Goal: Book appointment/travel/reservation

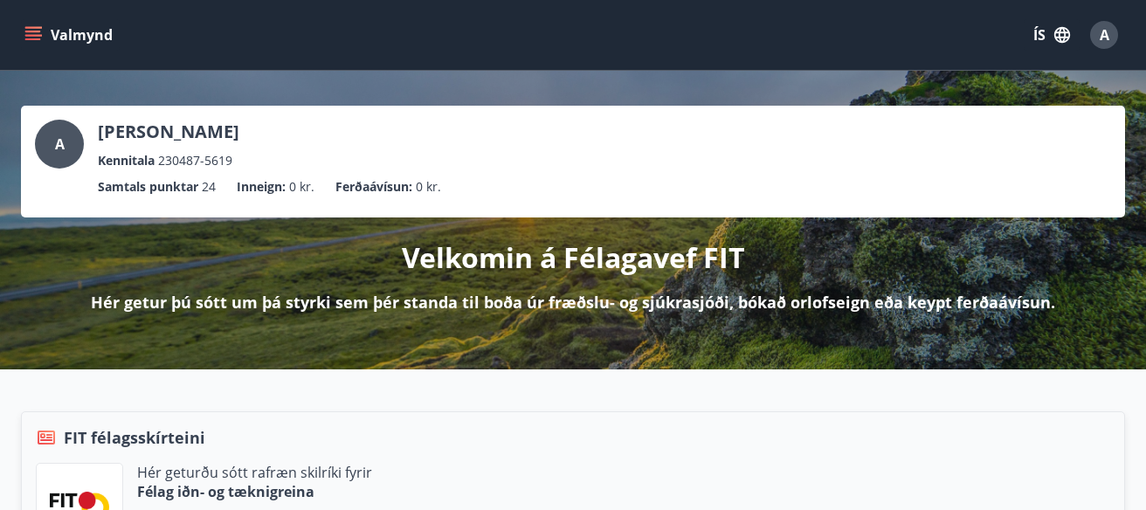
click at [35, 31] on icon "menu" at bounding box center [32, 34] width 17 height 17
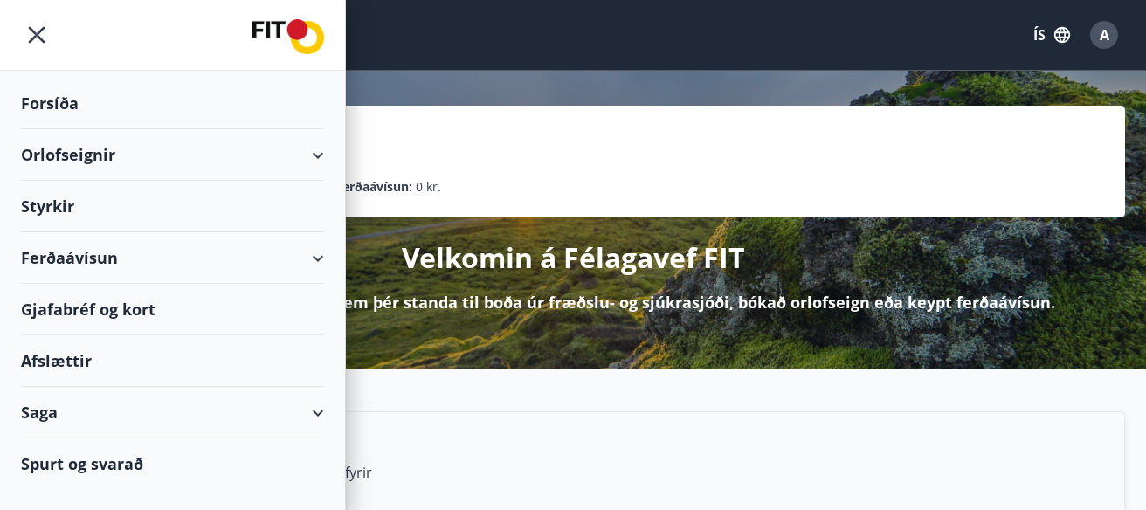
click at [56, 209] on div "Styrkir" at bounding box center [172, 207] width 303 height 52
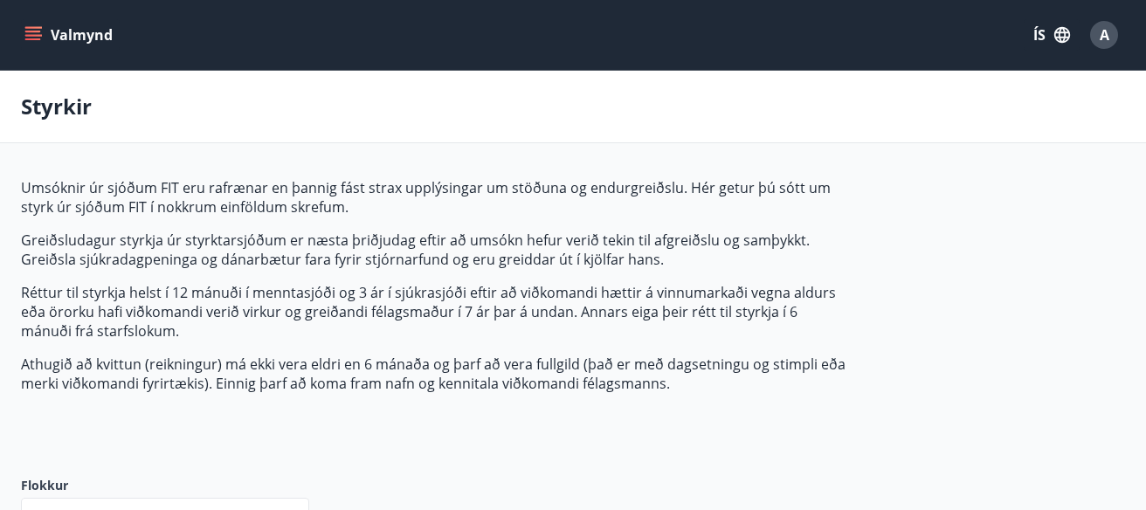
type input "***"
click at [1051, 31] on button "ÍS" at bounding box center [1051, 34] width 56 height 31
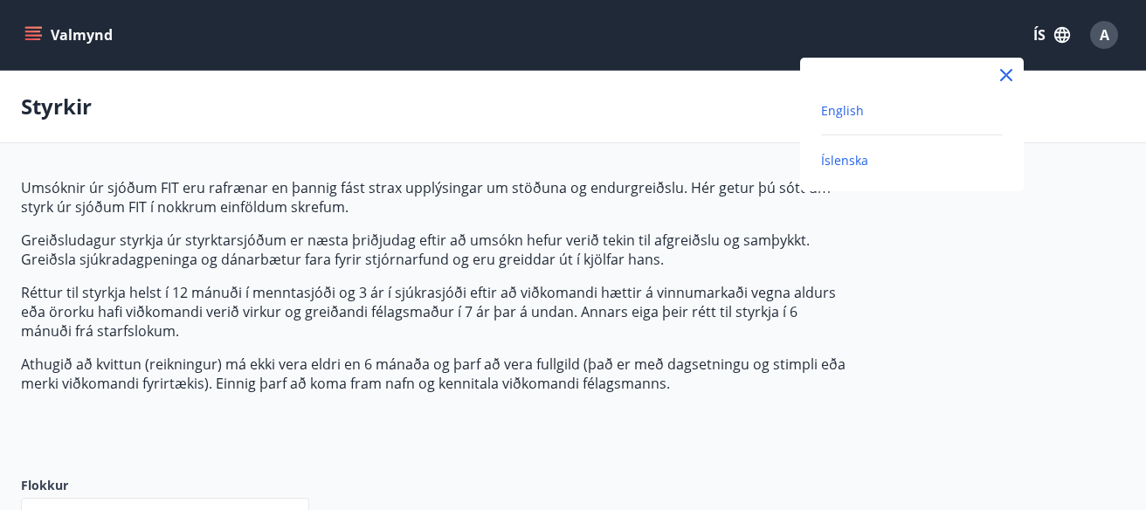
click at [844, 105] on span "English" at bounding box center [842, 110] width 43 height 17
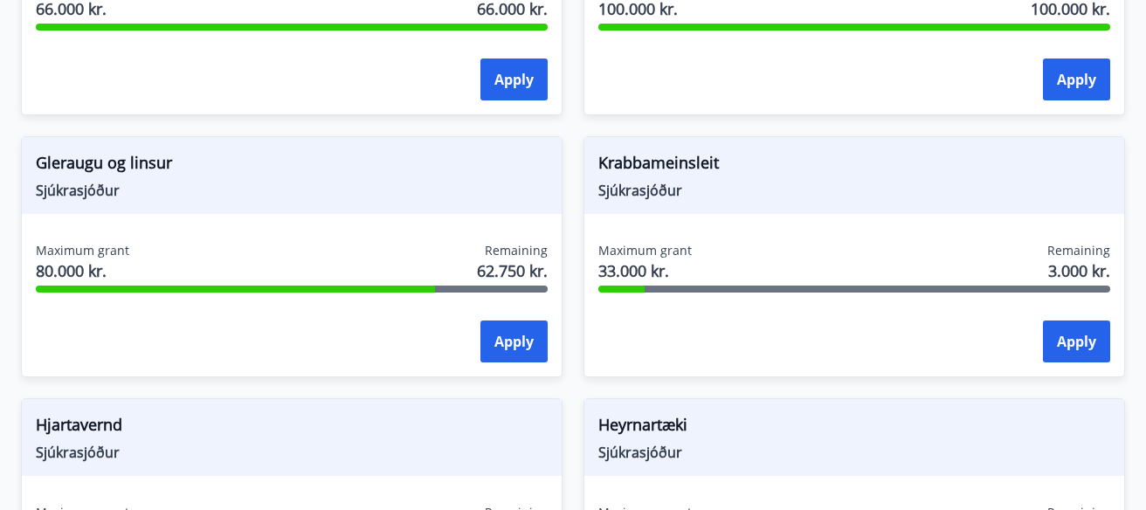
scroll to position [931, 0]
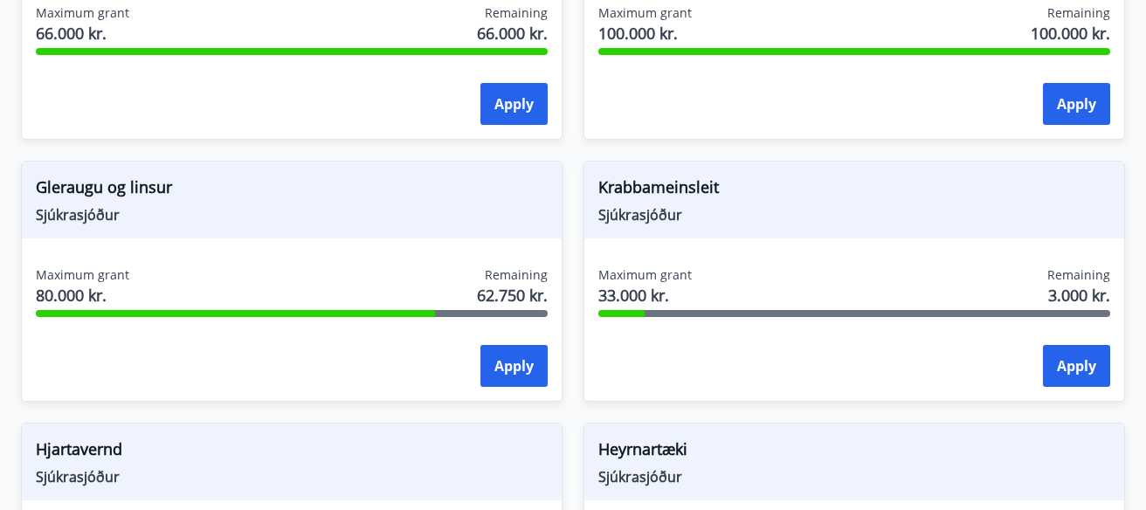
click at [672, 191] on span "Krabbameinsleit" at bounding box center [854, 191] width 512 height 30
click at [821, 213] on span "Sjúkrasjóður" at bounding box center [854, 214] width 512 height 19
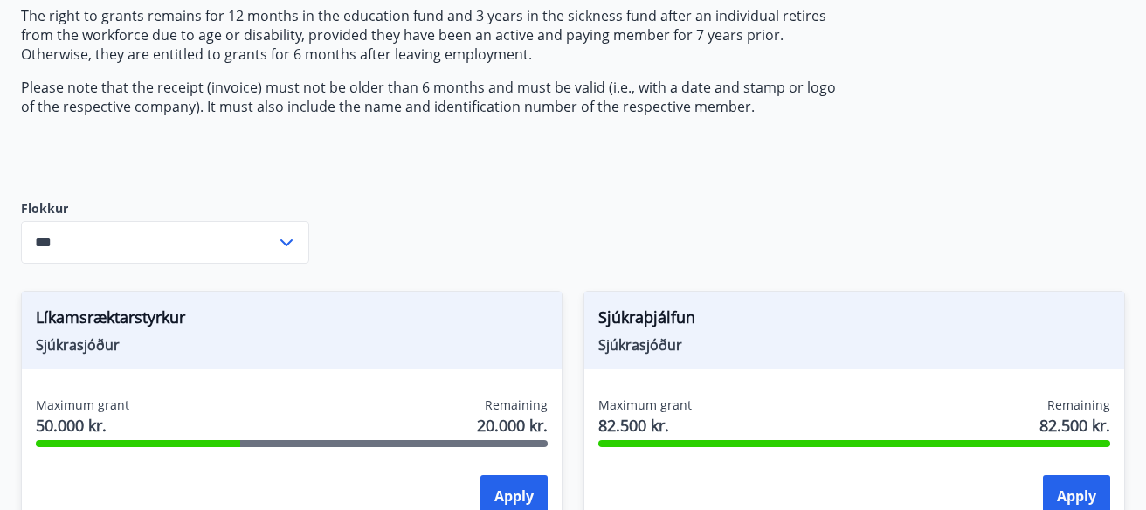
scroll to position [0, 0]
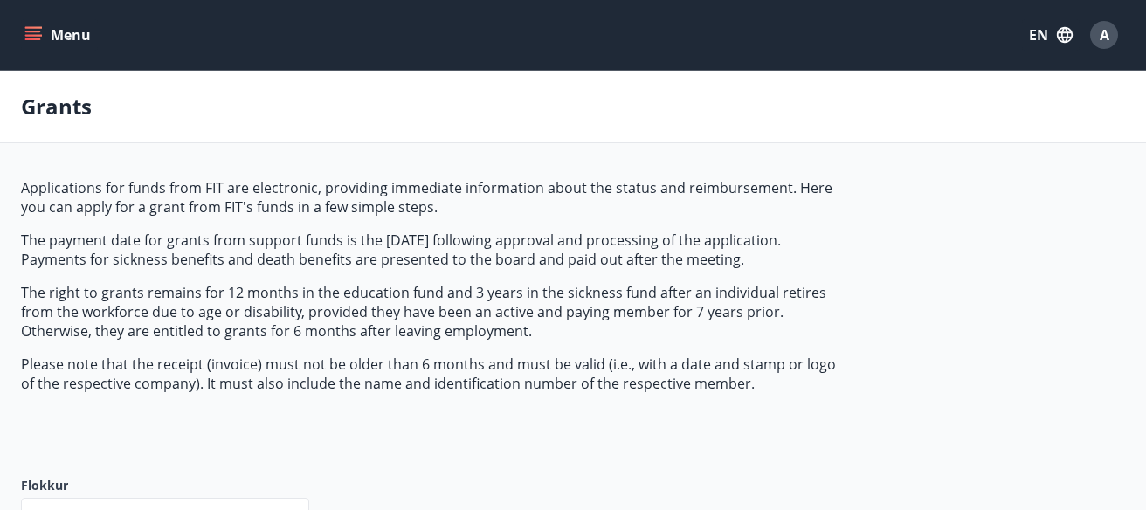
click at [29, 24] on button "Menu" at bounding box center [59, 34] width 77 height 31
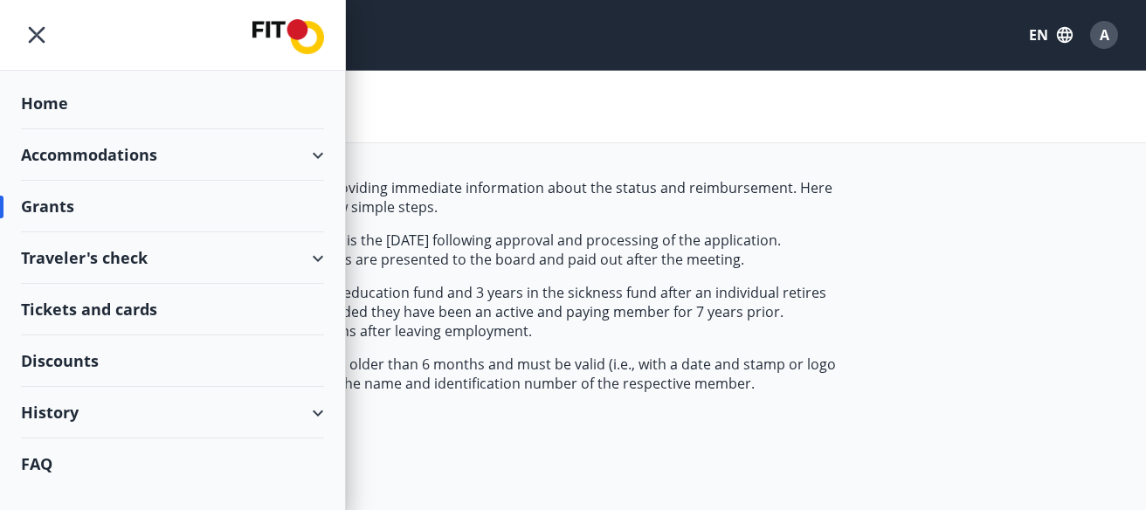
click at [310, 155] on div "Accommodations" at bounding box center [172, 155] width 303 height 52
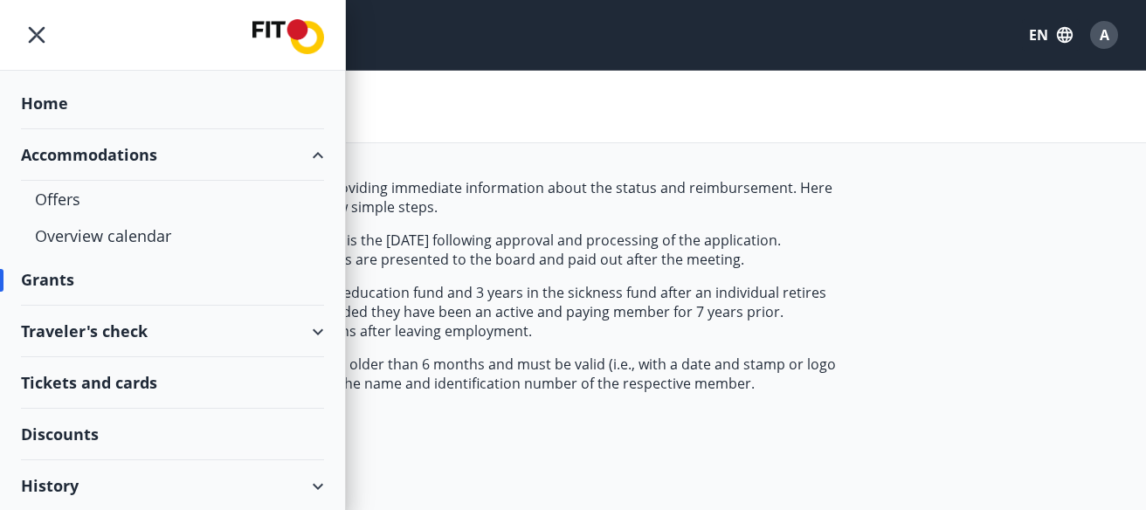
click at [309, 155] on div "Accommodations" at bounding box center [172, 155] width 303 height 52
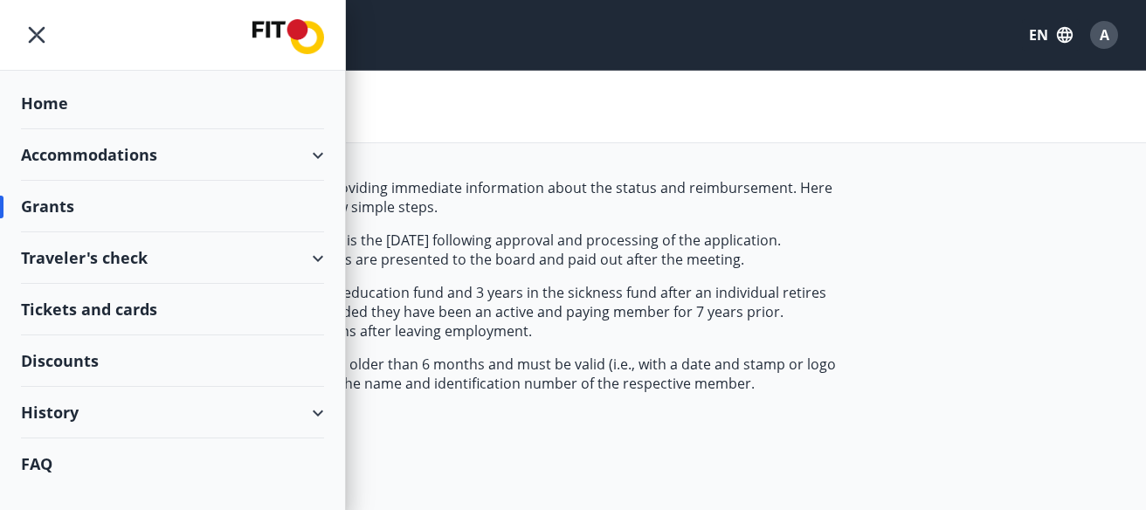
click at [303, 157] on div "Accommodations" at bounding box center [172, 155] width 303 height 52
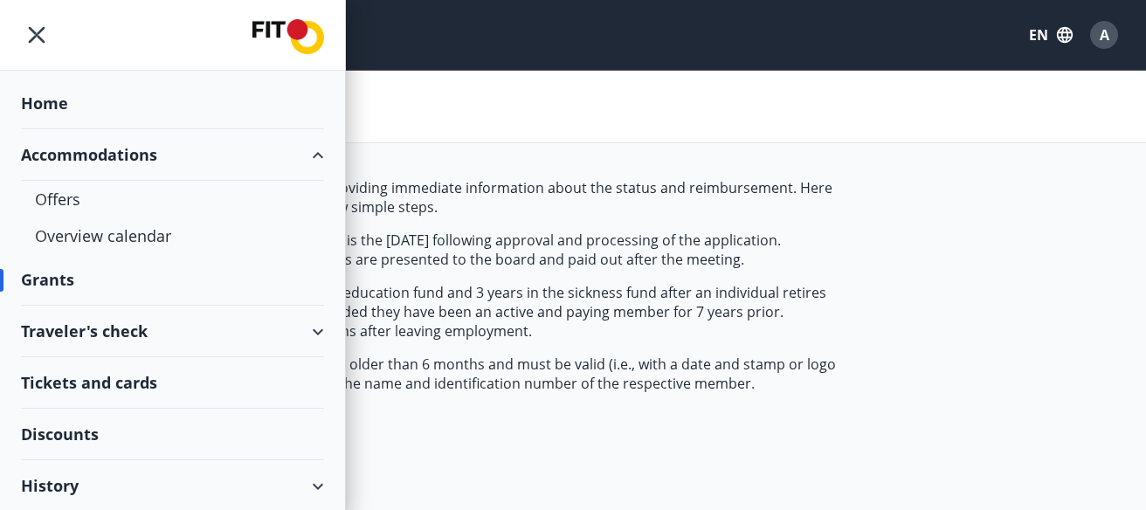
click at [300, 156] on div "Accommodations" at bounding box center [172, 155] width 303 height 52
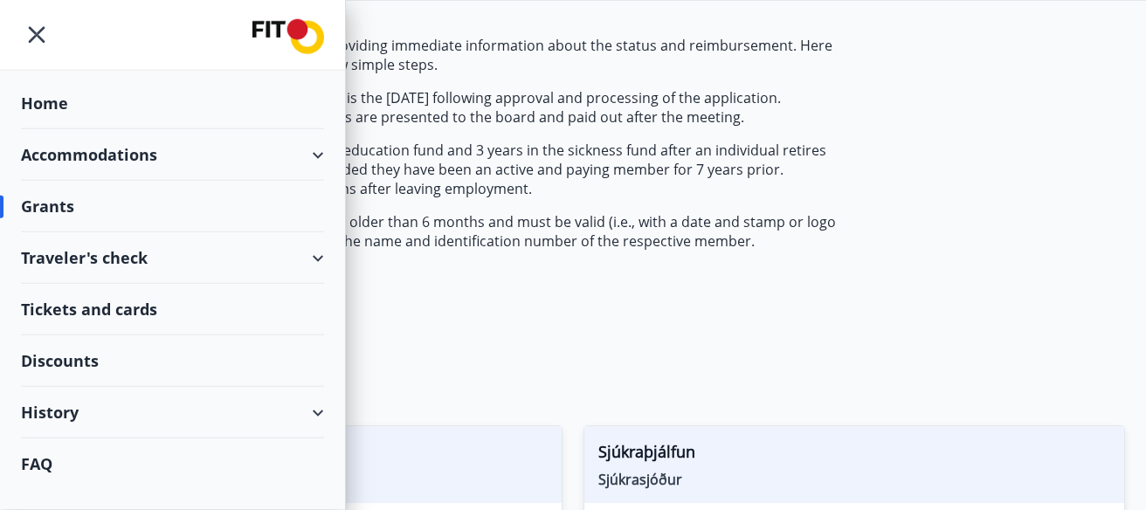
scroll to position [155, 0]
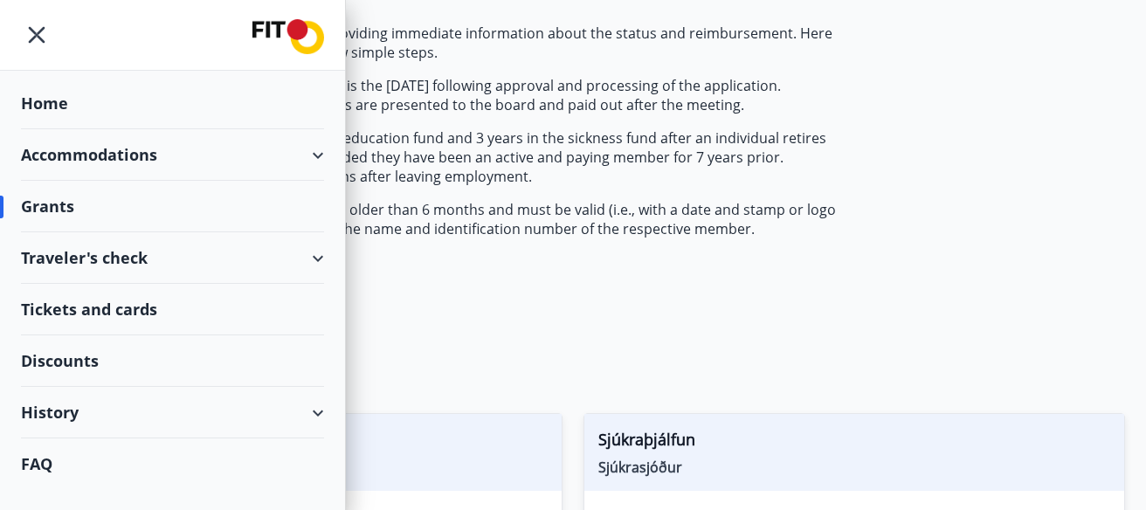
click at [194, 261] on div "Traveler's check" at bounding box center [172, 258] width 303 height 52
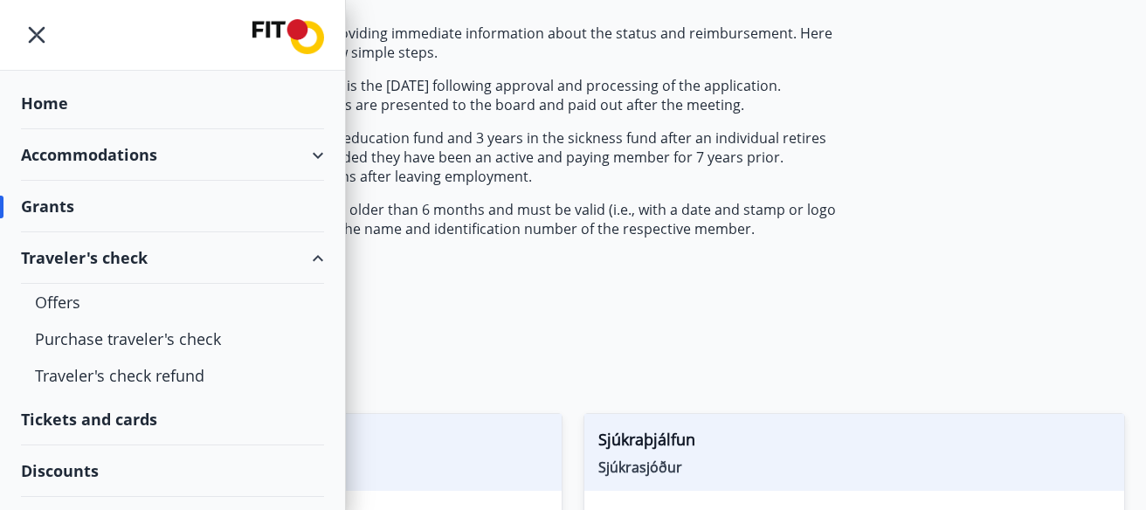
click at [286, 255] on div "Traveler's check" at bounding box center [172, 258] width 303 height 52
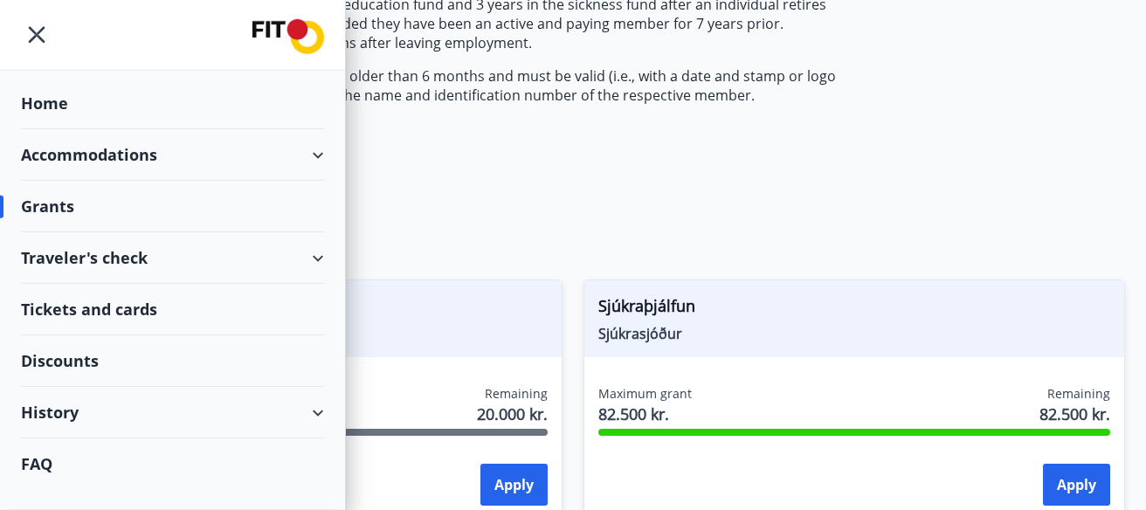
scroll to position [310, 0]
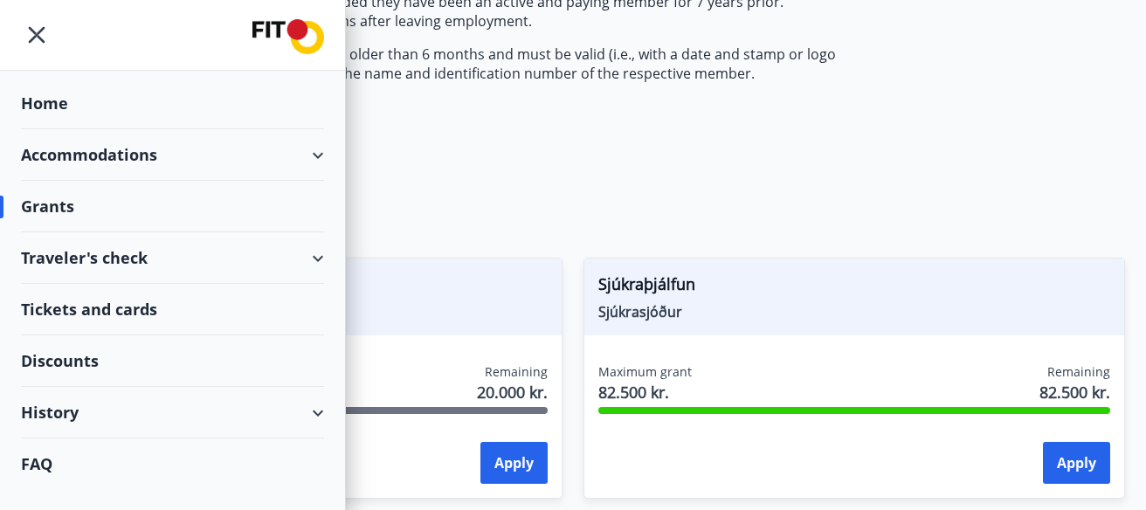
click at [237, 429] on div "History" at bounding box center [172, 413] width 303 height 52
click at [243, 412] on div "History" at bounding box center [172, 413] width 303 height 52
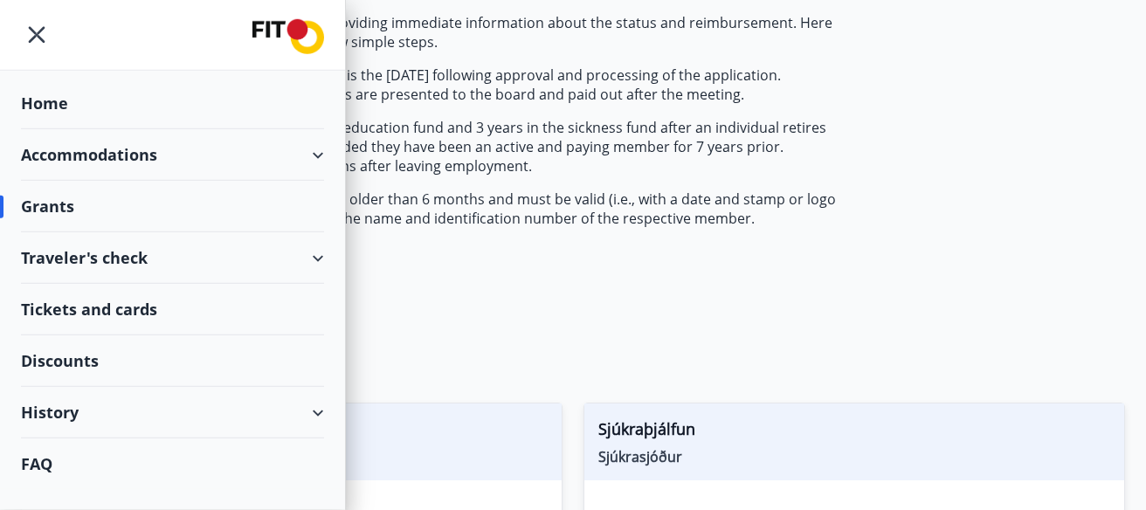
scroll to position [155, 0]
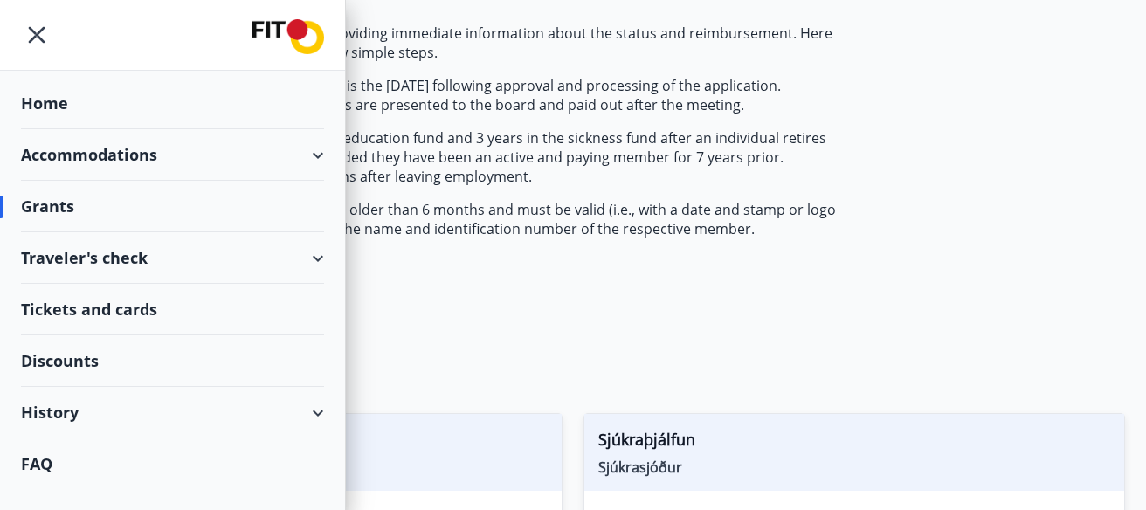
click at [170, 256] on div "Traveler's check" at bounding box center [172, 258] width 303 height 52
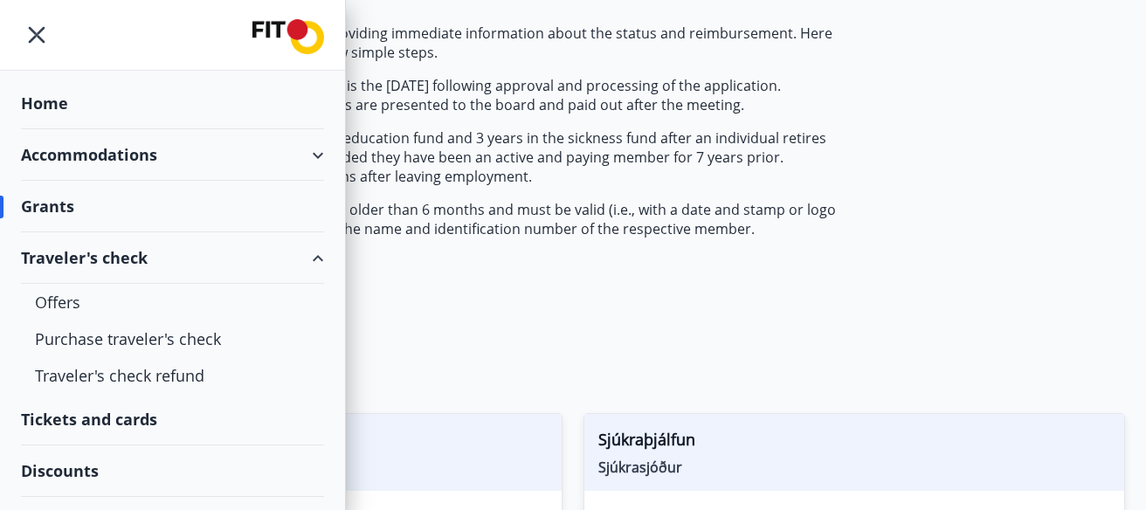
click at [172, 253] on div "Traveler's check" at bounding box center [172, 258] width 303 height 52
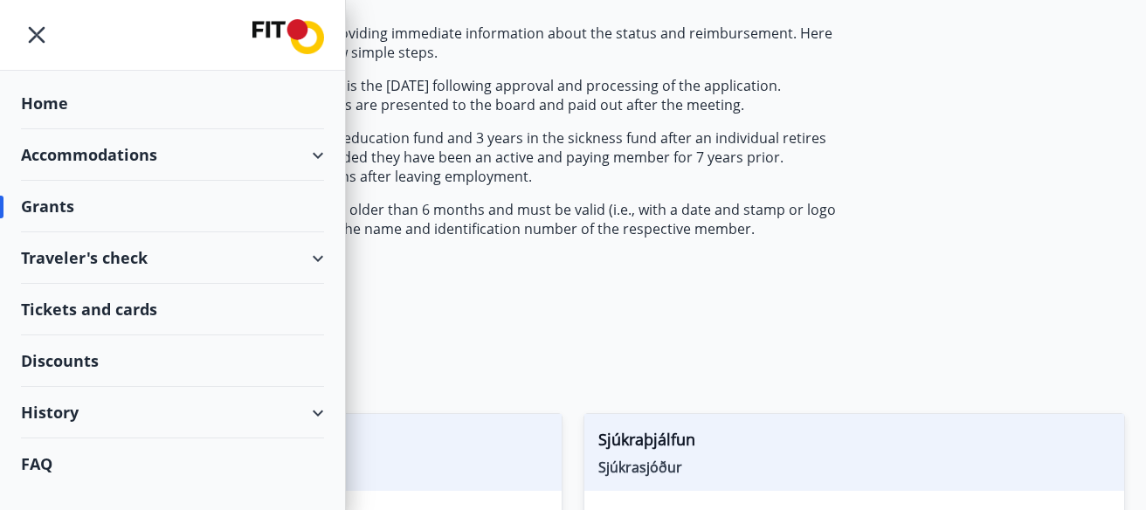
click at [567, 275] on div "Applications for funds from FIT are electronic, providing immediate information…" at bounding box center [433, 159] width 824 height 271
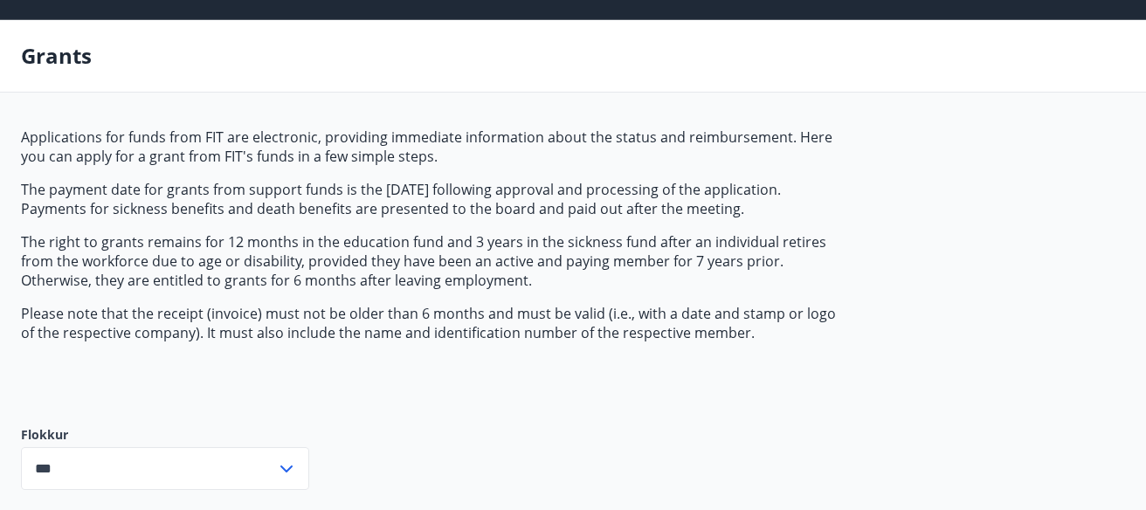
scroll to position [0, 0]
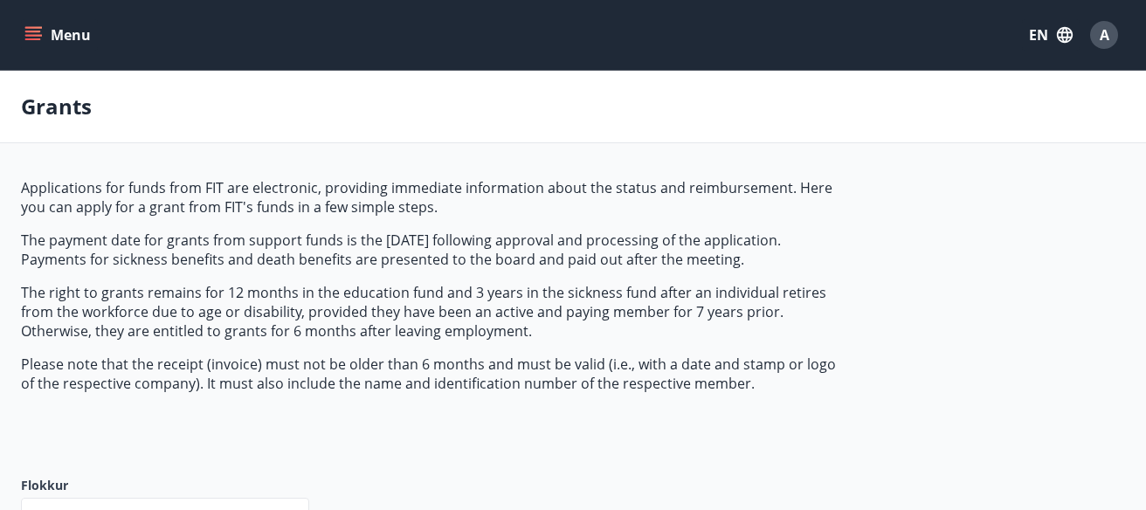
click at [62, 31] on button "Menu" at bounding box center [59, 34] width 77 height 31
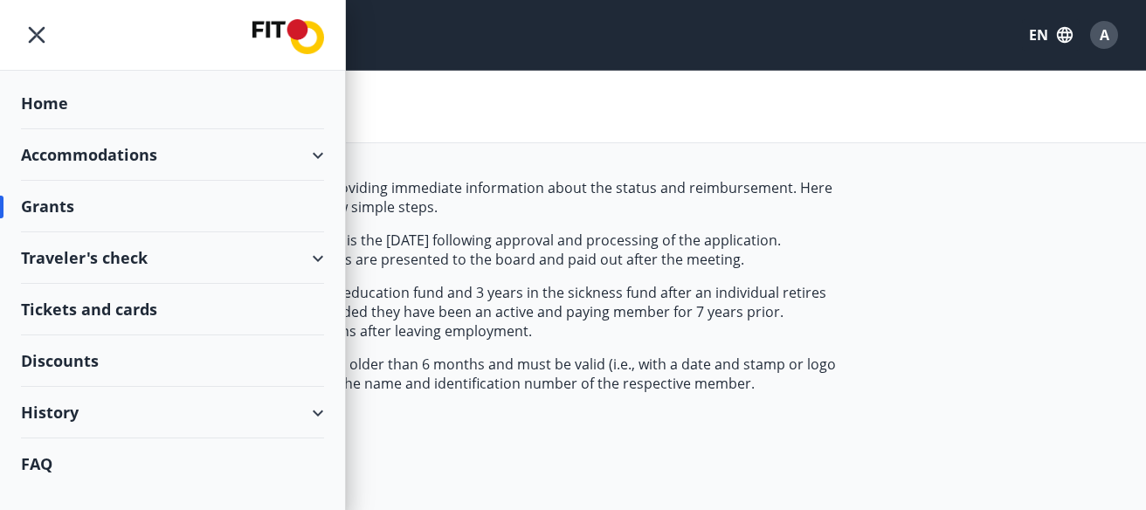
click at [43, 100] on div "Home" at bounding box center [172, 104] width 303 height 52
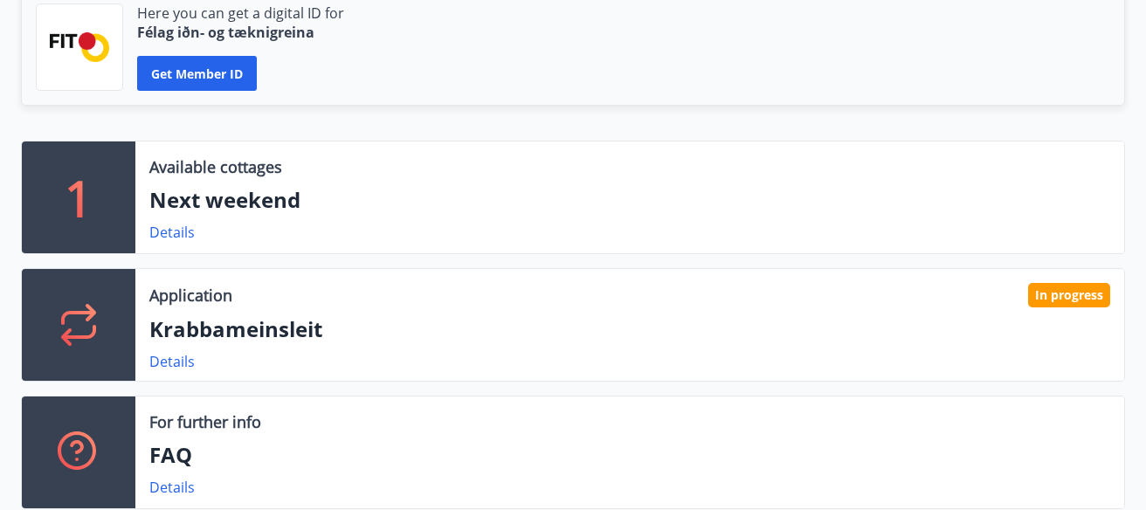
scroll to position [465, 0]
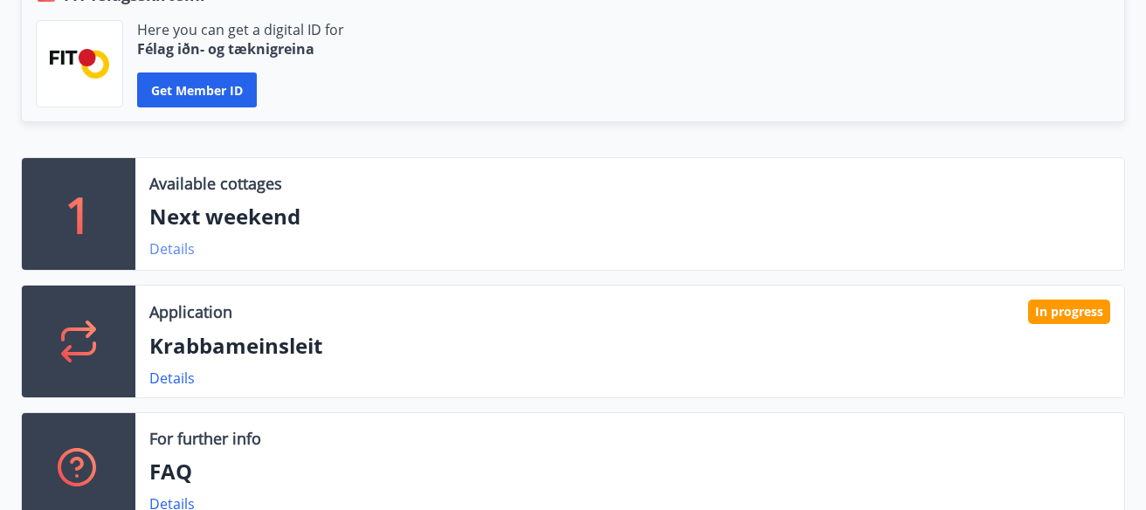
click at [180, 252] on link "Details" at bounding box center [171, 248] width 45 height 19
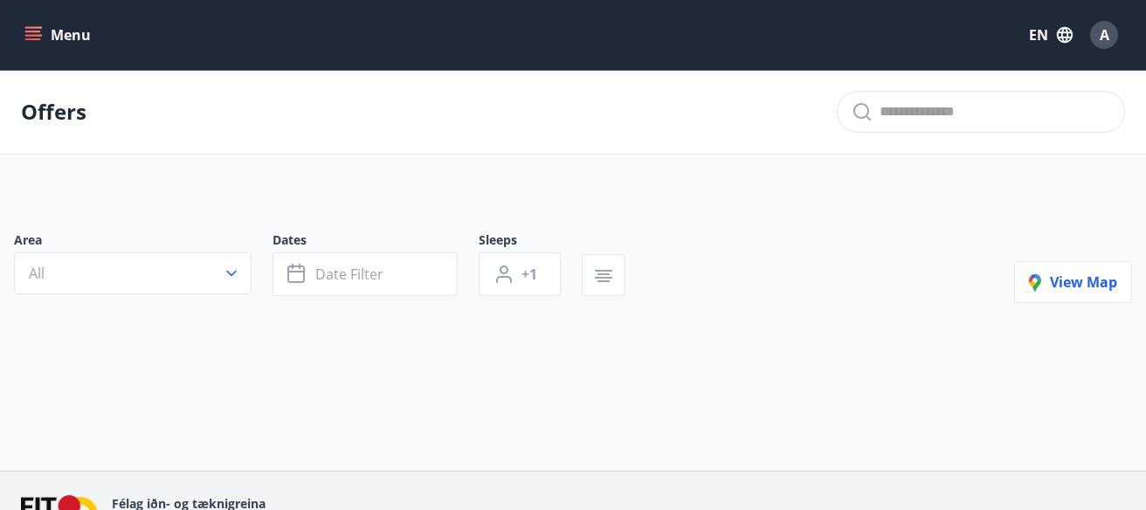
type input "*"
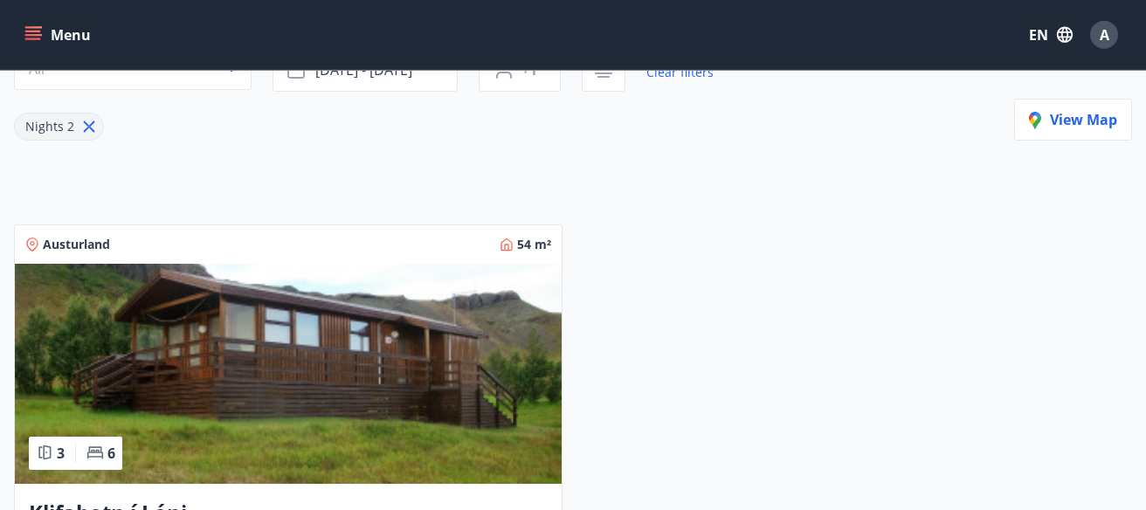
scroll to position [444, 0]
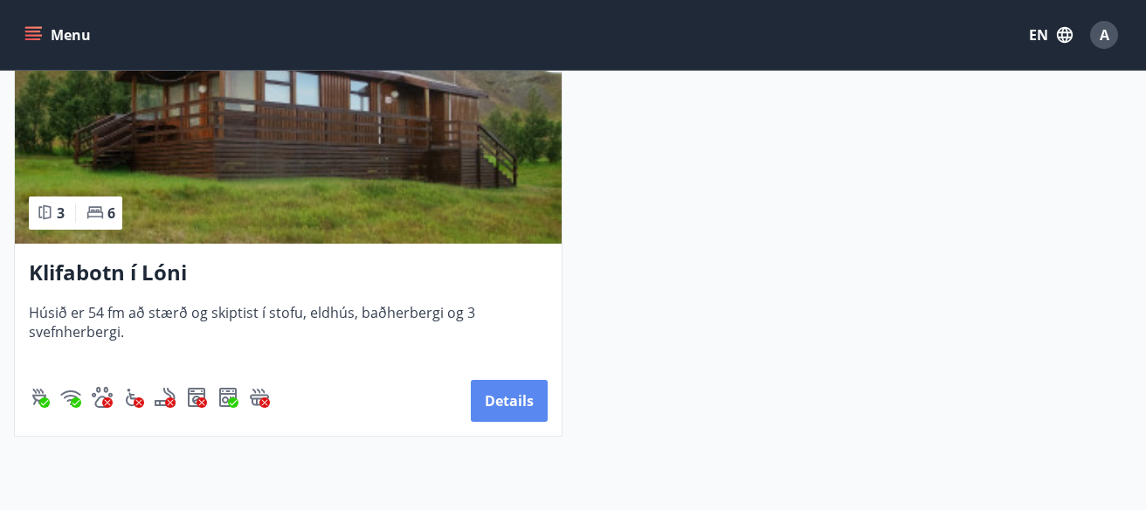
click at [508, 403] on button "Details" at bounding box center [509, 401] width 77 height 42
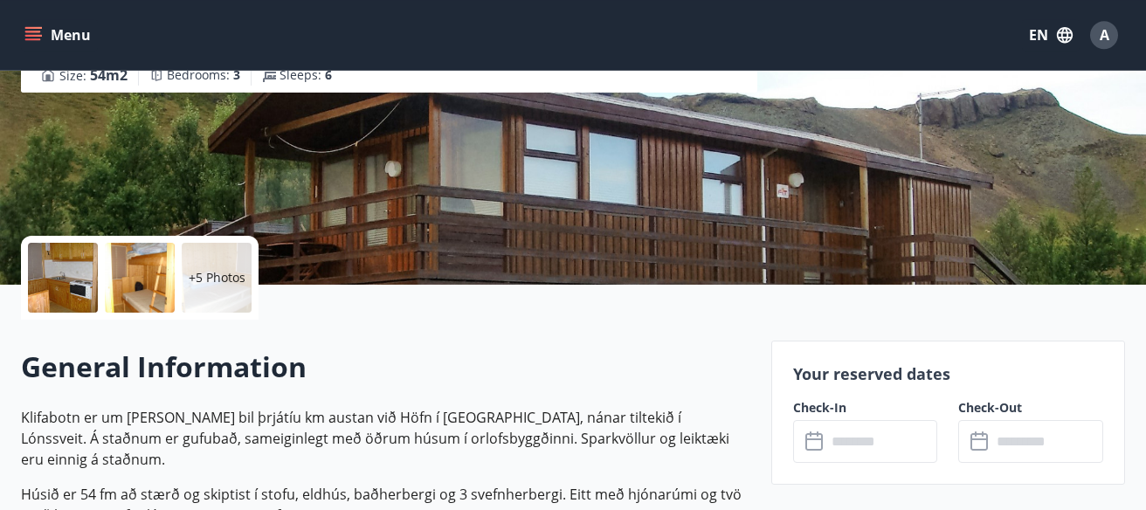
scroll to position [155, 0]
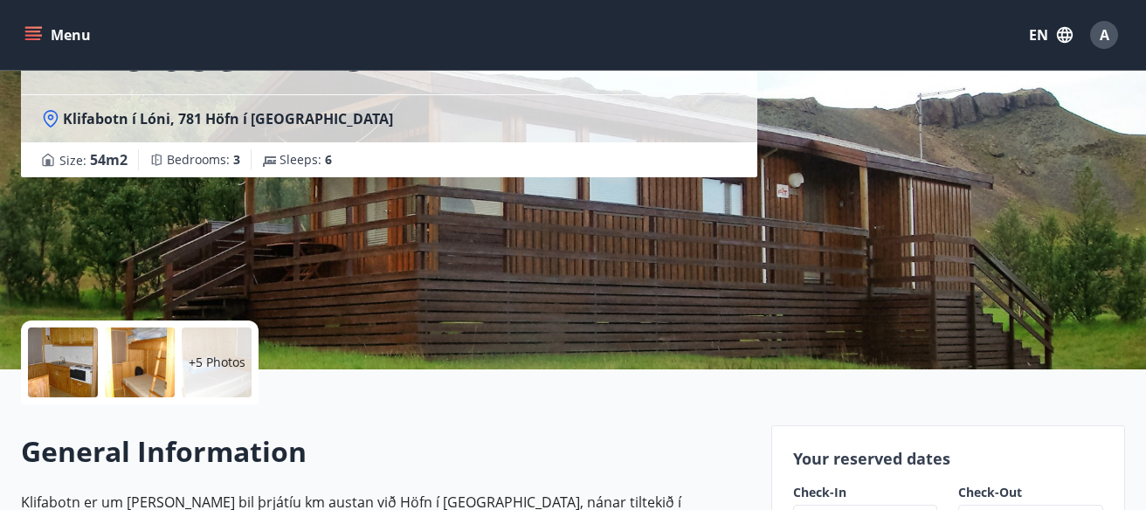
click at [38, 340] on div at bounding box center [63, 362] width 70 height 70
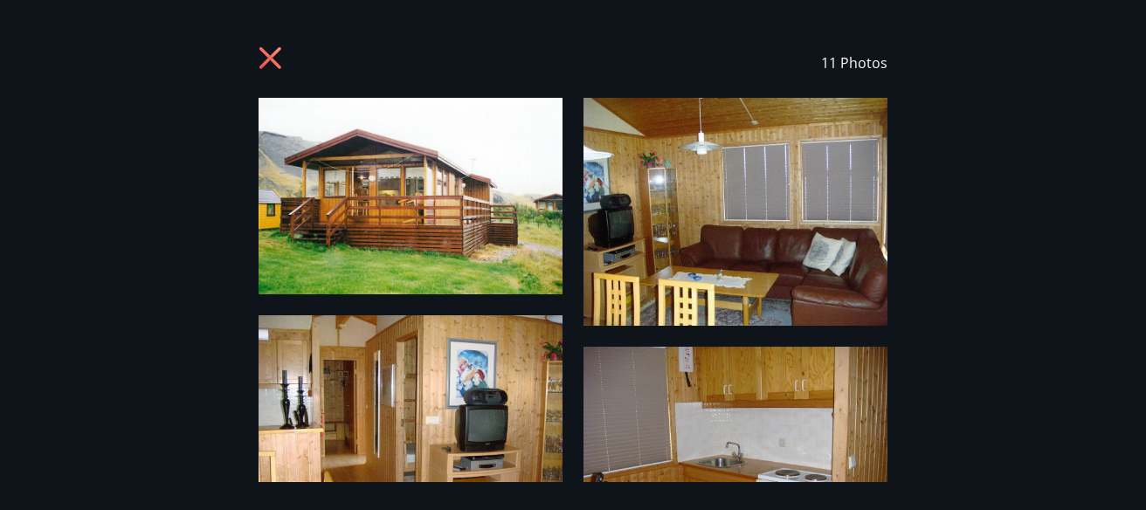
click at [753, 210] on img at bounding box center [735, 212] width 304 height 228
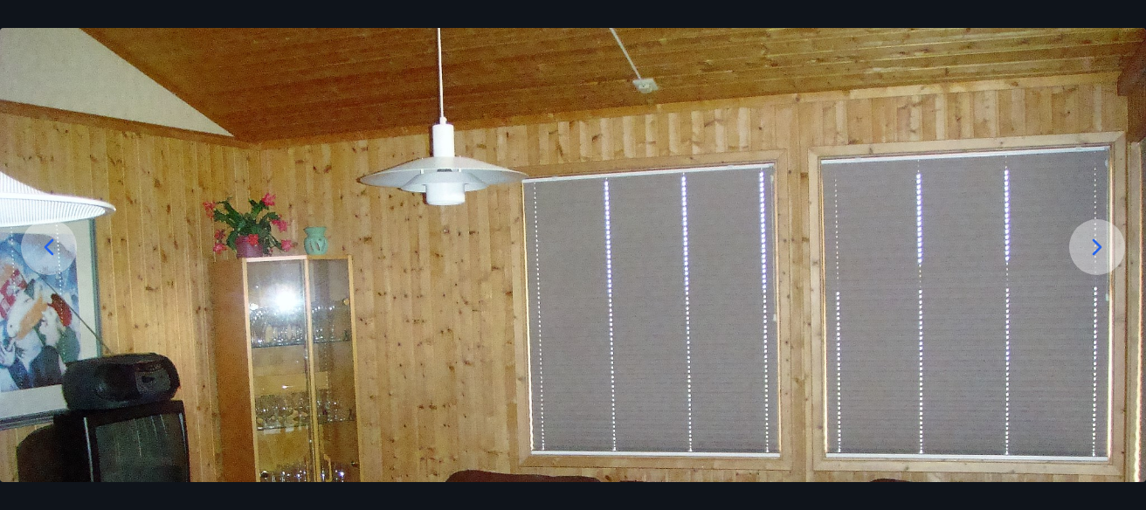
scroll to position [93, 0]
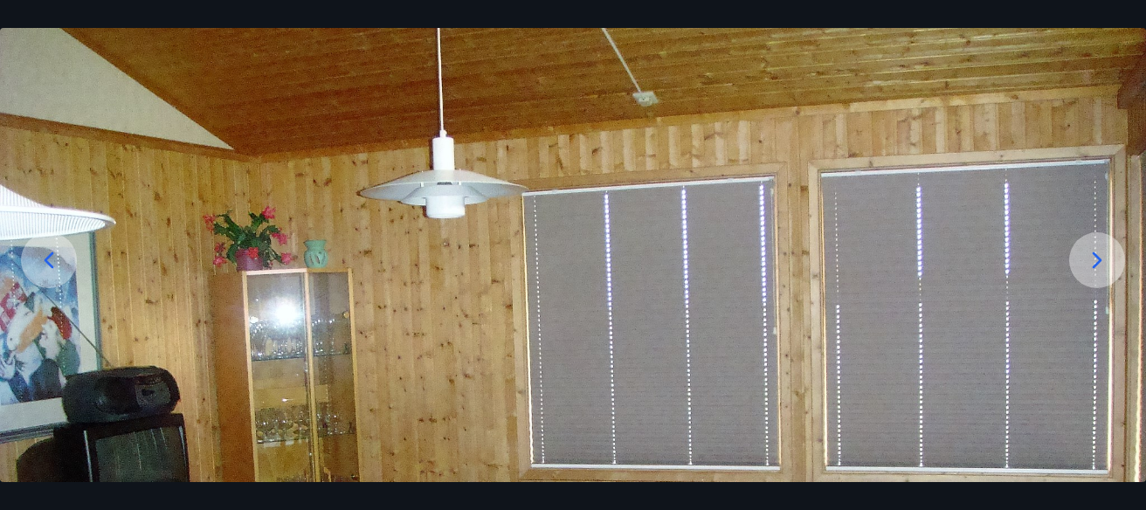
click at [1115, 272] on div at bounding box center [1097, 260] width 56 height 56
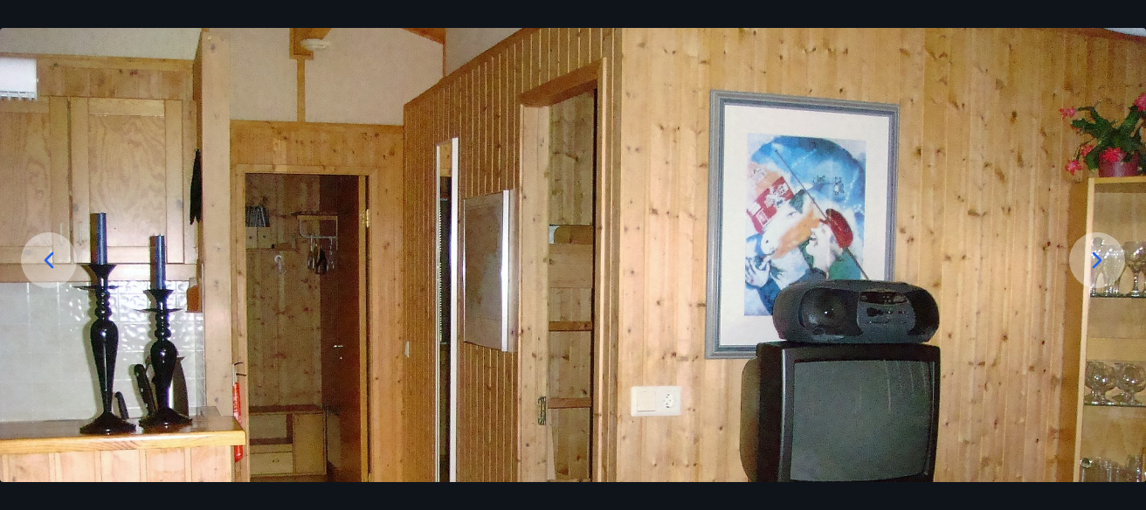
click at [1090, 238] on div at bounding box center [1097, 260] width 56 height 56
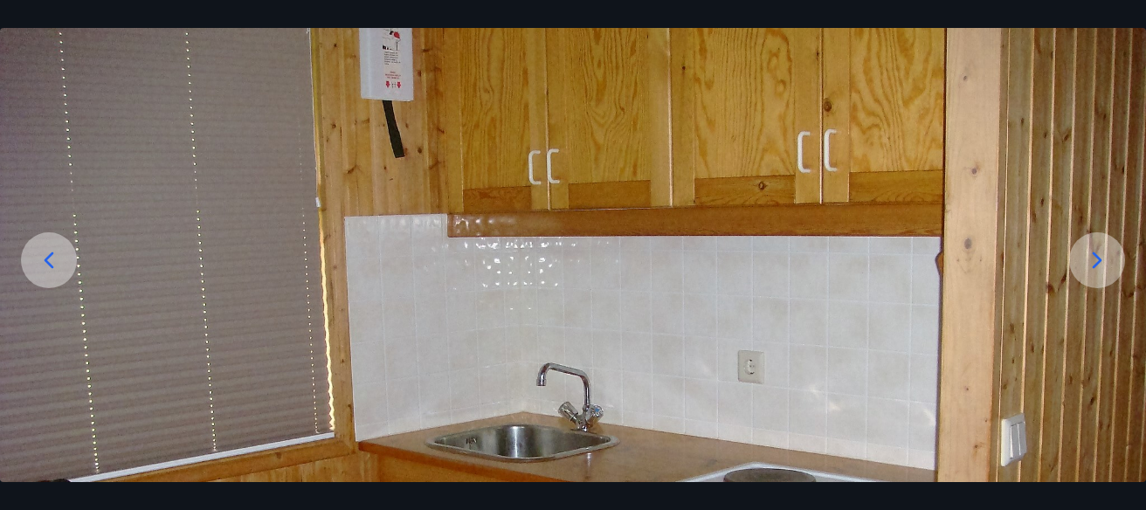
click at [64, 255] on div at bounding box center [49, 260] width 56 height 56
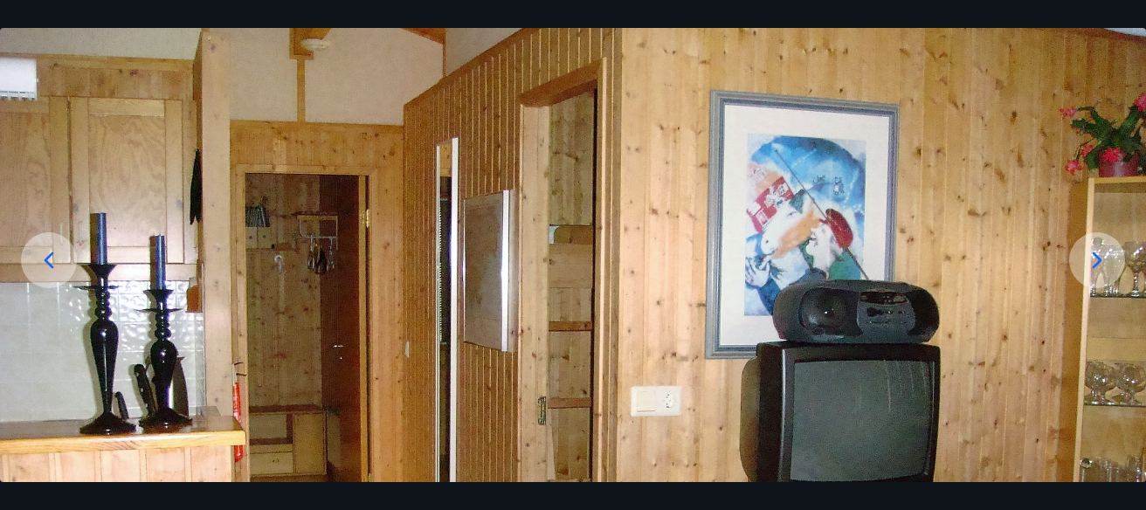
click at [1106, 263] on icon at bounding box center [1097, 260] width 28 height 28
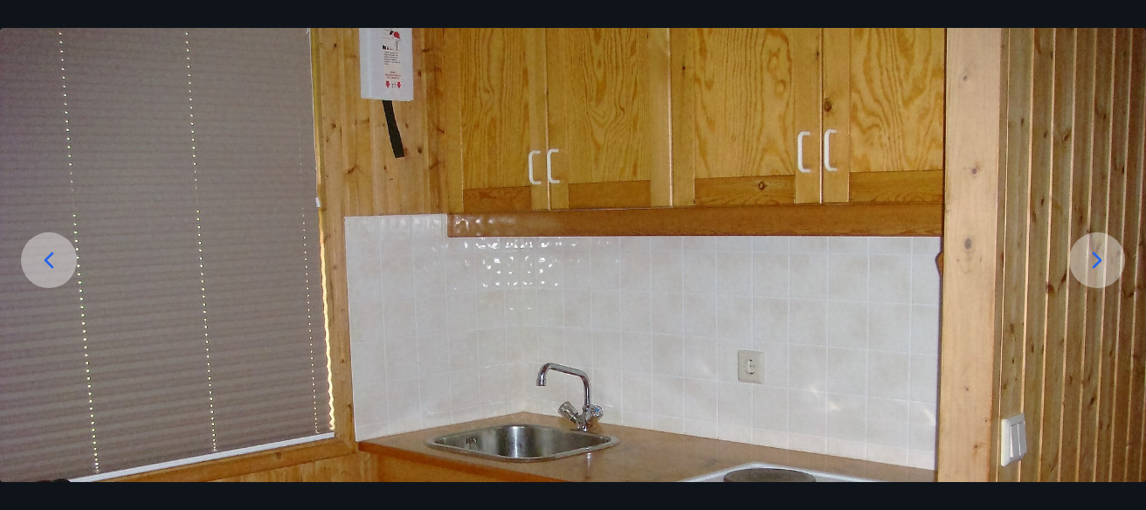
click at [1106, 263] on icon at bounding box center [1097, 260] width 28 height 28
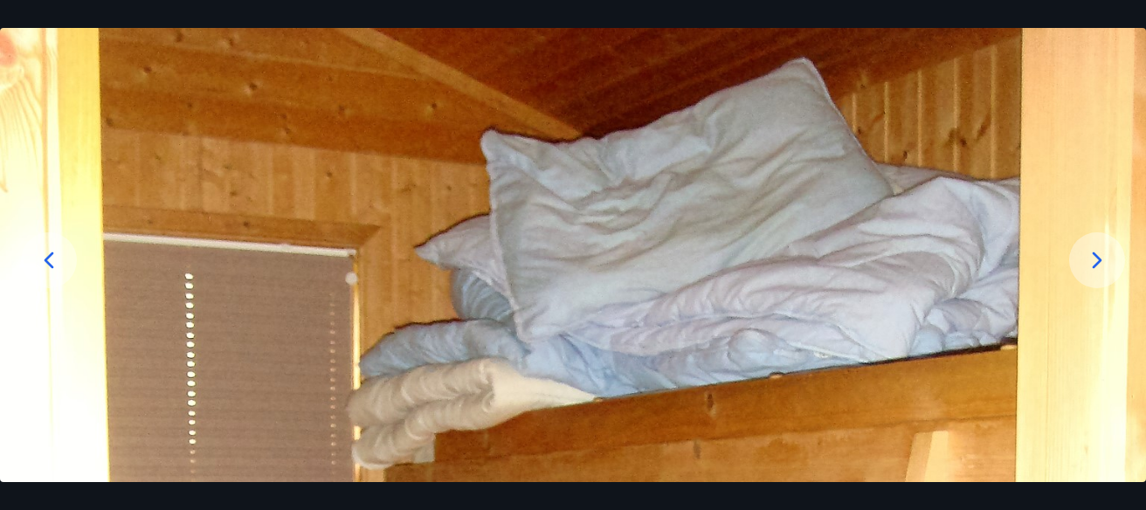
click at [1103, 259] on icon at bounding box center [1097, 260] width 28 height 28
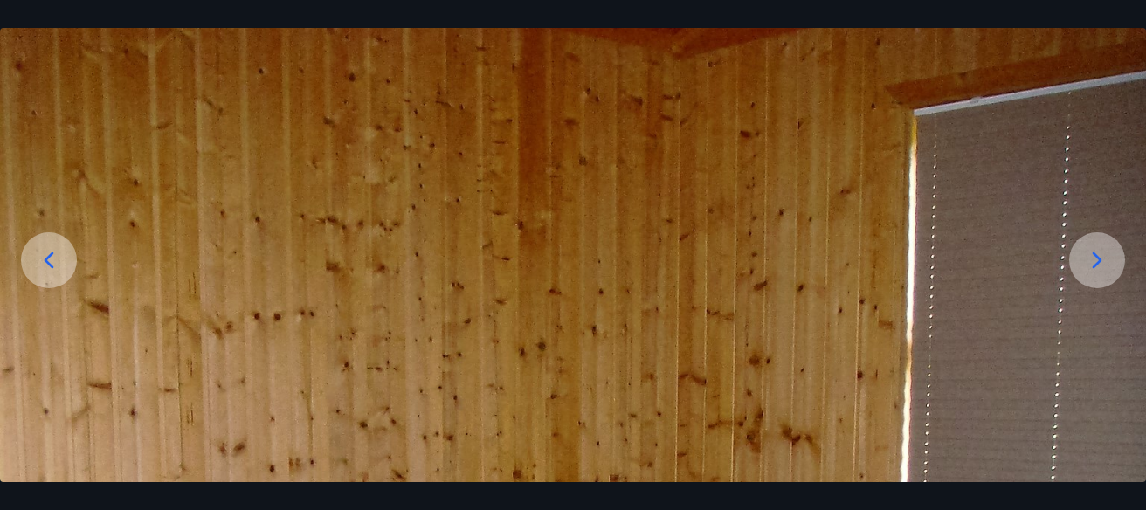
click at [1103, 259] on icon at bounding box center [1097, 260] width 28 height 28
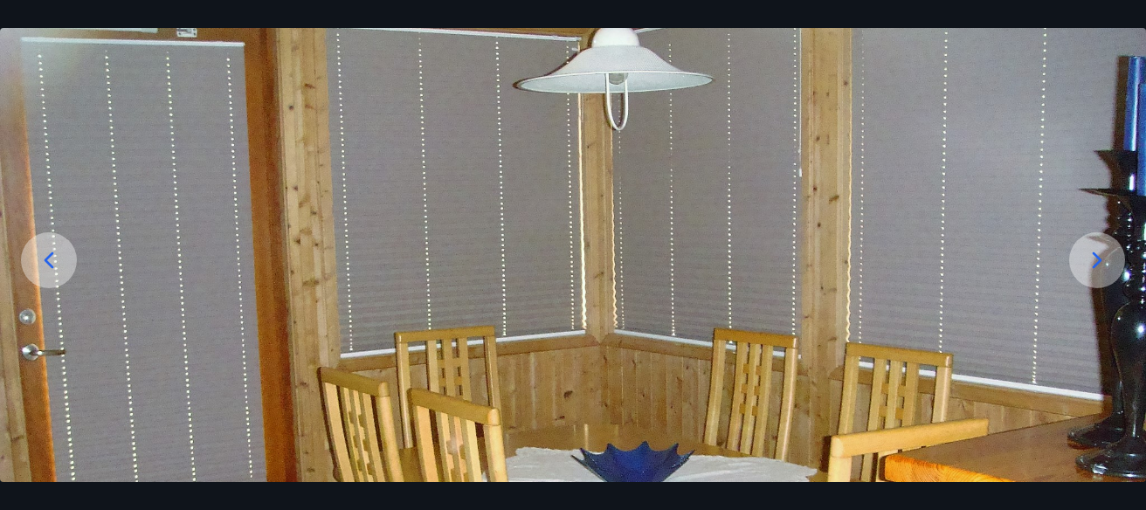
click at [1105, 253] on icon at bounding box center [1097, 260] width 28 height 28
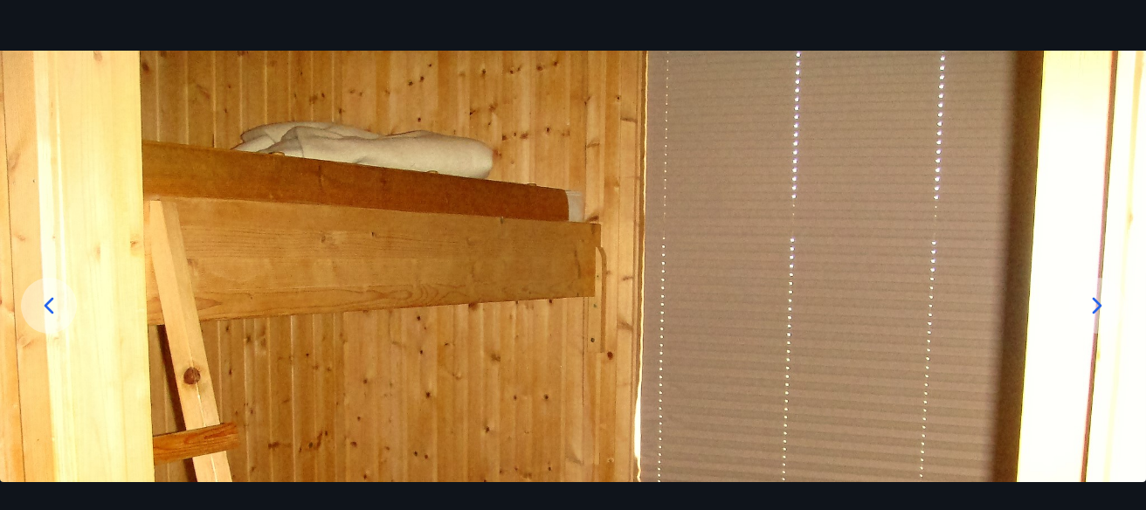
scroll to position [0, 0]
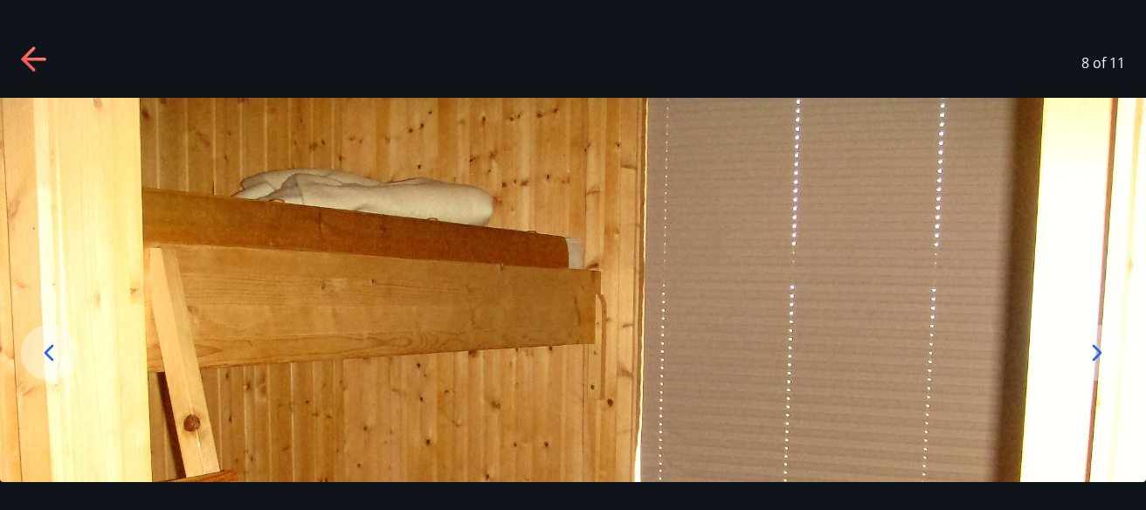
click at [25, 76] on div at bounding box center [35, 62] width 28 height 33
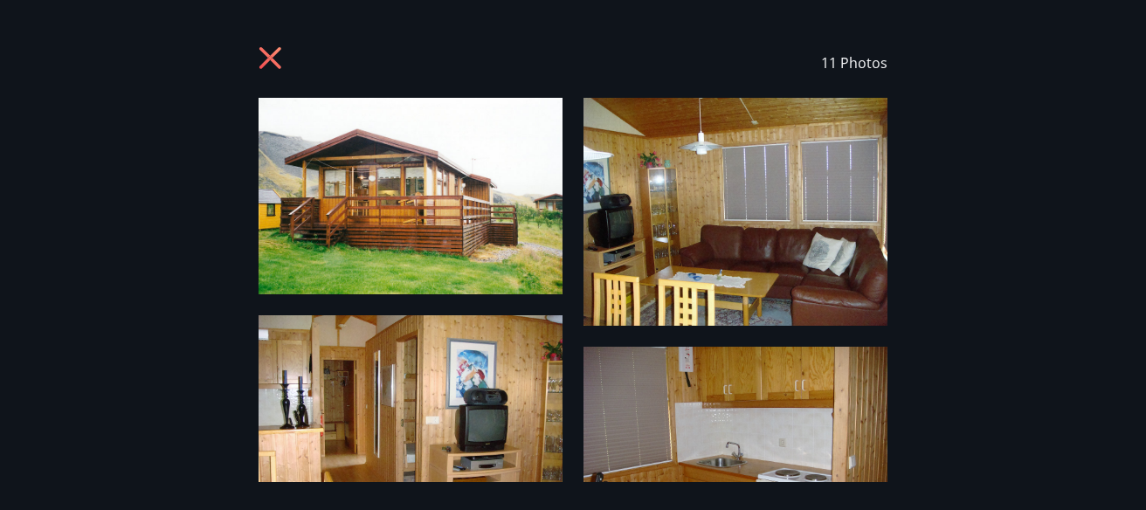
click at [262, 65] on icon at bounding box center [270, 58] width 22 height 22
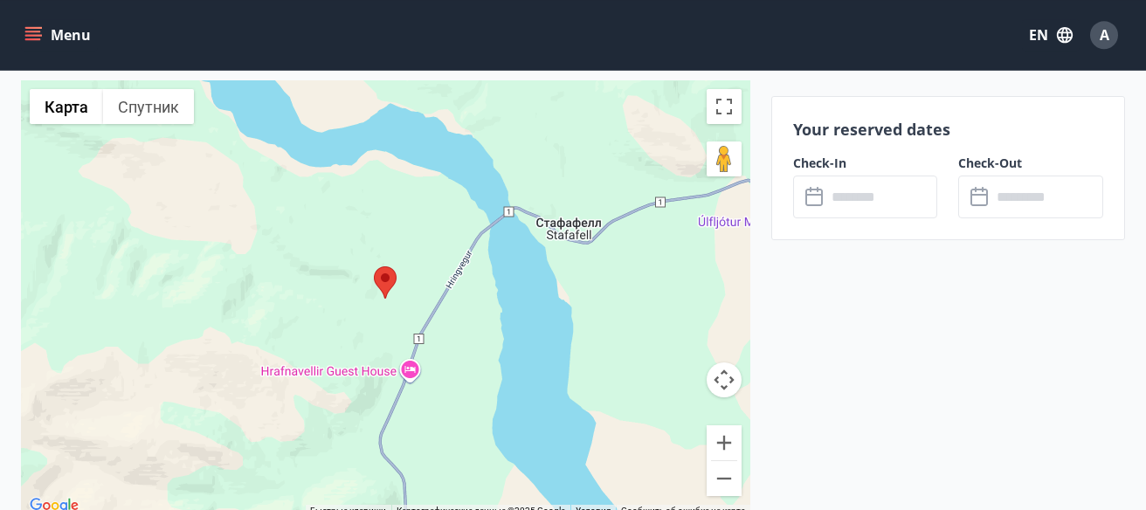
scroll to position [2544, 0]
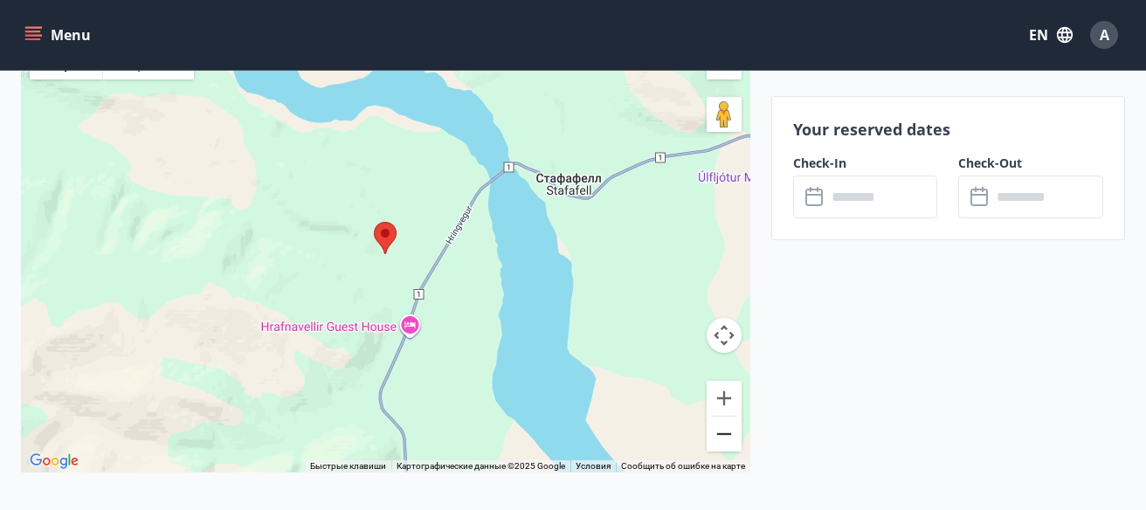
click at [720, 427] on button "Уменьшить" at bounding box center [723, 434] width 35 height 35
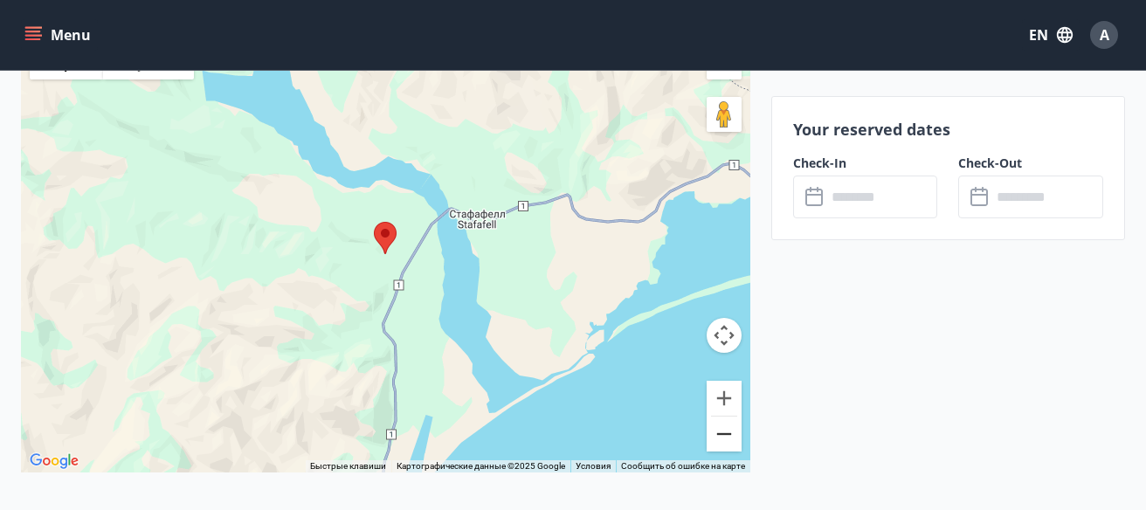
click at [720, 417] on button "Уменьшить" at bounding box center [723, 434] width 35 height 35
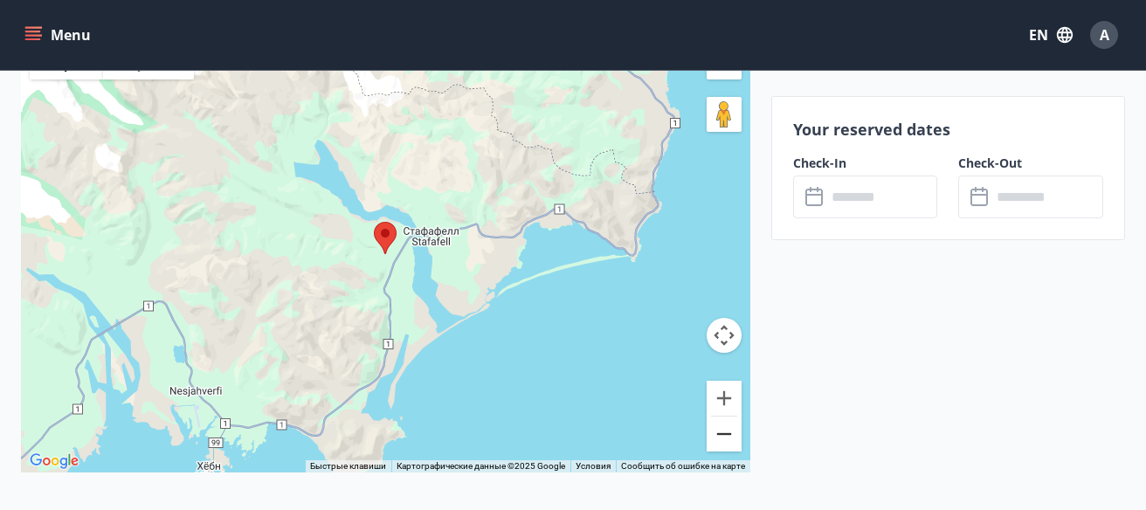
click at [719, 417] on button "Уменьшить" at bounding box center [723, 434] width 35 height 35
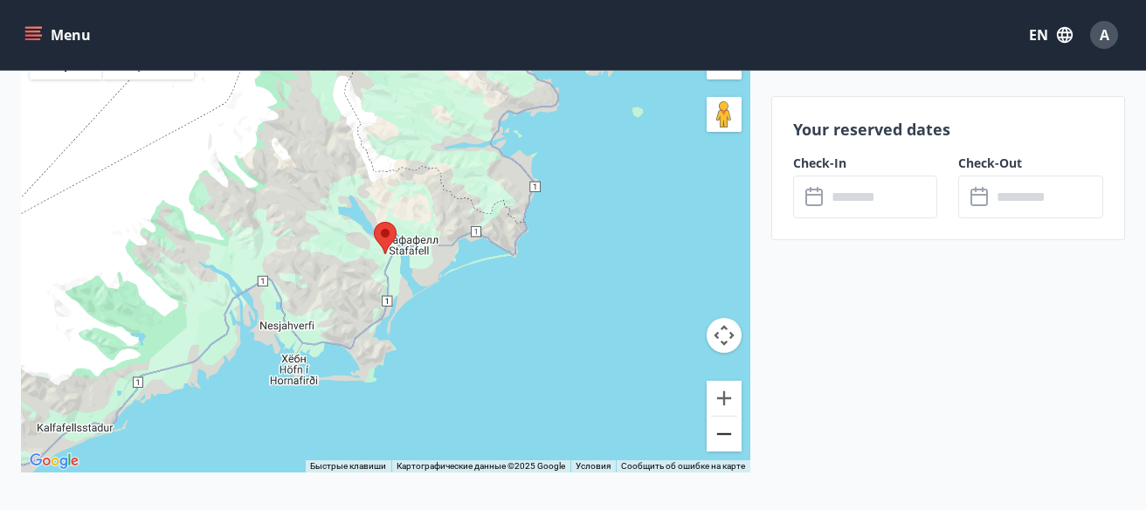
click at [719, 417] on button "Уменьшить" at bounding box center [723, 434] width 35 height 35
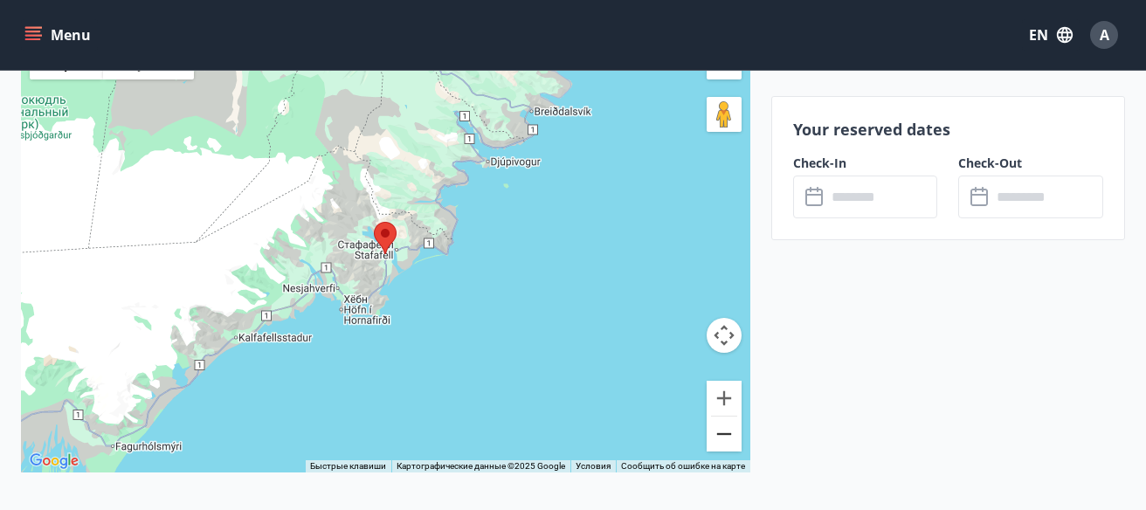
click at [719, 417] on button "Уменьшить" at bounding box center [723, 434] width 35 height 35
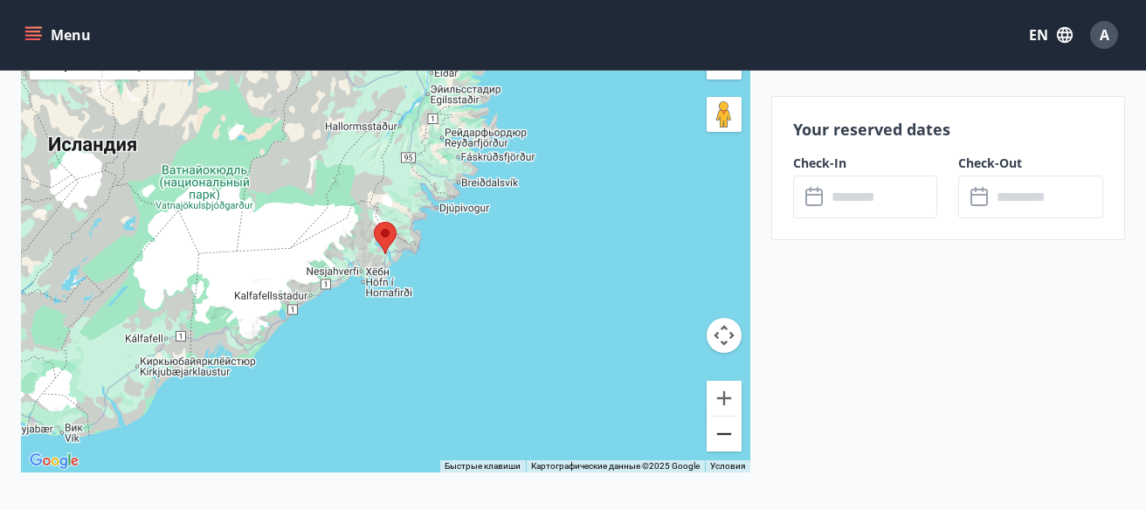
click at [719, 417] on button "Уменьшить" at bounding box center [723, 434] width 35 height 35
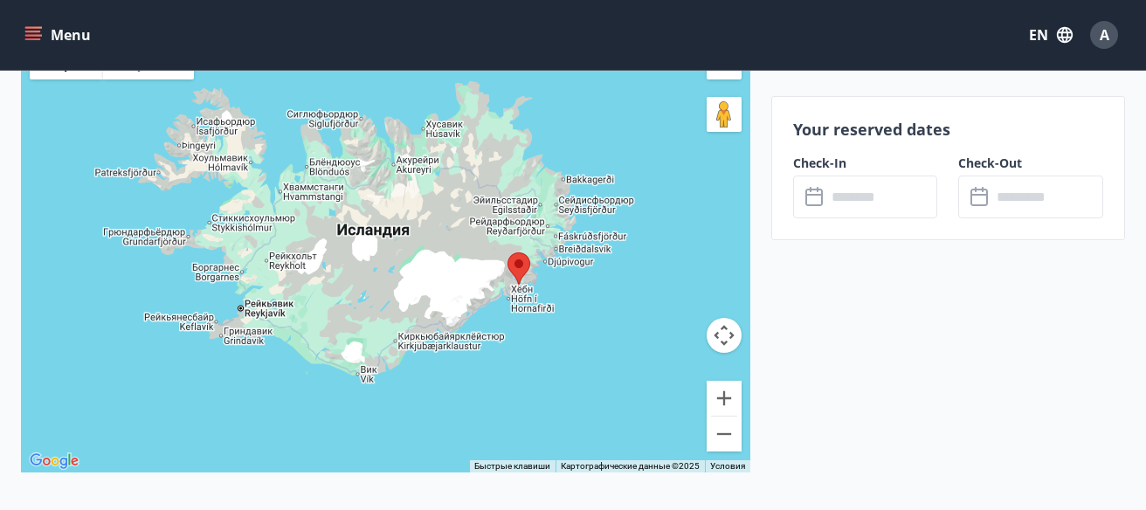
drag, startPoint x: 320, startPoint y: 303, endPoint x: 451, endPoint y: 333, distance: 133.5
click at [451, 333] on div at bounding box center [385, 254] width 729 height 437
click at [725, 383] on button "Увеличить" at bounding box center [723, 398] width 35 height 35
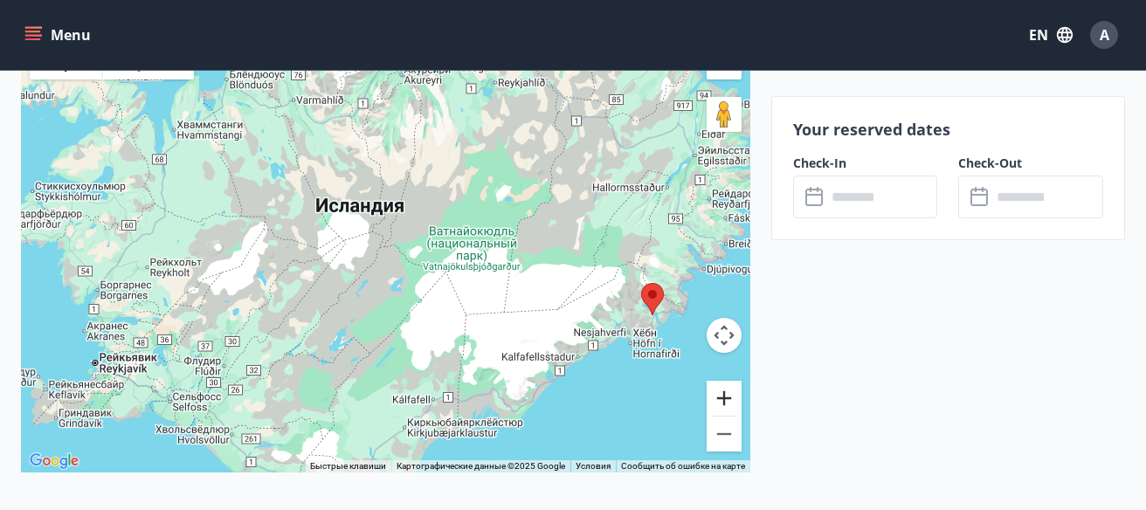
click at [725, 382] on button "Увеличить" at bounding box center [723, 398] width 35 height 35
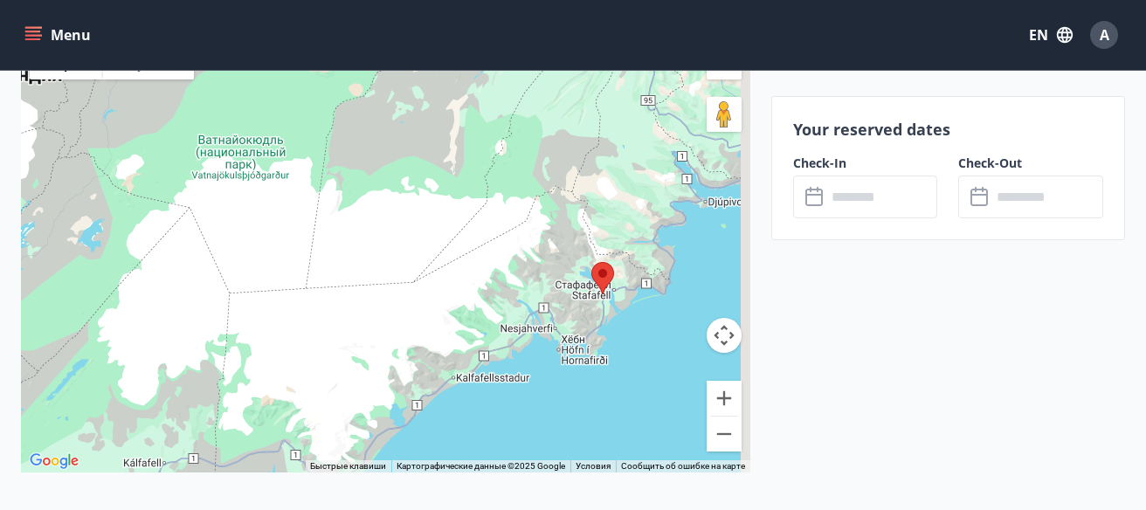
drag, startPoint x: 668, startPoint y: 357, endPoint x: 265, endPoint y: 242, distance: 419.6
click at [265, 242] on div at bounding box center [385, 254] width 729 height 437
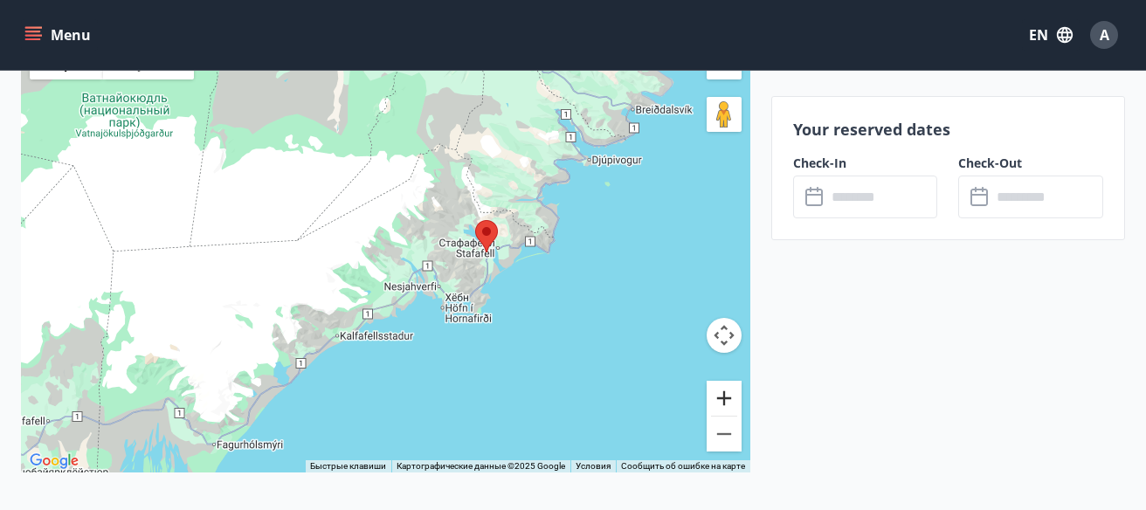
click at [739, 391] on button "Увеличить" at bounding box center [723, 398] width 35 height 35
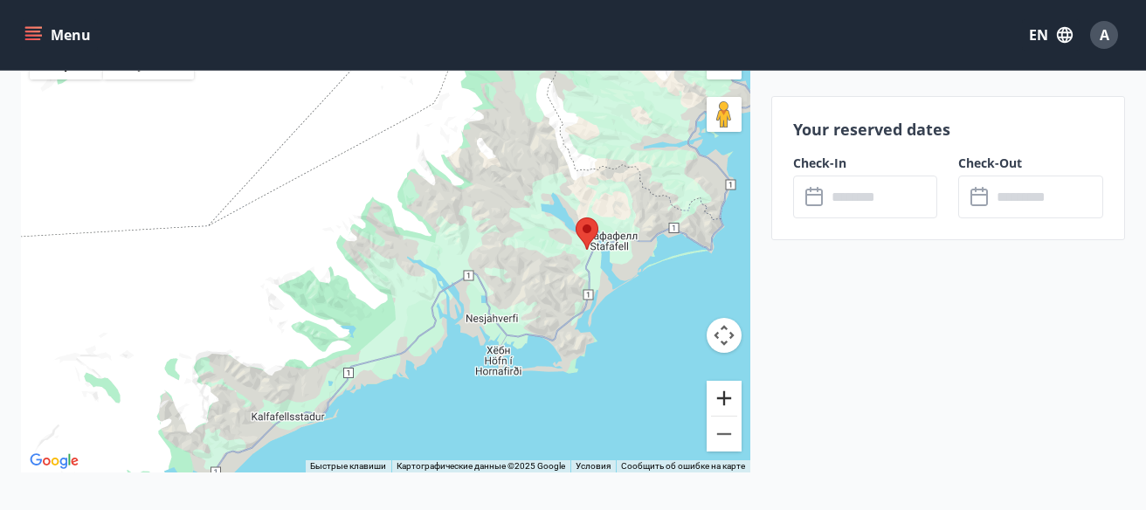
click at [728, 383] on button "Увеличить" at bounding box center [723, 398] width 35 height 35
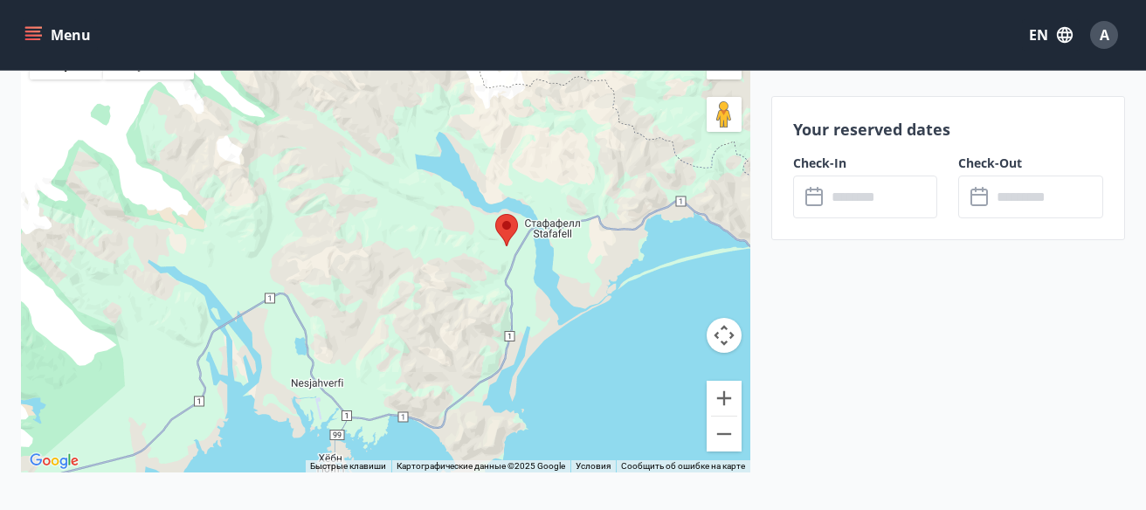
drag, startPoint x: 619, startPoint y: 317, endPoint x: 334, endPoint y: 316, distance: 284.7
click at [334, 316] on div at bounding box center [385, 254] width 729 height 437
click at [723, 381] on button "Увеличить" at bounding box center [723, 398] width 35 height 35
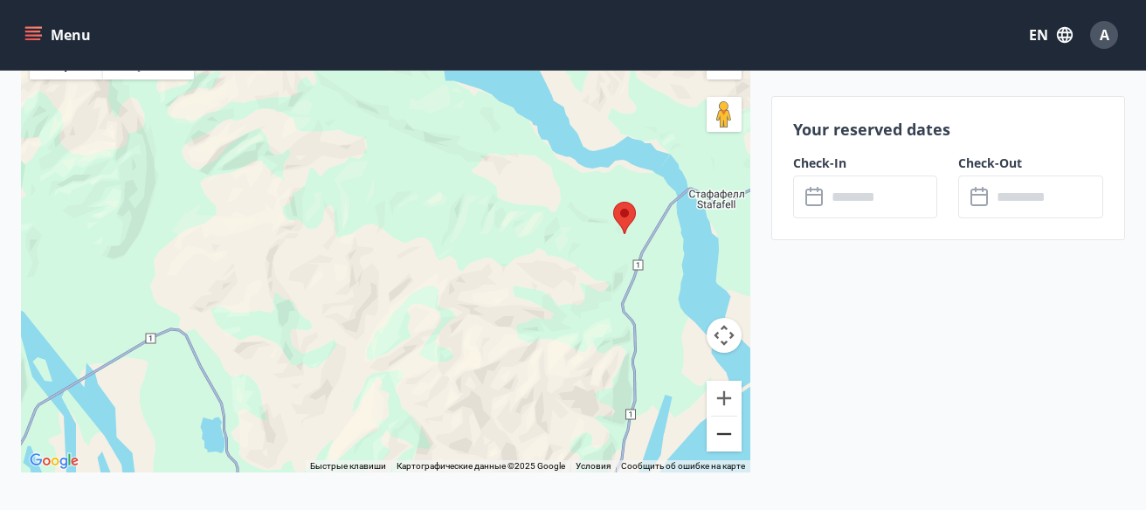
click at [731, 417] on button "Уменьшить" at bounding box center [723, 434] width 35 height 35
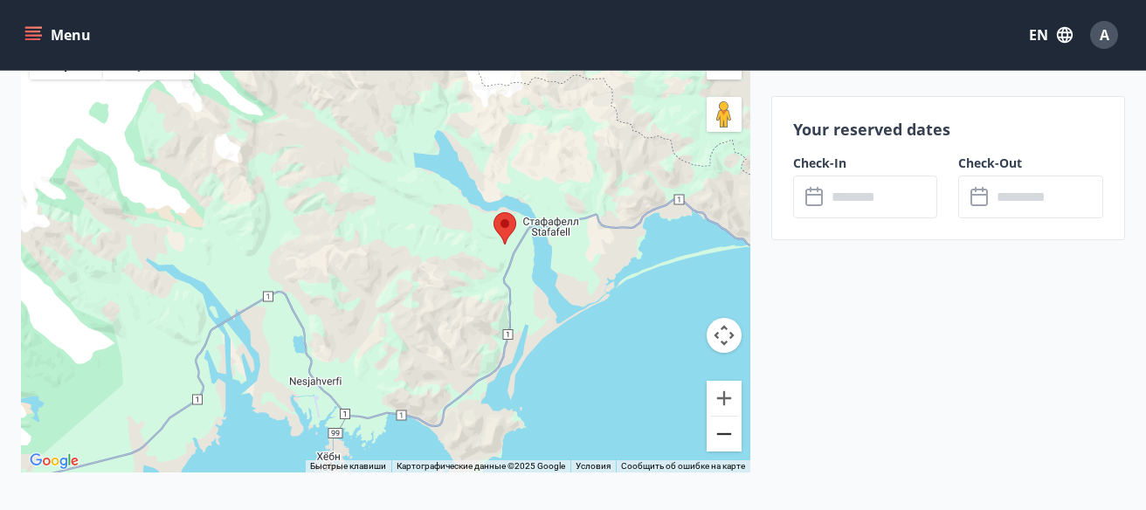
click at [731, 418] on button "Уменьшить" at bounding box center [723, 434] width 35 height 35
click at [732, 418] on button "Уменьшить" at bounding box center [723, 434] width 35 height 35
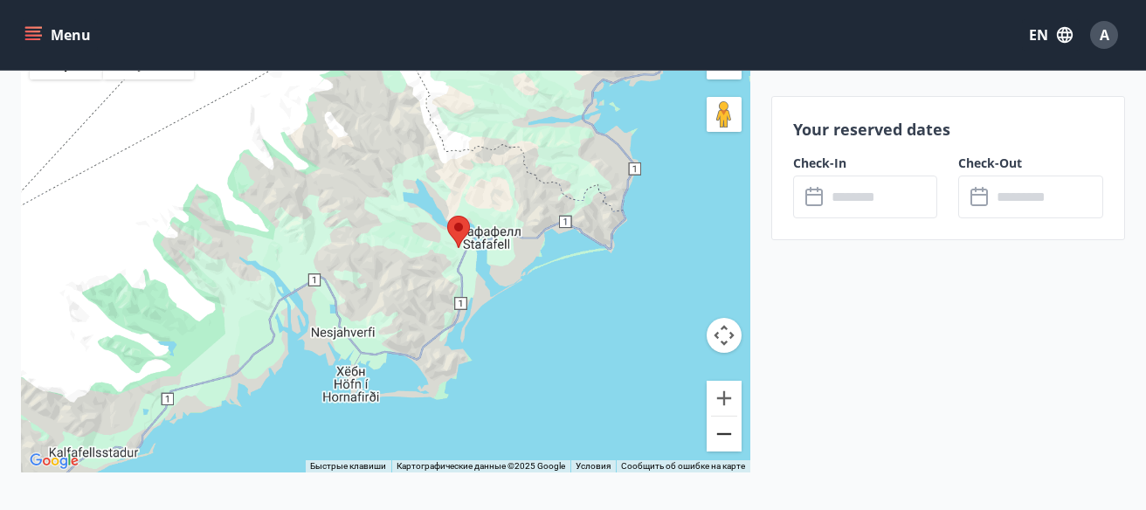
click at [732, 418] on button "Уменьшить" at bounding box center [723, 434] width 35 height 35
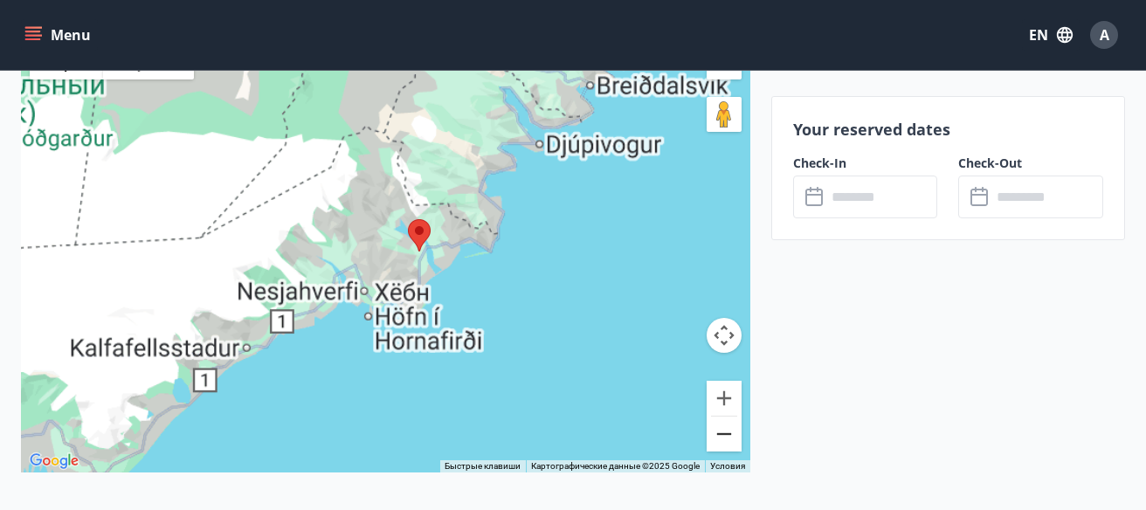
click at [738, 417] on button "Уменьшить" at bounding box center [723, 434] width 35 height 35
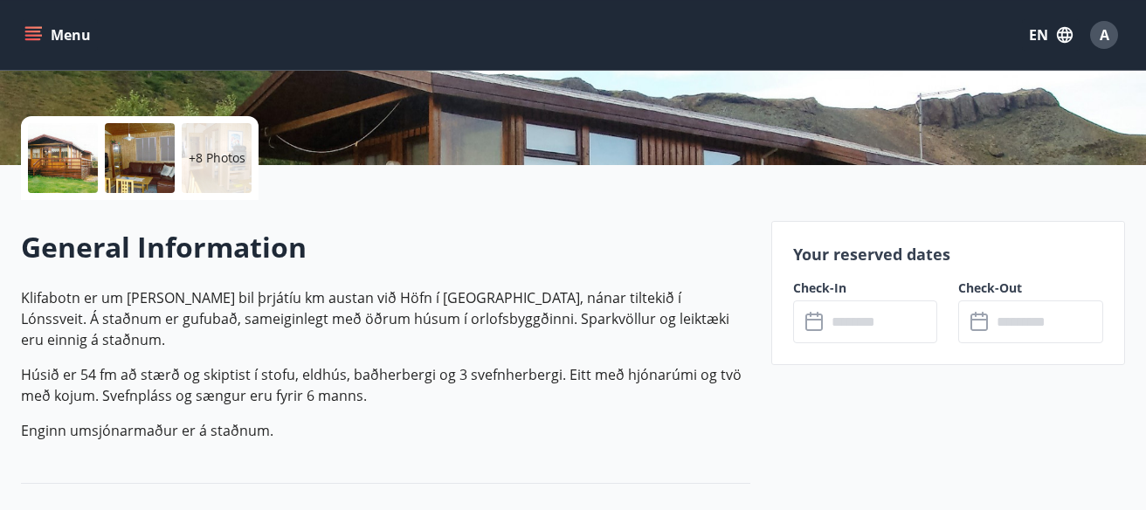
scroll to position [217, 0]
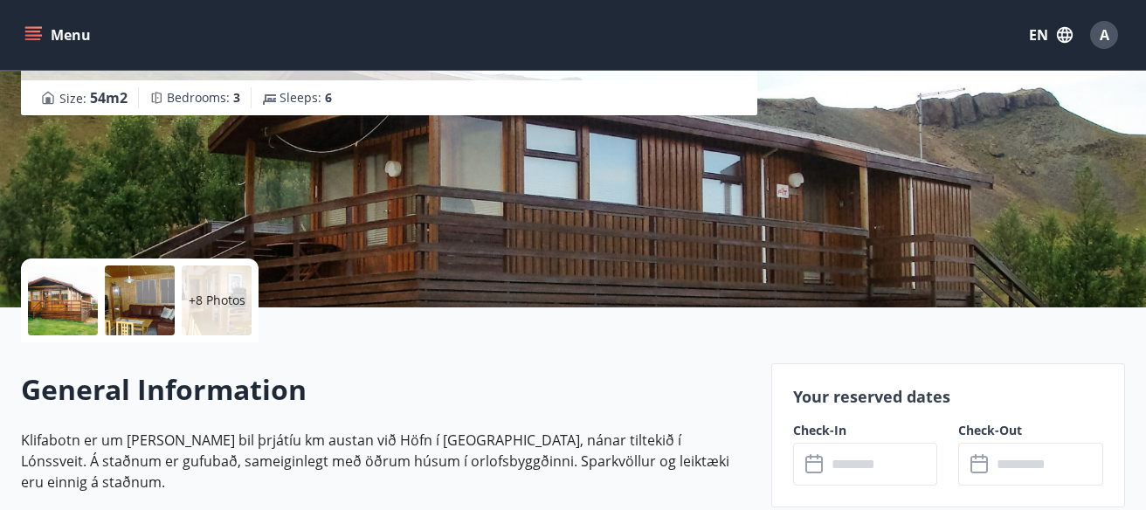
click at [65, 37] on button "Menu" at bounding box center [59, 34] width 77 height 31
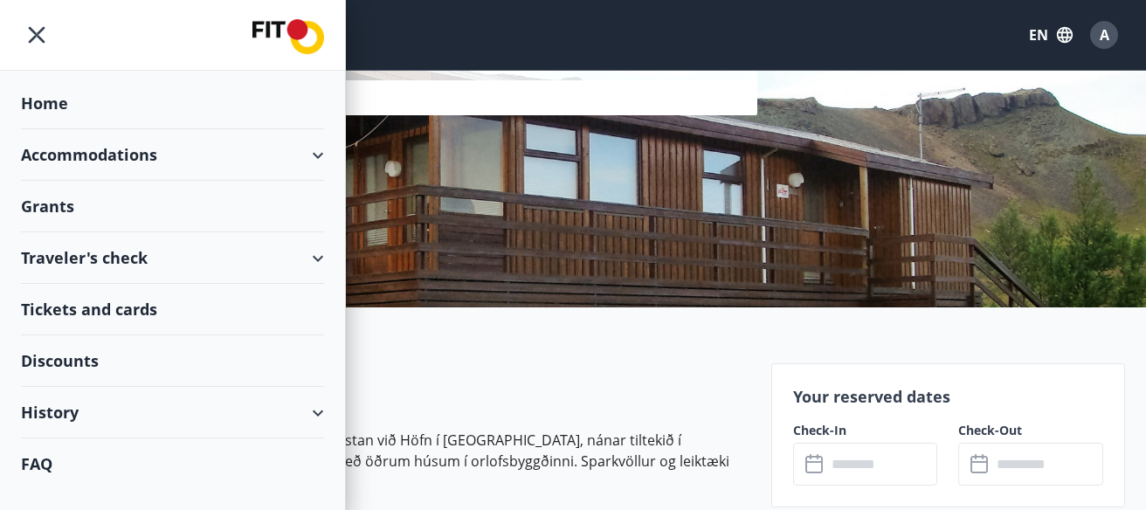
click at [43, 86] on div "Home" at bounding box center [172, 104] width 303 height 52
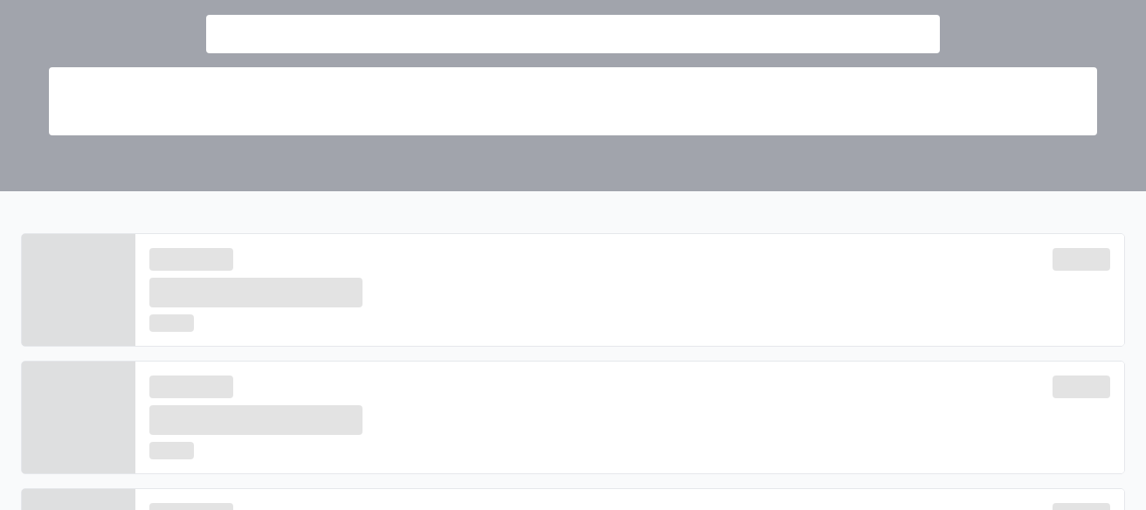
click at [46, 100] on div at bounding box center [573, 64] width 1104 height 141
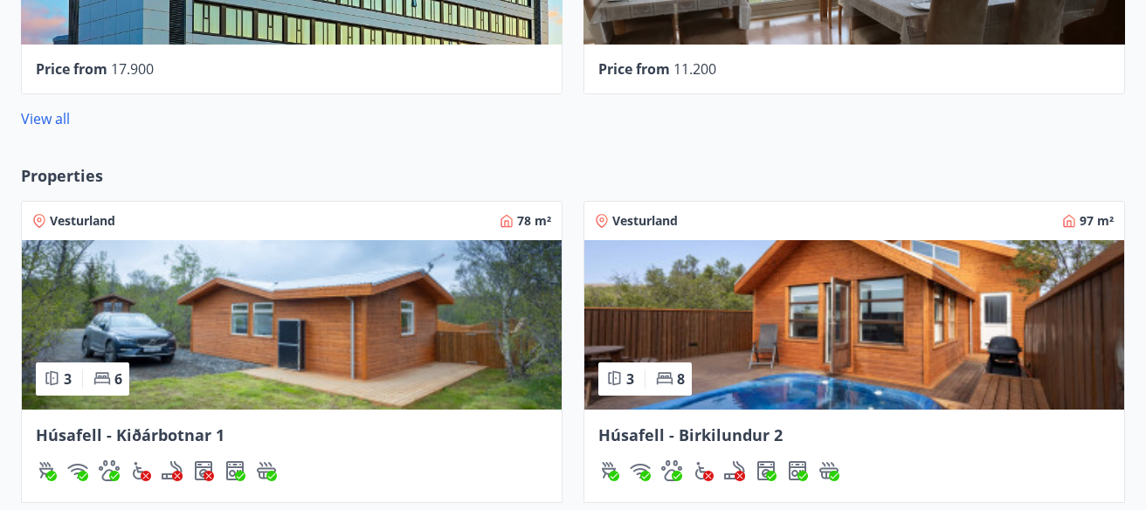
scroll to position [1458, 0]
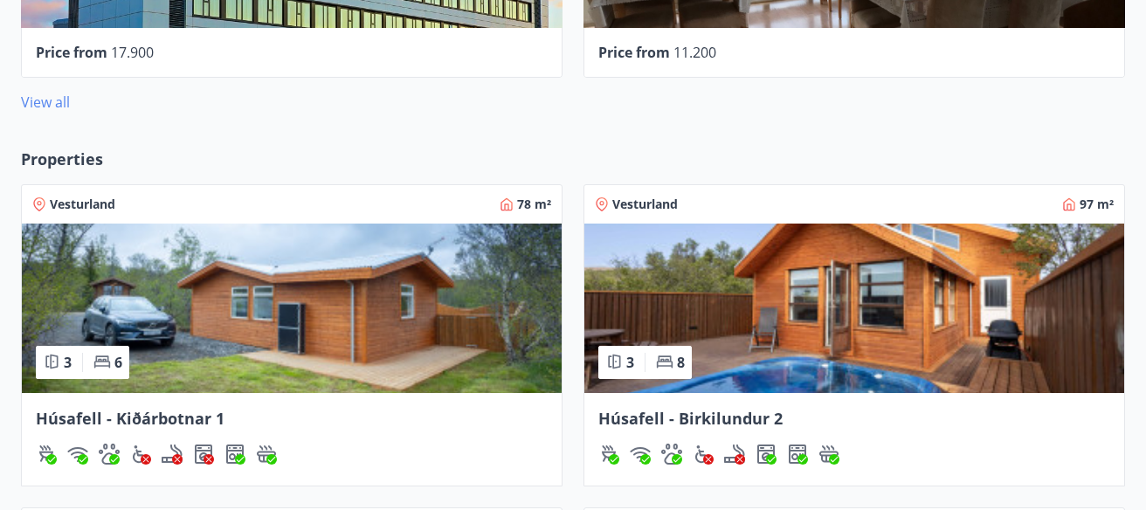
click at [43, 97] on link "View all" at bounding box center [45, 102] width 49 height 19
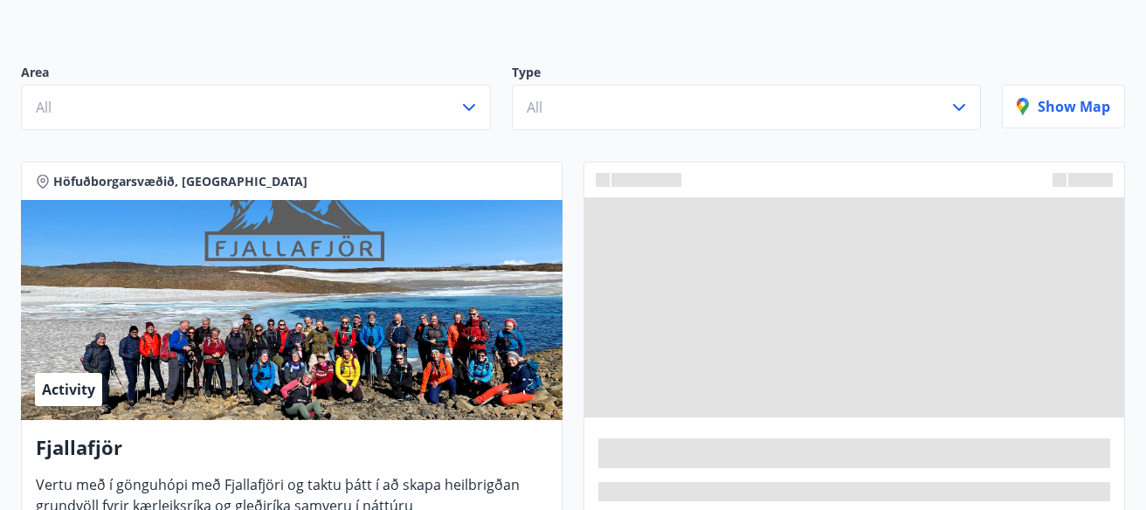
scroll to position [172, 0]
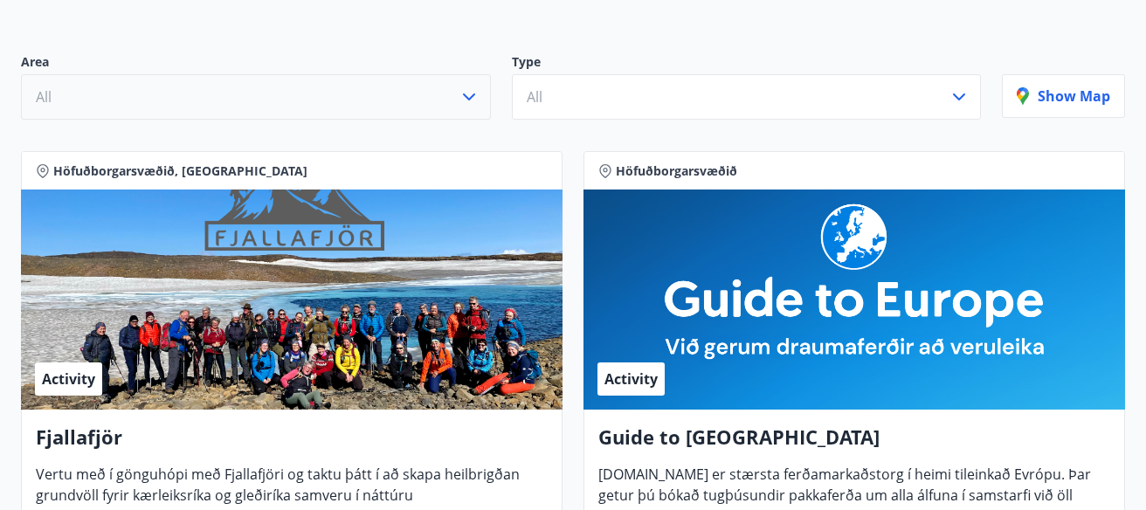
click at [383, 90] on button "All" at bounding box center [256, 96] width 470 height 45
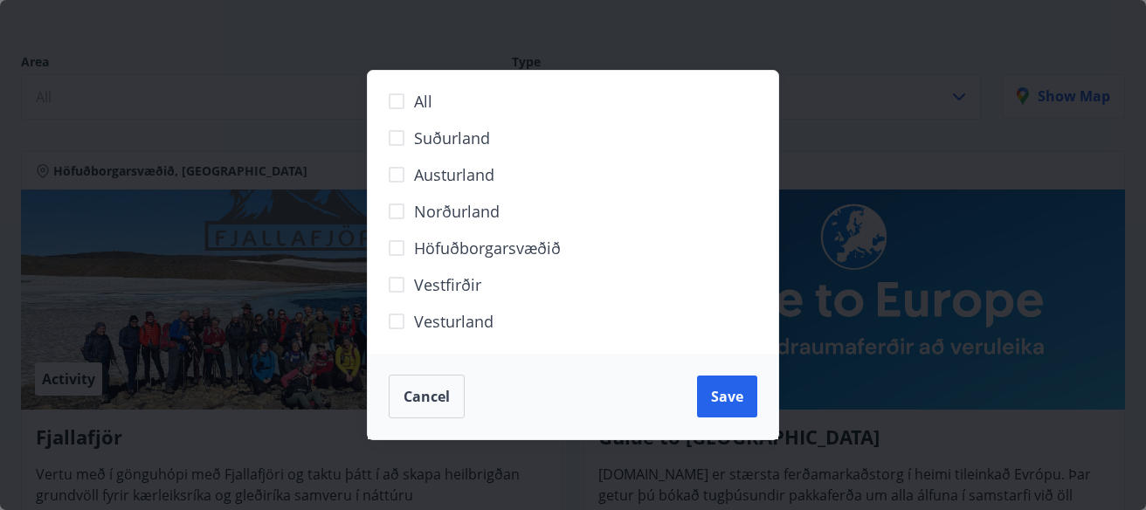
click at [416, 389] on span "Cancel" at bounding box center [426, 396] width 46 height 19
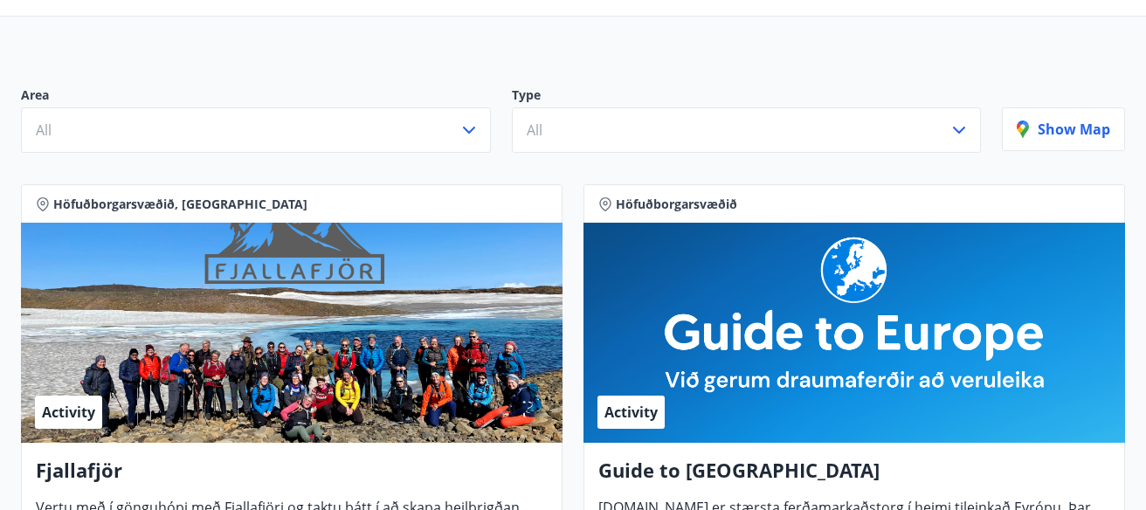
scroll to position [155, 0]
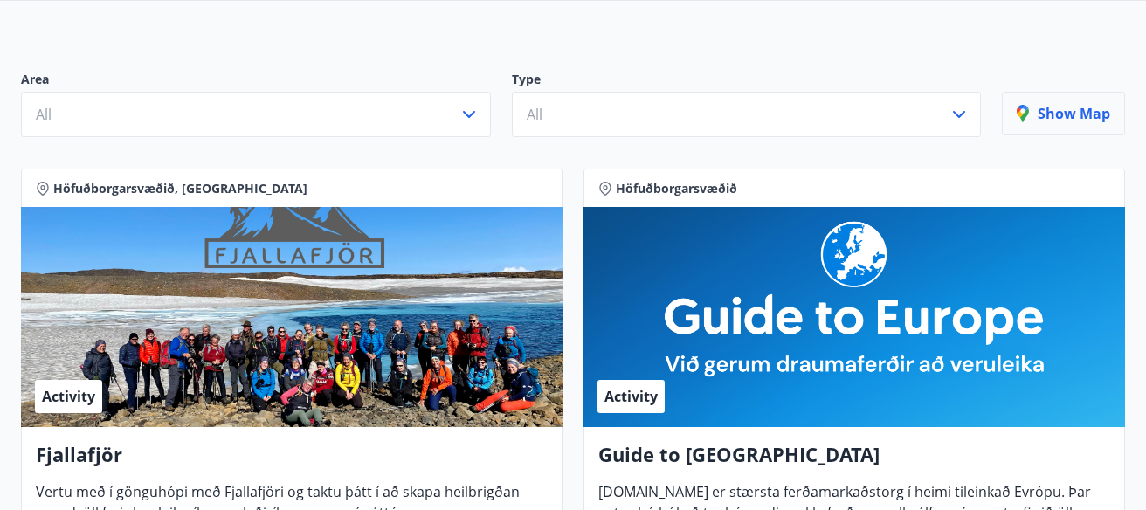
click at [1063, 104] on p "Show map" at bounding box center [1062, 113] width 93 height 19
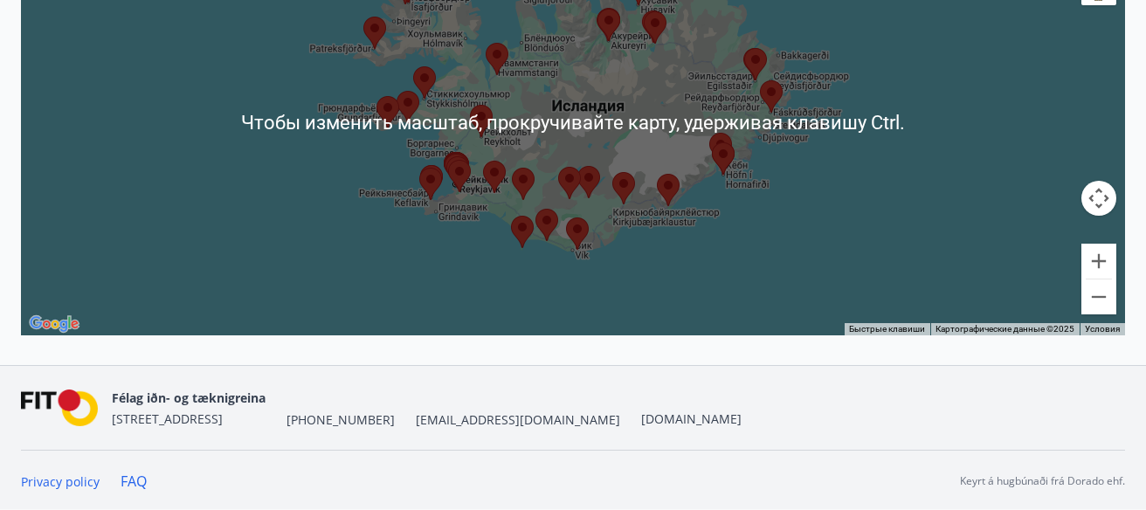
scroll to position [0, 0]
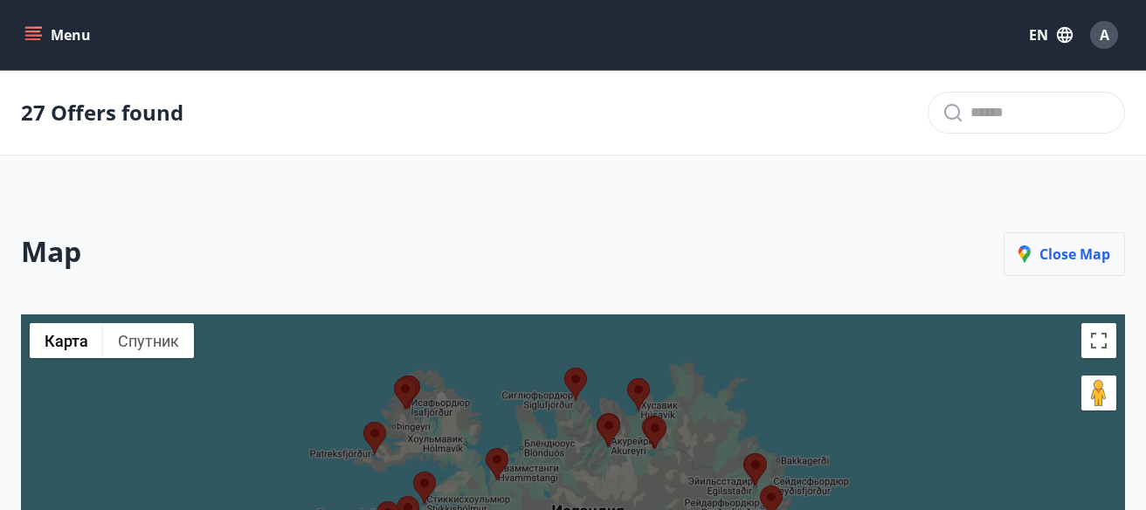
click at [1060, 258] on p "Close map" at bounding box center [1064, 254] width 92 height 19
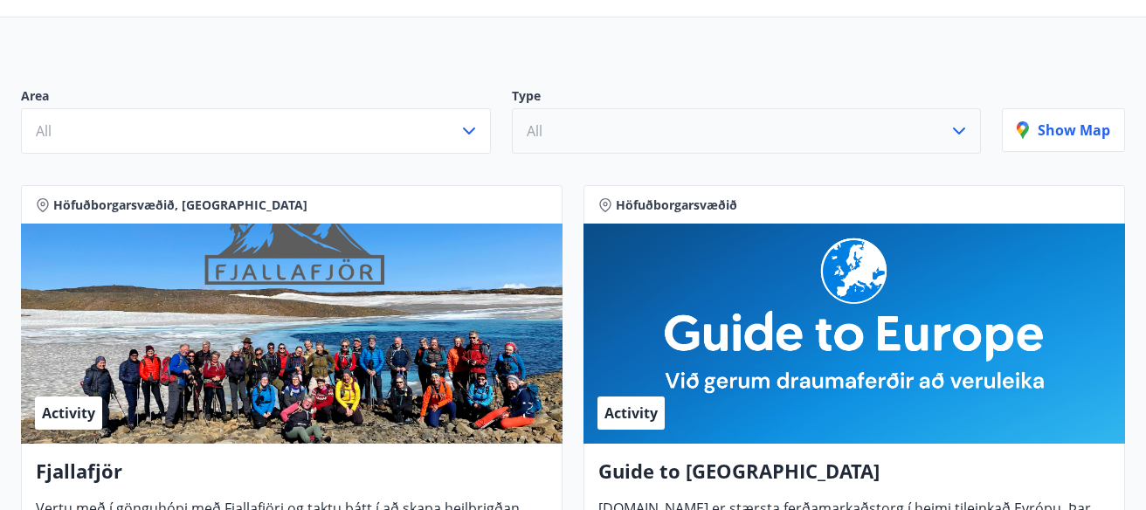
scroll to position [155, 0]
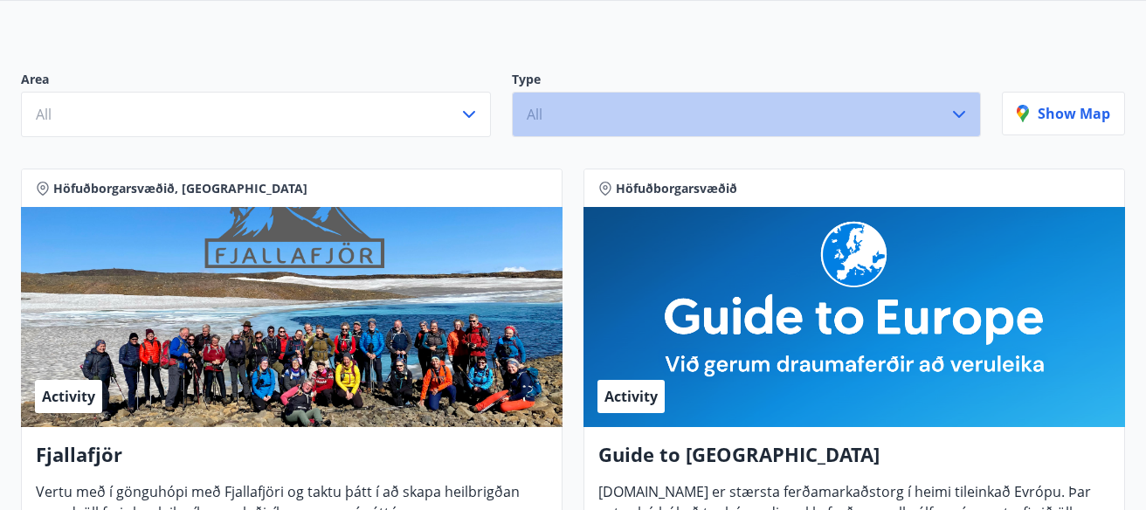
click at [581, 103] on button "All" at bounding box center [747, 114] width 470 height 45
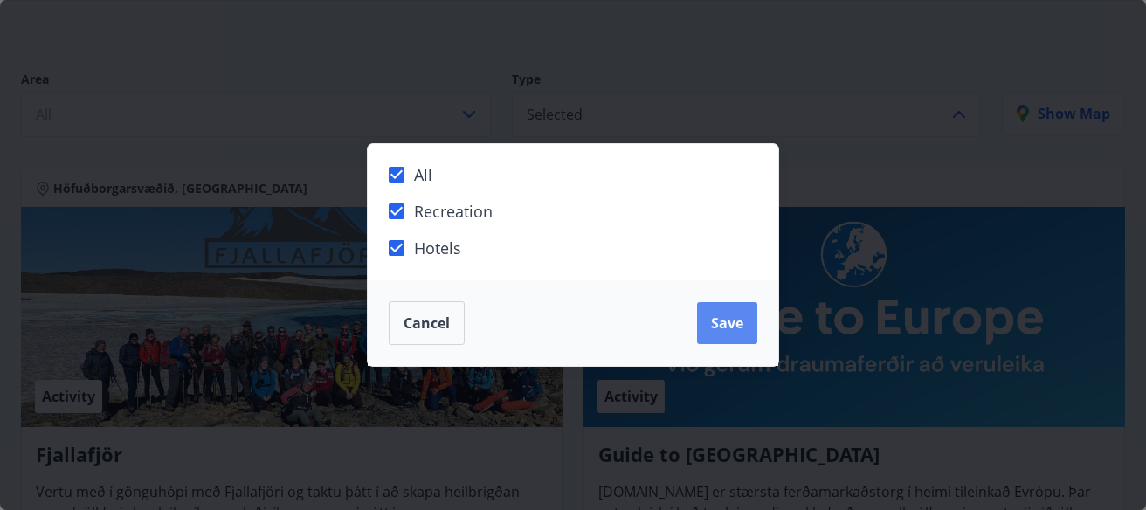
click at [749, 317] on button "Save" at bounding box center [727, 323] width 60 height 42
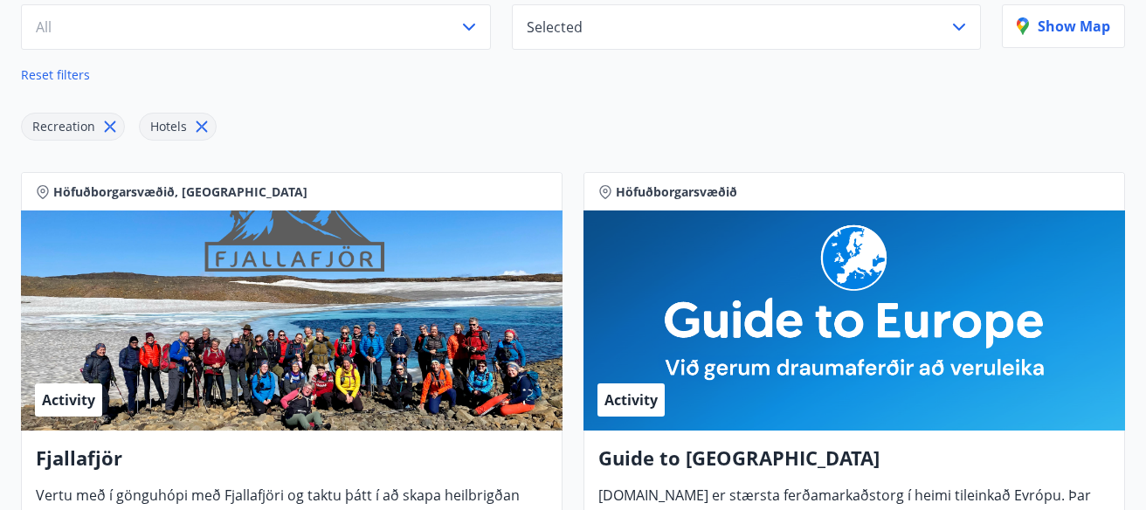
scroll to position [155, 0]
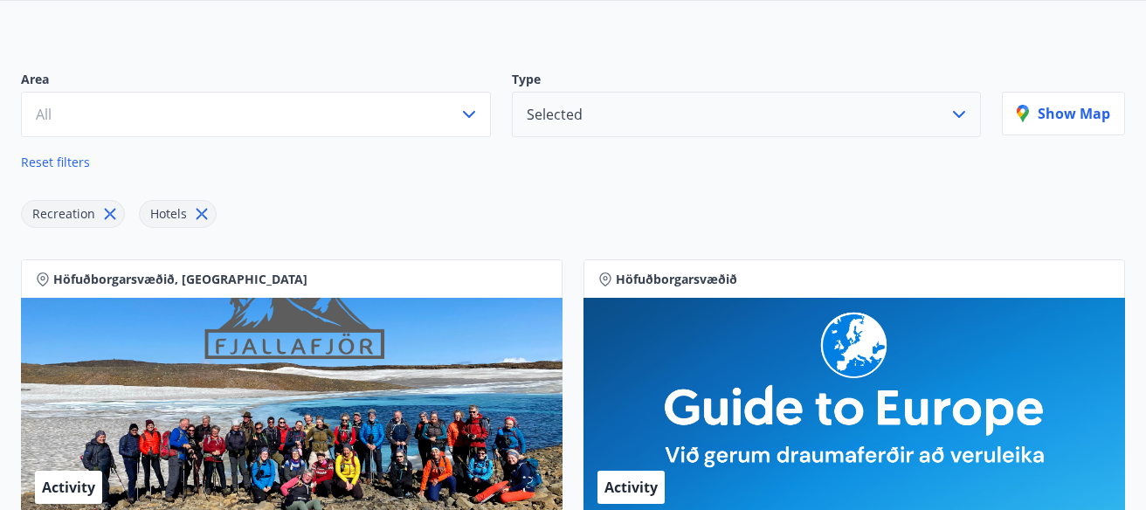
click at [675, 108] on button "Selected" at bounding box center [747, 114] width 470 height 45
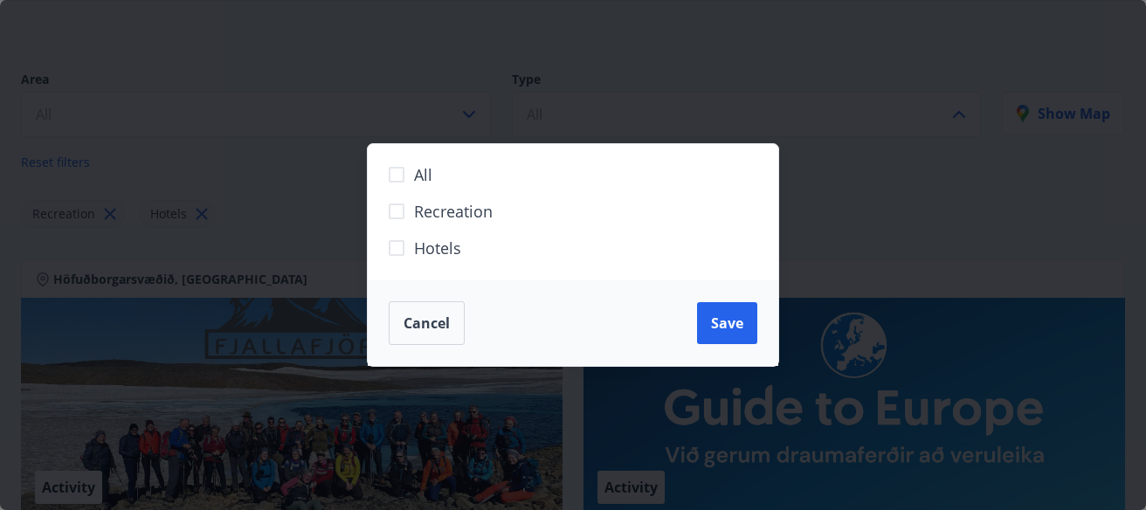
click at [727, 327] on span "Save" at bounding box center [727, 322] width 32 height 19
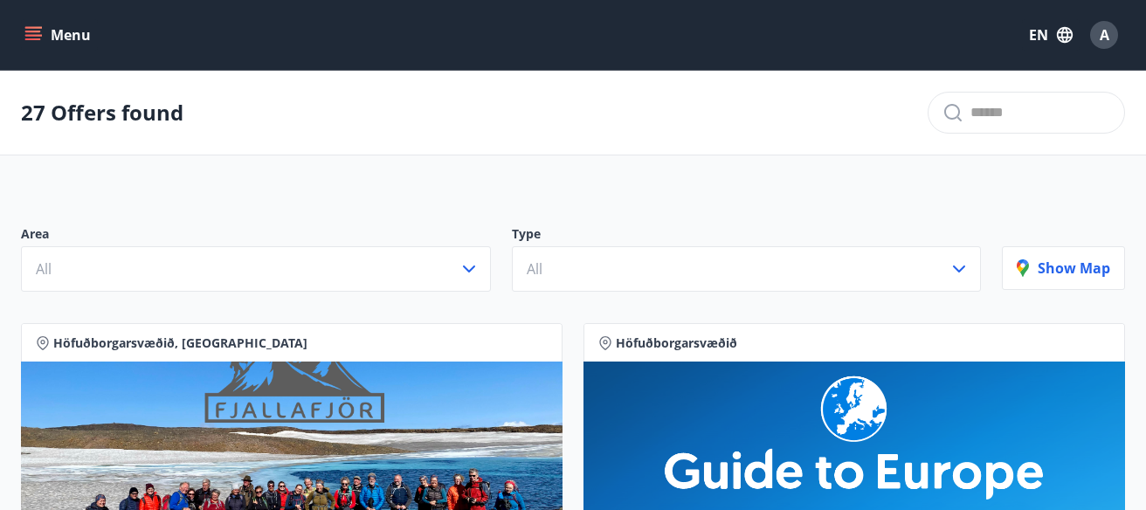
click at [35, 31] on icon "menu" at bounding box center [33, 32] width 16 height 2
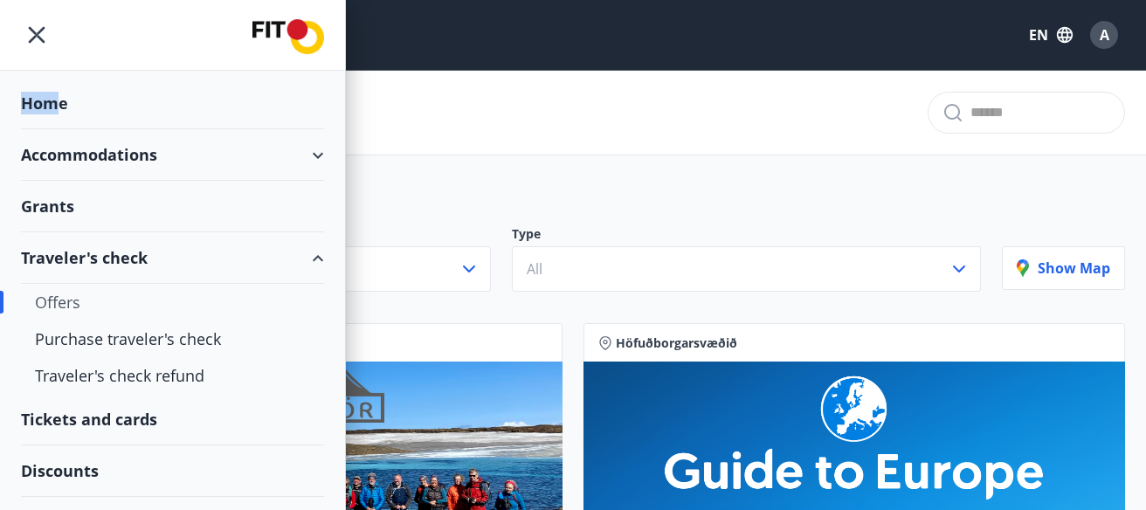
click at [62, 103] on div "Home" at bounding box center [172, 104] width 303 height 52
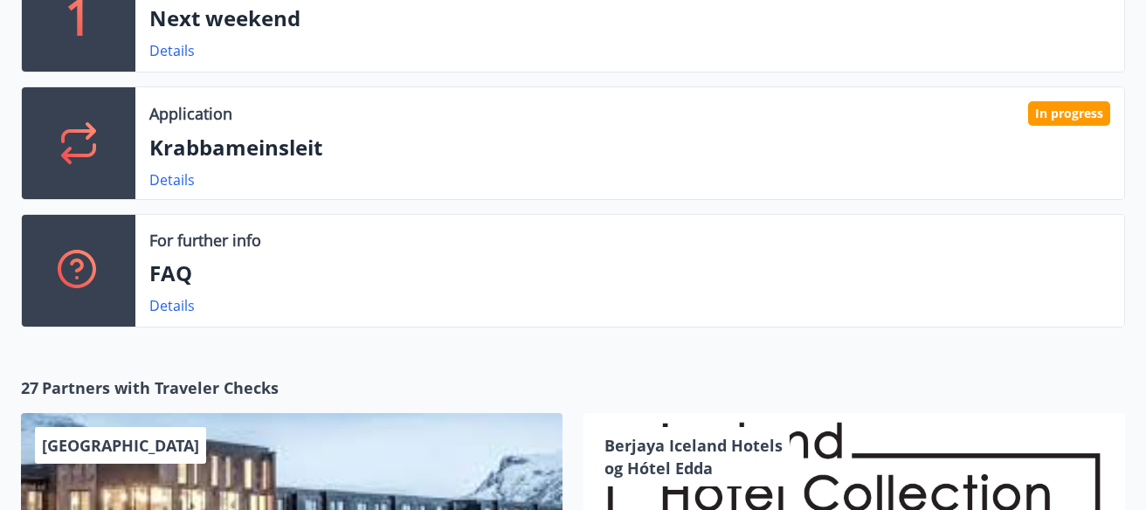
scroll to position [465, 0]
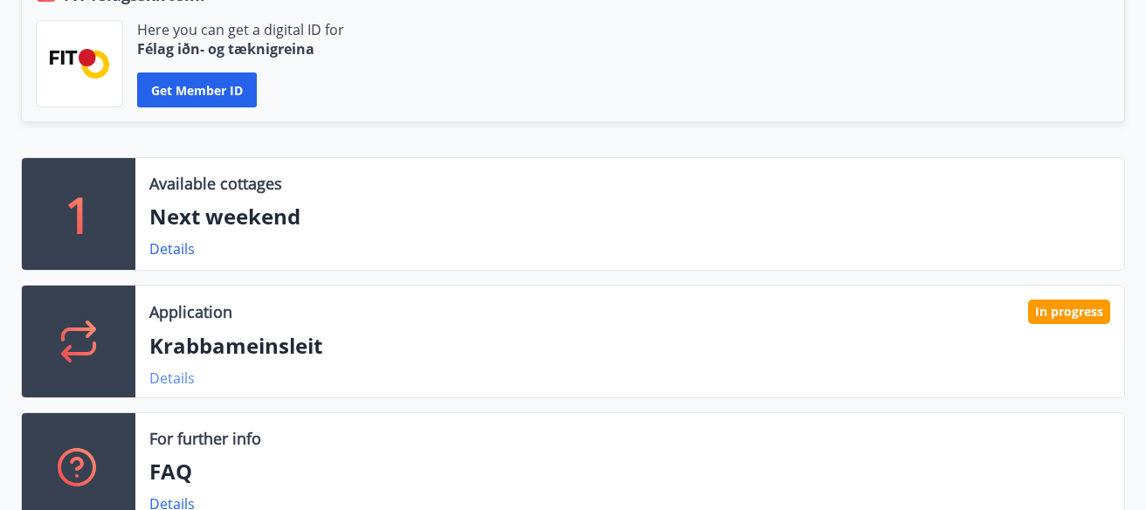
click at [168, 376] on link "Details" at bounding box center [171, 378] width 45 height 19
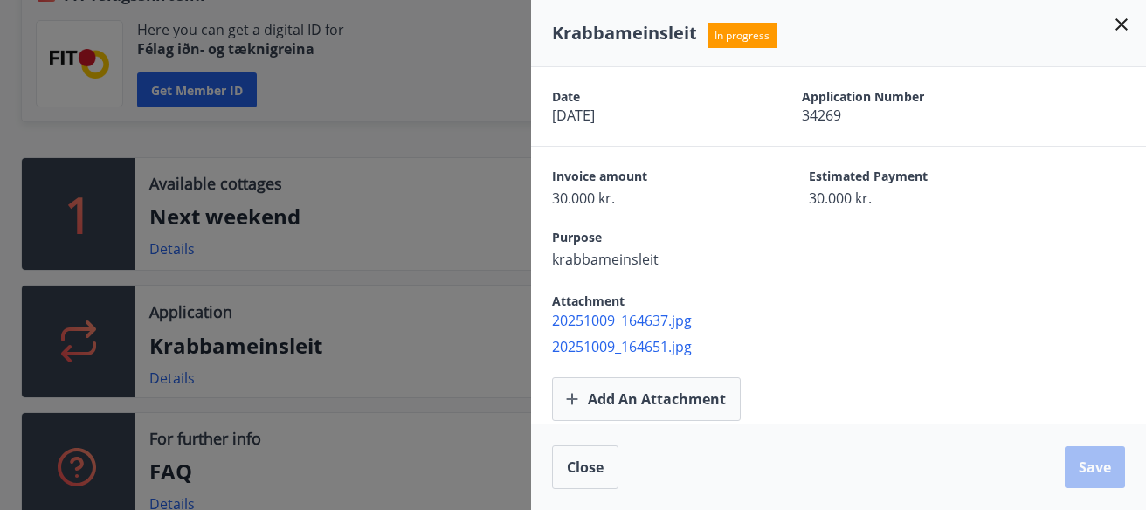
click at [1122, 16] on icon at bounding box center [1121, 24] width 21 height 21
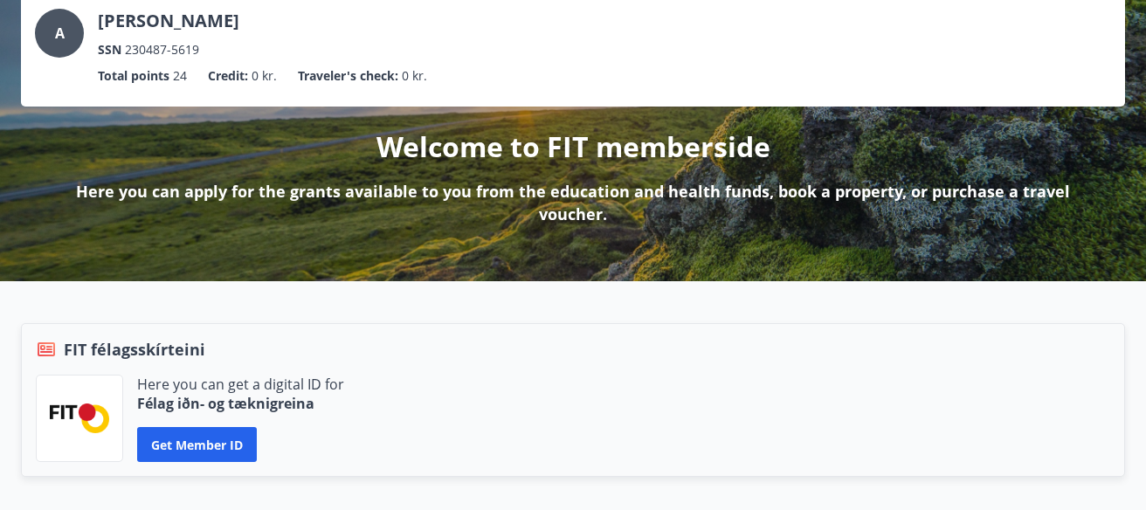
scroll to position [0, 0]
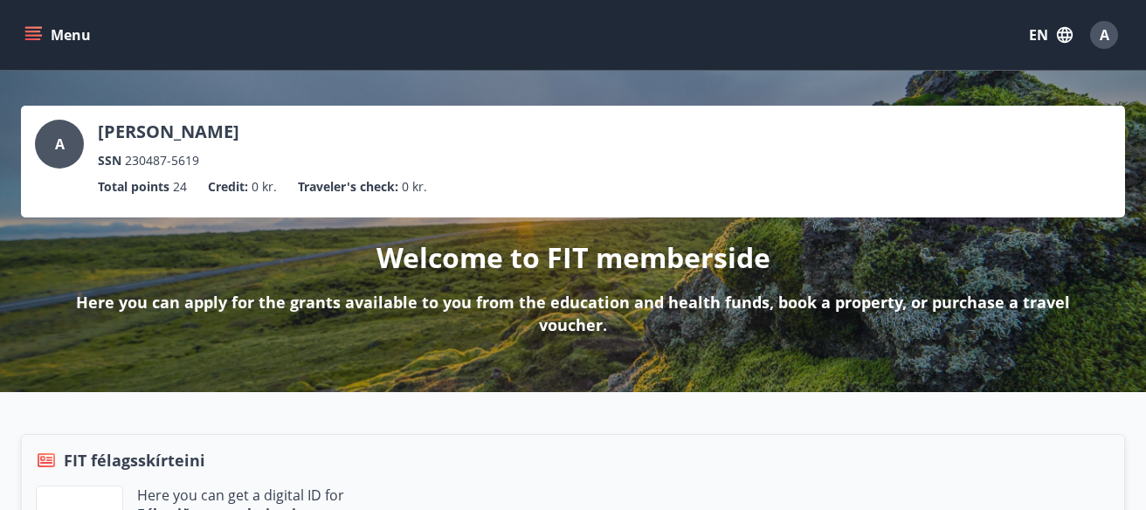
click at [30, 25] on button "Menu" at bounding box center [59, 34] width 77 height 31
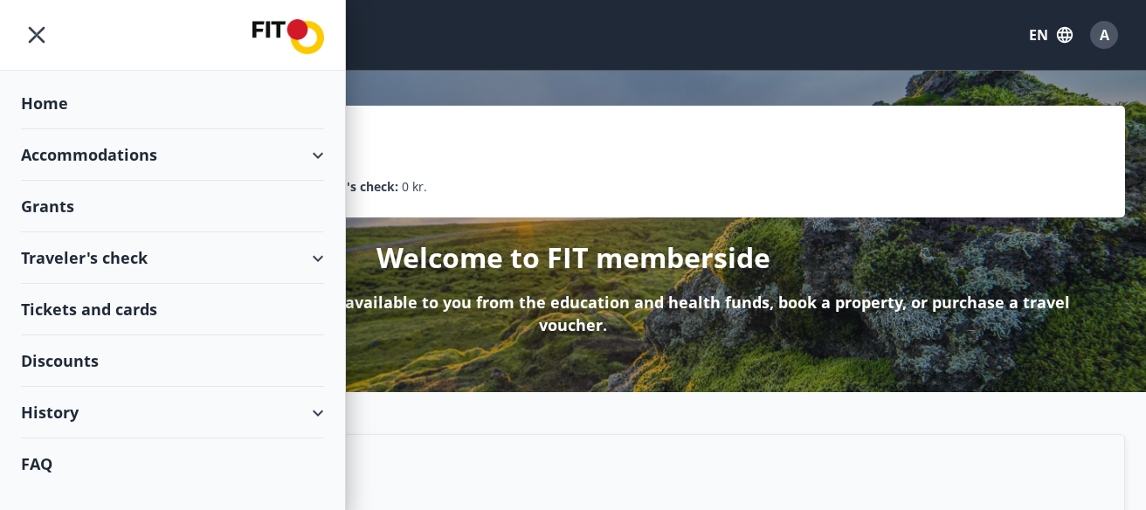
click at [113, 148] on div "Accommodations" at bounding box center [172, 155] width 303 height 52
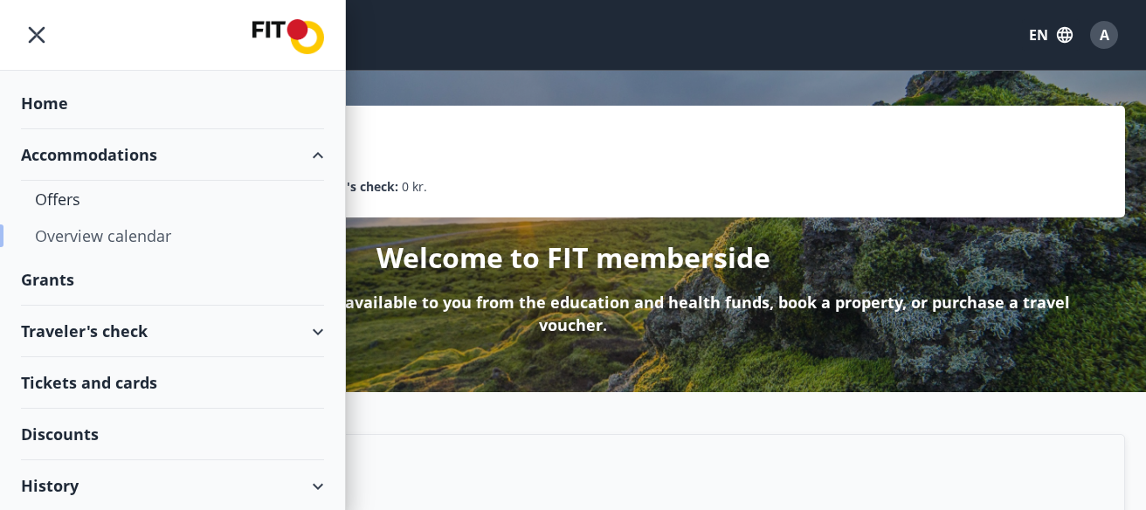
click at [105, 234] on div "Overview calendar" at bounding box center [172, 235] width 275 height 37
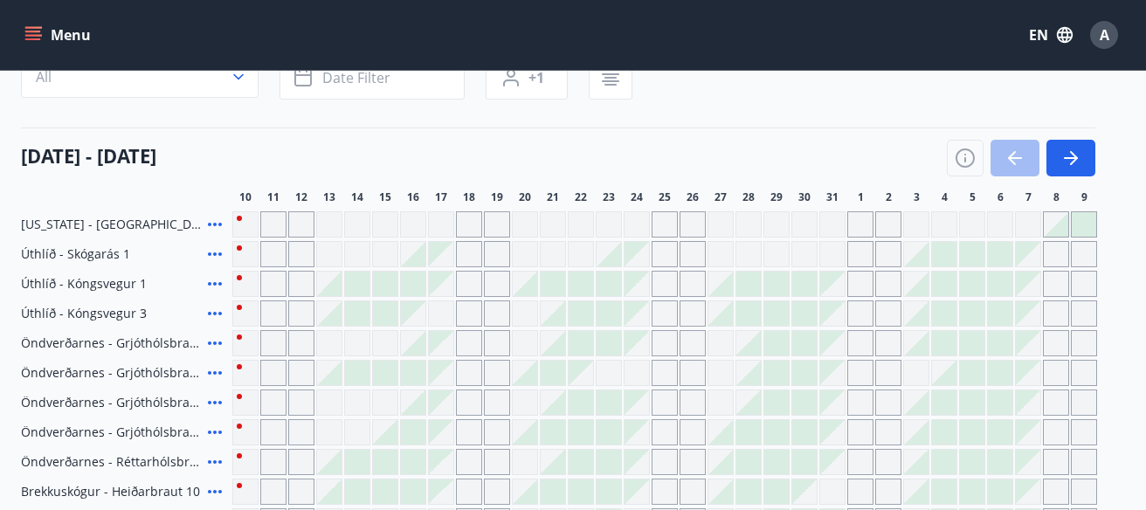
scroll to position [322, 0]
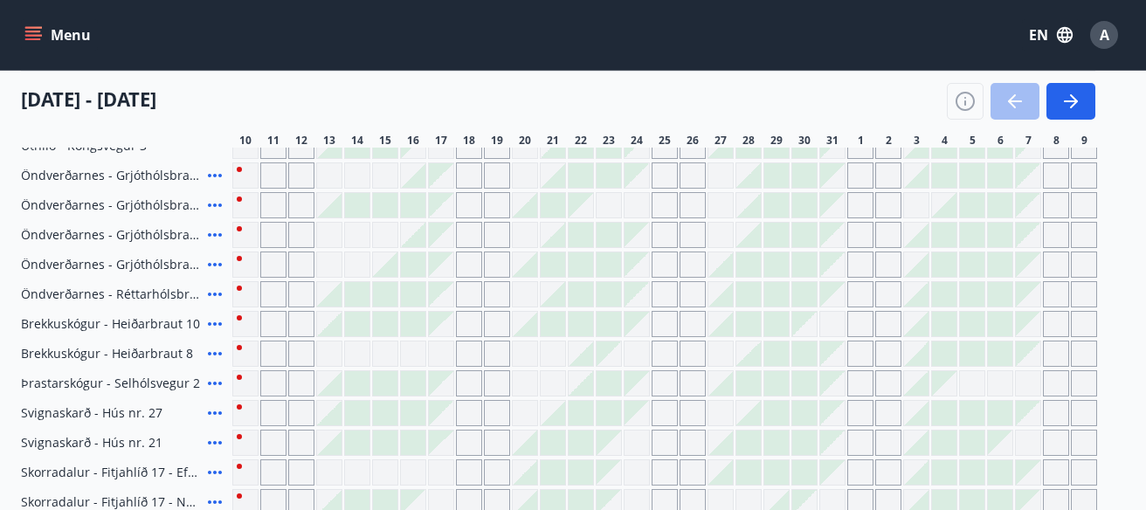
click at [216, 231] on icon at bounding box center [214, 234] width 21 height 21
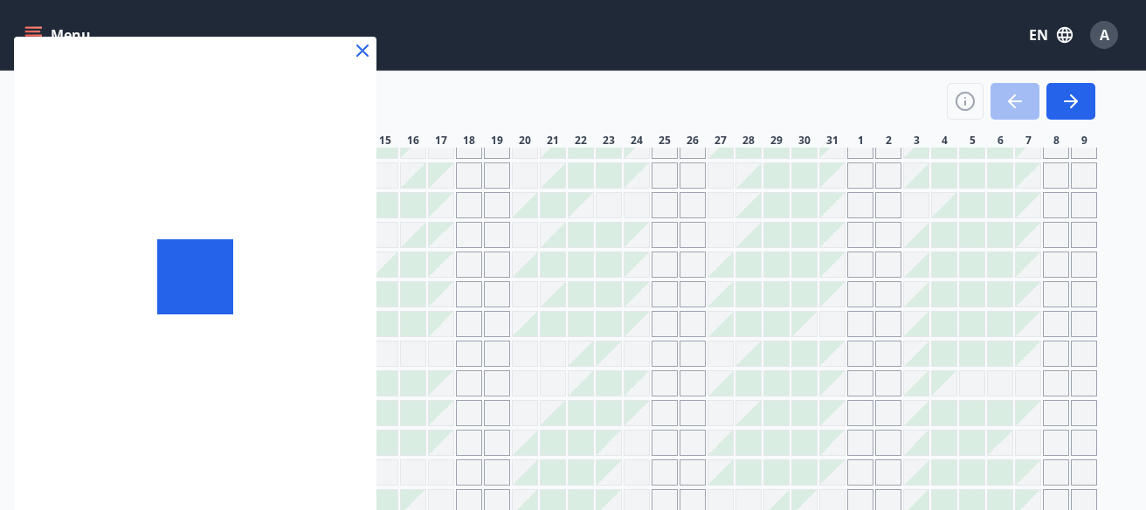
click at [135, 236] on div at bounding box center [195, 277] width 362 height 480
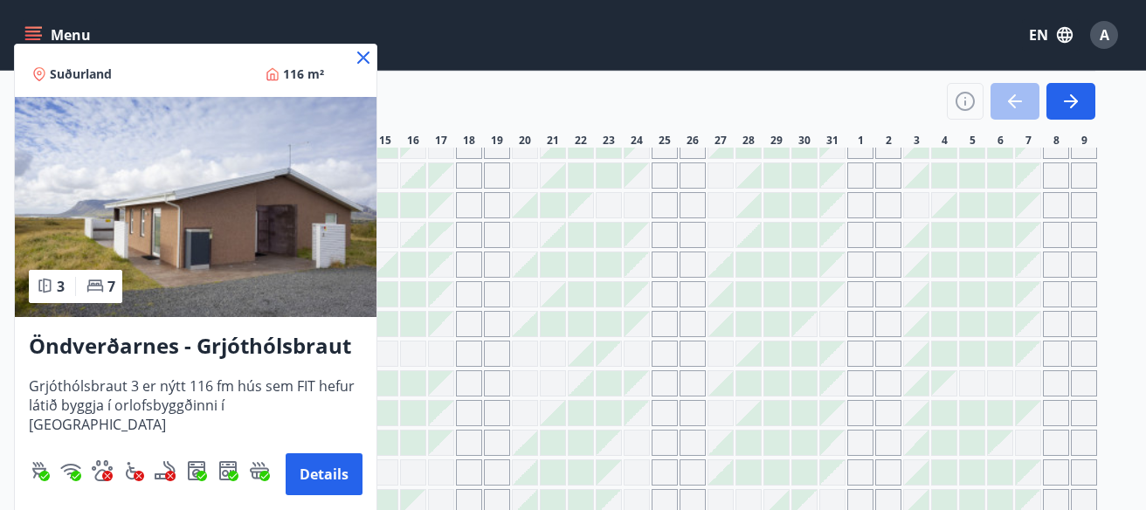
click at [359, 51] on icon at bounding box center [363, 57] width 21 height 21
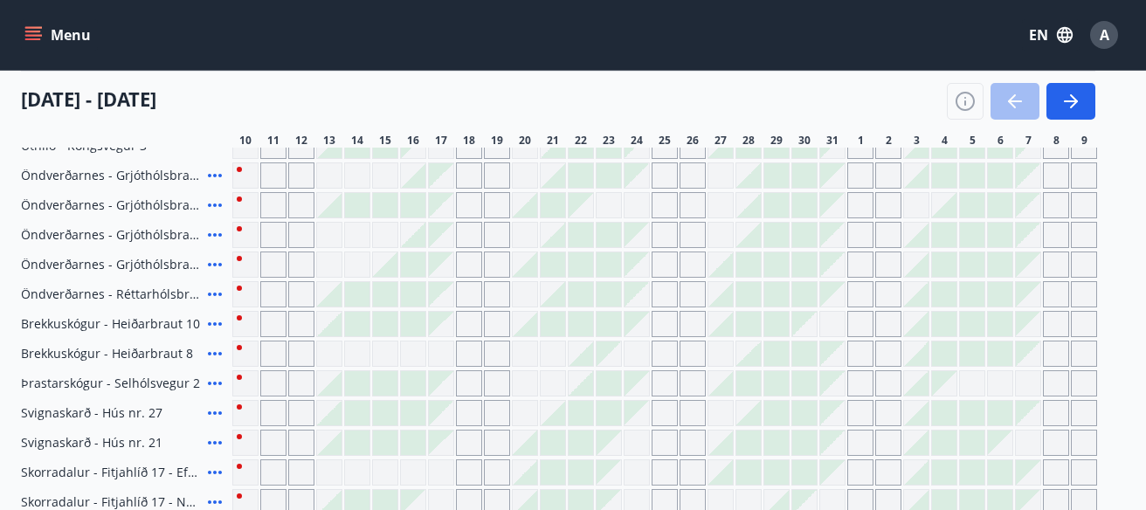
click at [372, 52] on div "Menu EN A" at bounding box center [573, 35] width 1104 height 42
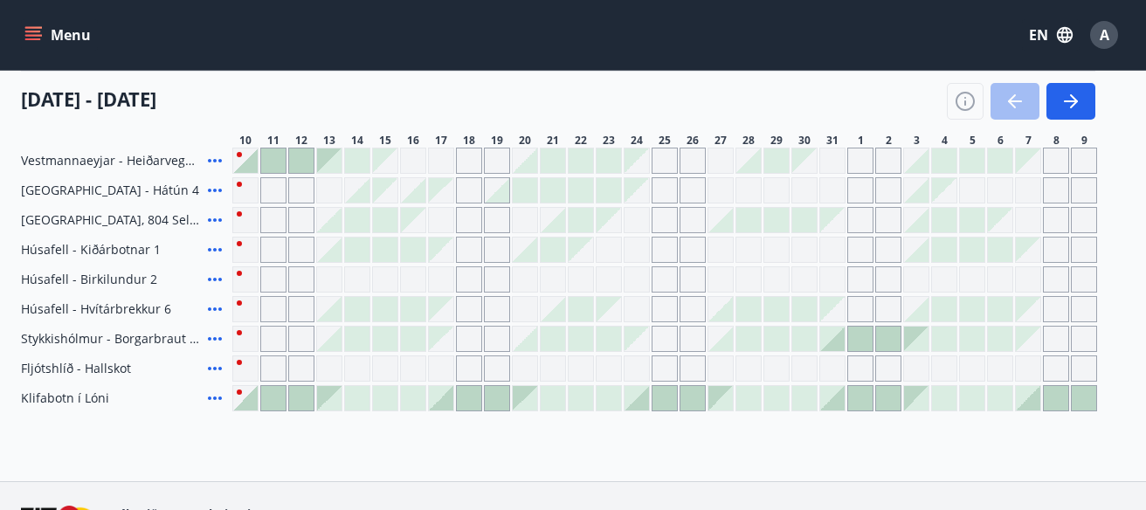
scroll to position [1047, 0]
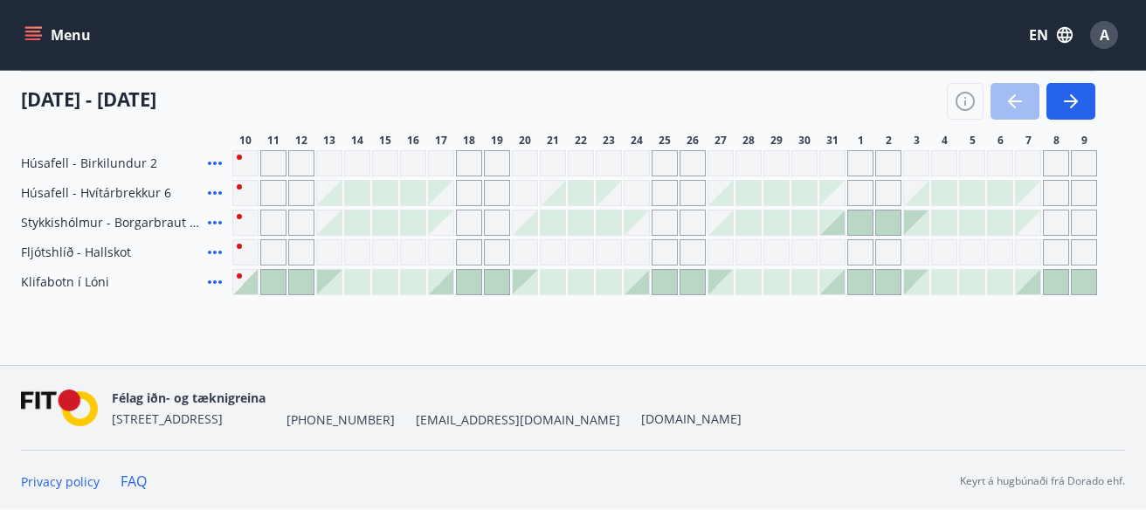
click at [668, 224] on div "Grey days are not available" at bounding box center [664, 223] width 26 height 26
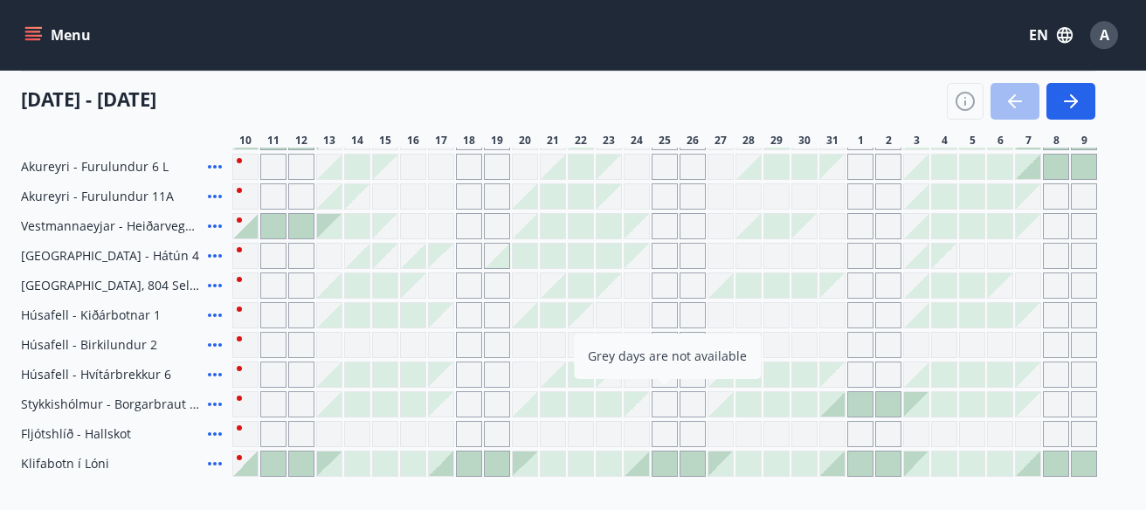
scroll to position [892, 0]
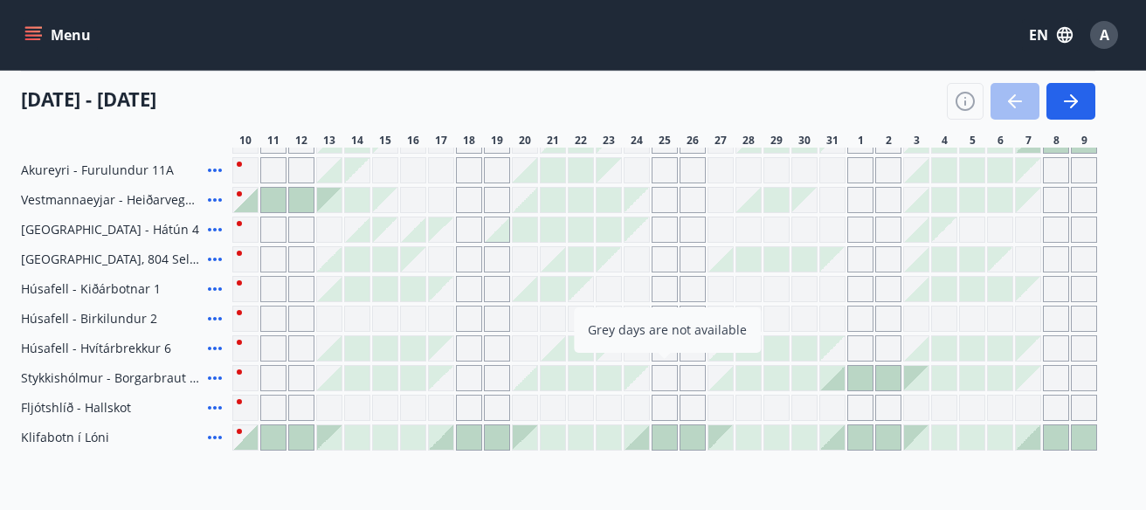
click at [553, 251] on div at bounding box center [553, 259] width 24 height 24
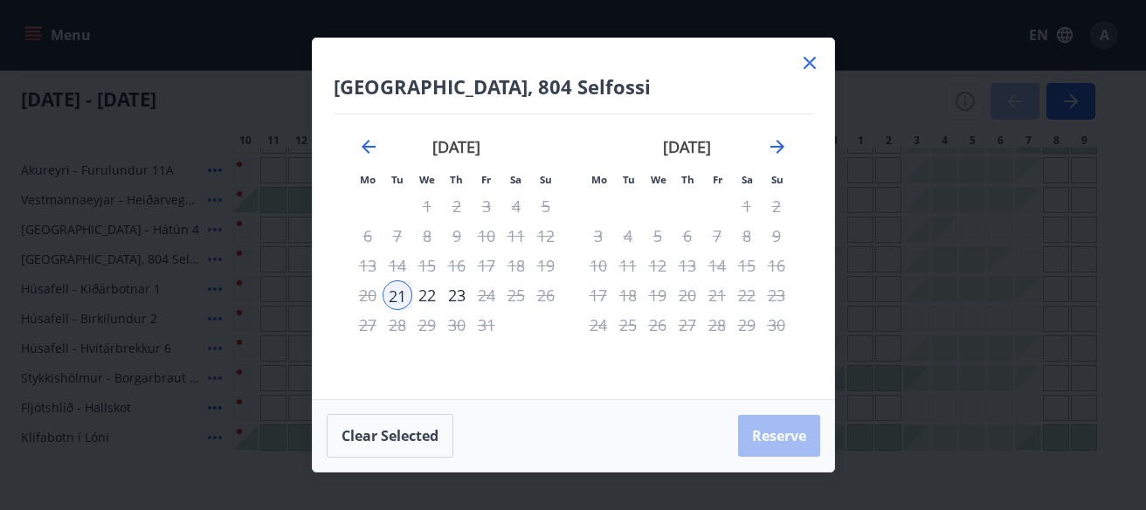
click at [817, 59] on icon at bounding box center [809, 62] width 21 height 21
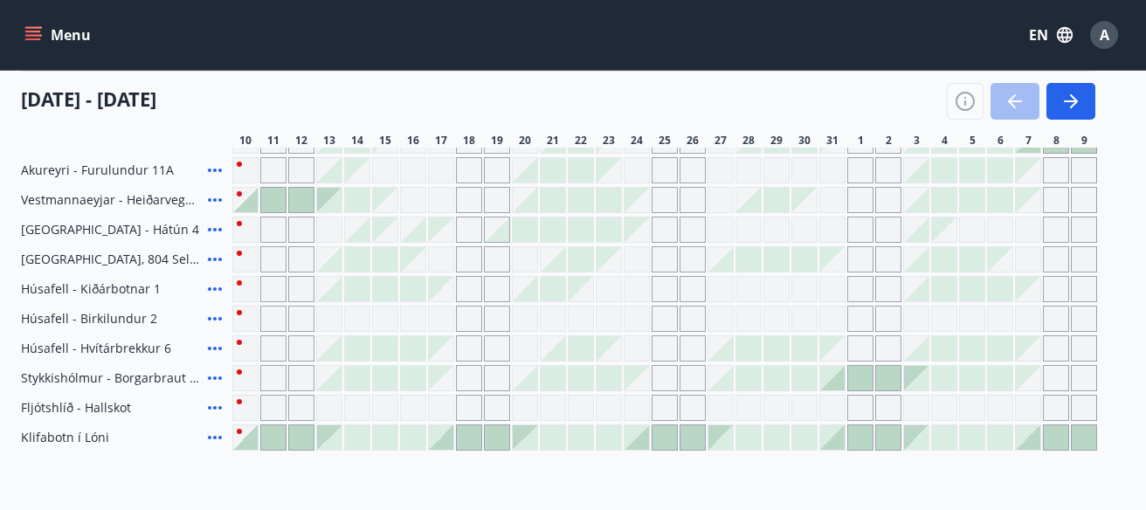
click at [810, 59] on div "Menu EN A" at bounding box center [573, 35] width 1146 height 70
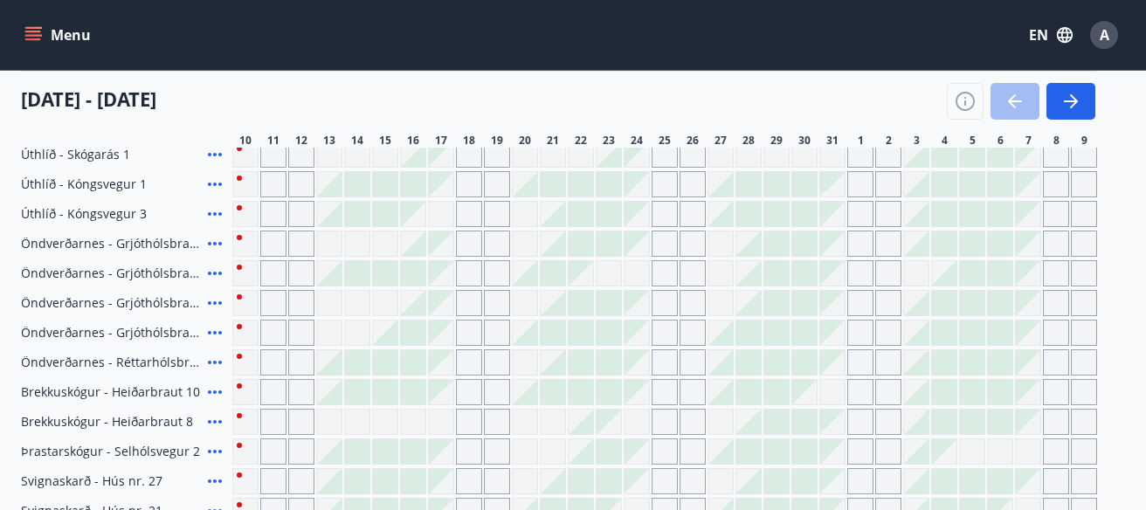
scroll to position [271, 0]
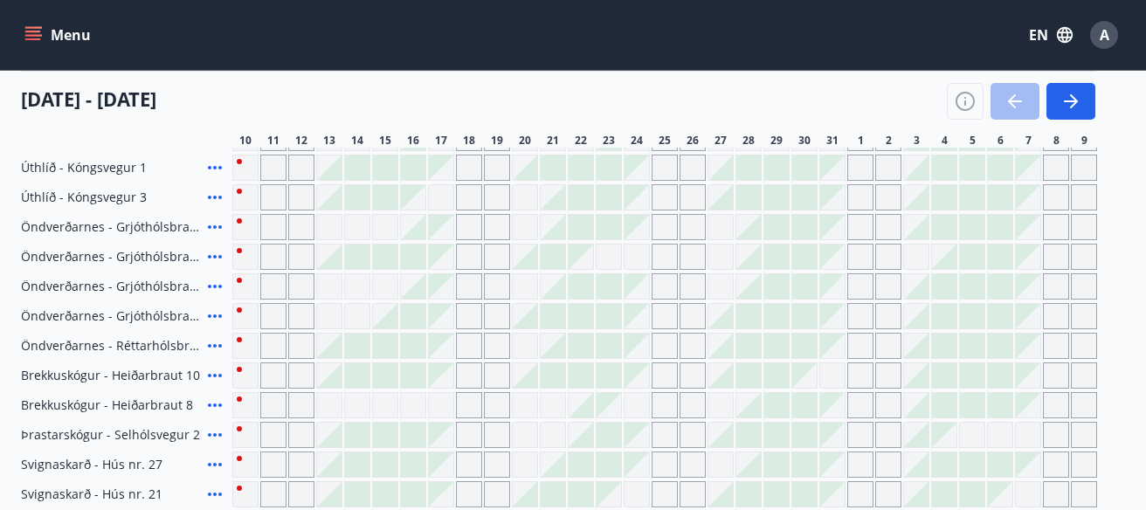
click at [475, 286] on div "Grey days are not available" at bounding box center [469, 286] width 26 height 26
click at [217, 283] on icon at bounding box center [214, 286] width 21 height 21
click at [527, 273] on div "Grey days are not available" at bounding box center [525, 286] width 26 height 26
click at [580, 280] on div at bounding box center [580, 286] width 24 height 24
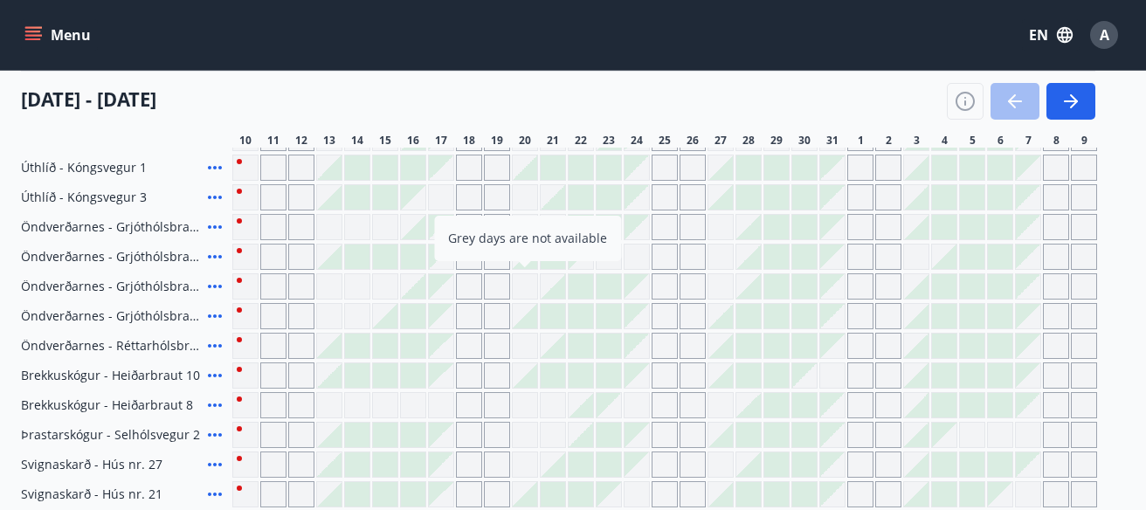
click at [665, 286] on div "Grey days are not available" at bounding box center [664, 286] width 26 height 26
click at [671, 275] on body "Menu EN A Overview calendar Area All Dates Date filter Sleeps +1 [DATE] - [DATE…" at bounding box center [573, 507] width 1146 height 1556
click at [231, 273] on div "Öndverðarnes - Grjóthólsbraut 3 Grey days are not available Grey days are not a…" at bounding box center [559, 286] width 1076 height 26
click at [233, 276] on div "Öndverðarnes - Grjóthólsbraut 3 Grey days are not available Grey days are not a…" at bounding box center [559, 286] width 1076 height 26
click at [236, 276] on div "Grey days are not available" at bounding box center [245, 286] width 26 height 26
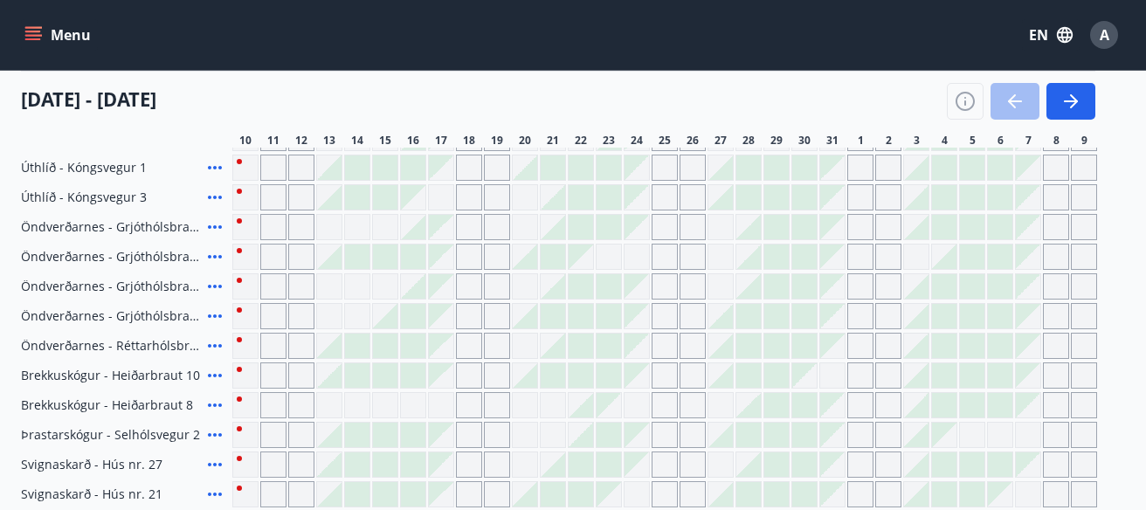
click at [238, 276] on div "Grey days are not available" at bounding box center [245, 286] width 26 height 26
click at [212, 286] on icon at bounding box center [214, 286] width 21 height 21
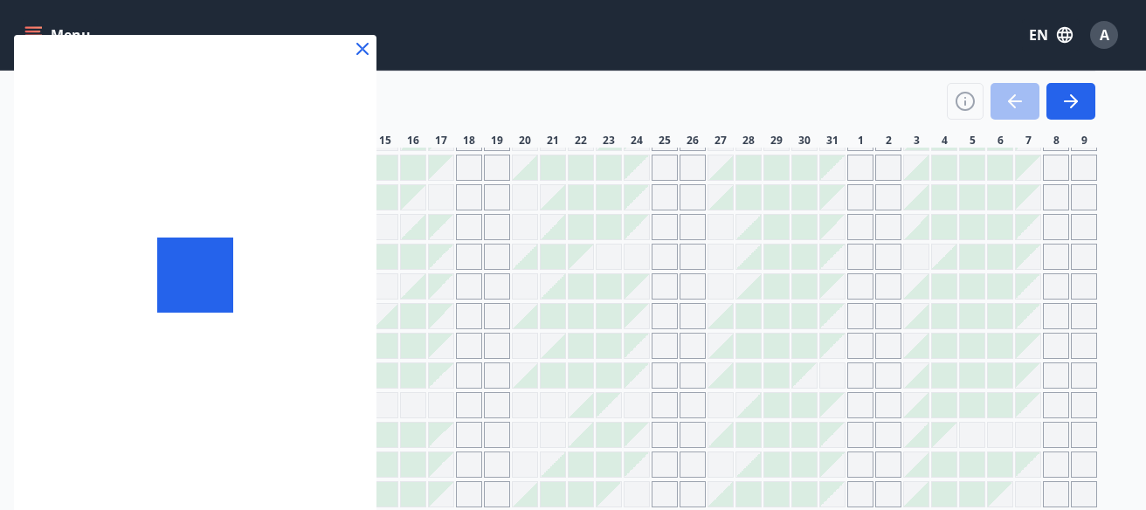
scroll to position [1047, 0]
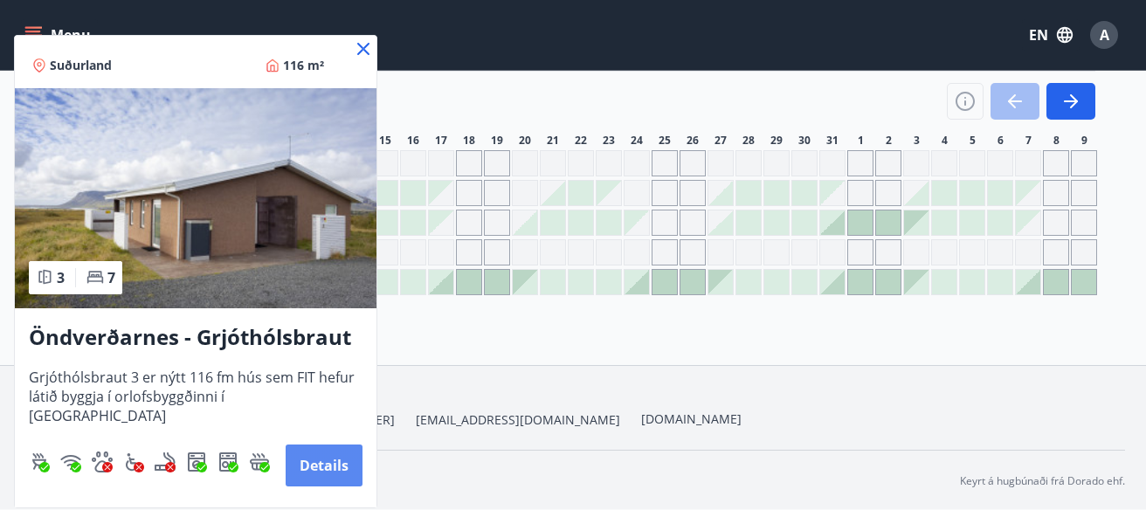
click at [327, 465] on button "Details" at bounding box center [324, 465] width 77 height 42
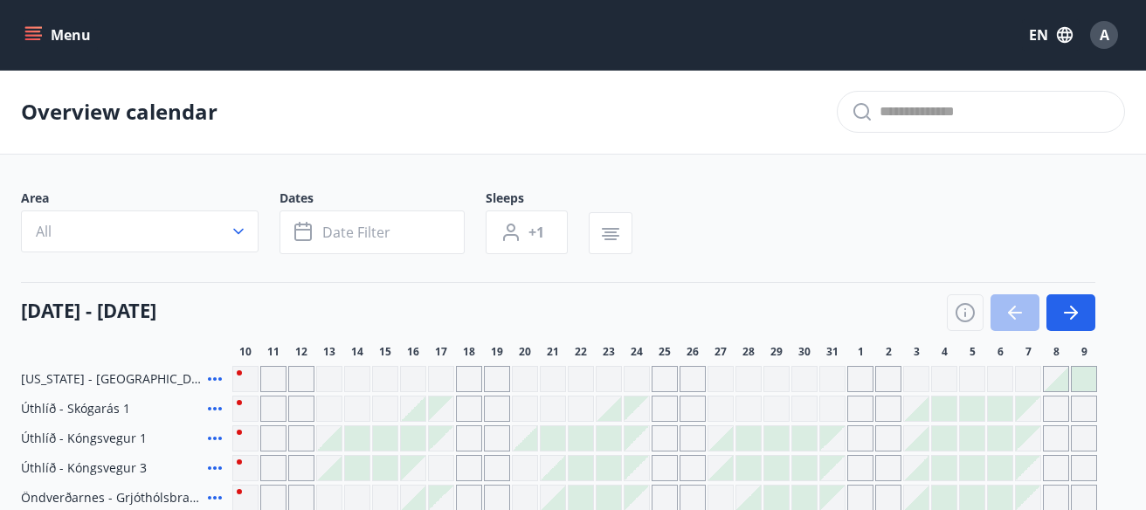
scroll to position [155, 0]
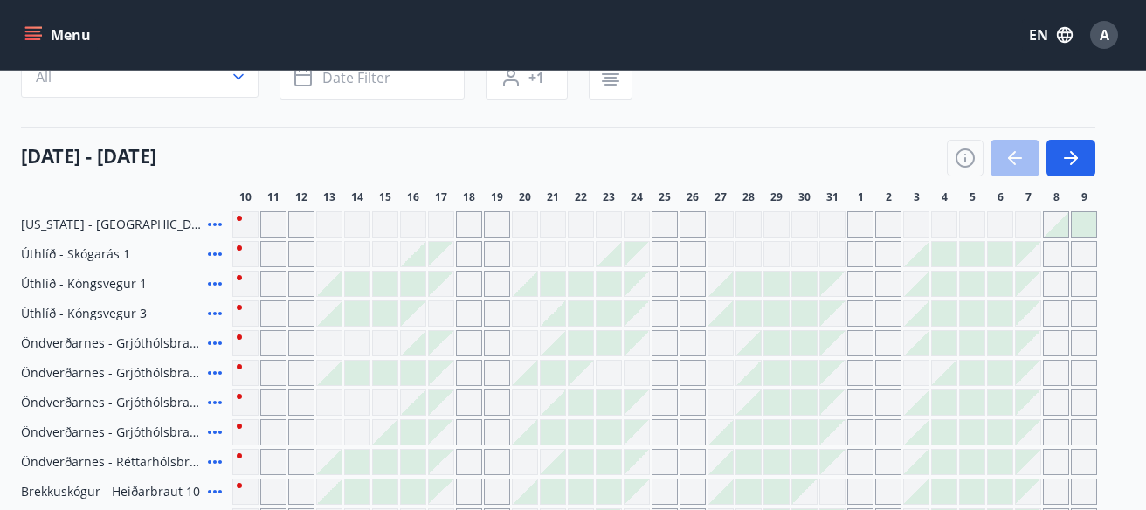
click at [214, 219] on icon at bounding box center [214, 224] width 21 height 21
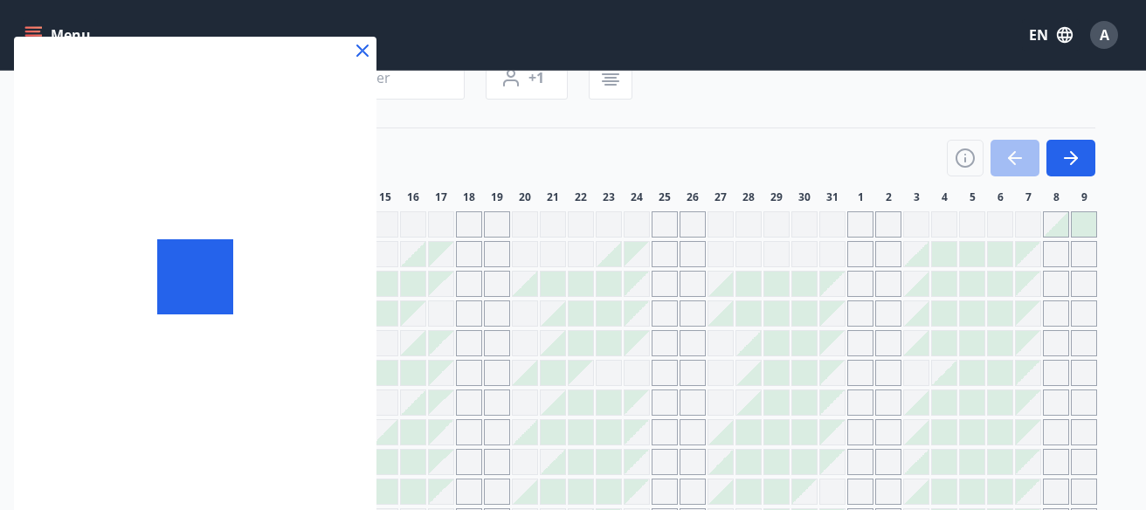
click at [365, 52] on icon at bounding box center [362, 50] width 21 height 21
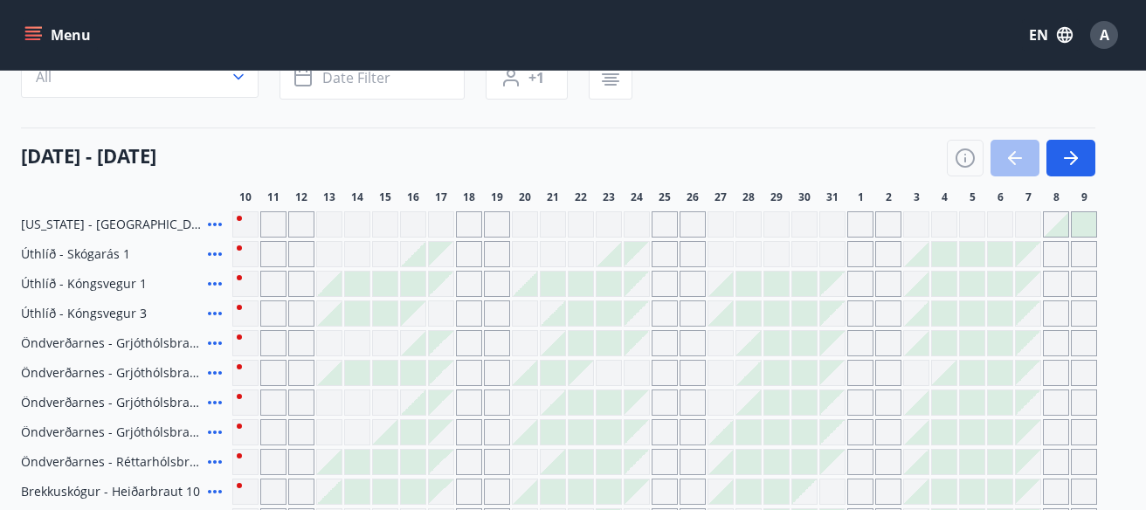
click at [367, 44] on div "Menu EN A" at bounding box center [573, 35] width 1104 height 42
click at [367, 47] on div "Menu EN A" at bounding box center [573, 35] width 1104 height 42
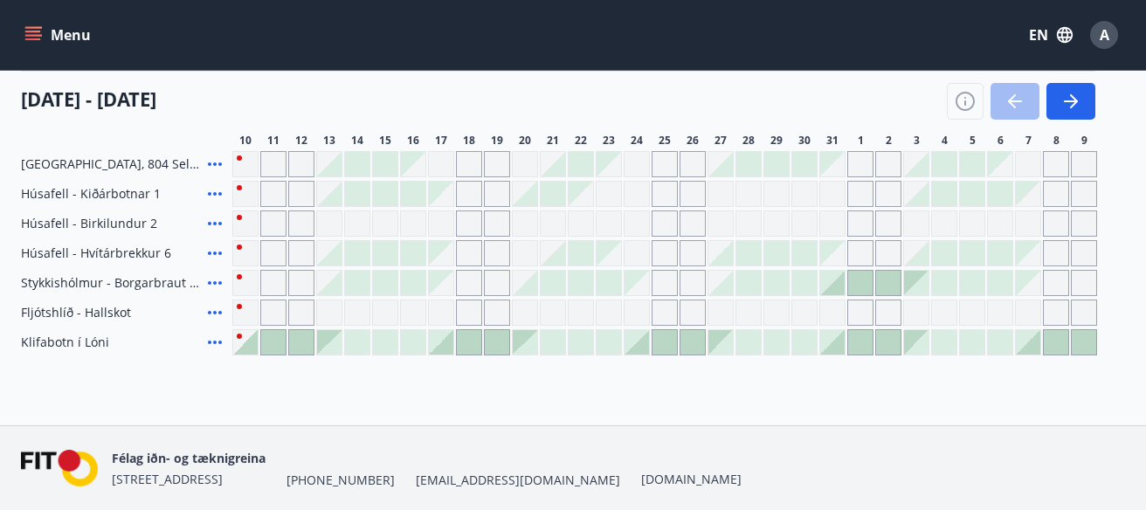
scroll to position [892, 0]
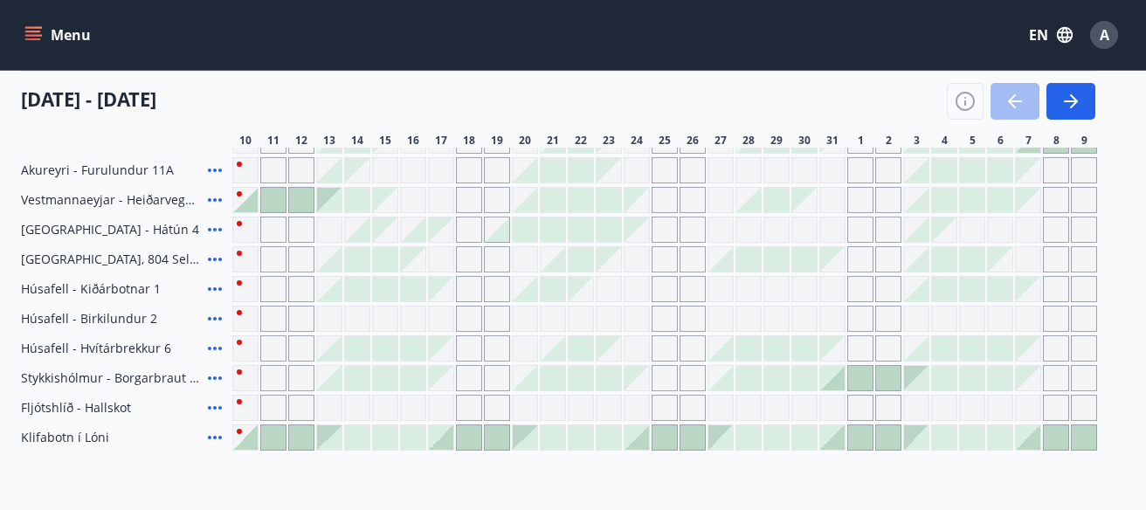
click at [212, 316] on icon at bounding box center [214, 318] width 21 height 21
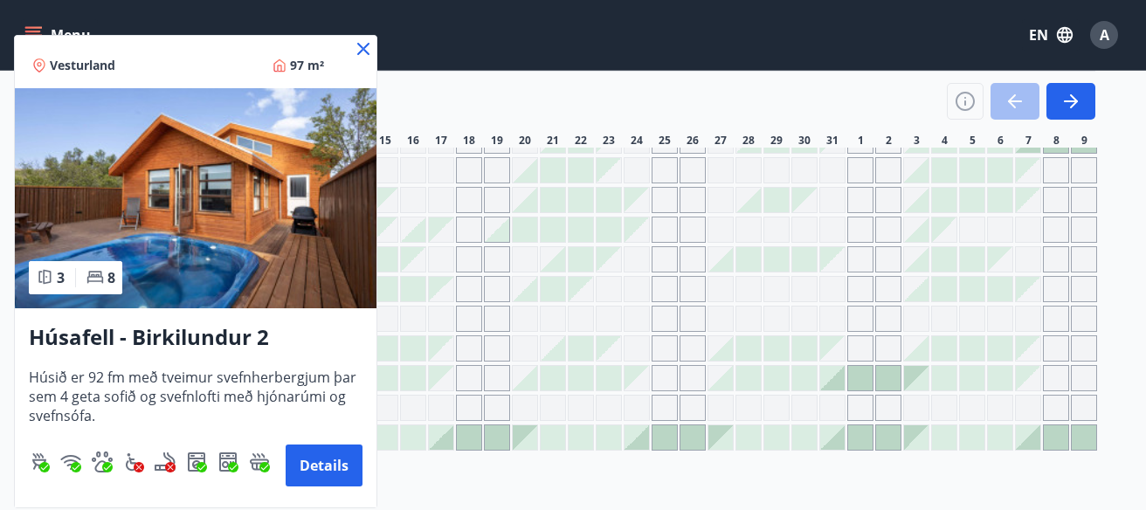
click at [241, 286] on img at bounding box center [196, 198] width 362 height 220
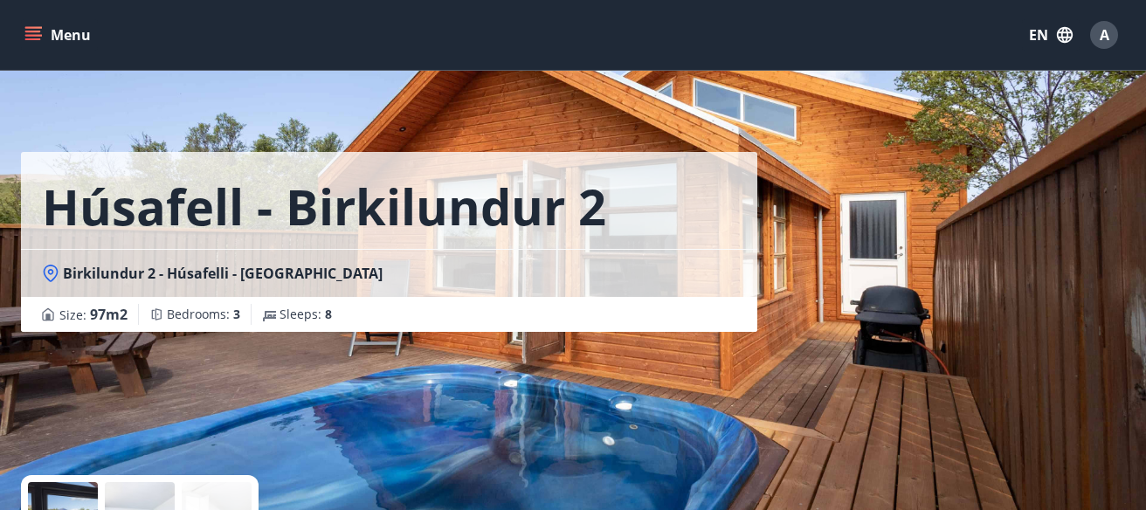
click at [528, 374] on div "Húsafell - Birkilundur 2 Birkilundur 2 - Húsafelli - [GEOGRAPHIC_DATA] Size : 9…" at bounding box center [389, 262] width 736 height 524
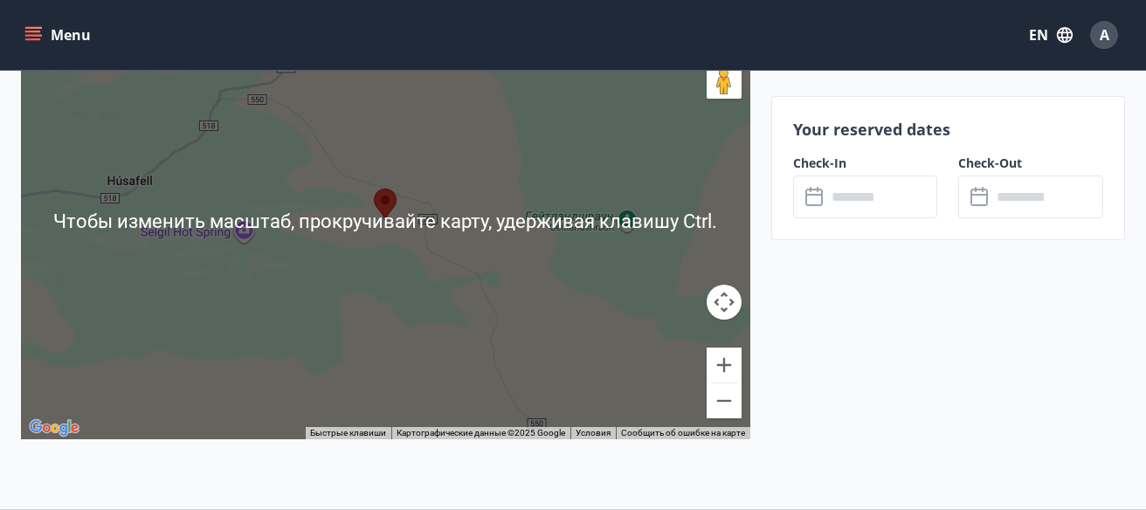
scroll to position [2482, 0]
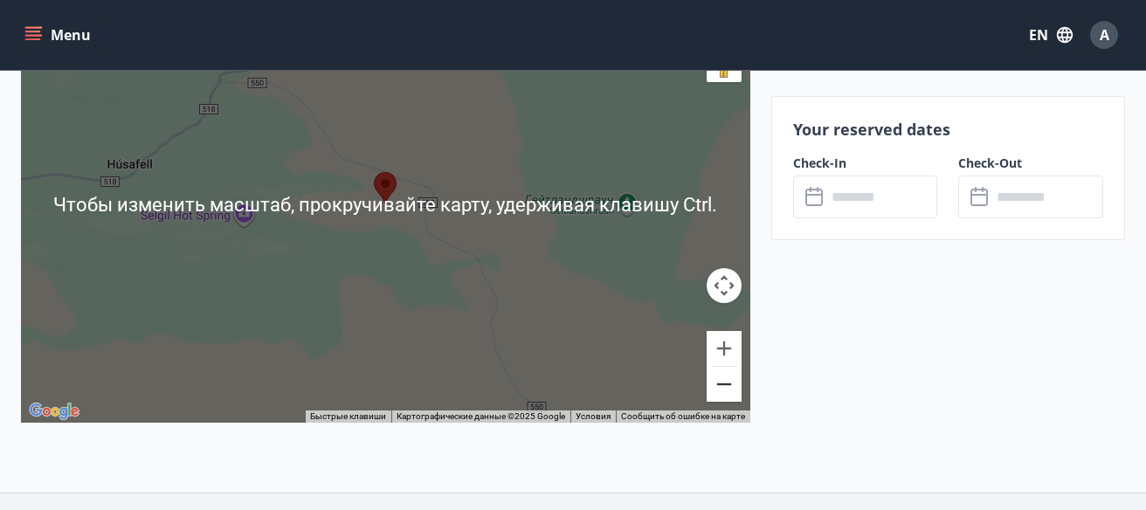
click at [719, 382] on button "Уменьшить" at bounding box center [723, 384] width 35 height 35
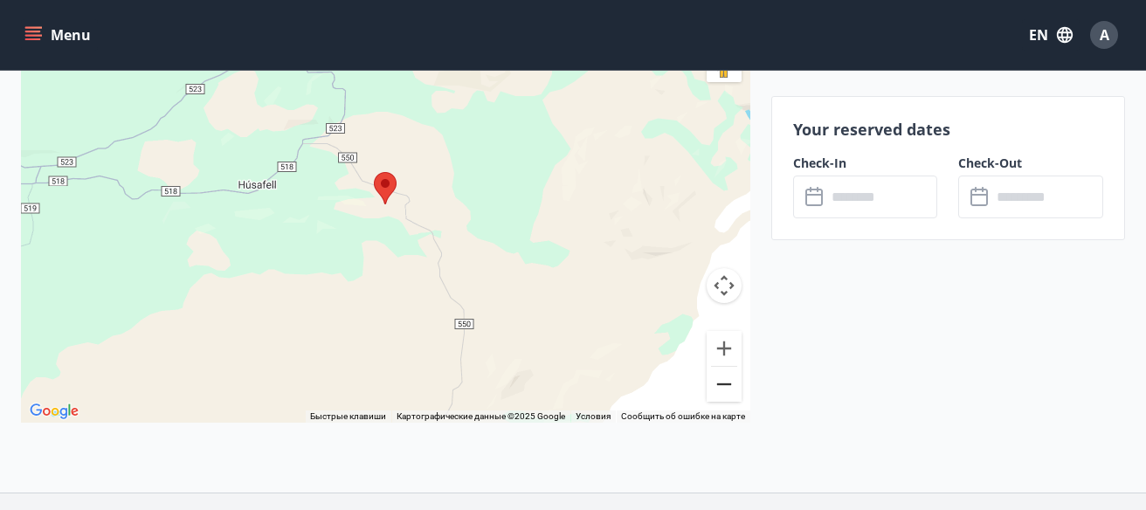
click at [719, 381] on button "Уменьшить" at bounding box center [723, 384] width 35 height 35
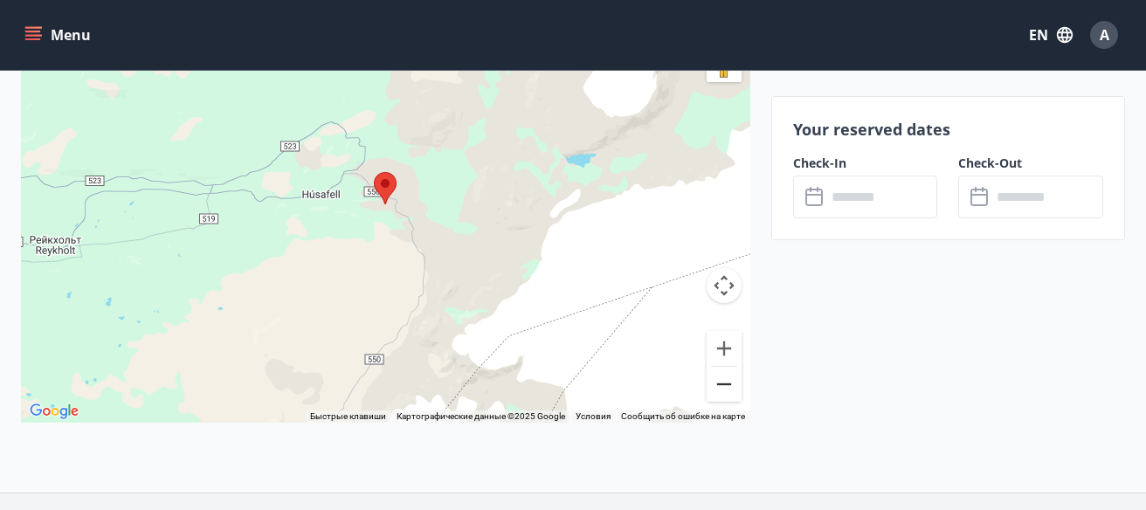
click at [719, 381] on button "Уменьшить" at bounding box center [723, 384] width 35 height 35
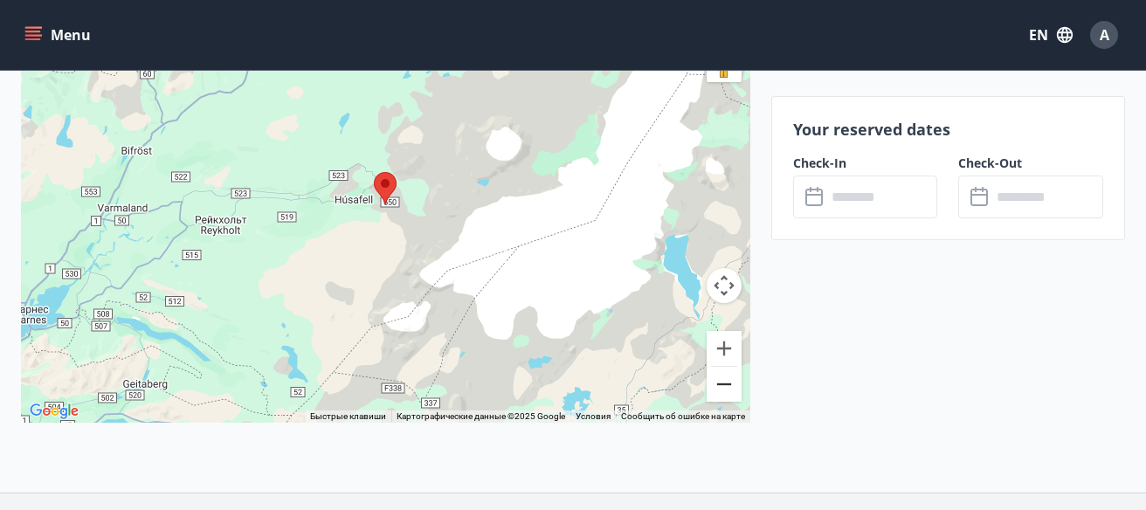
click at [719, 381] on button "Уменьшить" at bounding box center [723, 384] width 35 height 35
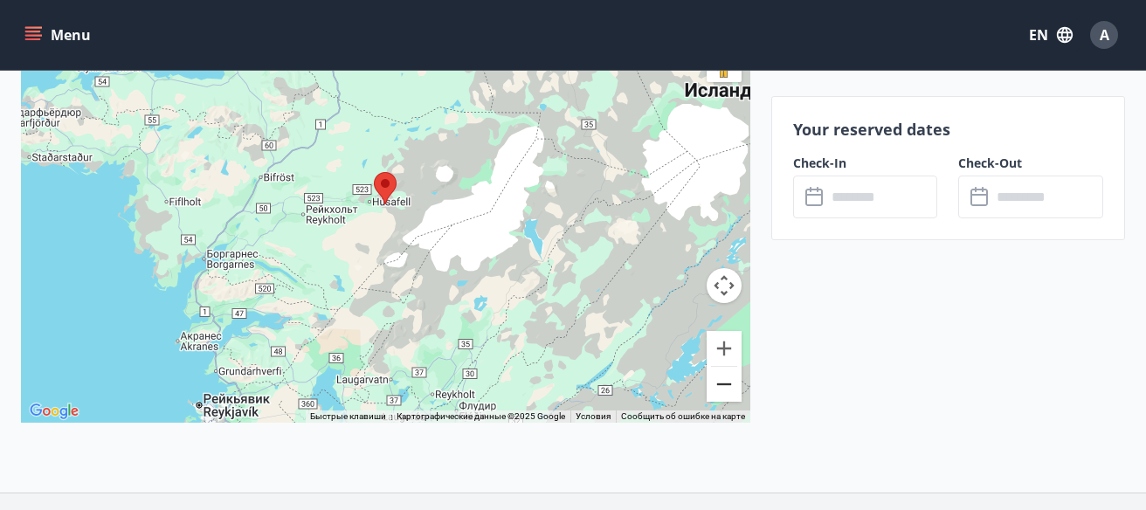
click at [719, 381] on button "Уменьшить" at bounding box center [723, 384] width 35 height 35
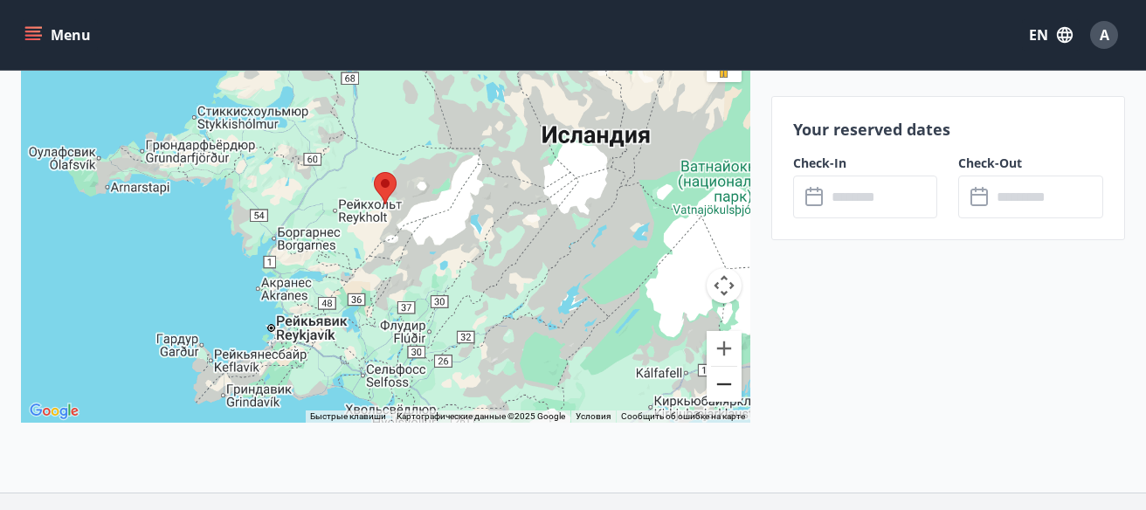
click at [718, 380] on button "Уменьшить" at bounding box center [723, 384] width 35 height 35
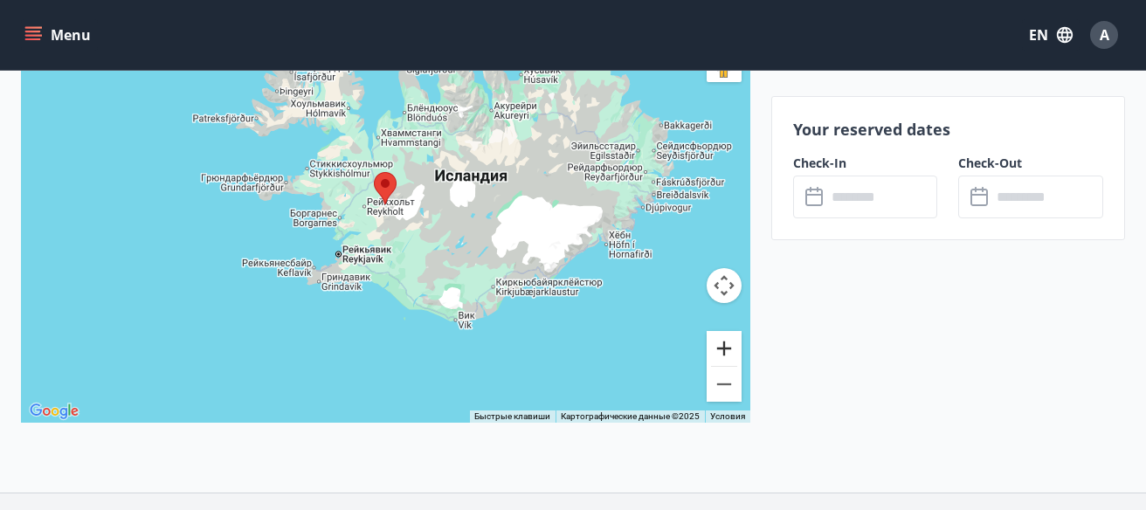
click at [717, 341] on button "Увеличить" at bounding box center [723, 348] width 35 height 35
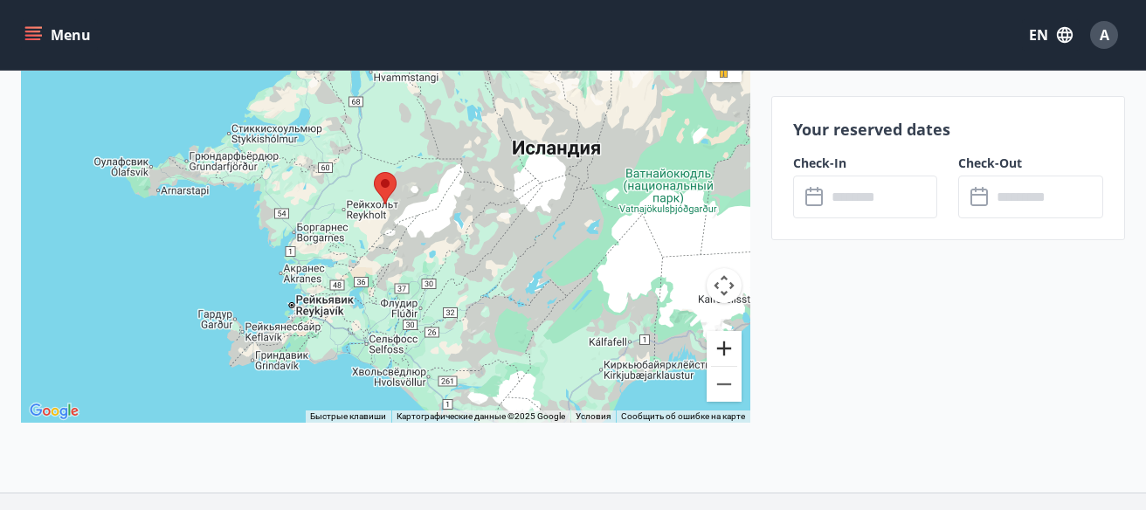
click at [717, 341] on button "Увеличить" at bounding box center [723, 348] width 35 height 35
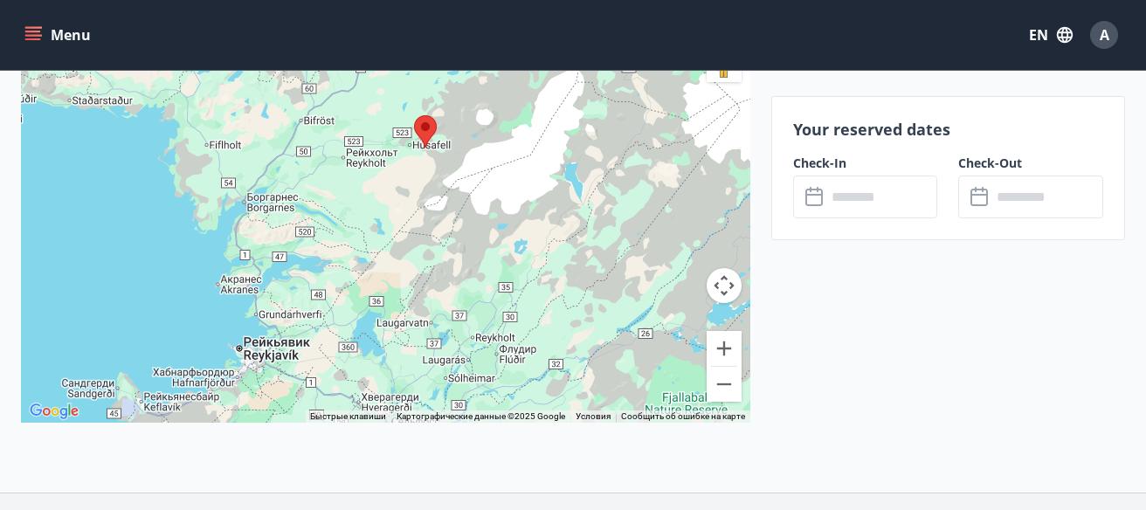
drag, startPoint x: 534, startPoint y: 309, endPoint x: 589, endPoint y: 227, distance: 98.8
click at [589, 229] on div at bounding box center [385, 204] width 729 height 437
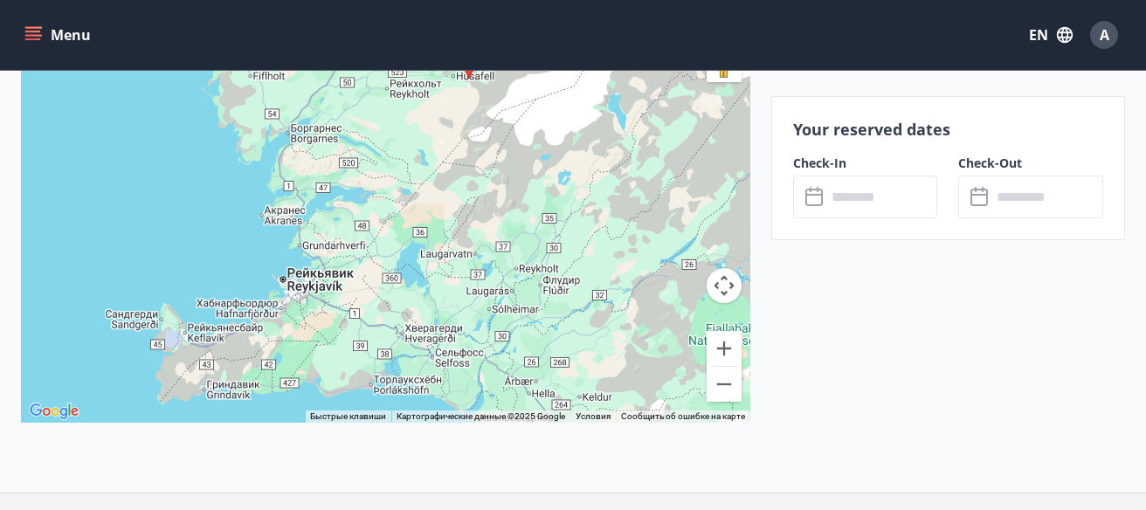
drag, startPoint x: 610, startPoint y: 183, endPoint x: 629, endPoint y: 156, distance: 33.2
click at [629, 156] on div at bounding box center [385, 204] width 729 height 437
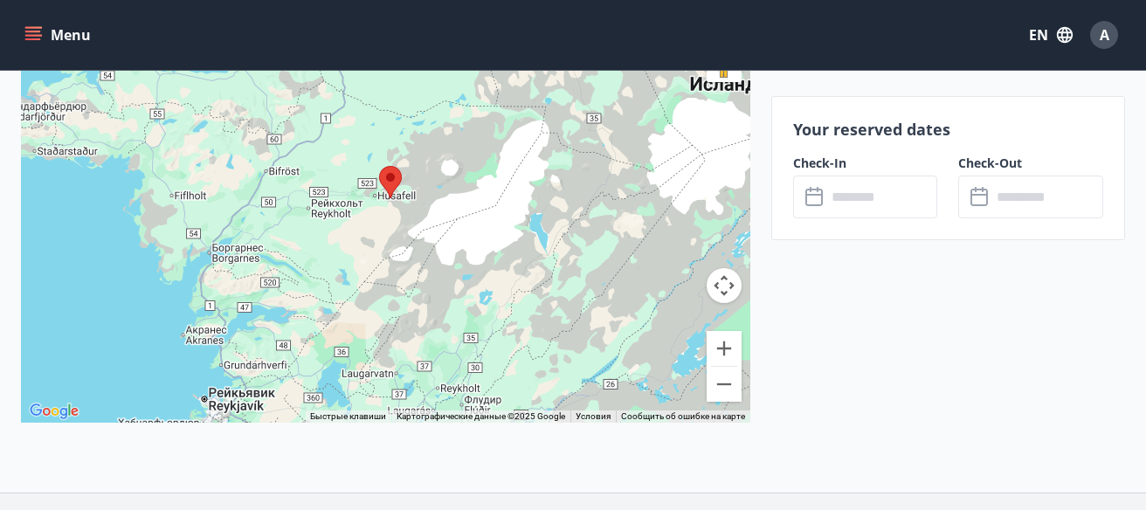
drag, startPoint x: 500, startPoint y: 233, endPoint x: 440, endPoint y: 336, distance: 119.4
click at [410, 391] on div at bounding box center [385, 204] width 729 height 437
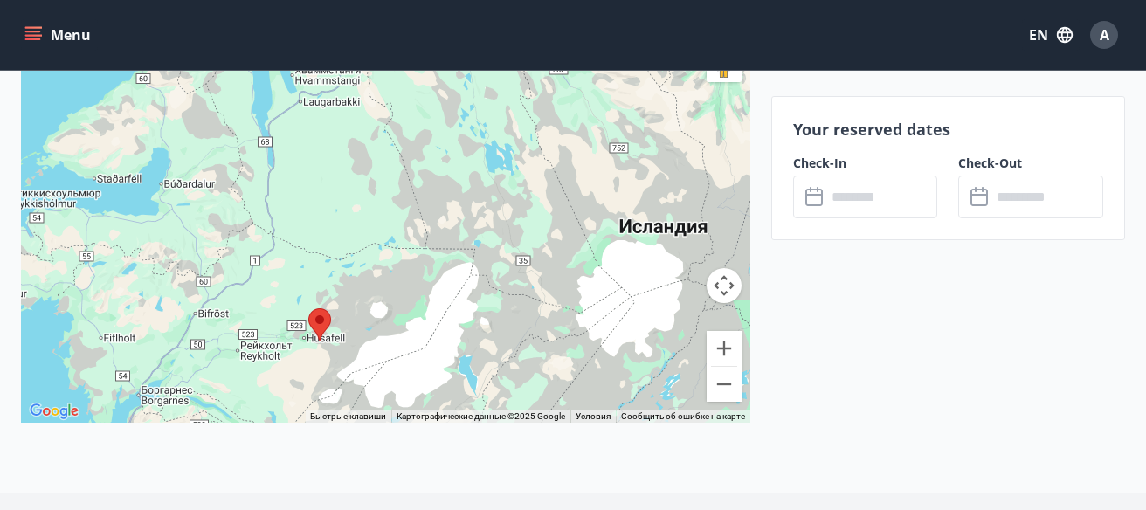
drag, startPoint x: 526, startPoint y: 198, endPoint x: 453, endPoint y: 330, distance: 150.5
click at [453, 330] on div at bounding box center [385, 204] width 729 height 437
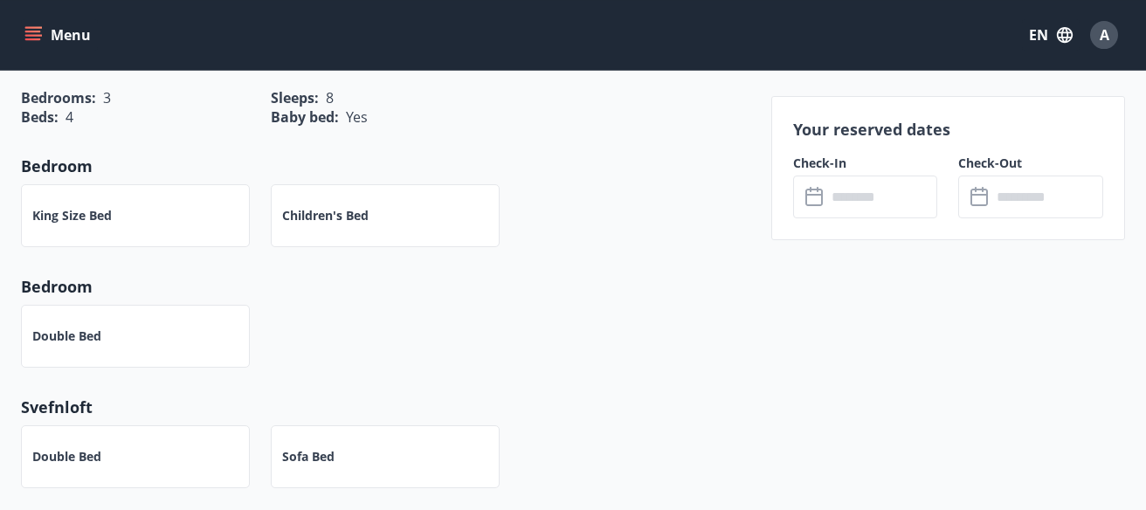
scroll to position [620, 0]
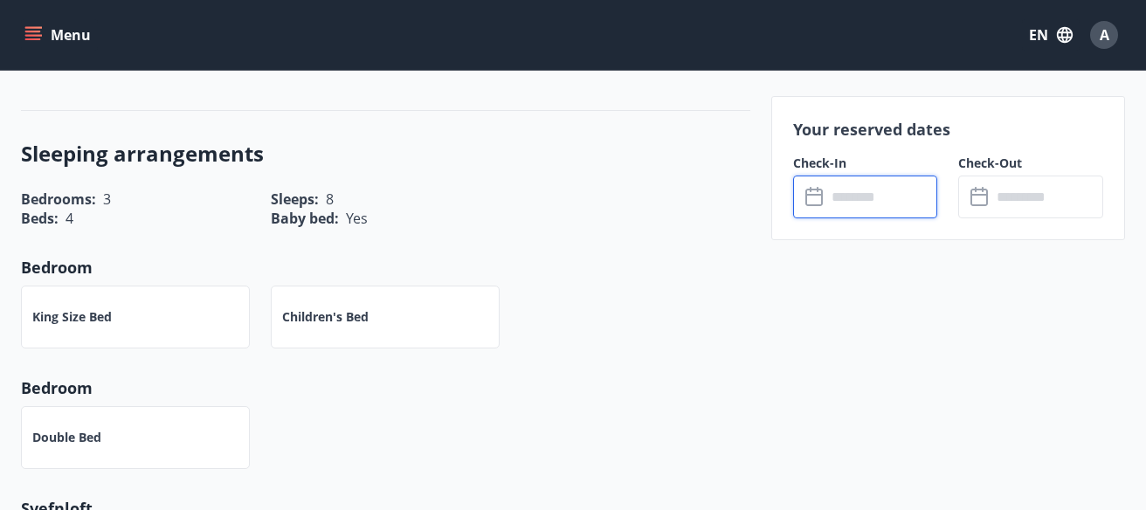
click at [875, 186] on input "text" at bounding box center [882, 197] width 112 height 43
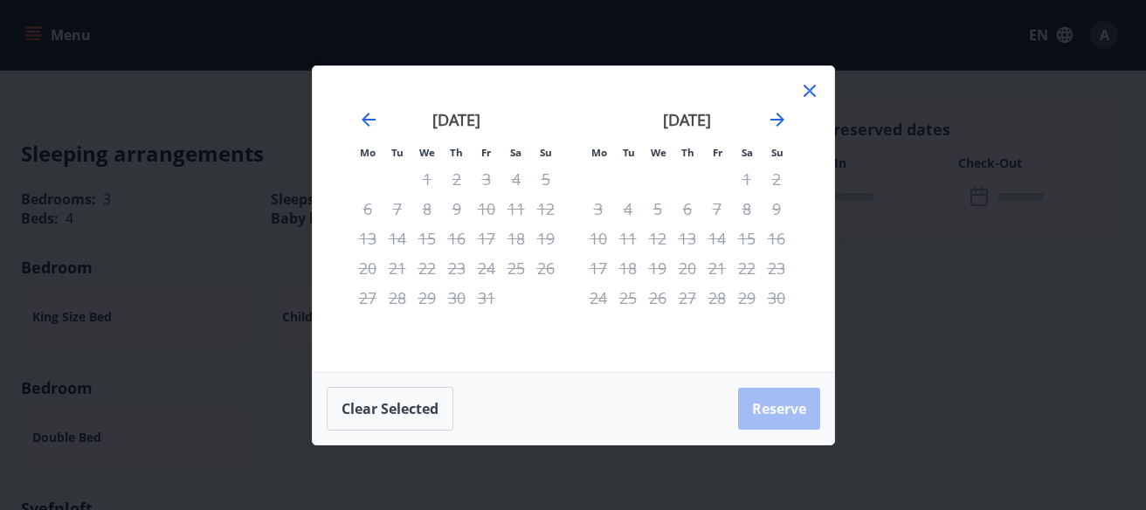
click at [809, 89] on icon at bounding box center [809, 90] width 21 height 21
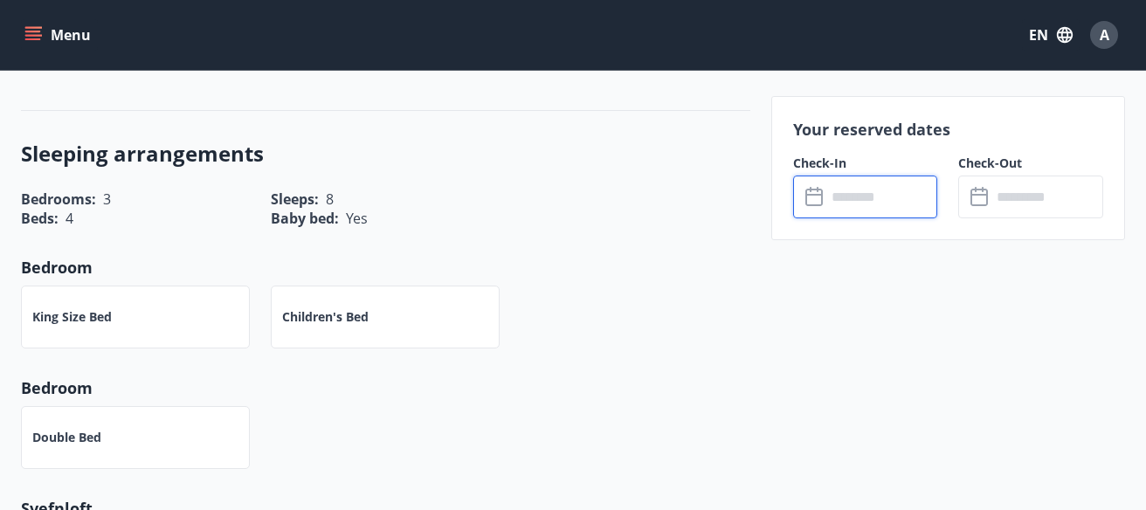
click at [1009, 206] on input "text" at bounding box center [1047, 197] width 112 height 43
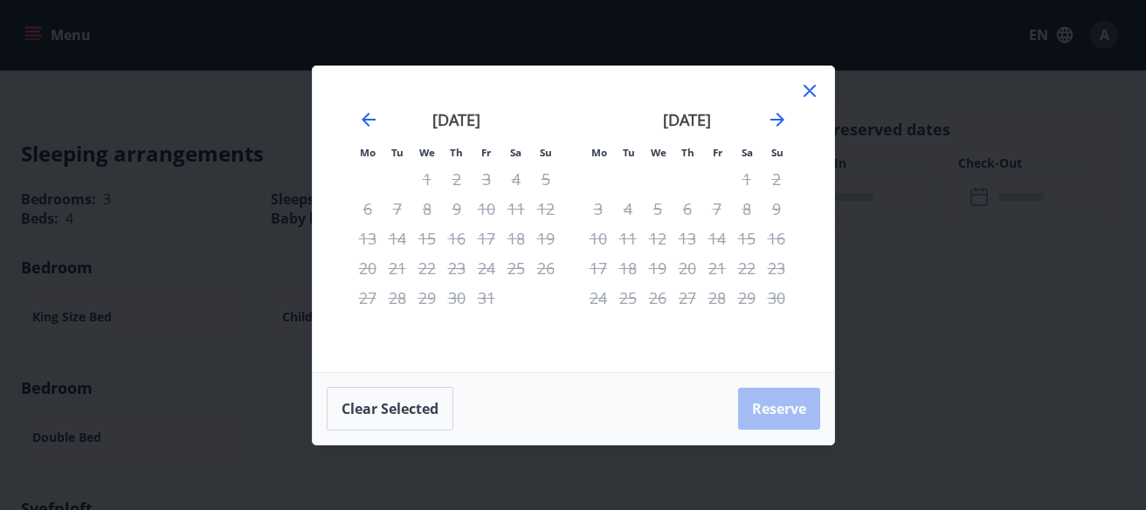
click at [800, 86] on icon at bounding box center [809, 90] width 21 height 21
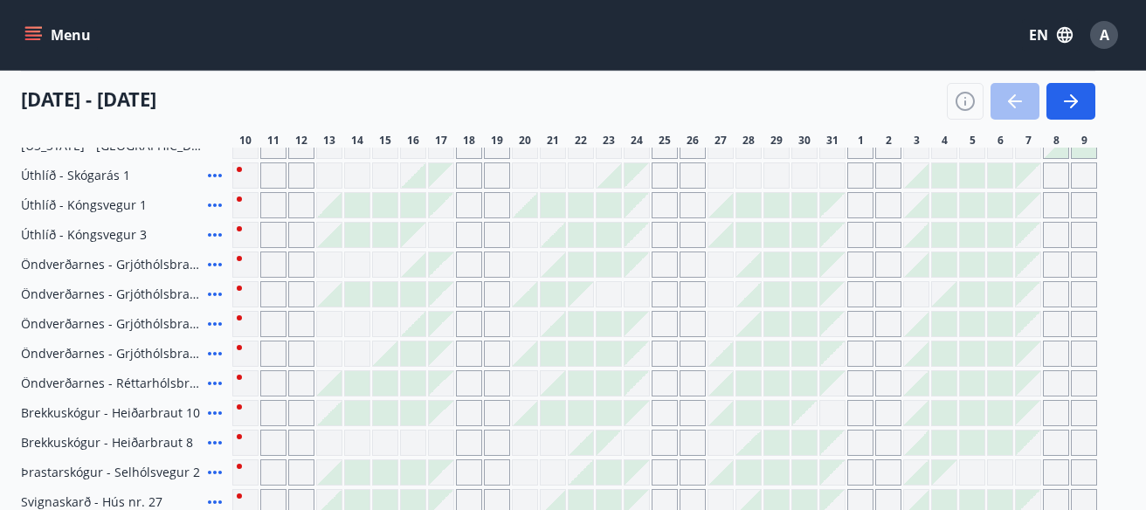
scroll to position [478, 0]
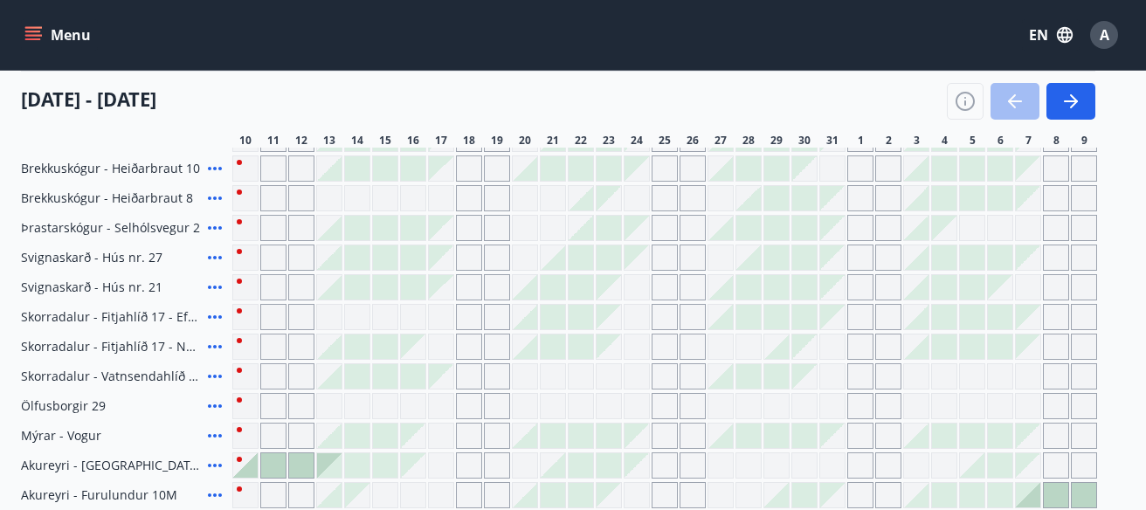
click at [237, 281] on div "Grey days are not available" at bounding box center [245, 287] width 26 height 26
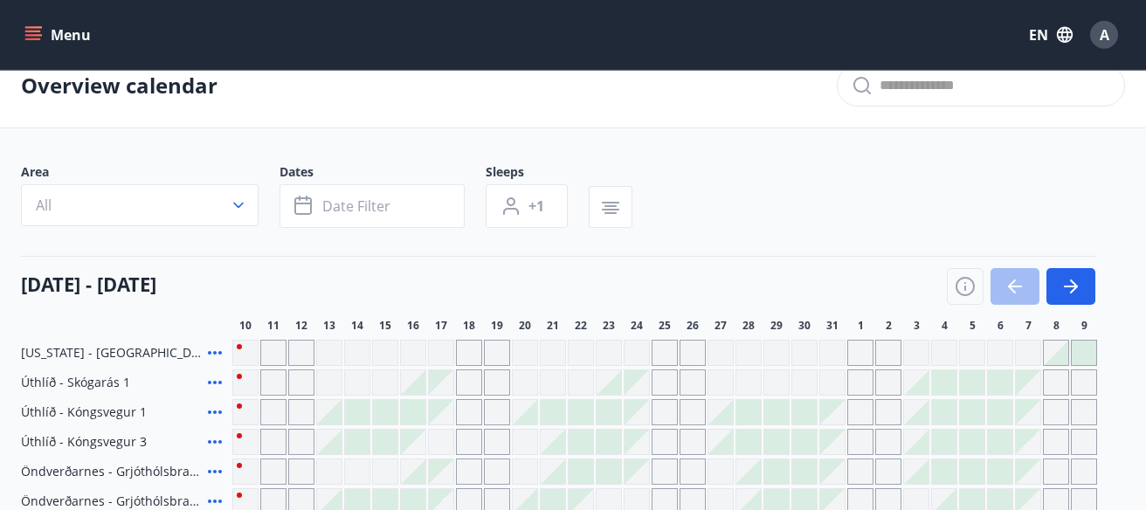
scroll to position [12, 0]
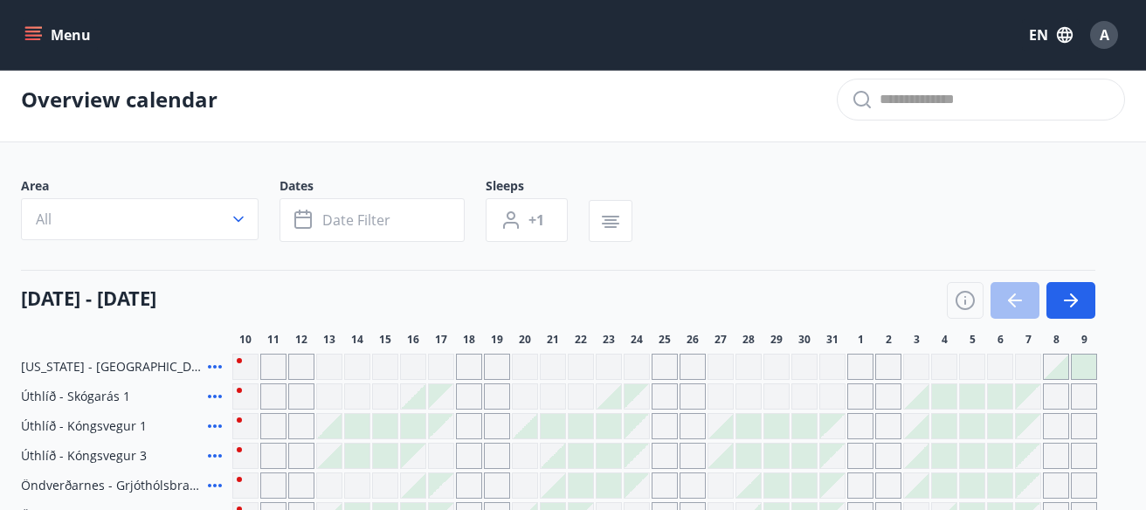
click at [239, 360] on div "Grey days are not available" at bounding box center [245, 367] width 26 height 26
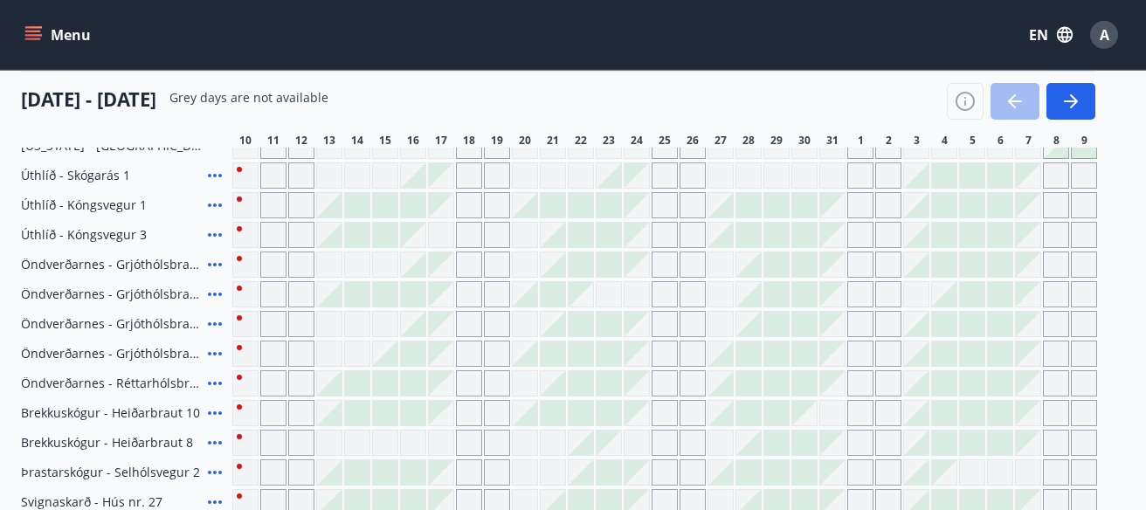
scroll to position [167, 0]
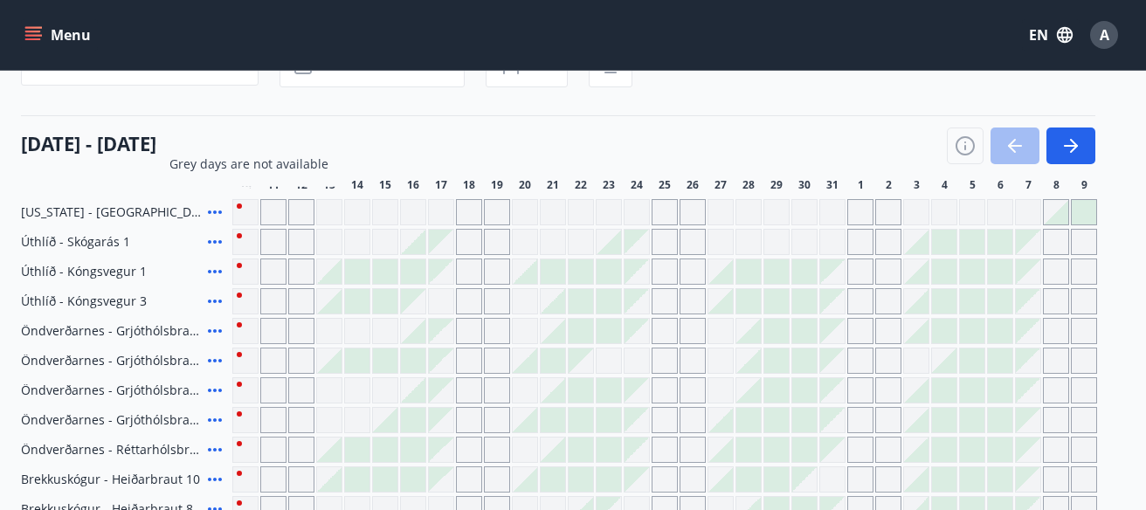
click at [43, 27] on button "Menu" at bounding box center [59, 34] width 77 height 31
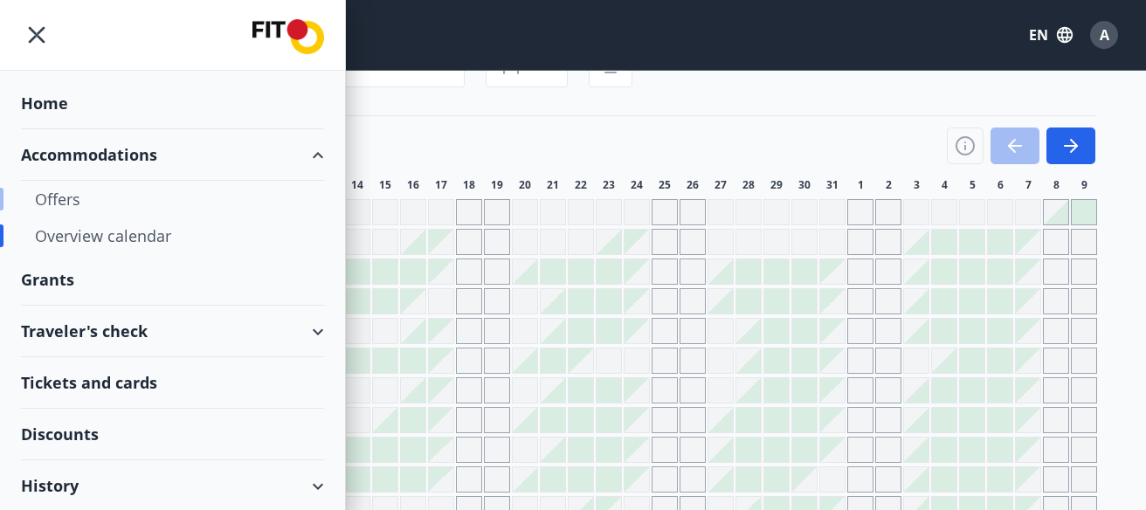
click at [59, 196] on div "Offers" at bounding box center [172, 199] width 275 height 37
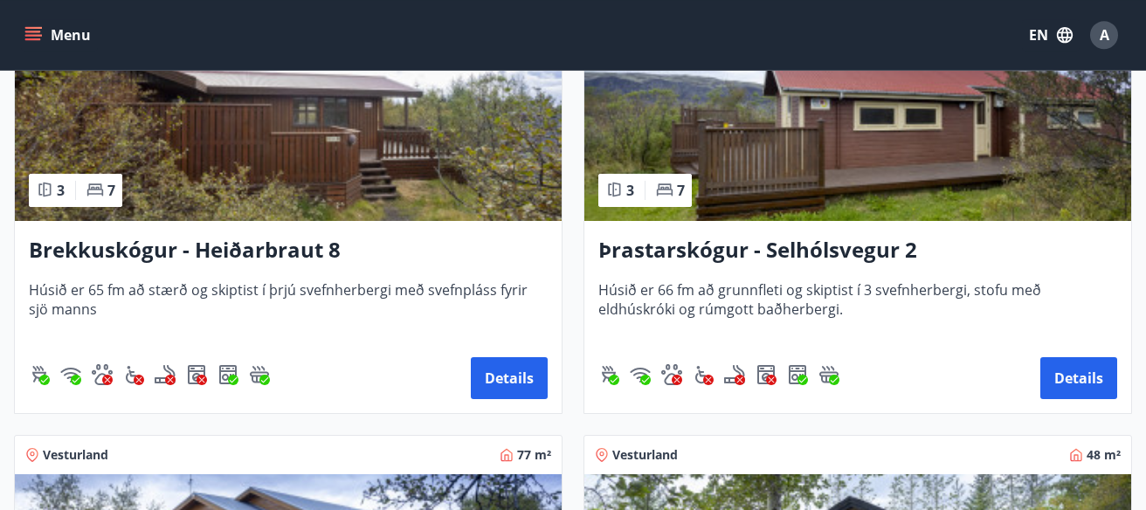
scroll to position [6114, 0]
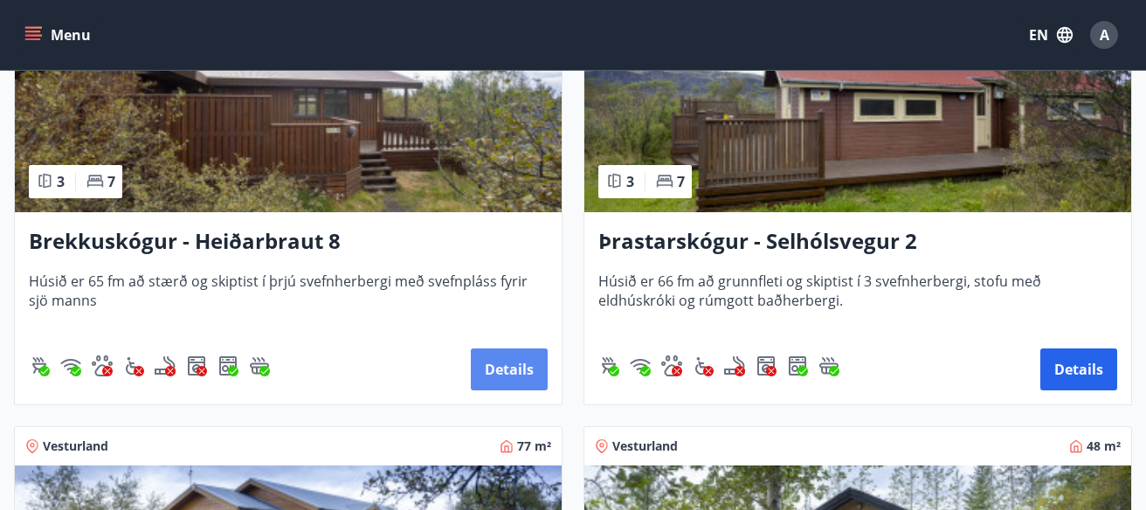
click at [493, 363] on button "Details" at bounding box center [509, 369] width 77 height 42
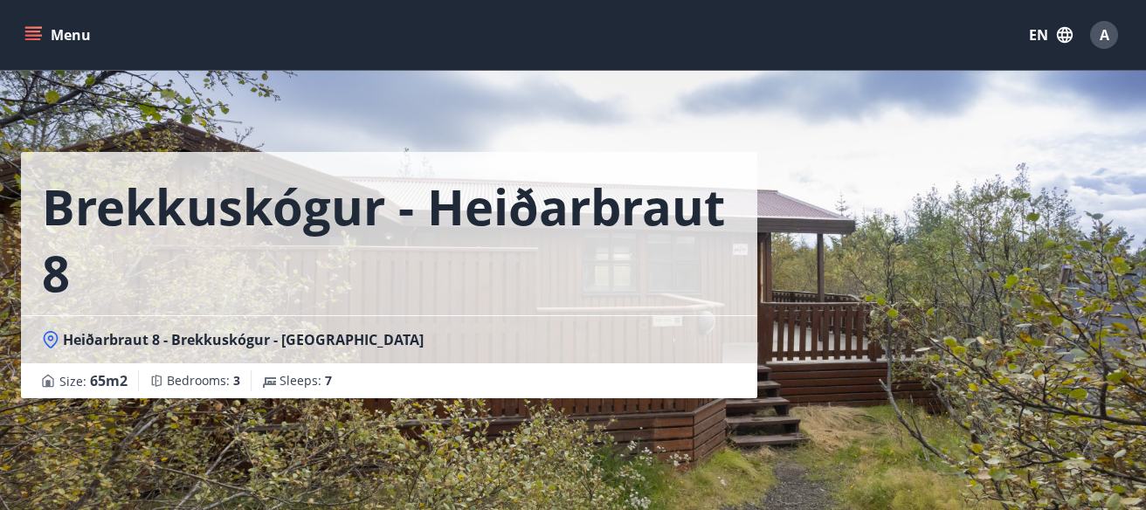
click at [52, 336] on icon at bounding box center [51, 338] width 6 height 6
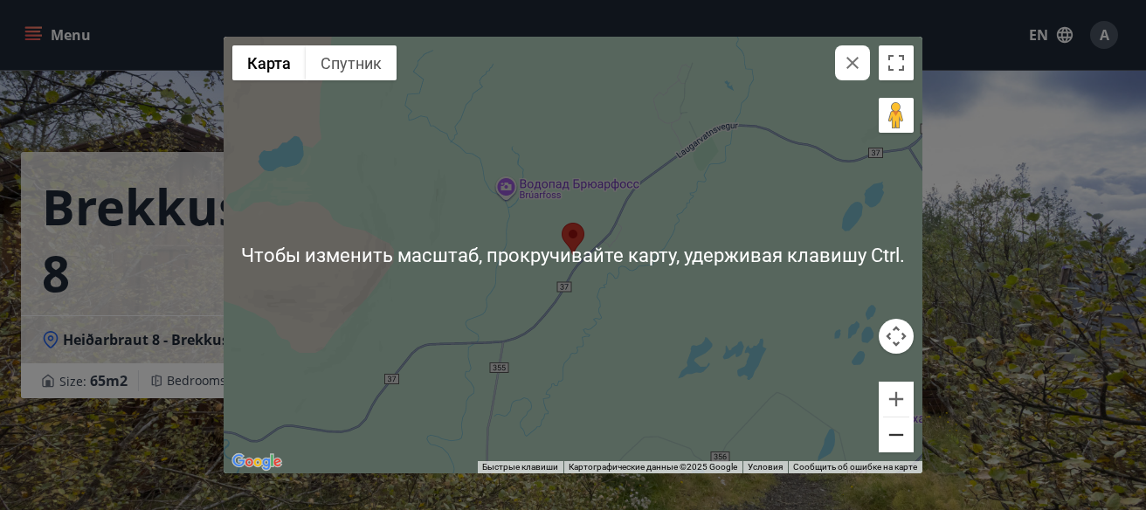
click at [898, 433] on button "Уменьшить" at bounding box center [895, 434] width 35 height 35
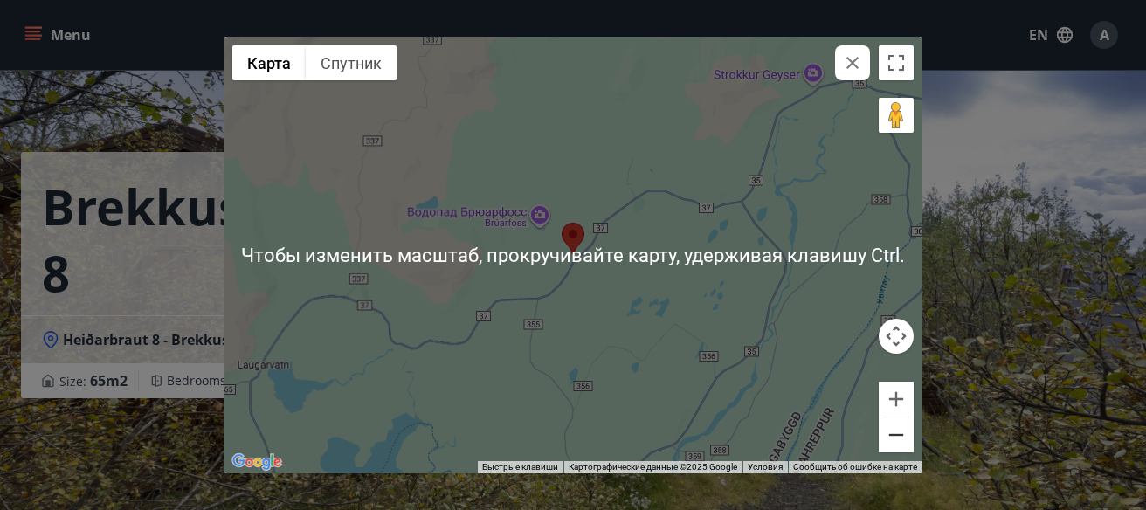
click at [898, 433] on button "Уменьшить" at bounding box center [895, 434] width 35 height 35
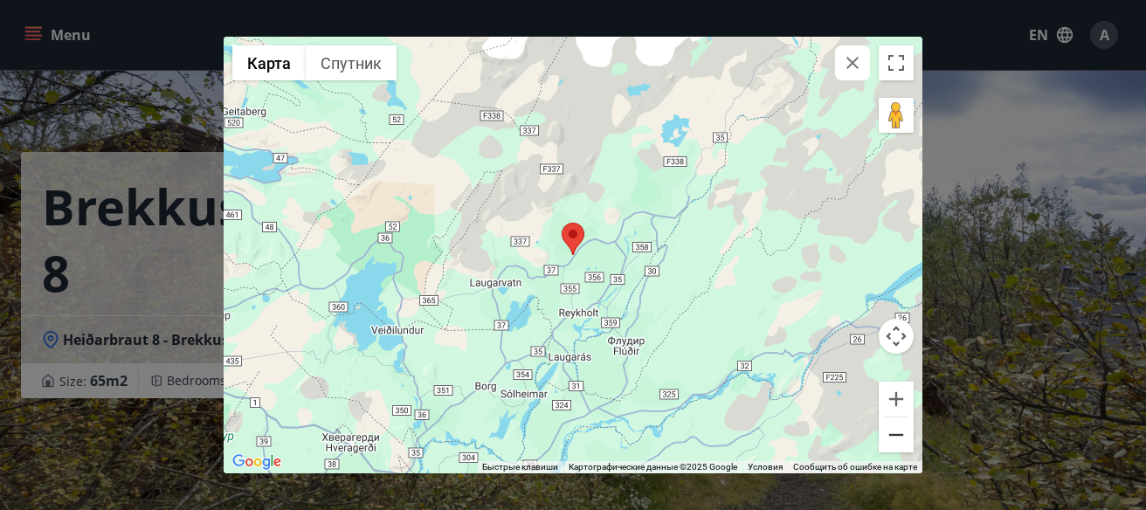
click at [898, 433] on button "Уменьшить" at bounding box center [895, 434] width 35 height 35
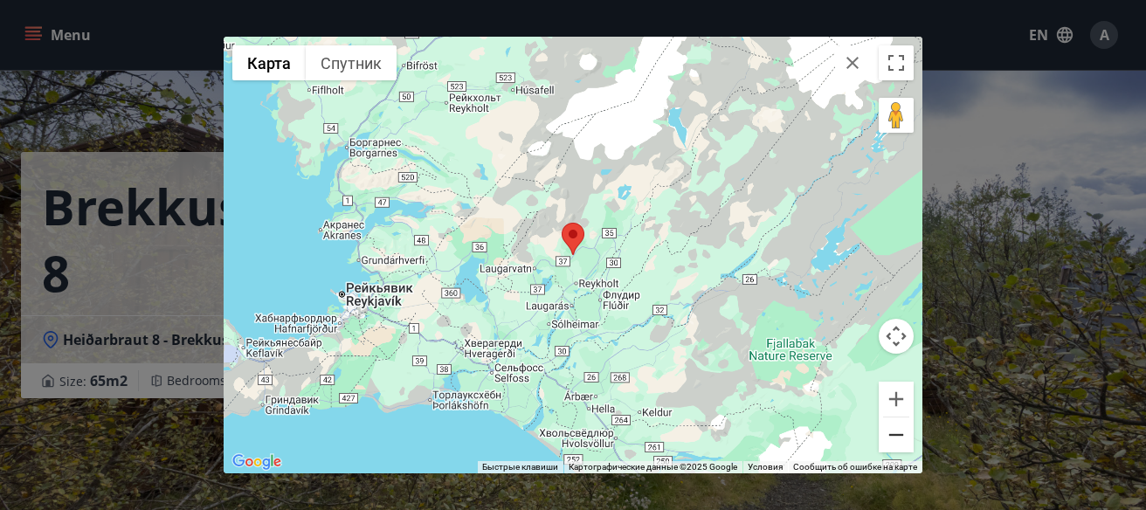
click at [898, 434] on button "Уменьшить" at bounding box center [895, 434] width 35 height 35
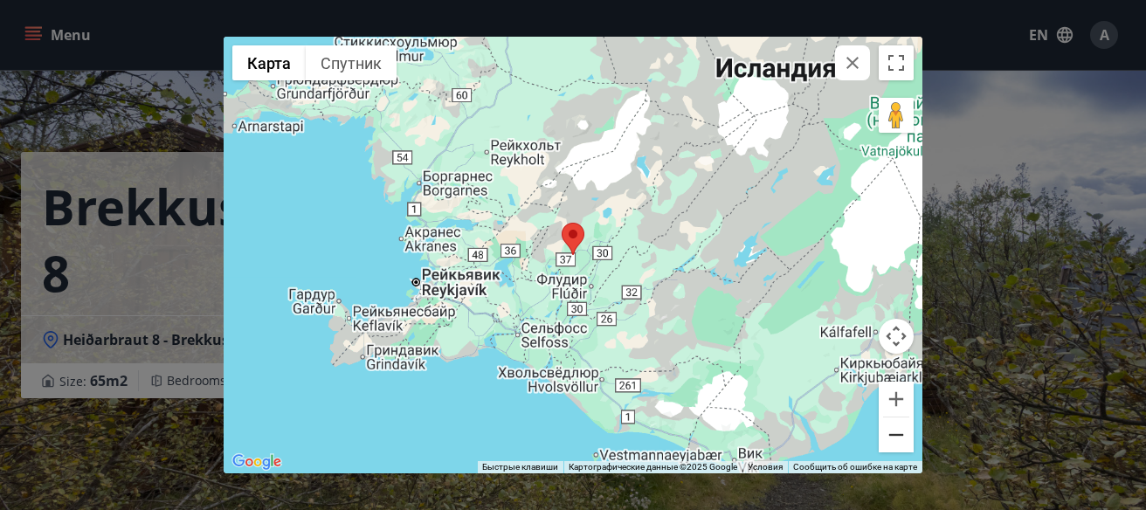
click at [898, 434] on button "Уменьшить" at bounding box center [895, 434] width 35 height 35
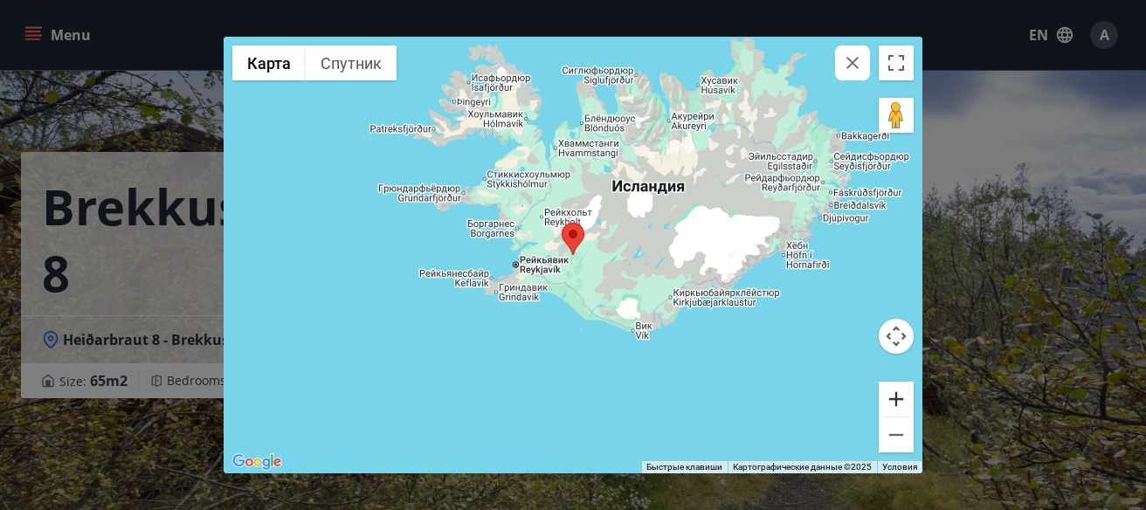
click at [892, 396] on button "Увеличить" at bounding box center [895, 399] width 35 height 35
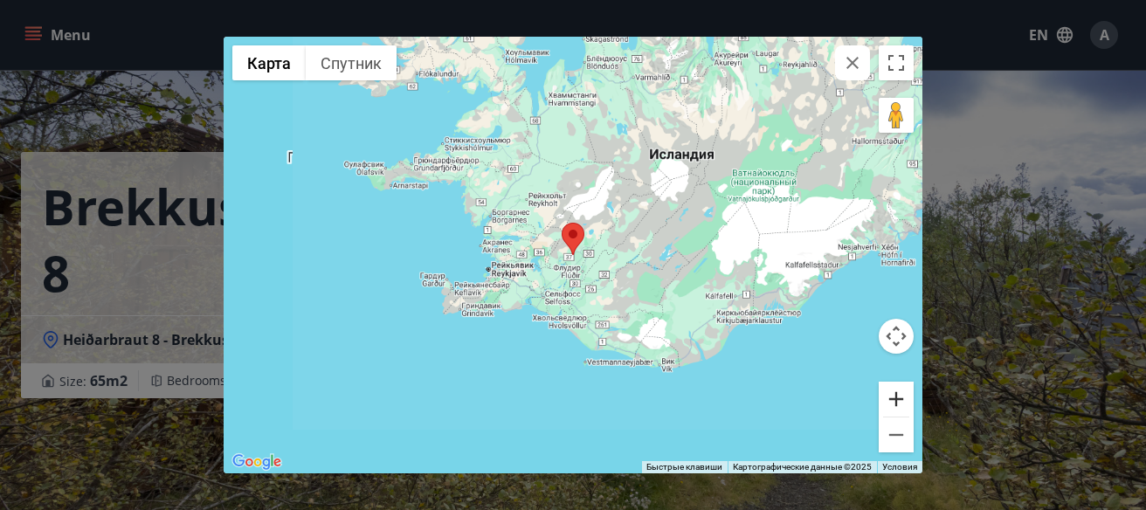
click at [885, 396] on button "Увеличить" at bounding box center [895, 399] width 35 height 35
click at [881, 396] on button "Увеличить" at bounding box center [895, 399] width 35 height 35
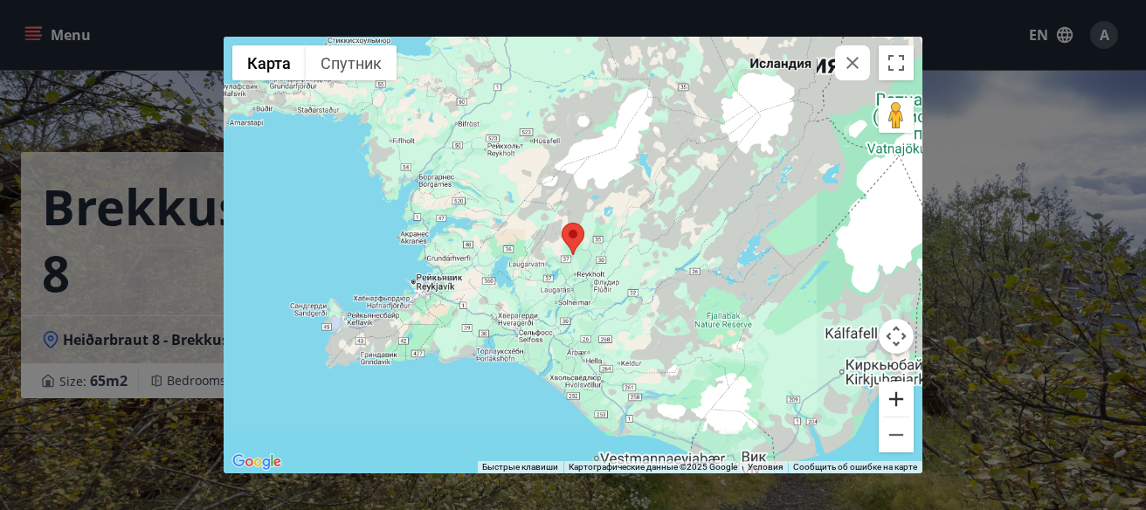
click at [881, 396] on button "Увеличить" at bounding box center [895, 399] width 35 height 35
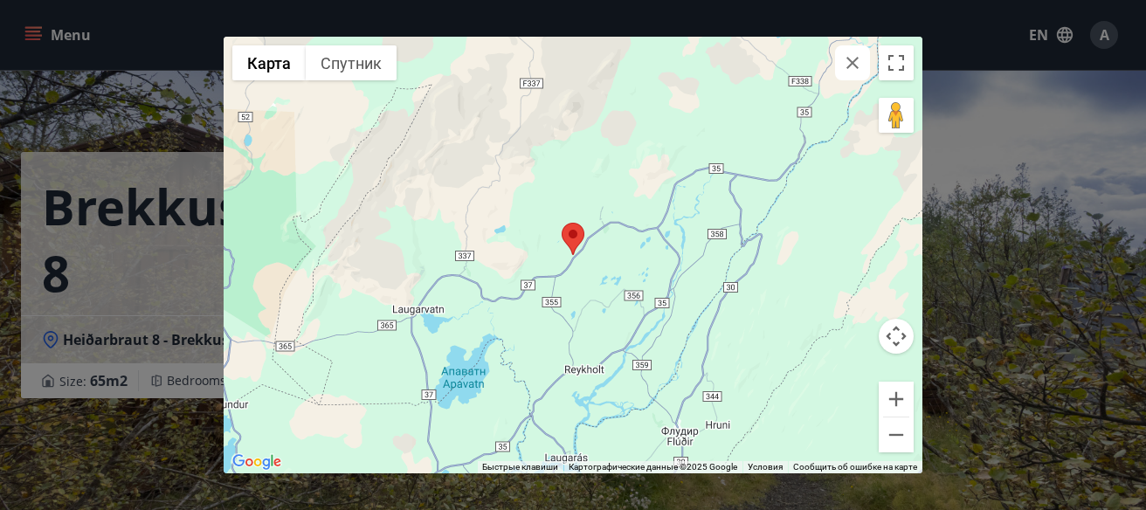
click at [860, 72] on icon "button" at bounding box center [852, 62] width 21 height 21
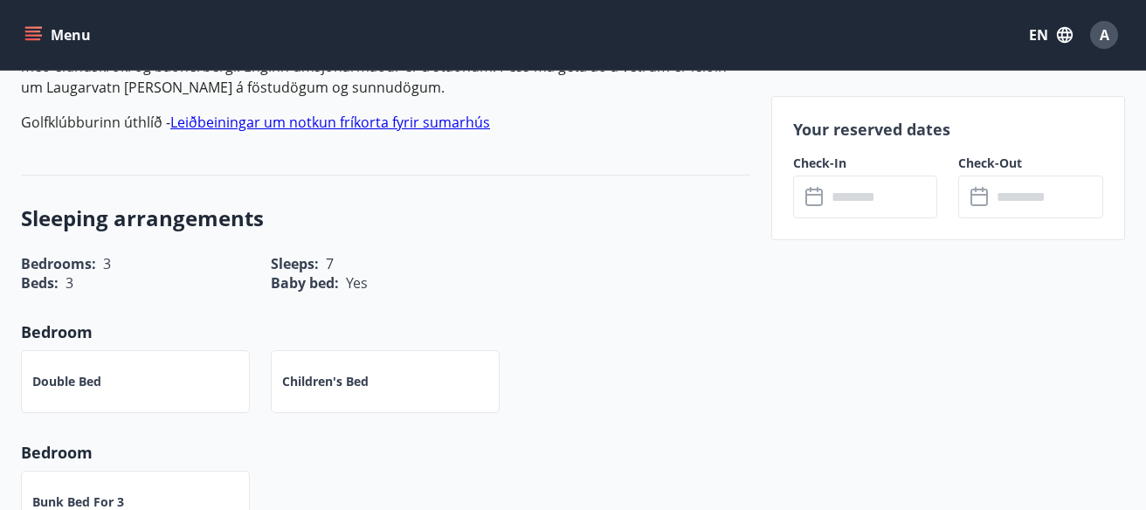
scroll to position [620, 0]
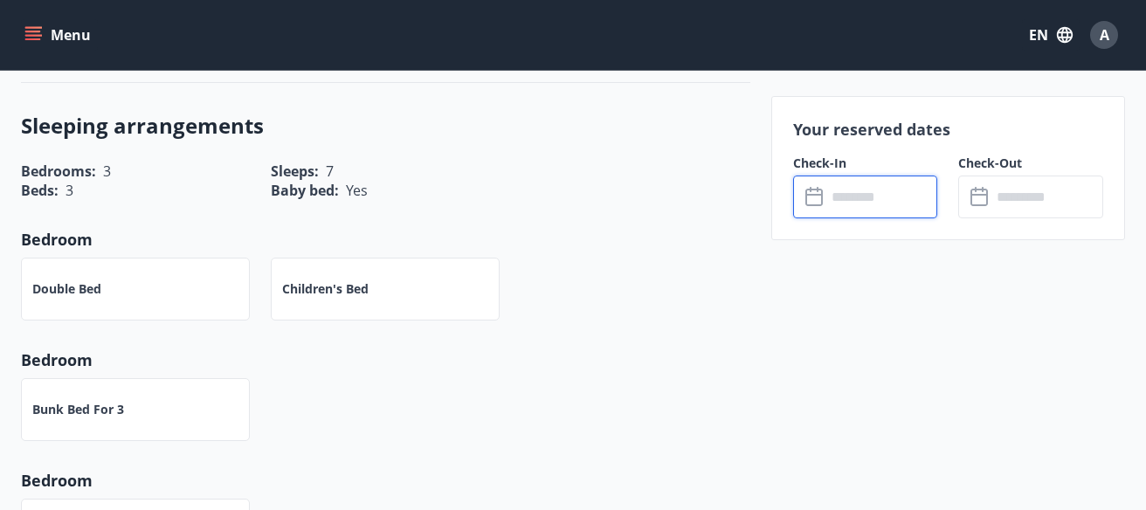
click at [879, 197] on input "text" at bounding box center [882, 197] width 112 height 43
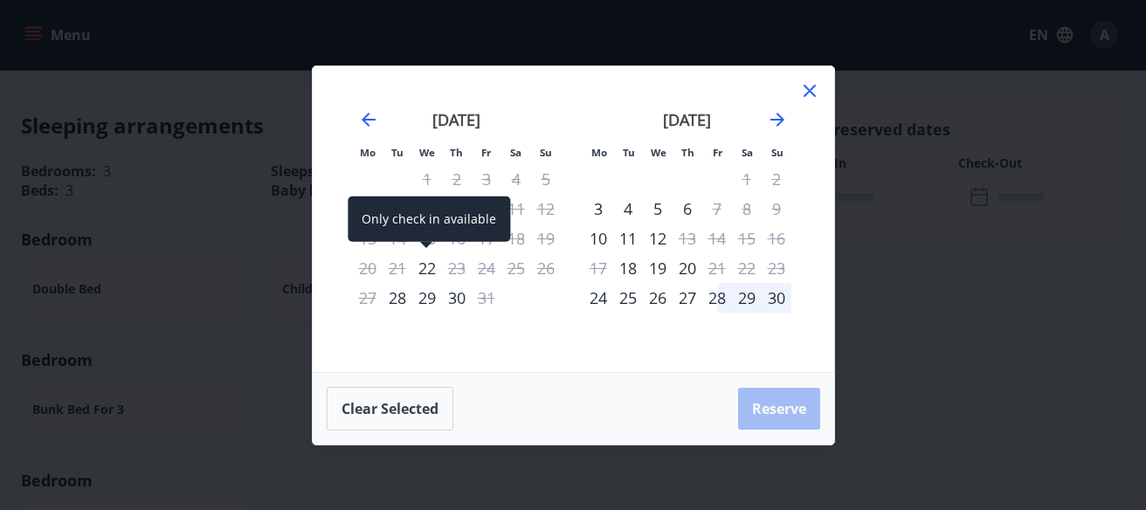
click at [432, 271] on div "22" at bounding box center [427, 268] width 30 height 30
click at [420, 273] on div "22" at bounding box center [427, 268] width 30 height 30
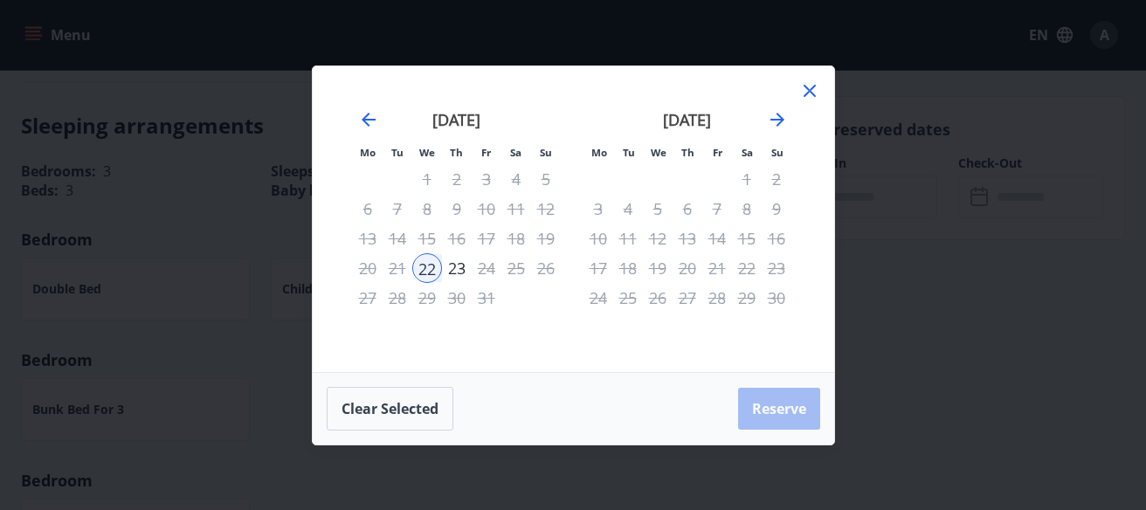
click at [580, 338] on div "[DATE] 1 2 3 4 5 6 7 8 9 10 11 12 13 14 15 16 17 18 19 20 21 22 23 24 25 26 27 …" at bounding box center [687, 230] width 231 height 286
click at [419, 267] on div "22" at bounding box center [427, 268] width 30 height 30
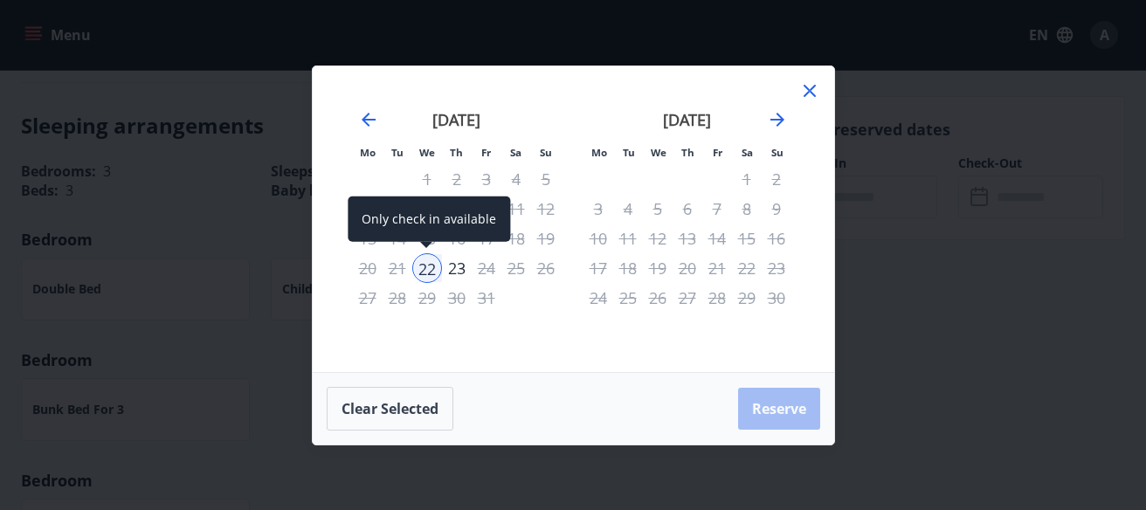
click at [450, 268] on div "23" at bounding box center [457, 268] width 30 height 30
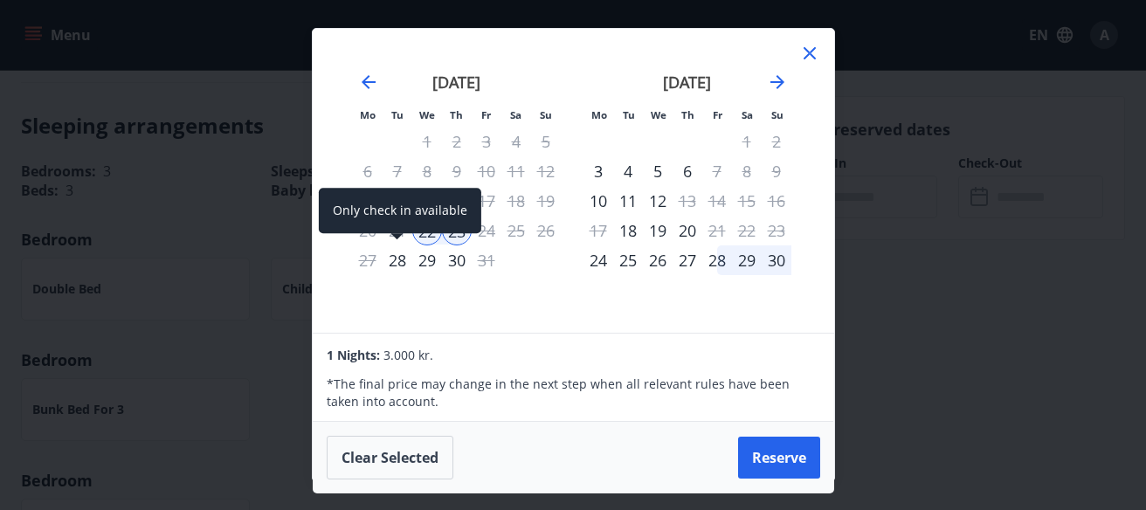
click at [396, 253] on div "28" at bounding box center [397, 260] width 30 height 30
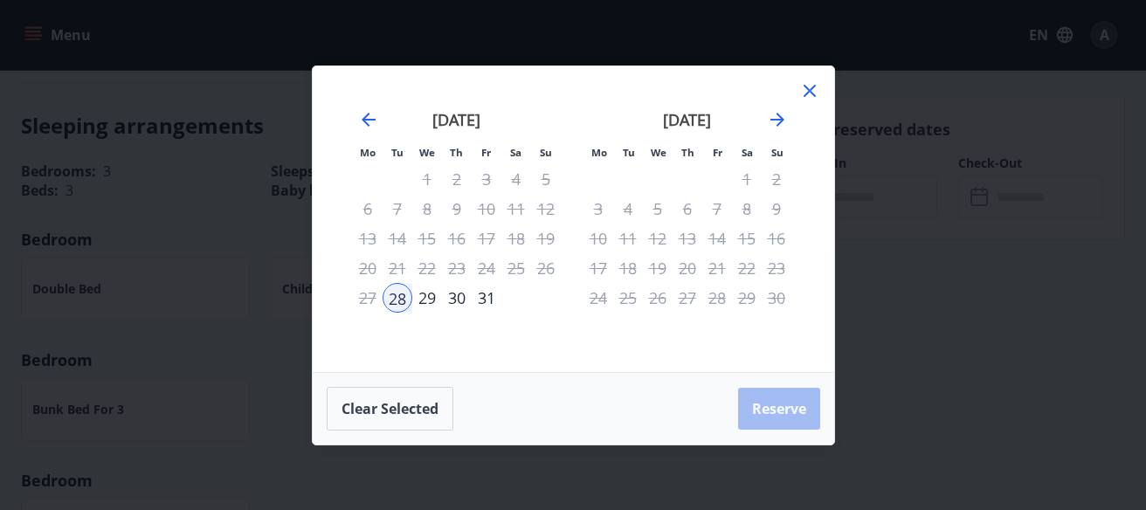
click at [562, 333] on div "[DATE] 1 2 3 4 5 6 7 8 9 10 11 12 13 14 15 16 17 18 19 20 21 22 23 24 25 26 27 …" at bounding box center [456, 230] width 231 height 286
click at [419, 299] on div "29" at bounding box center [427, 298] width 30 height 30
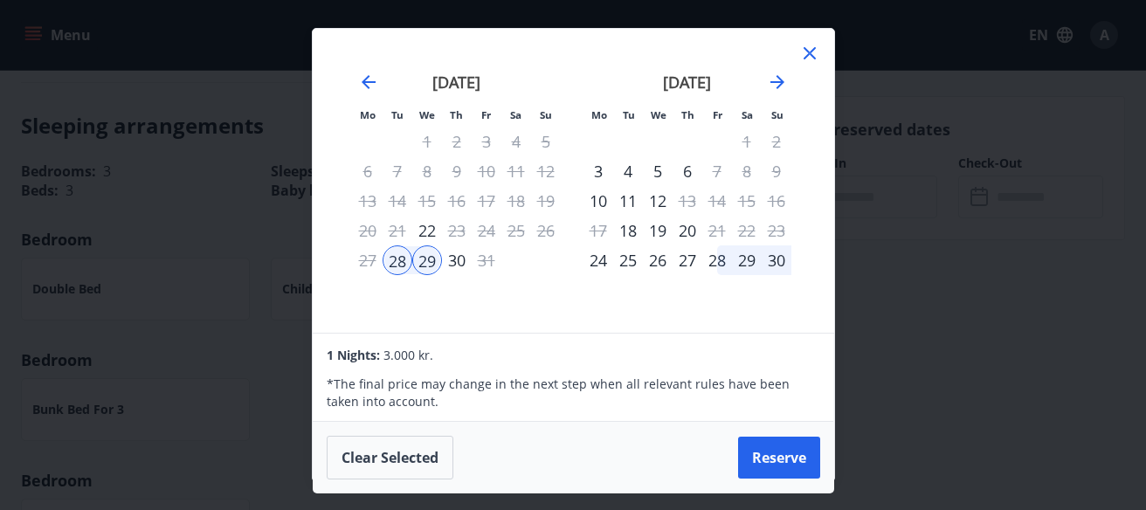
click at [451, 260] on div "30" at bounding box center [457, 260] width 30 height 30
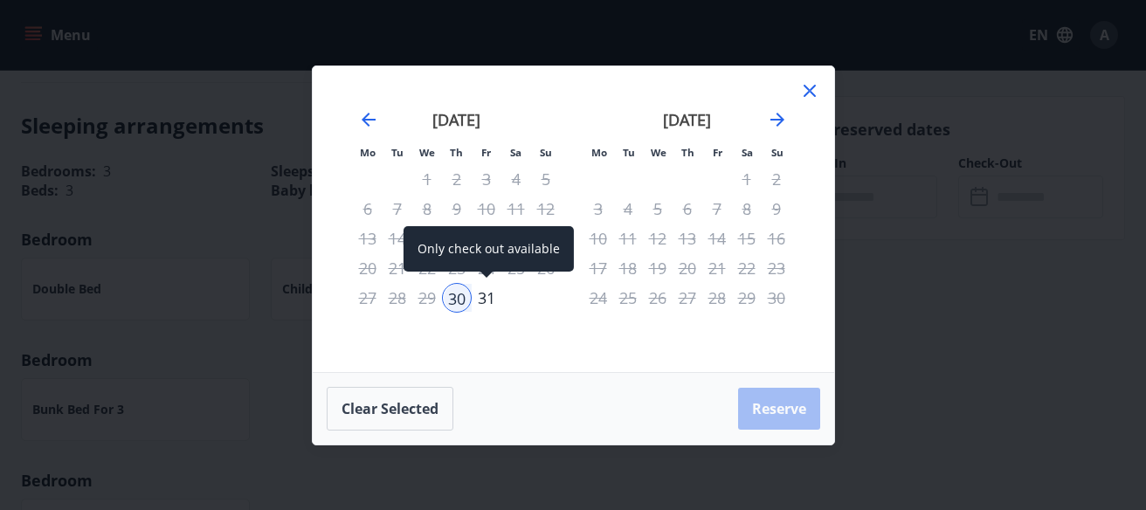
click at [477, 292] on div "31" at bounding box center [487, 298] width 30 height 30
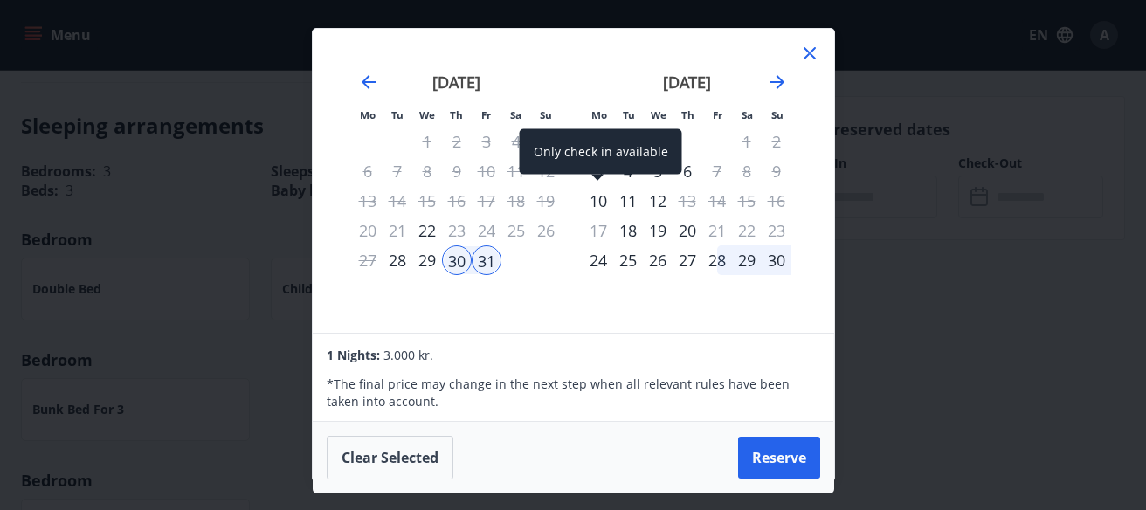
click at [599, 168] on div "Only check in available" at bounding box center [601, 151] width 162 height 45
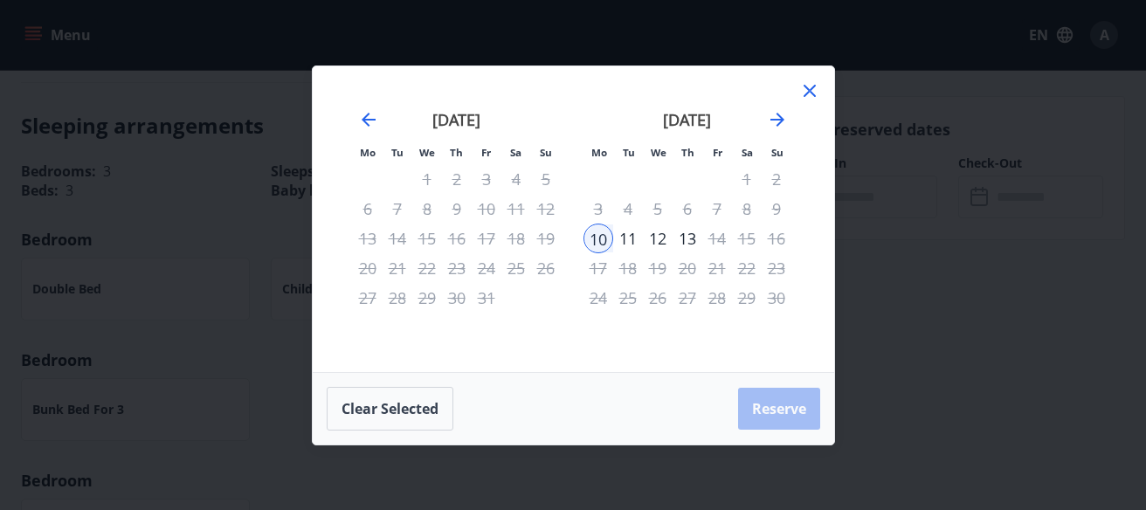
click at [627, 232] on div "11" at bounding box center [628, 239] width 30 height 30
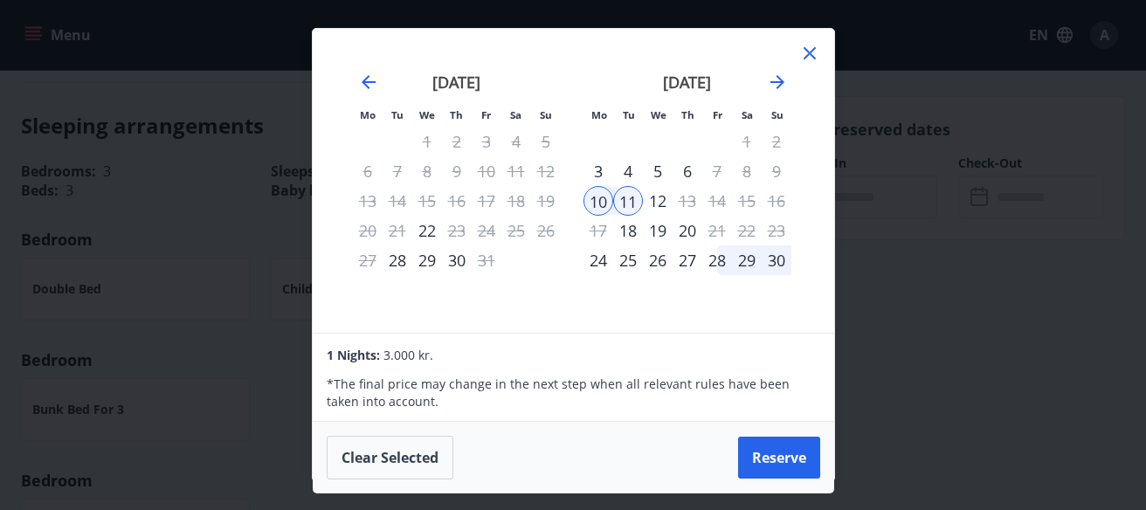
click at [662, 203] on div "12" at bounding box center [658, 201] width 30 height 30
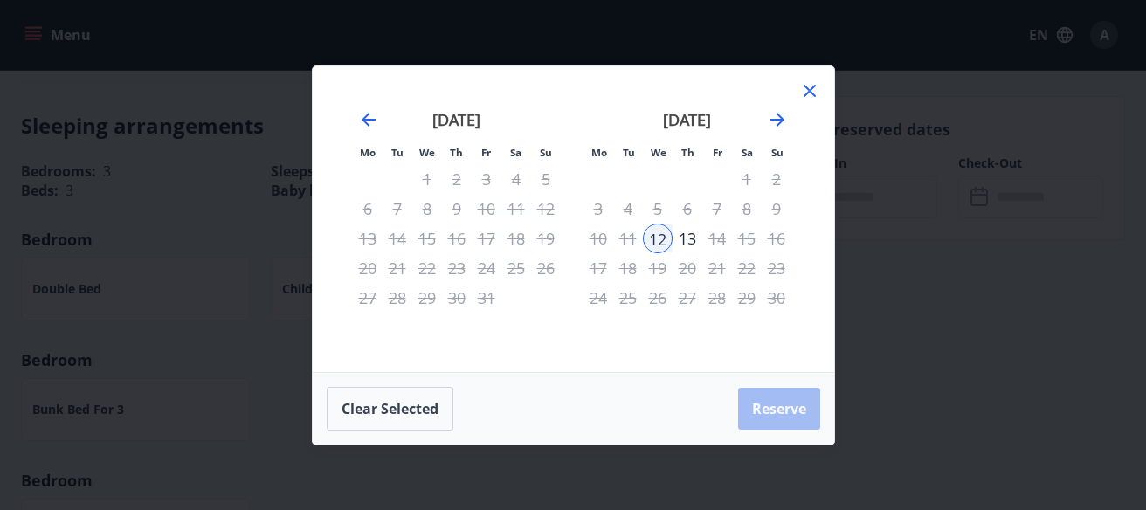
click at [665, 240] on div "12" at bounding box center [658, 239] width 30 height 30
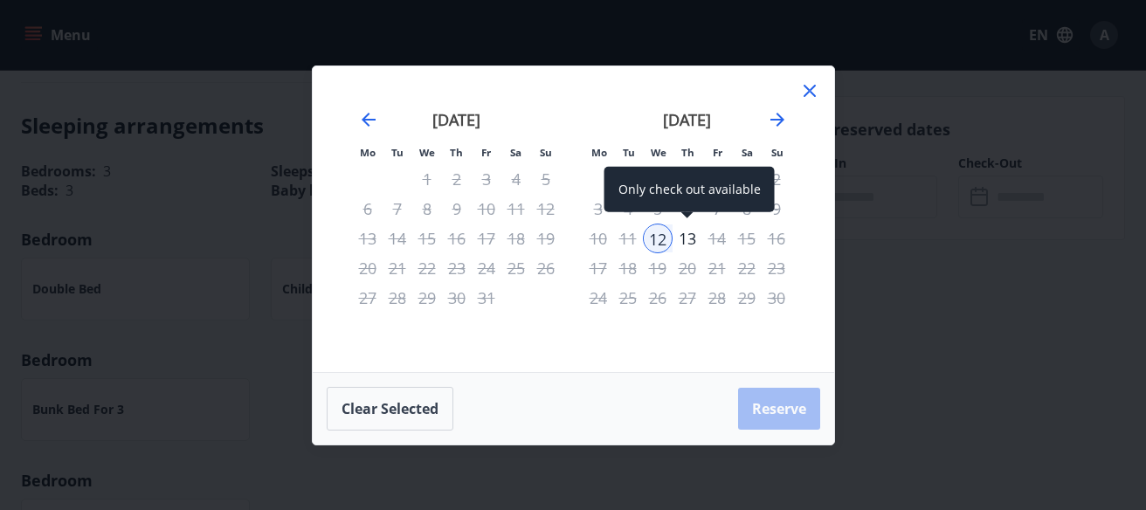
drag, startPoint x: 694, startPoint y: 238, endPoint x: 721, endPoint y: 216, distance: 34.8
click at [694, 238] on div "13" at bounding box center [687, 239] width 30 height 30
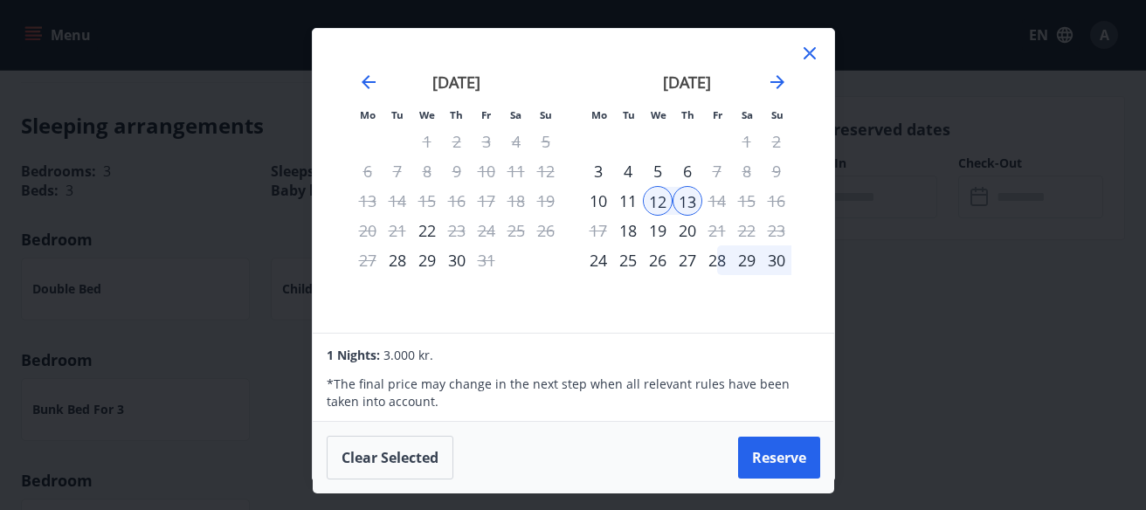
click at [602, 310] on div "[DATE] 1 2 3 4 5 6 7 8 9 10 11 12 13 14 15 16 17 18 19 20 21 22 23 24 25 26 27 …" at bounding box center [687, 193] width 231 height 286
click at [437, 251] on div "29" at bounding box center [427, 260] width 30 height 30
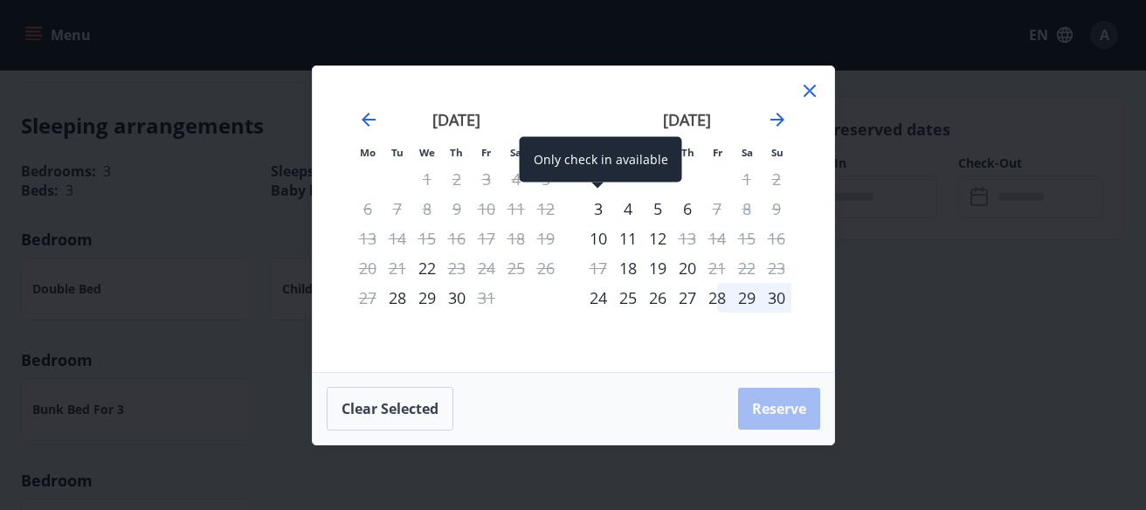
click at [598, 209] on div "3" at bounding box center [598, 209] width 30 height 30
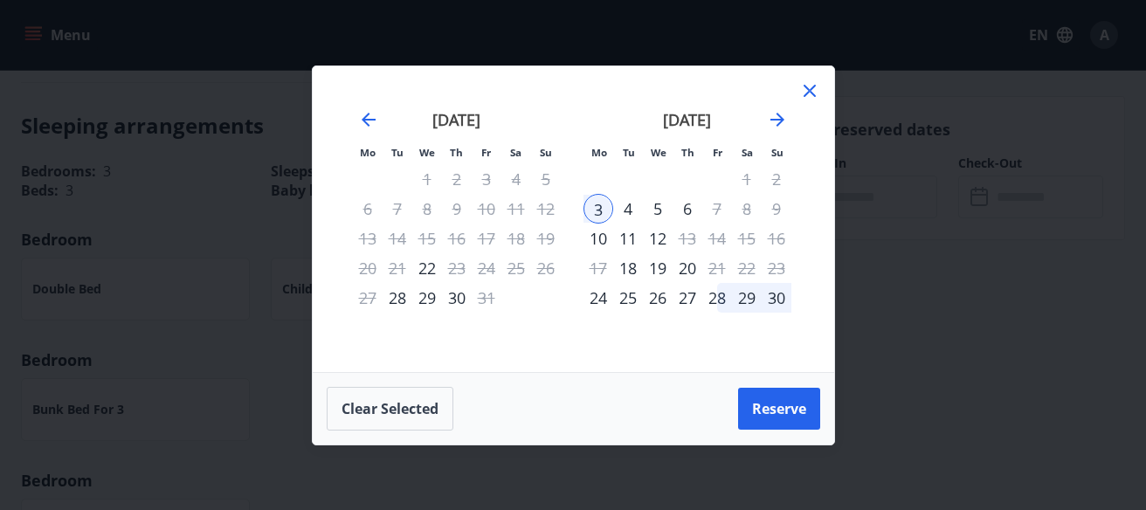
click at [653, 205] on div "5" at bounding box center [658, 209] width 30 height 30
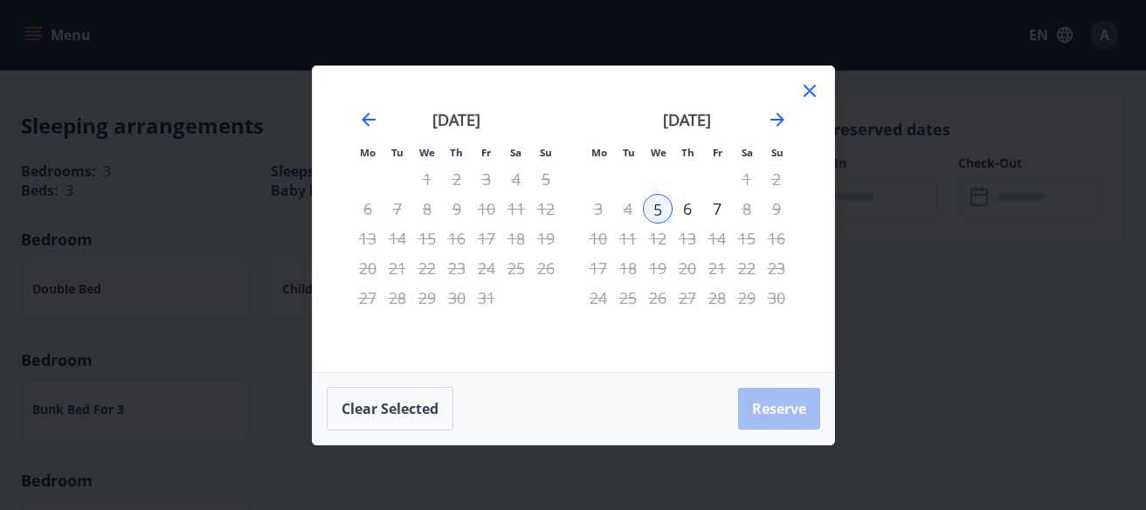
click at [600, 210] on div "3" at bounding box center [598, 209] width 30 height 30
click at [596, 219] on div "3" at bounding box center [598, 209] width 30 height 30
click at [587, 348] on div "[DATE] 1 2 3 4 5 6 7 8 9 10 11 12 13 14 15 16 17 18 19 20 21 22 23 24 25 26 27 …" at bounding box center [687, 230] width 231 height 286
click at [481, 247] on div "17" at bounding box center [487, 239] width 30 height 30
click at [484, 271] on div "24" at bounding box center [487, 268] width 30 height 30
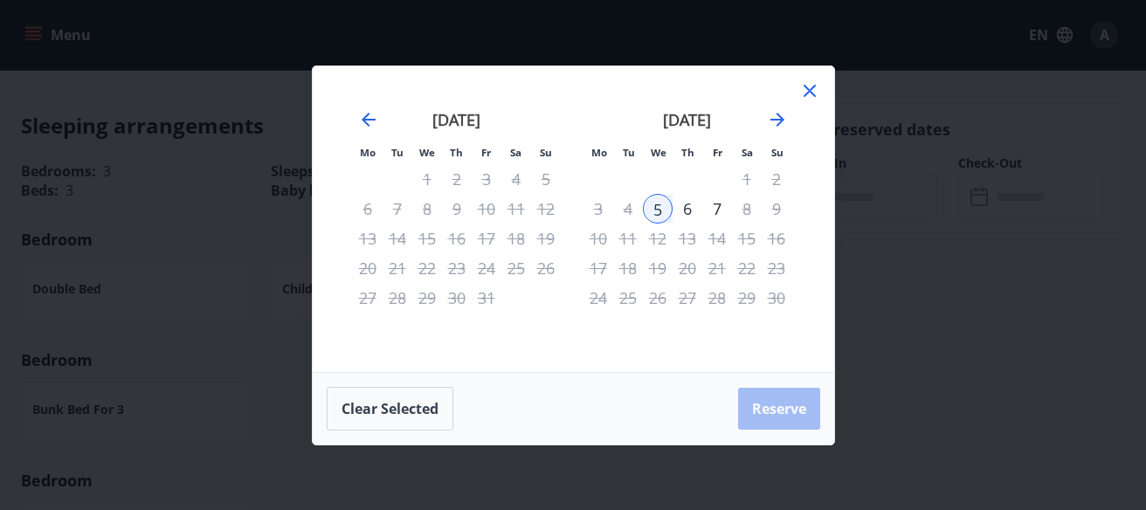
click at [485, 278] on div "24" at bounding box center [487, 268] width 30 height 30
click at [486, 281] on div "24" at bounding box center [487, 268] width 30 height 30
click at [596, 332] on div "[DATE] 1 2 3 4 5 6 7 8 9 10 11 12 13 14 15 16 17 18 19 20 21 22 23 24 25 26 27 …" at bounding box center [687, 230] width 231 height 286
drag, startPoint x: 608, startPoint y: 297, endPoint x: 603, endPoint y: 289, distance: 9.4
click at [608, 297] on div "24" at bounding box center [598, 298] width 30 height 30
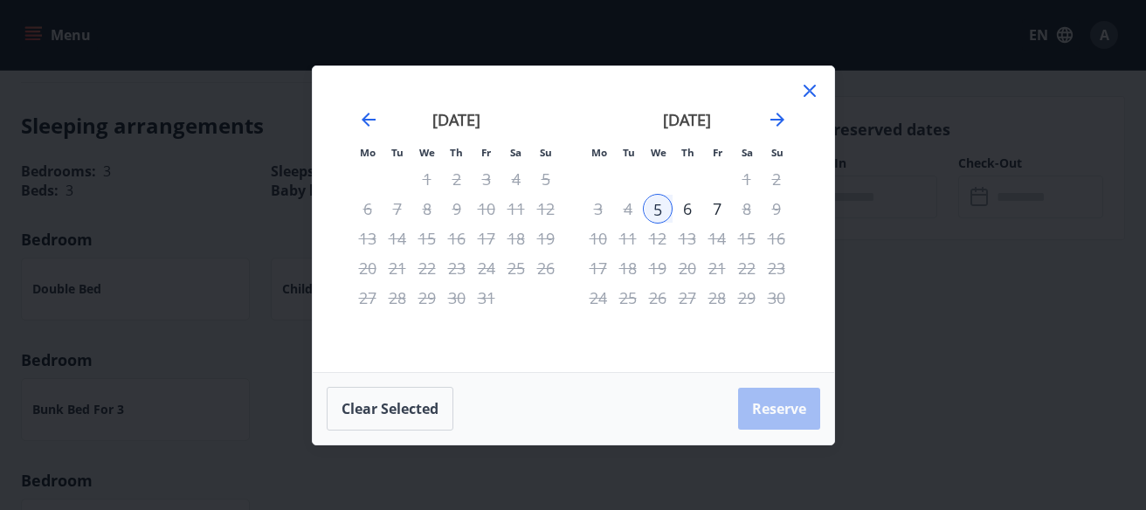
click at [587, 279] on tbody "1 2 3 4 5 6 7 8 9 10 11 12 13 14 15 16 17 18 19 20 21 22 23 24 25 26 27 28 29 30" at bounding box center [687, 238] width 208 height 148
drag, startPoint x: 589, startPoint y: 273, endPoint x: 603, endPoint y: 272, distance: 14.0
click at [589, 273] on div "17" at bounding box center [598, 268] width 30 height 30
click at [603, 272] on div "17" at bounding box center [598, 268] width 30 height 30
click at [693, 214] on div "6" at bounding box center [687, 209] width 30 height 30
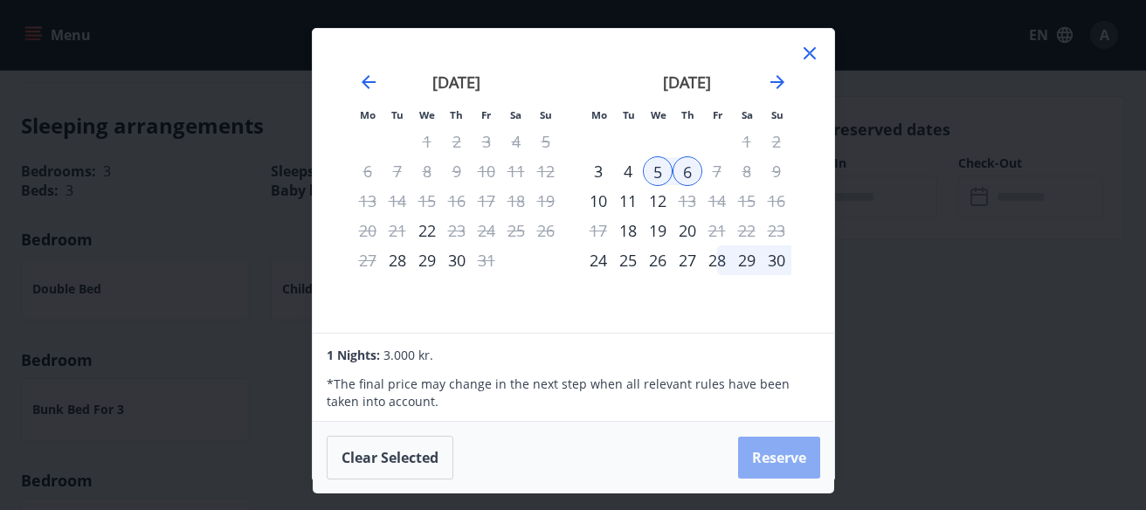
click at [782, 457] on button "Reserve" at bounding box center [779, 458] width 82 height 42
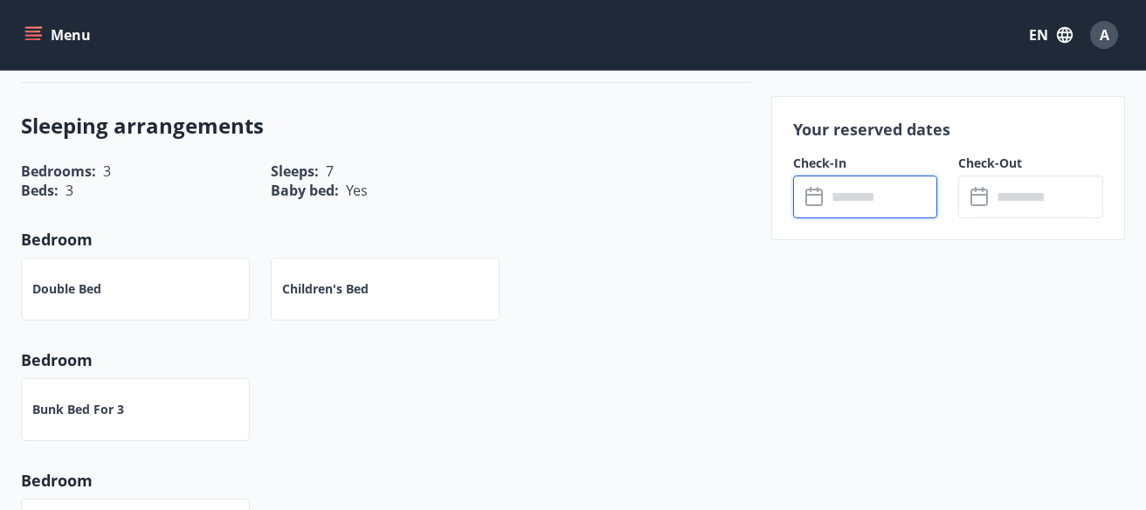
type input "******"
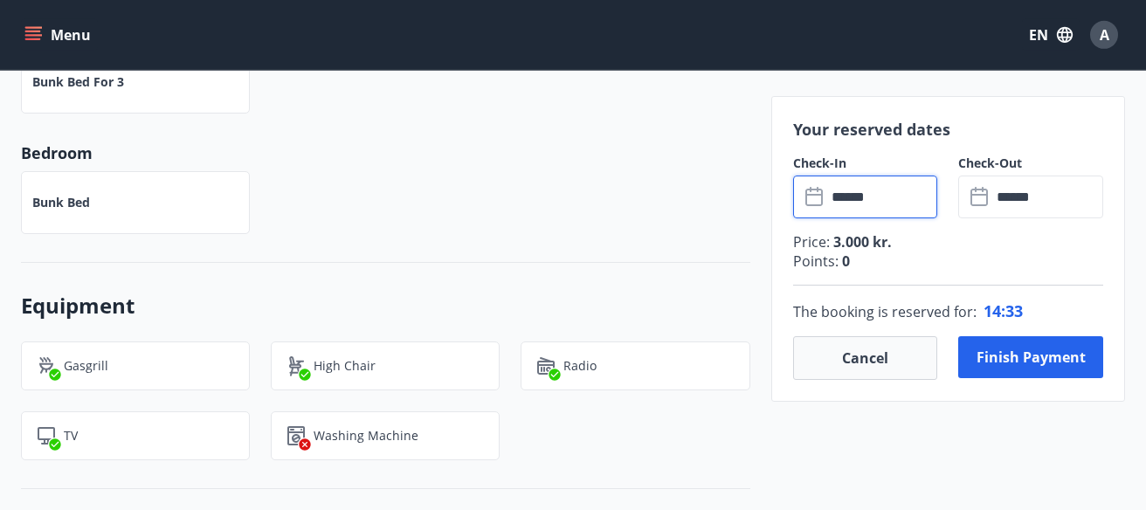
scroll to position [931, 0]
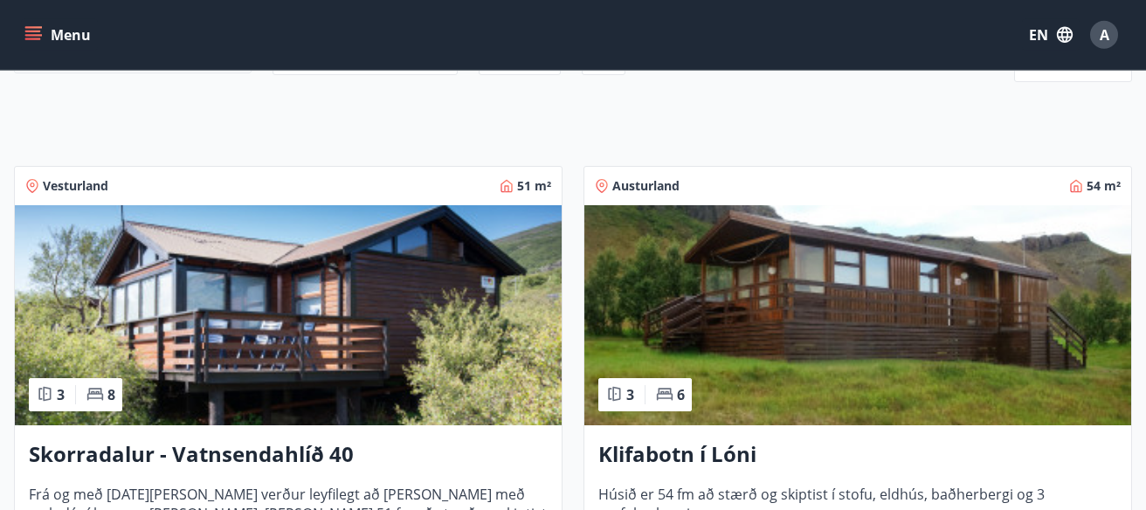
scroll to position [310, 0]
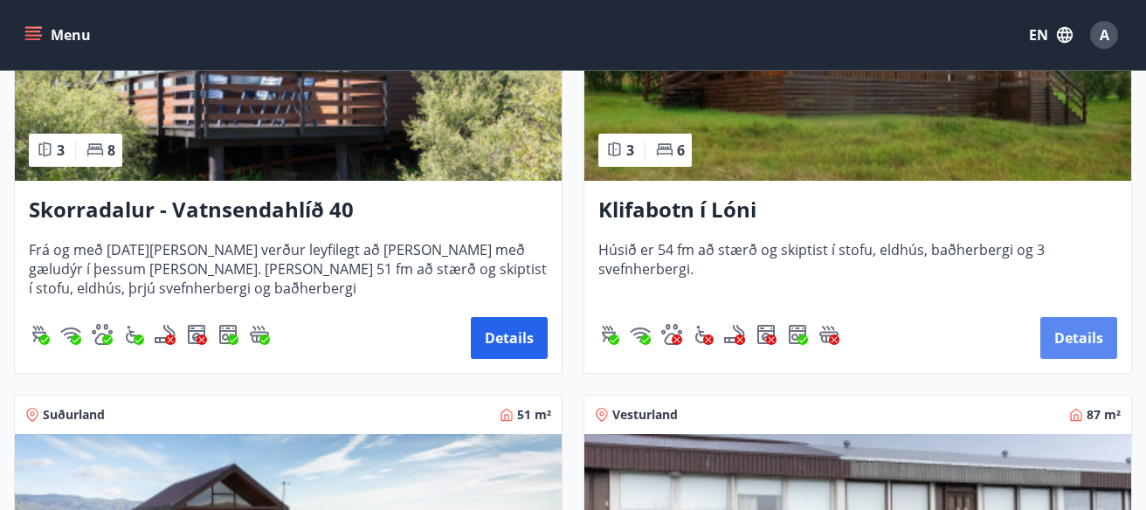
click at [1080, 340] on button "Details" at bounding box center [1078, 338] width 77 height 42
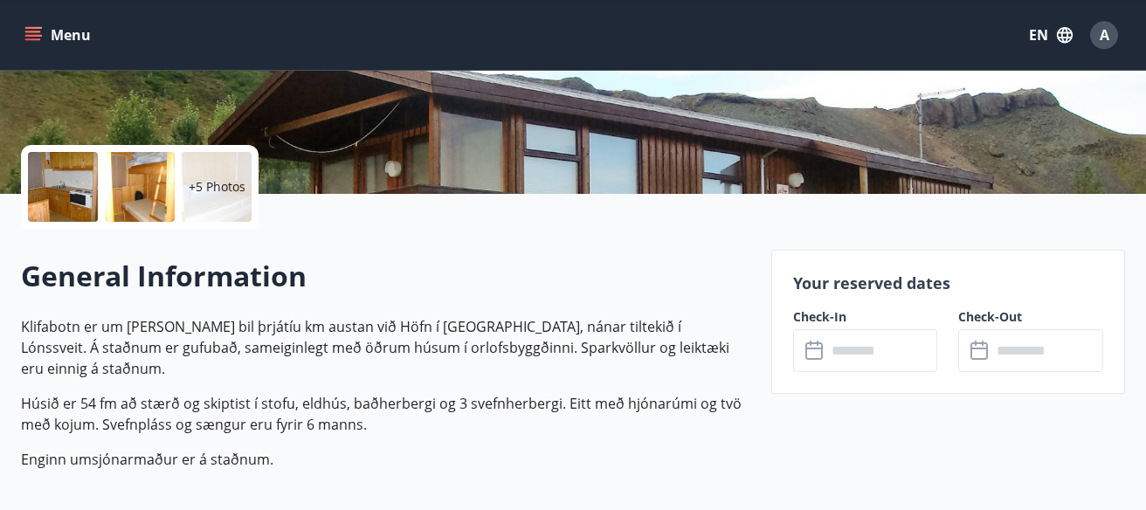
scroll to position [310, 0]
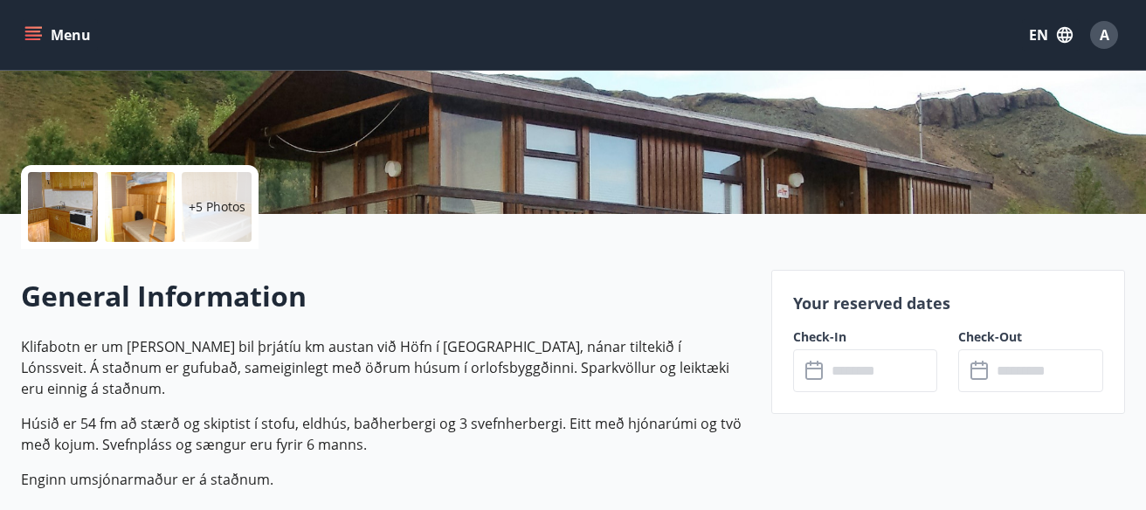
click at [73, 206] on div at bounding box center [63, 207] width 70 height 70
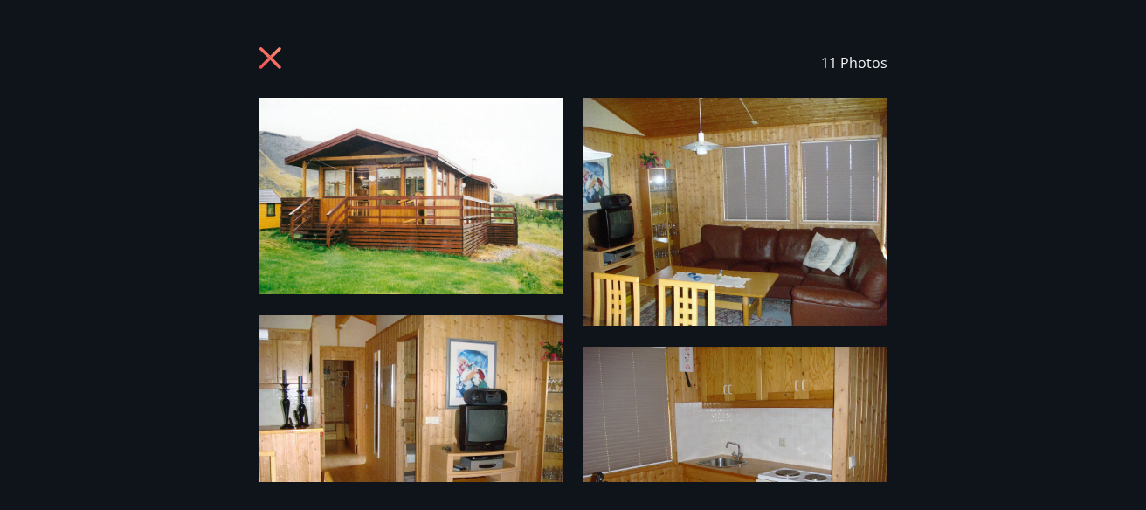
click at [279, 63] on icon at bounding box center [272, 60] width 28 height 28
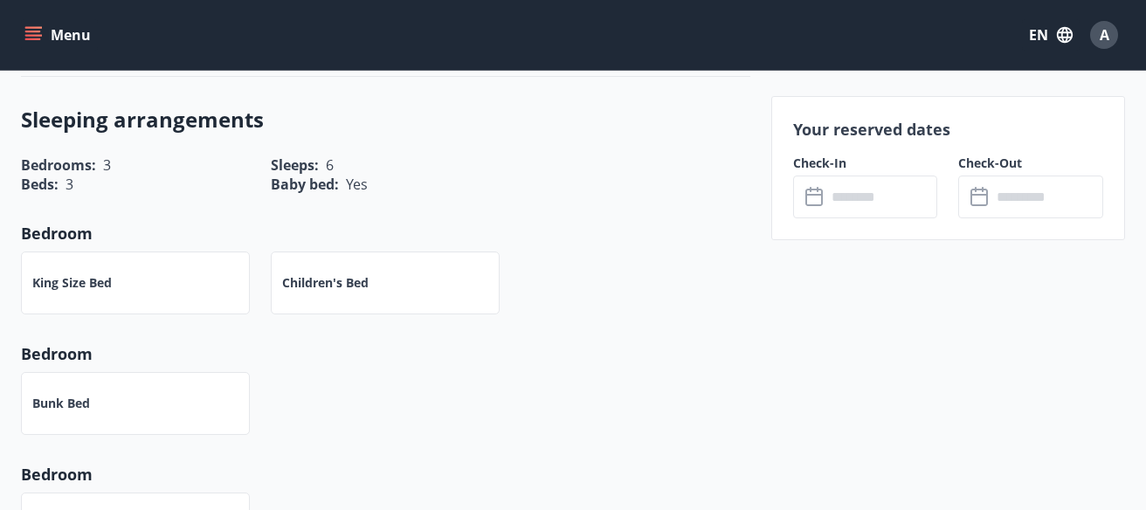
scroll to position [775, 0]
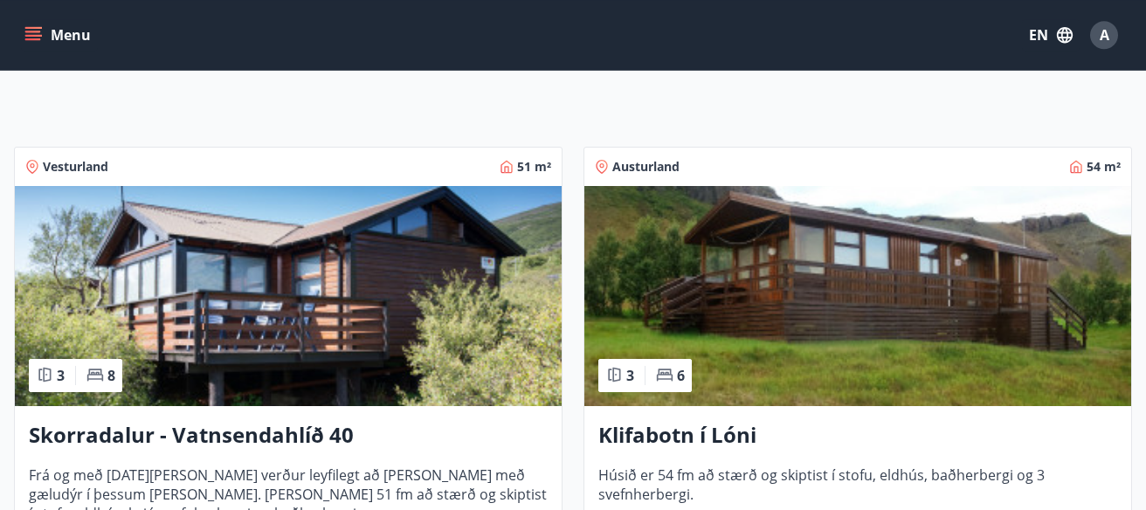
scroll to position [260, 0]
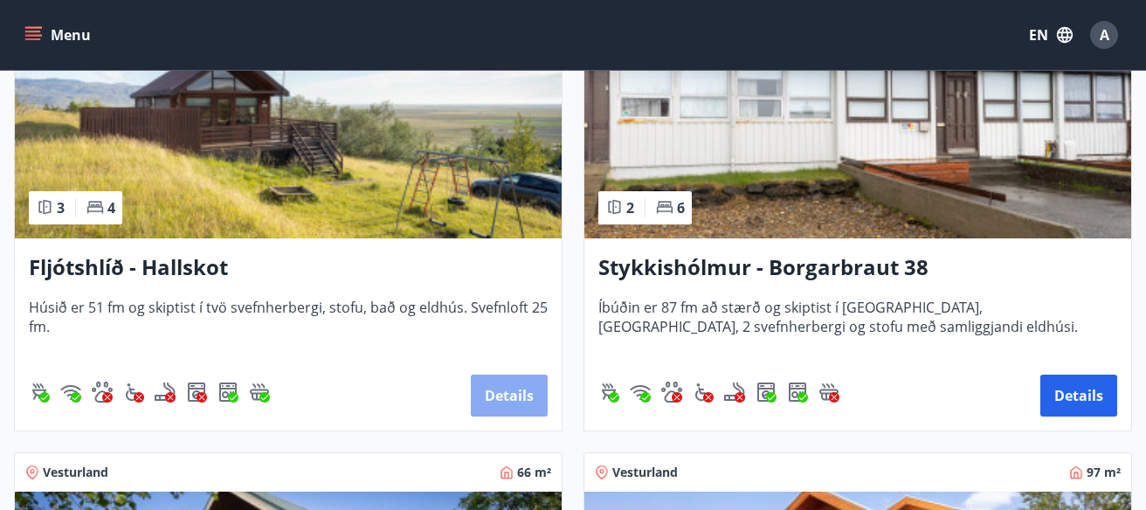
click at [501, 389] on button "Details" at bounding box center [509, 396] width 77 height 42
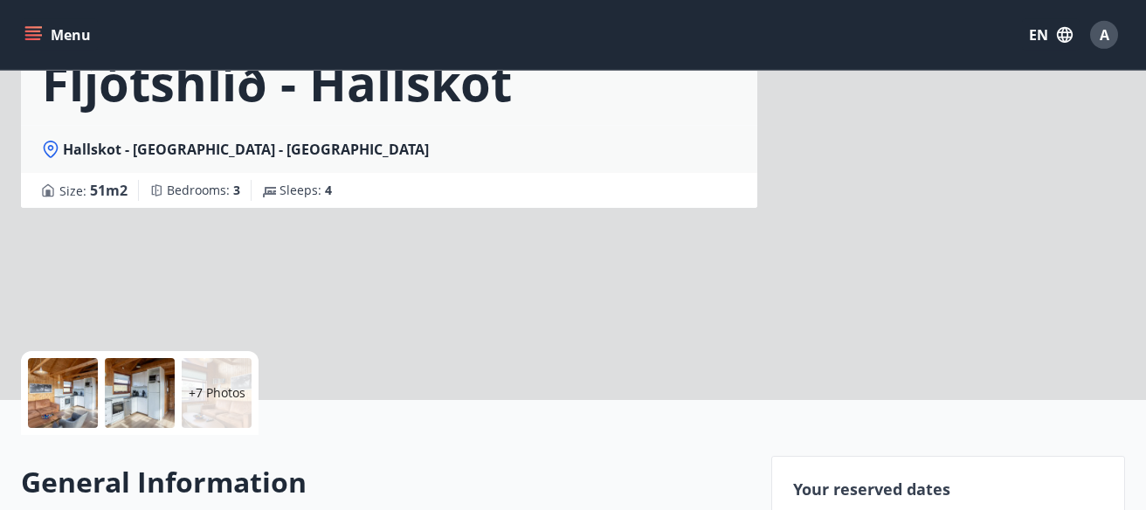
scroll to position [155, 0]
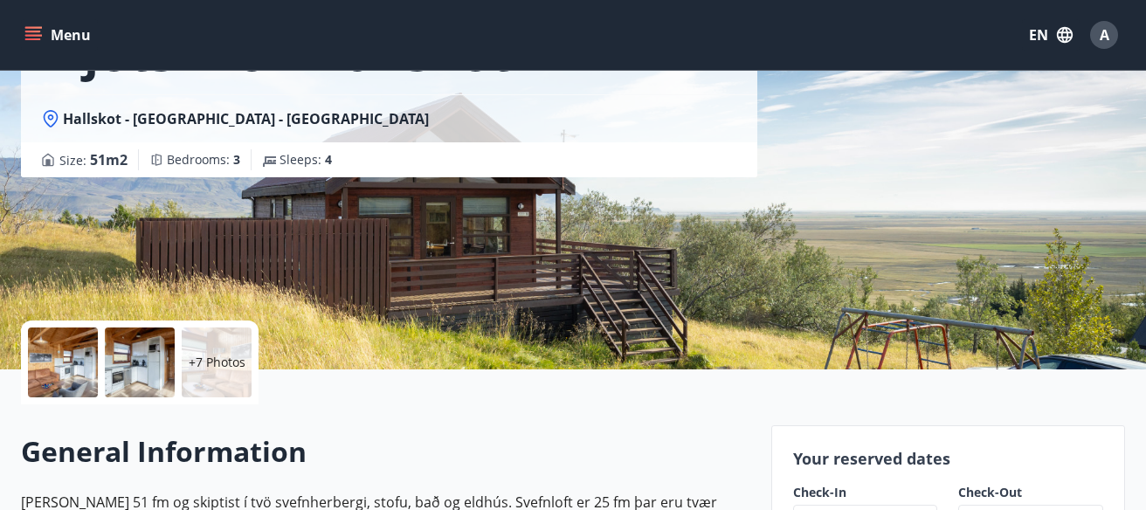
click at [56, 353] on div at bounding box center [63, 362] width 70 height 70
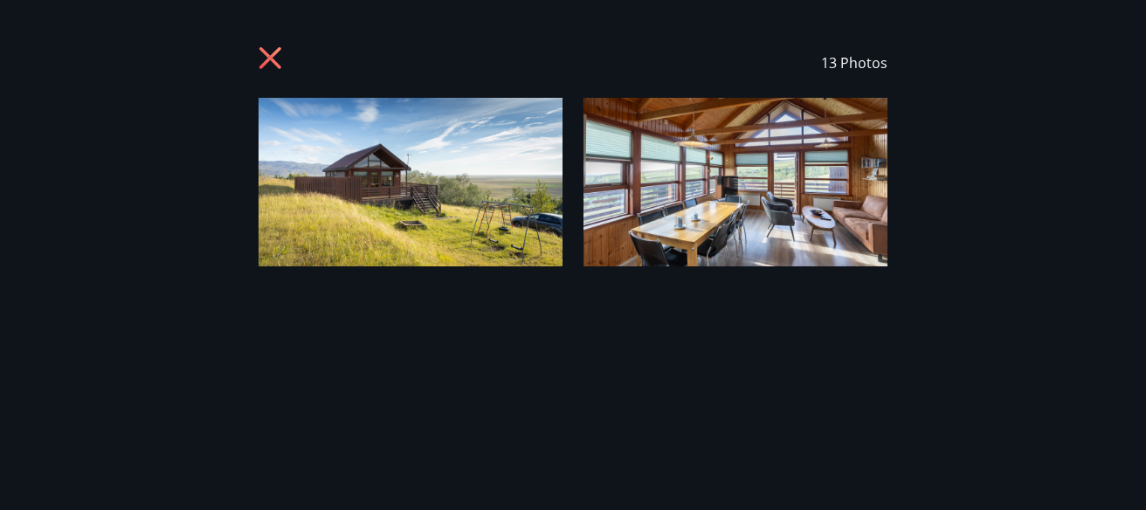
click at [437, 177] on img at bounding box center [410, 182] width 304 height 169
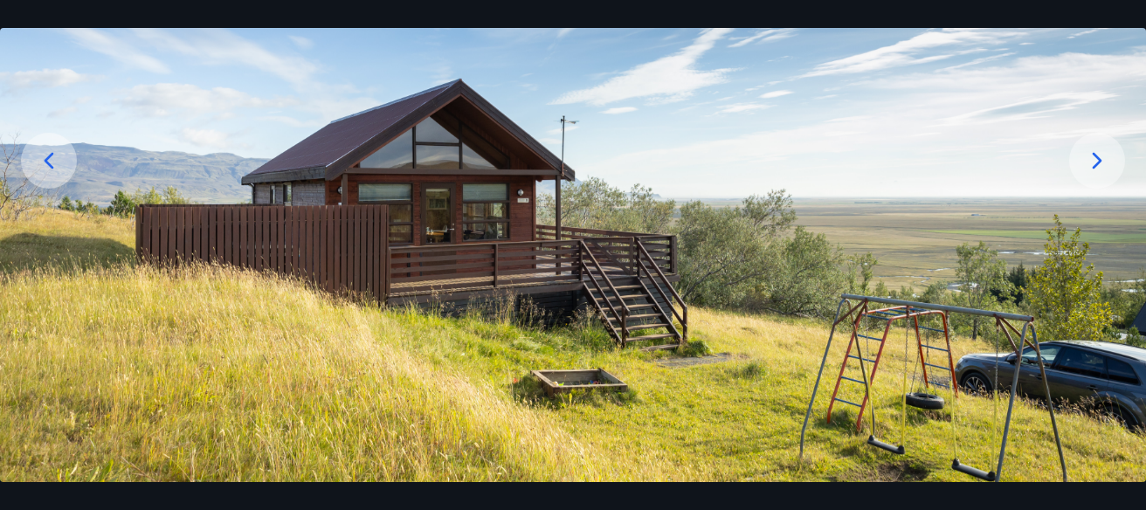
scroll to position [252, 0]
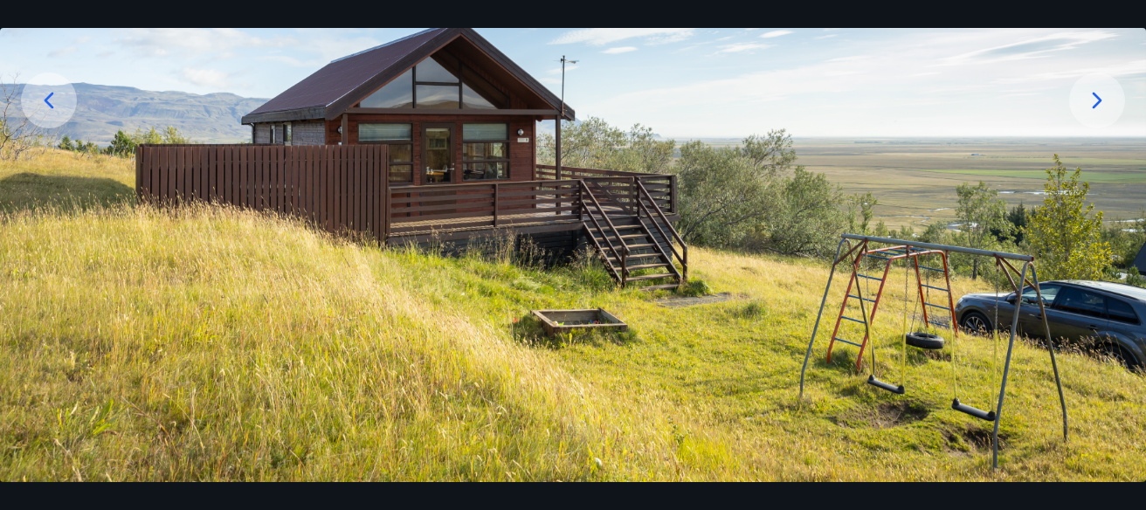
click at [1104, 99] on icon at bounding box center [1097, 100] width 28 height 28
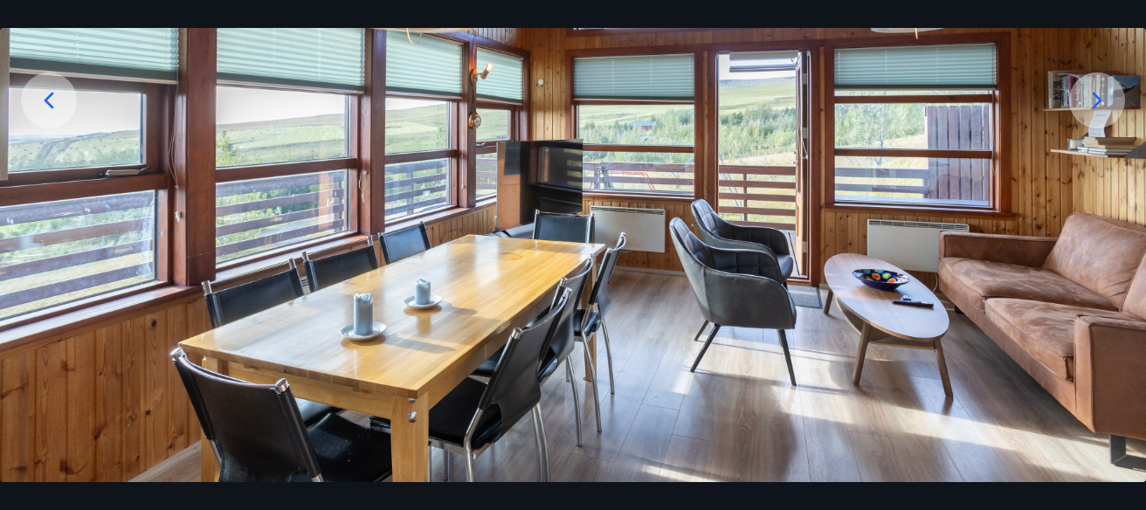
click at [1100, 104] on icon at bounding box center [1097, 100] width 28 height 28
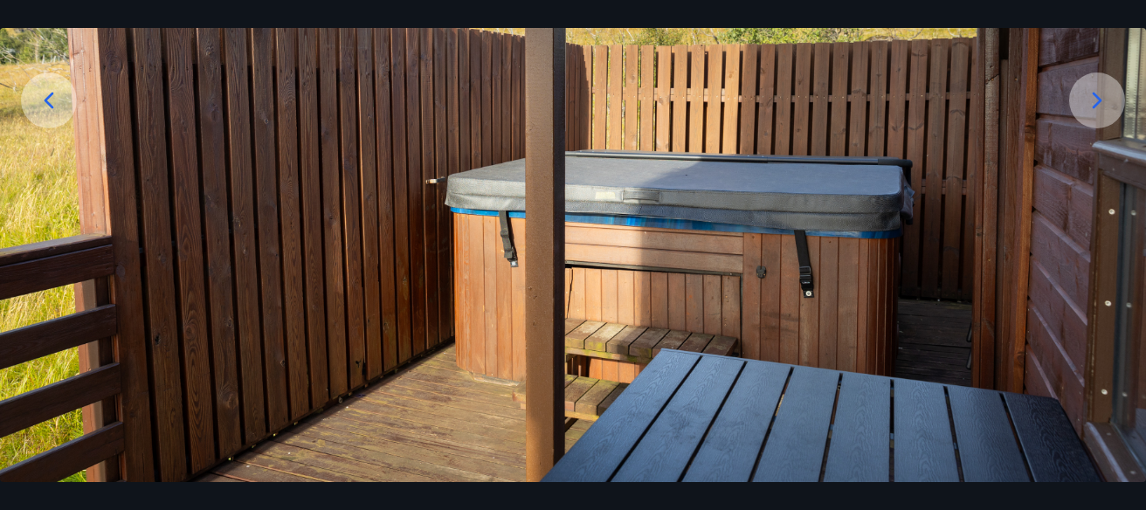
click at [1100, 104] on icon at bounding box center [1097, 100] width 28 height 28
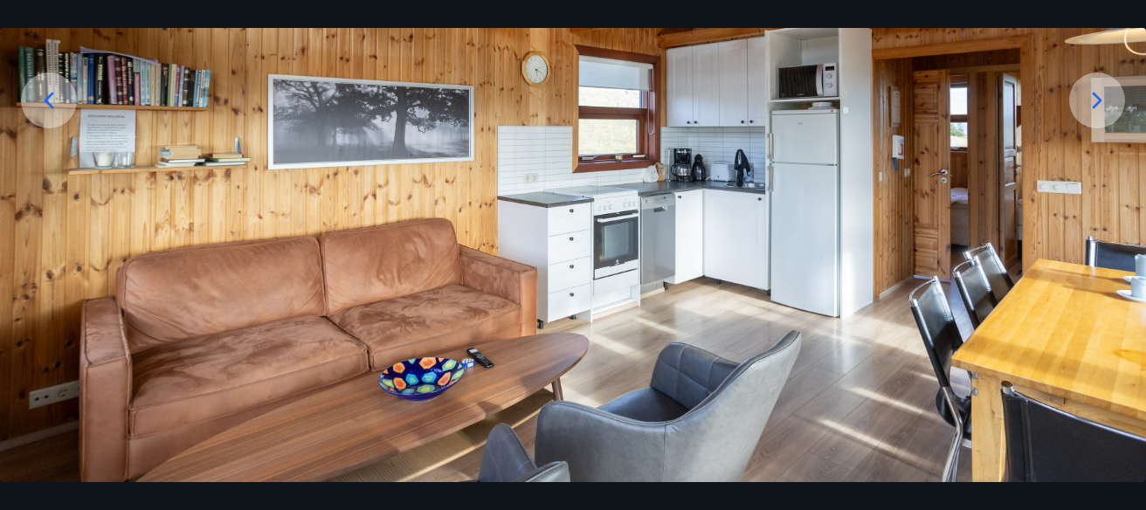
click at [1099, 102] on icon at bounding box center [1097, 100] width 28 height 28
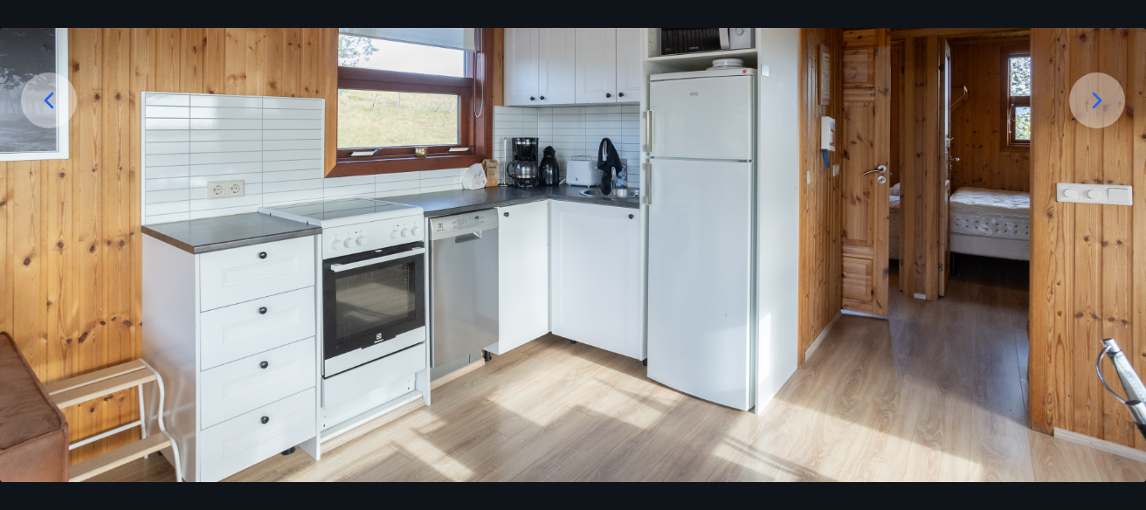
click at [1099, 99] on icon at bounding box center [1097, 101] width 10 height 17
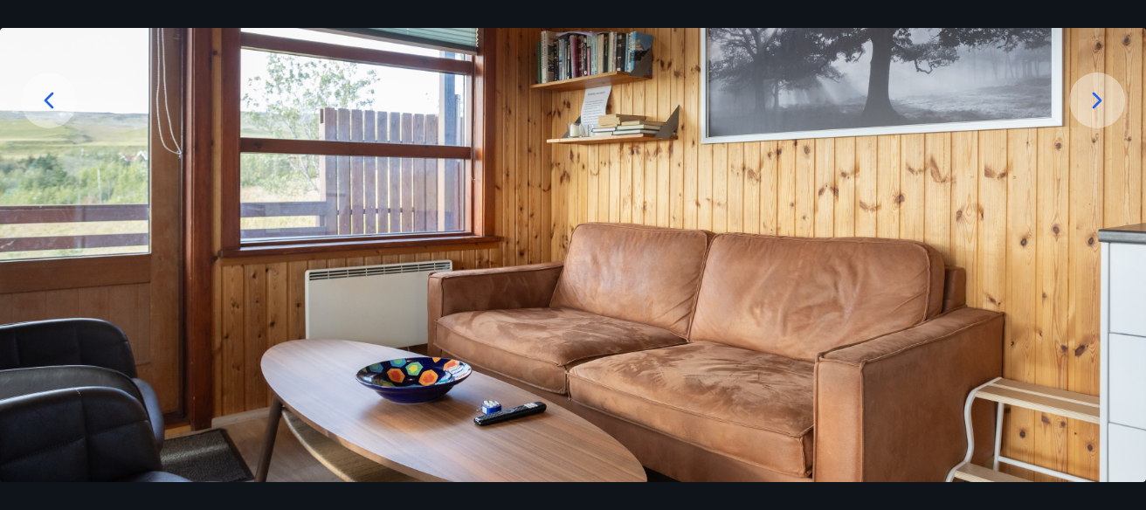
click at [1099, 99] on icon at bounding box center [1097, 101] width 10 height 17
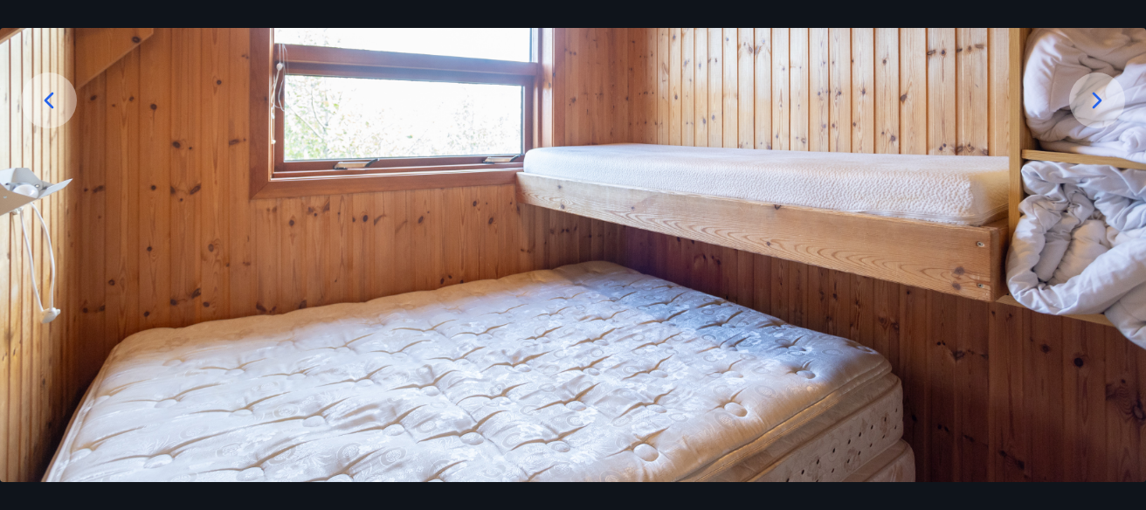
click at [1099, 99] on icon at bounding box center [1097, 101] width 10 height 17
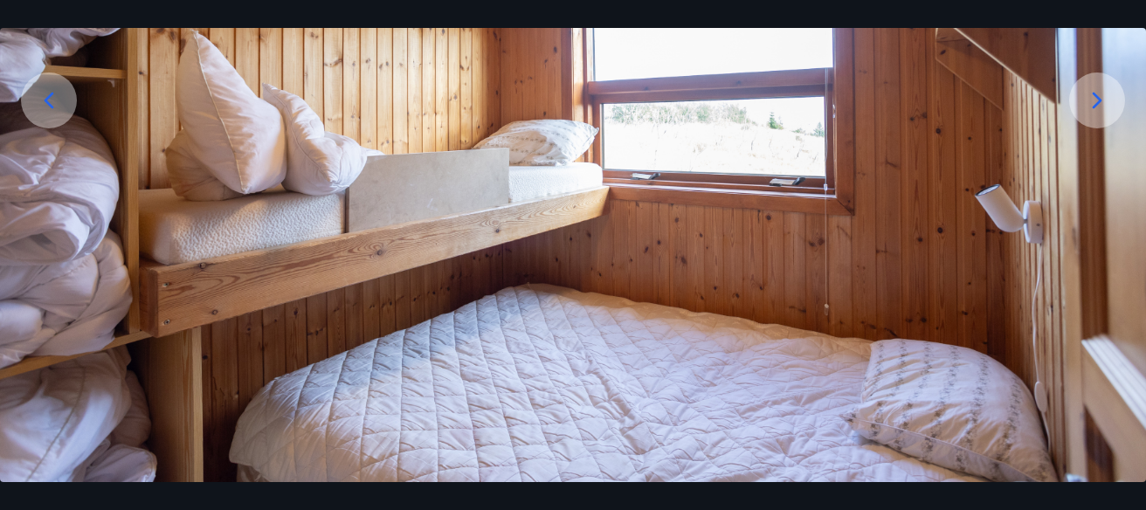
click at [1099, 99] on icon at bounding box center [1097, 101] width 10 height 17
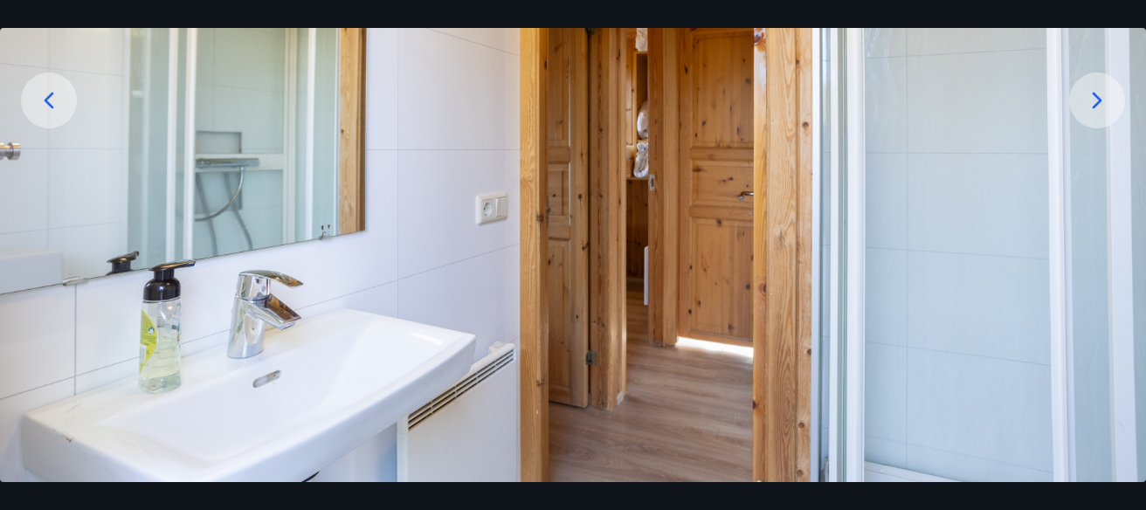
click at [1099, 99] on icon at bounding box center [1097, 101] width 10 height 17
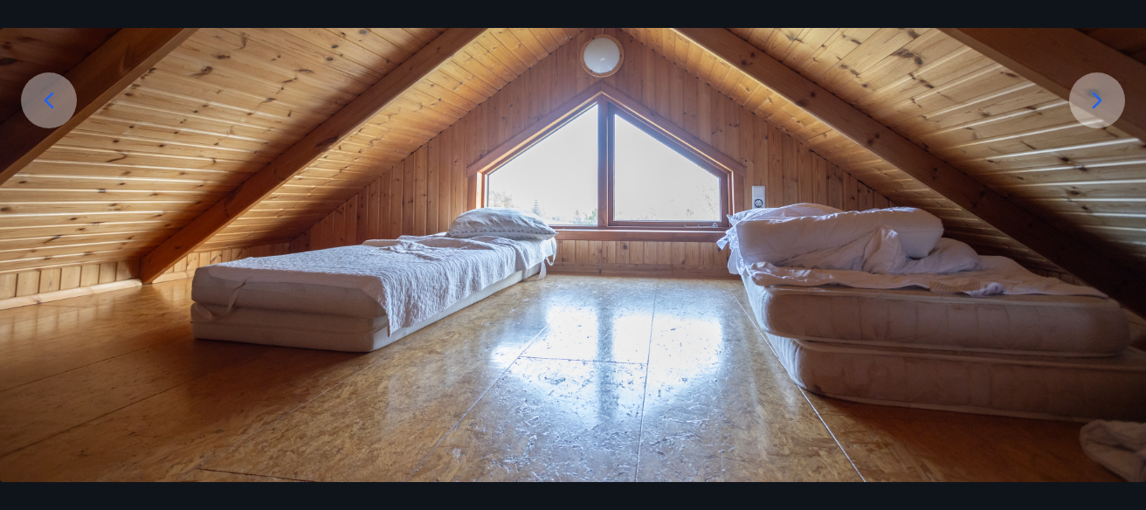
click at [1099, 100] on icon at bounding box center [1097, 101] width 10 height 17
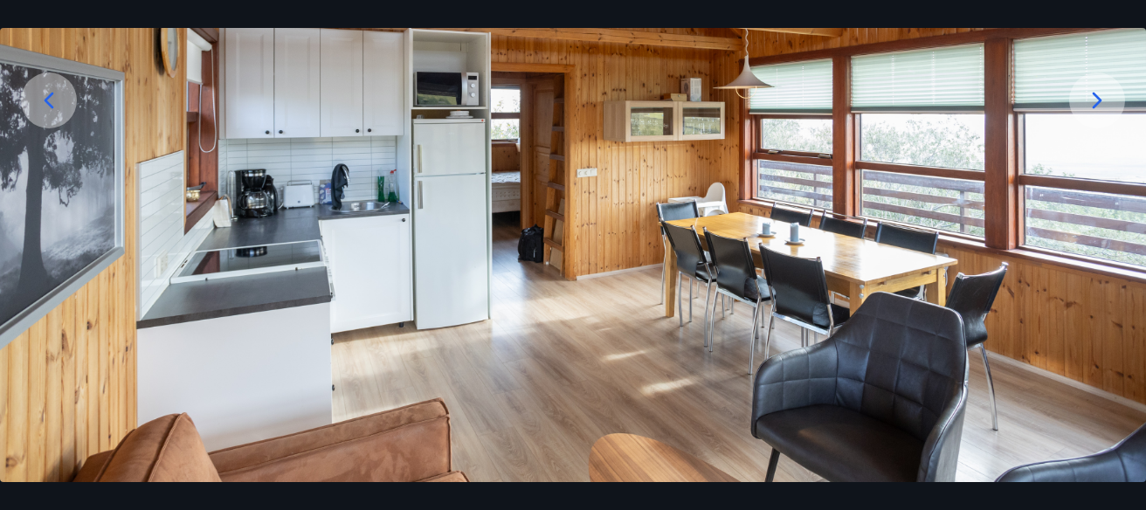
click at [1099, 100] on icon at bounding box center [1097, 101] width 10 height 17
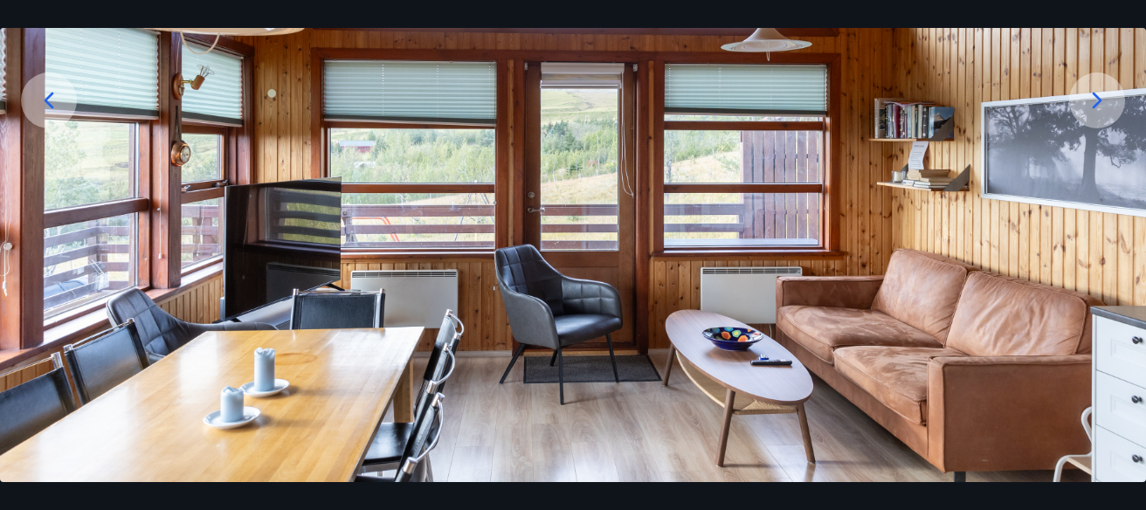
click at [1099, 100] on icon at bounding box center [1097, 101] width 10 height 17
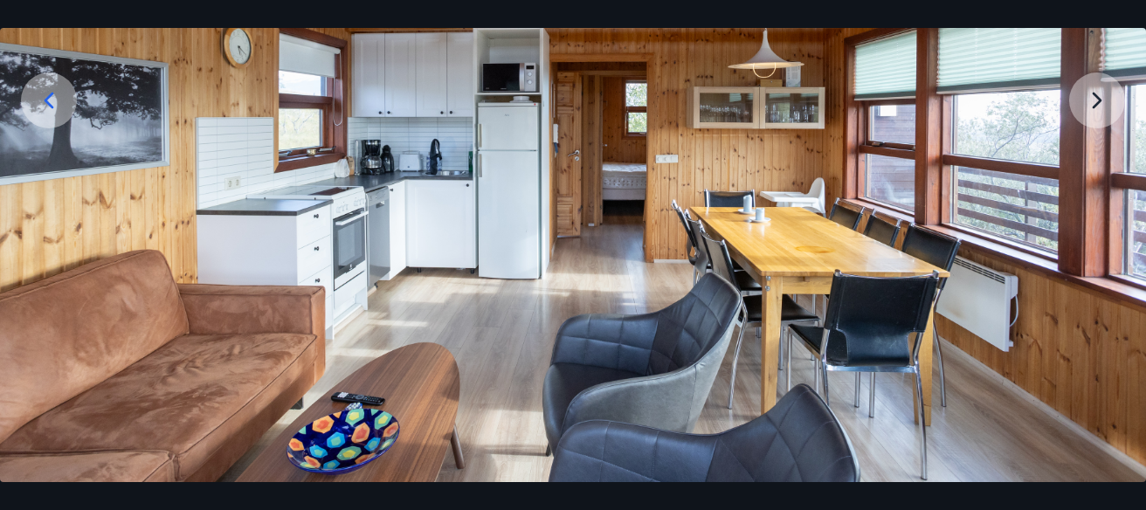
click at [1099, 100] on img at bounding box center [573, 163] width 1146 height 637
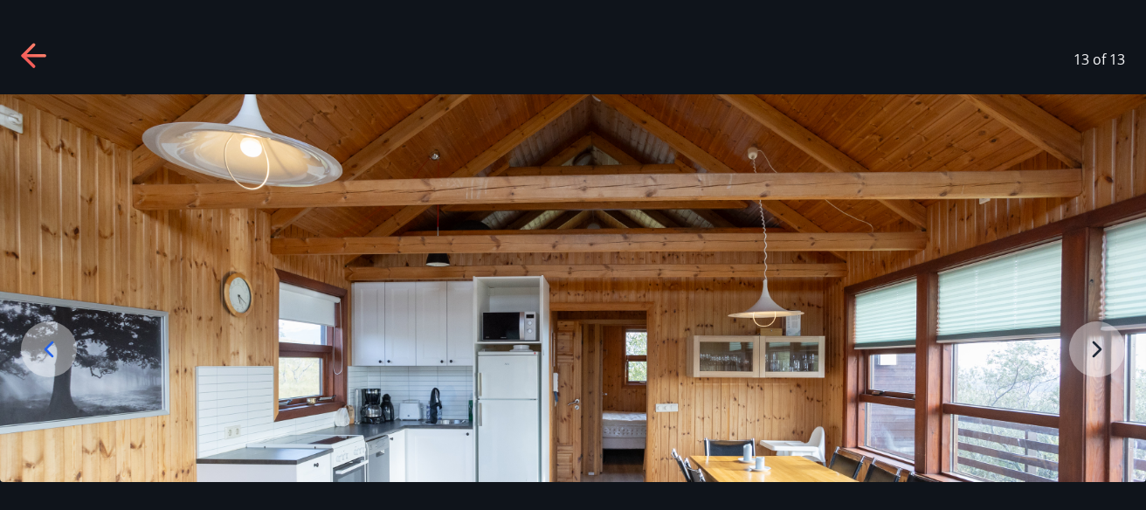
scroll to position [0, 0]
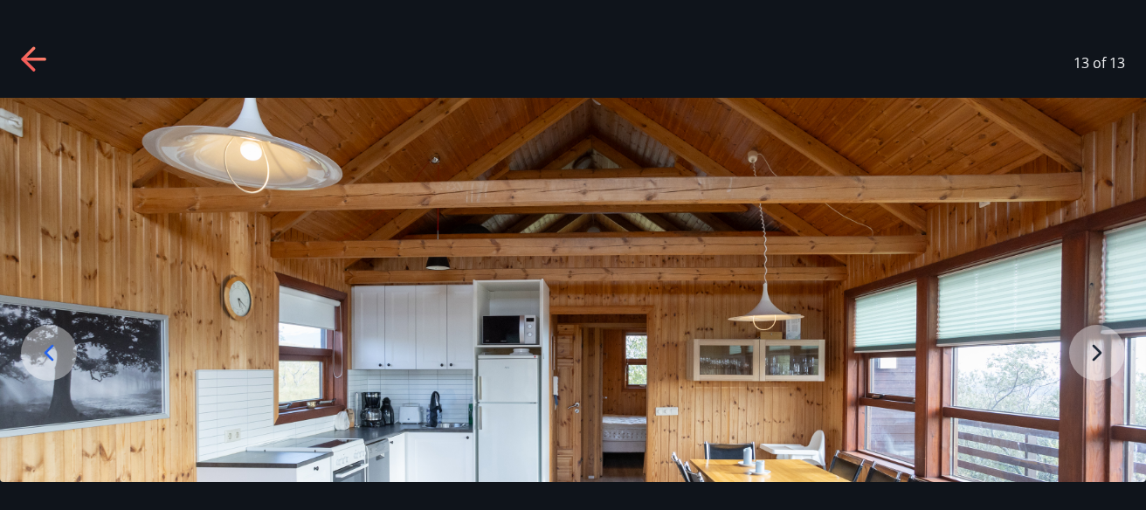
click at [25, 59] on icon at bounding box center [28, 58] width 14 height 24
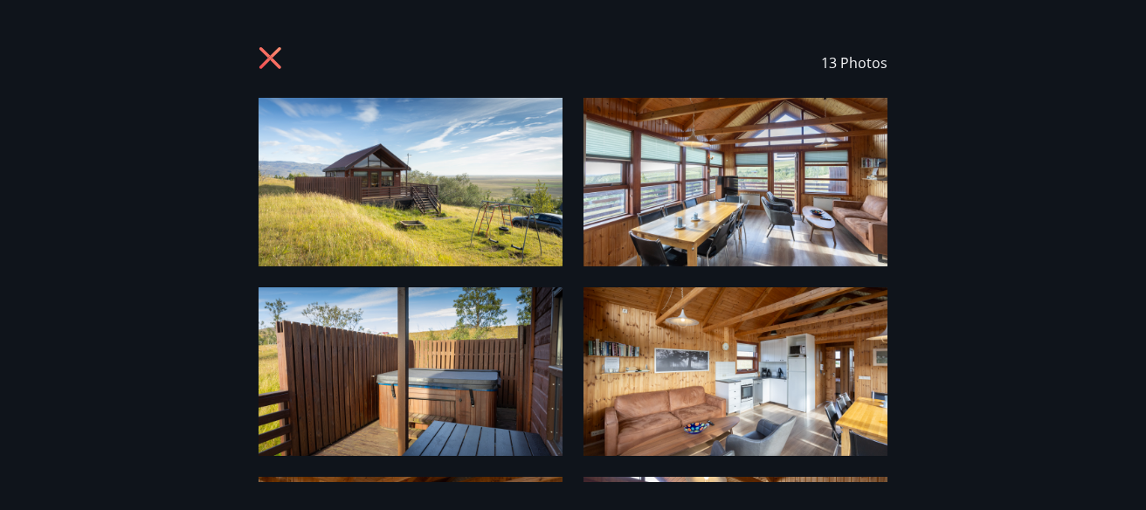
click at [270, 52] on icon at bounding box center [272, 60] width 28 height 28
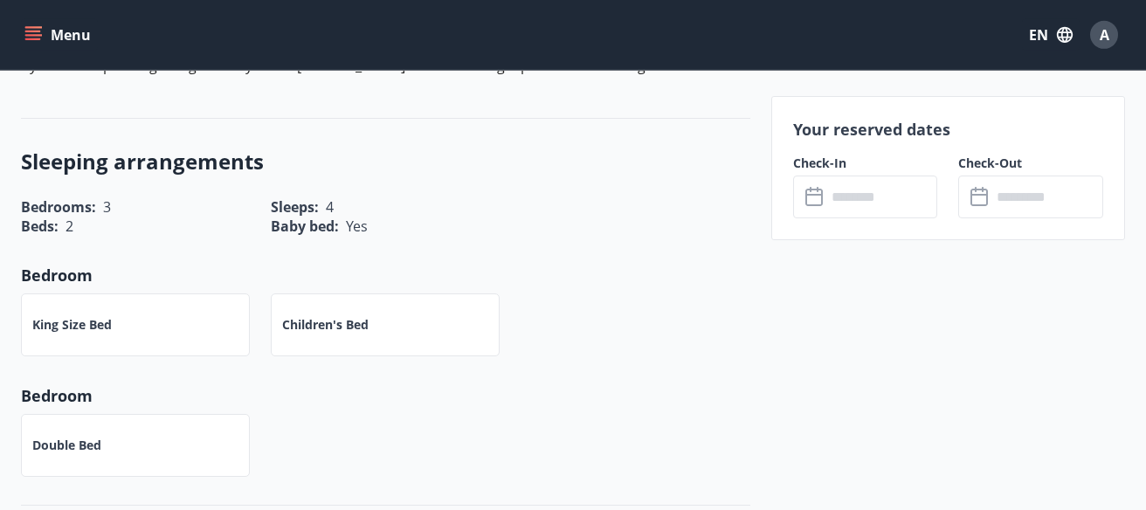
scroll to position [620, 0]
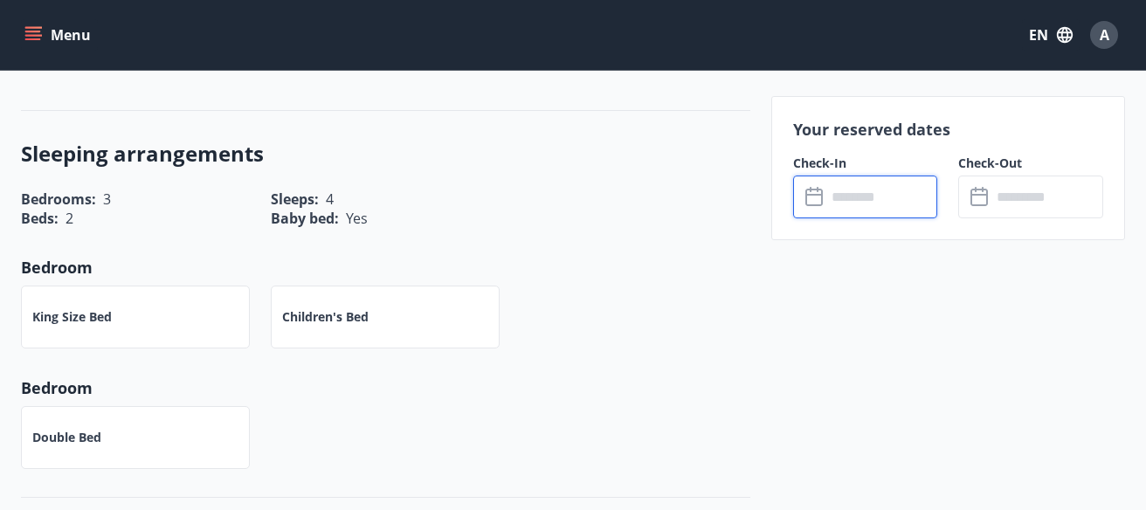
click at [844, 203] on input "text" at bounding box center [882, 197] width 112 height 43
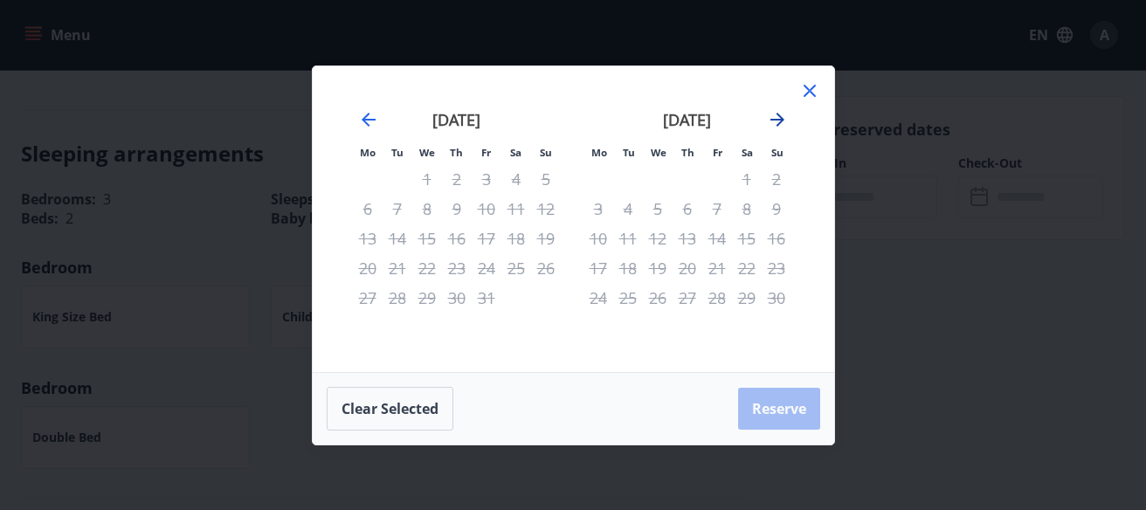
click at [779, 117] on icon "Move forward to switch to the next month." at bounding box center [777, 120] width 14 height 14
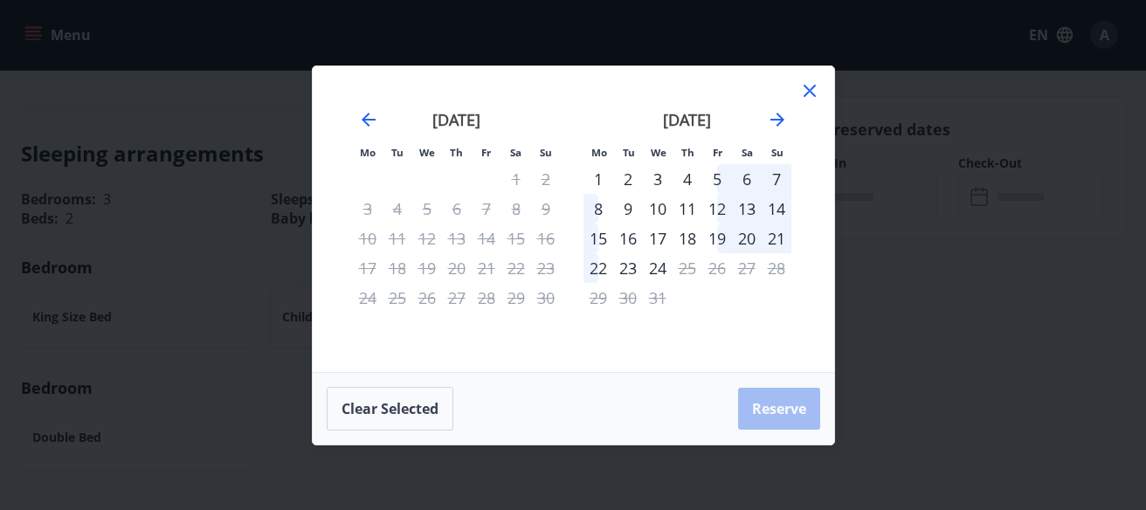
click at [369, 206] on div "3" at bounding box center [368, 209] width 30 height 30
click at [389, 201] on div "4" at bounding box center [397, 209] width 30 height 30
click at [362, 118] on icon "Move backward to switch to the previous month." at bounding box center [369, 120] width 14 height 14
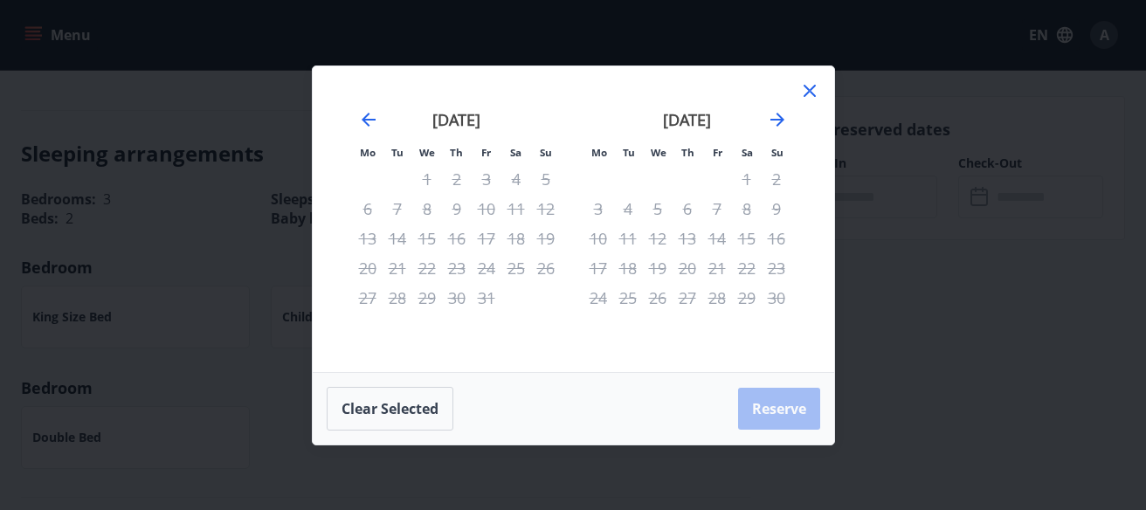
click at [628, 210] on div "4" at bounding box center [628, 209] width 30 height 30
click at [813, 92] on icon at bounding box center [809, 90] width 21 height 21
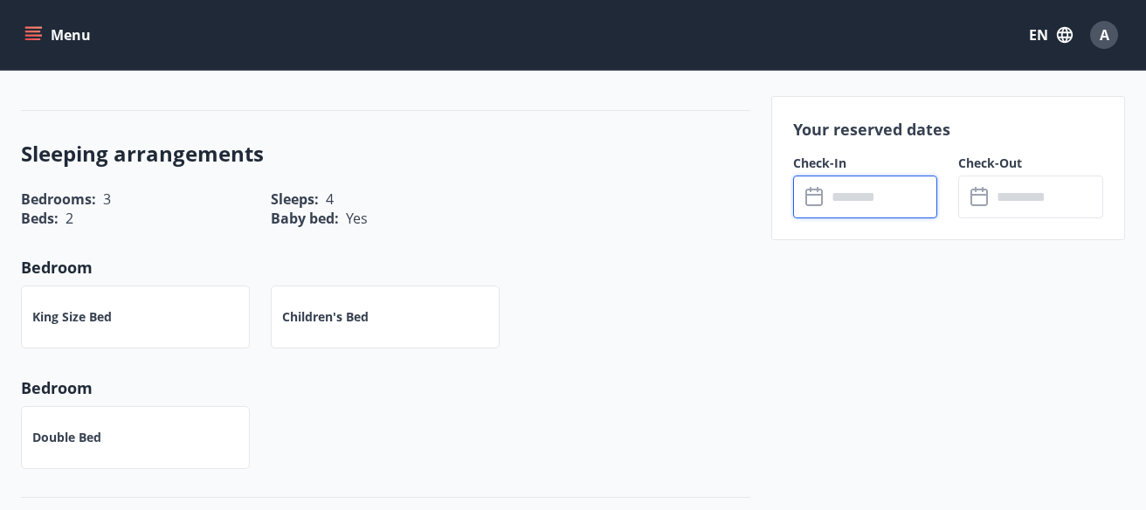
click at [1036, 194] on input "text" at bounding box center [1047, 197] width 112 height 43
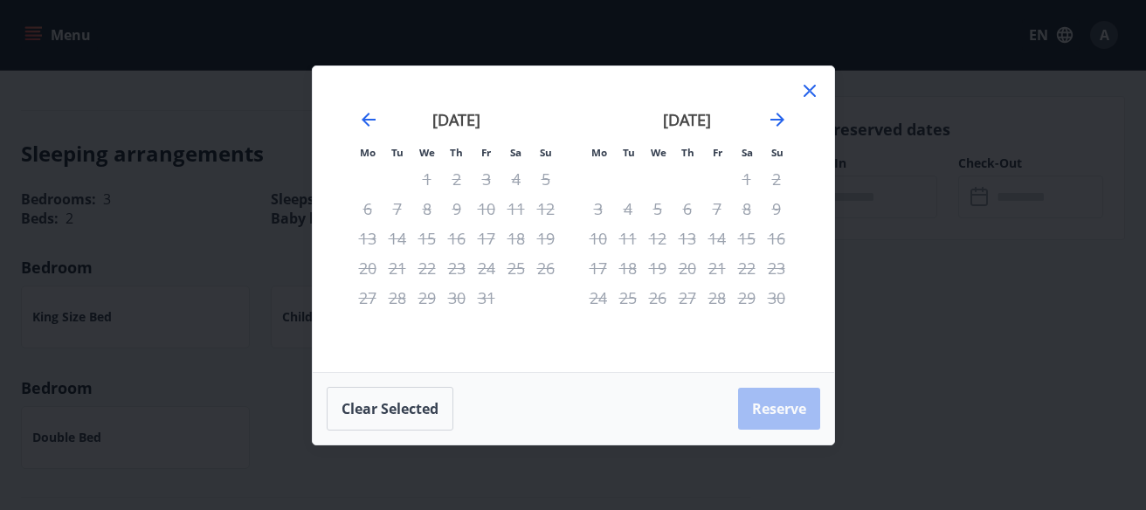
click at [799, 86] on icon at bounding box center [809, 90] width 21 height 21
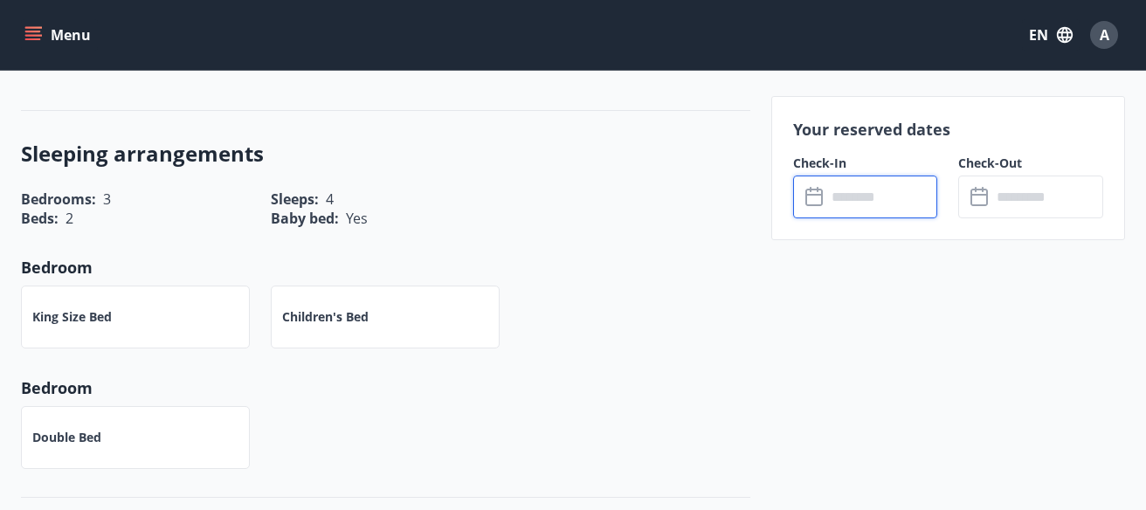
click at [871, 178] on input "text" at bounding box center [882, 197] width 112 height 43
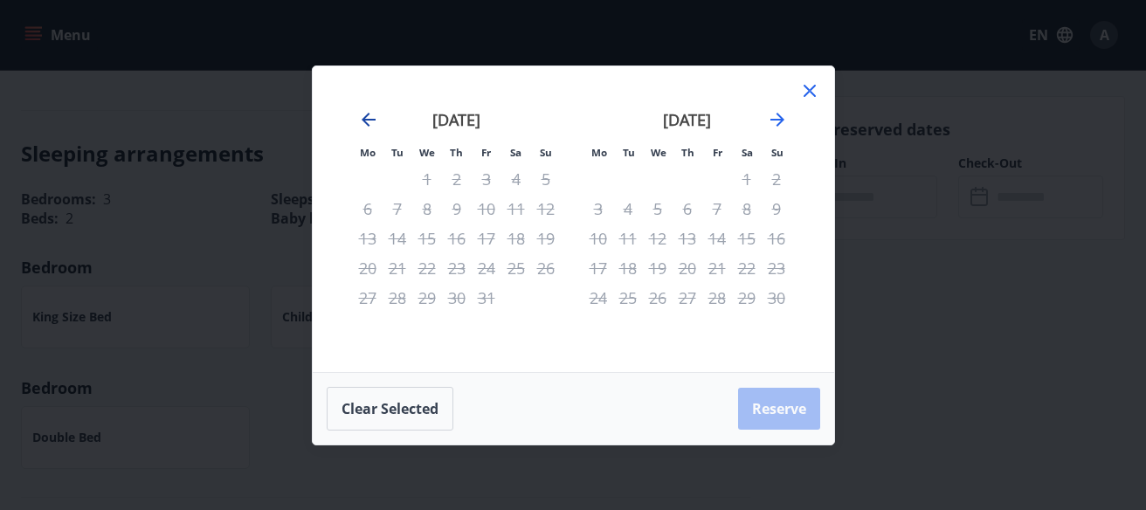
click at [370, 117] on icon "Move backward to switch to the previous month." at bounding box center [368, 119] width 21 height 21
click at [780, 116] on icon "Move forward to switch to the next month." at bounding box center [777, 119] width 21 height 21
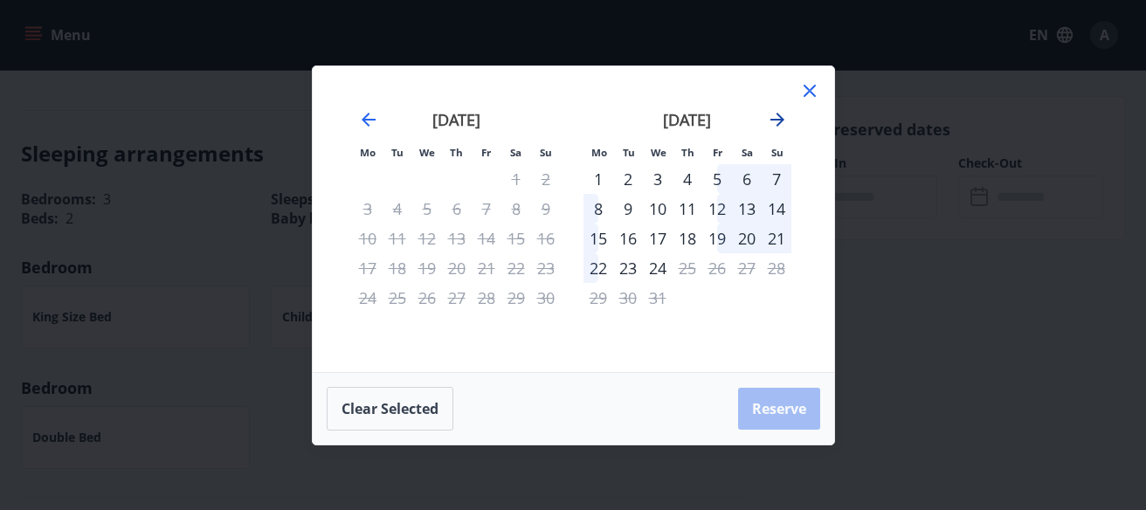
click at [777, 114] on icon "Move forward to switch to the next month." at bounding box center [777, 119] width 21 height 21
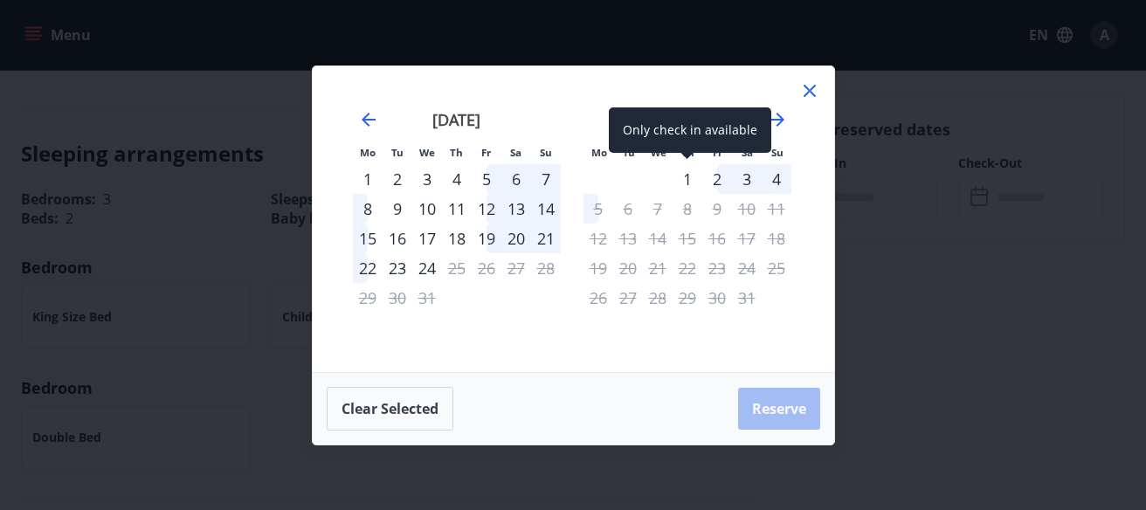
click at [687, 178] on div "1" at bounding box center [687, 179] width 30 height 30
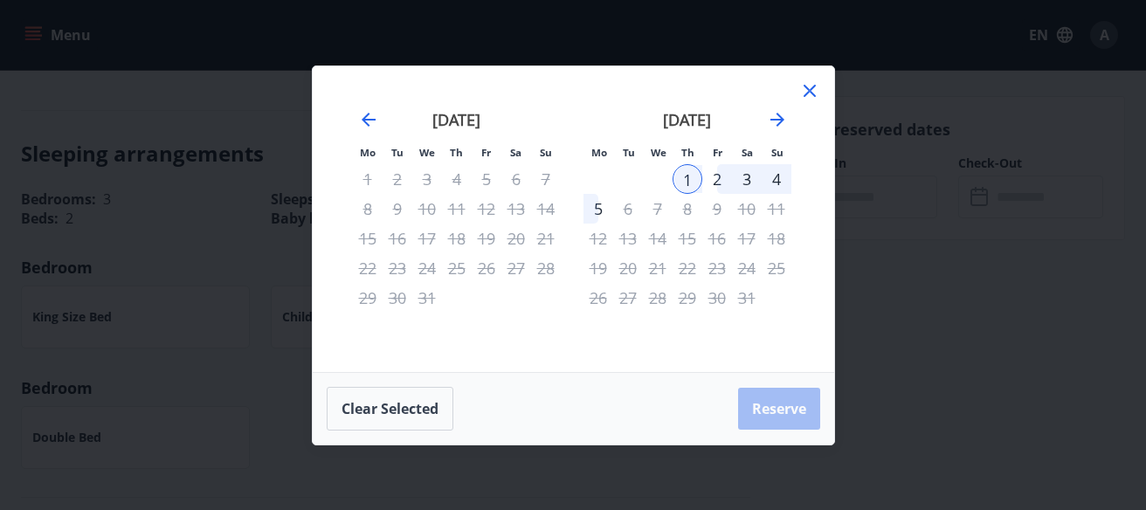
click at [719, 173] on div "2" at bounding box center [717, 179] width 30 height 30
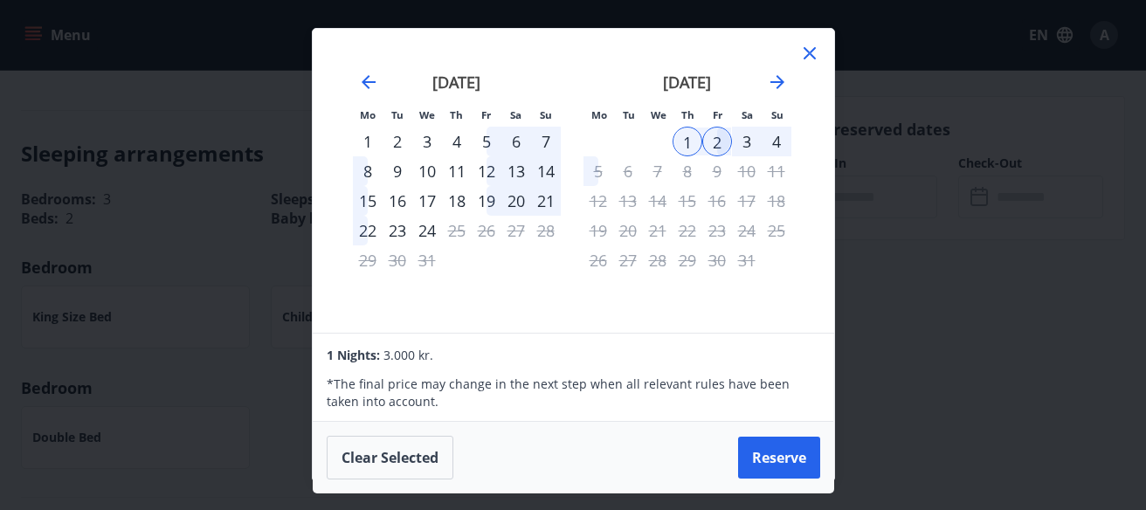
drag, startPoint x: 762, startPoint y: 451, endPoint x: 759, endPoint y: 431, distance: 20.4
click at [762, 451] on button "Reserve" at bounding box center [779, 458] width 82 height 42
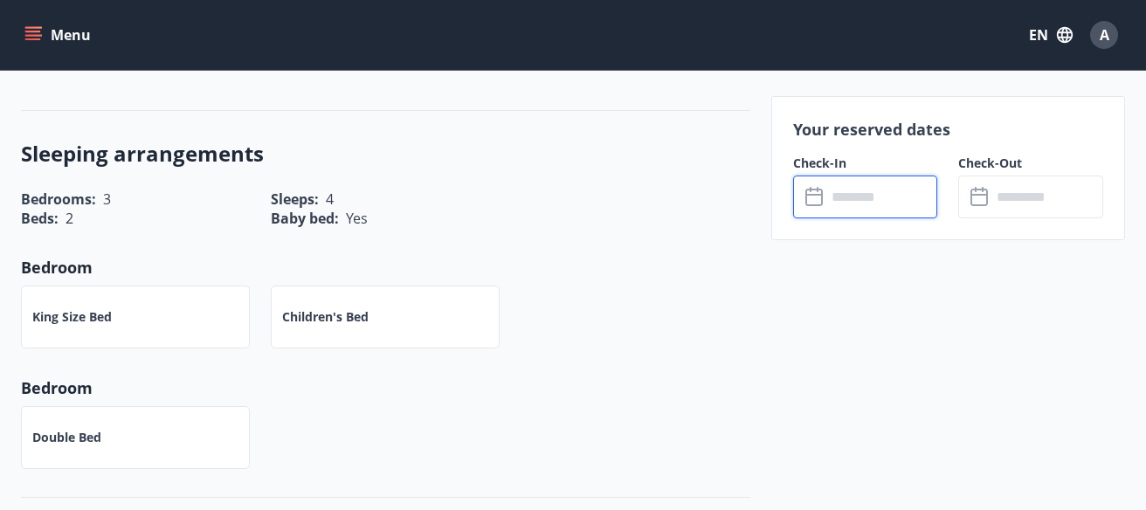
type input "******"
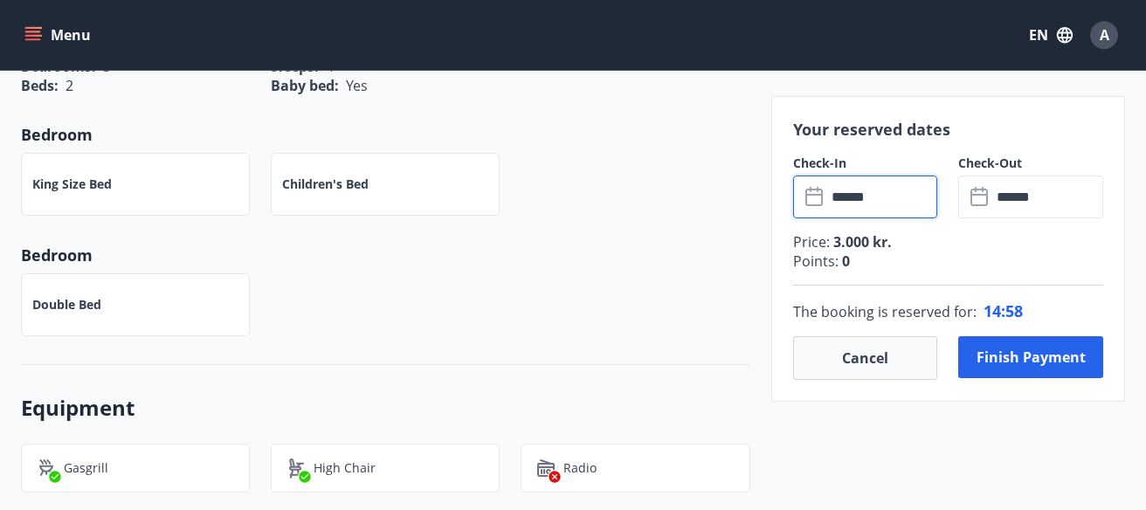
scroll to position [775, 0]
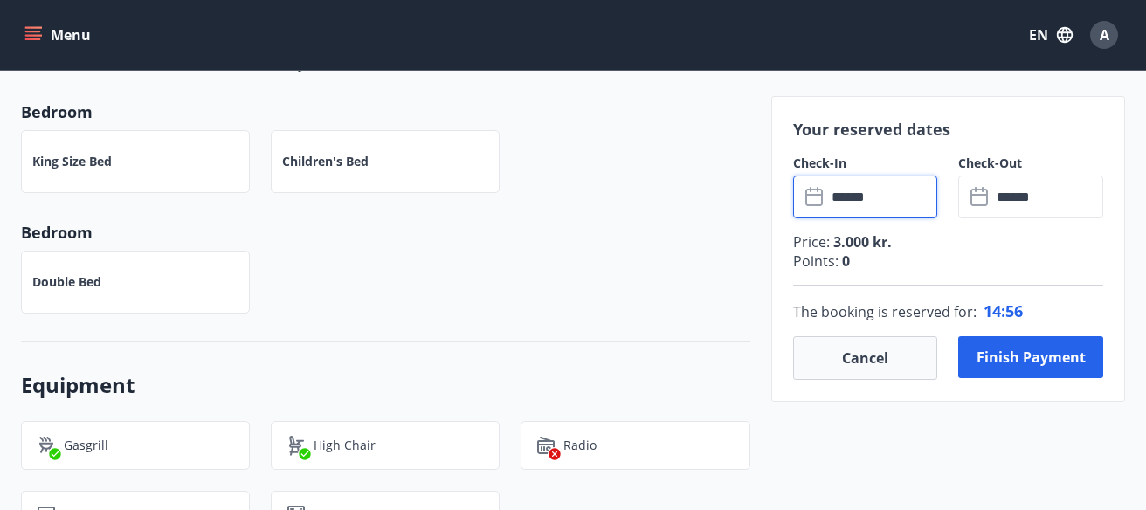
click at [1030, 195] on input "******" at bounding box center [1047, 197] width 112 height 43
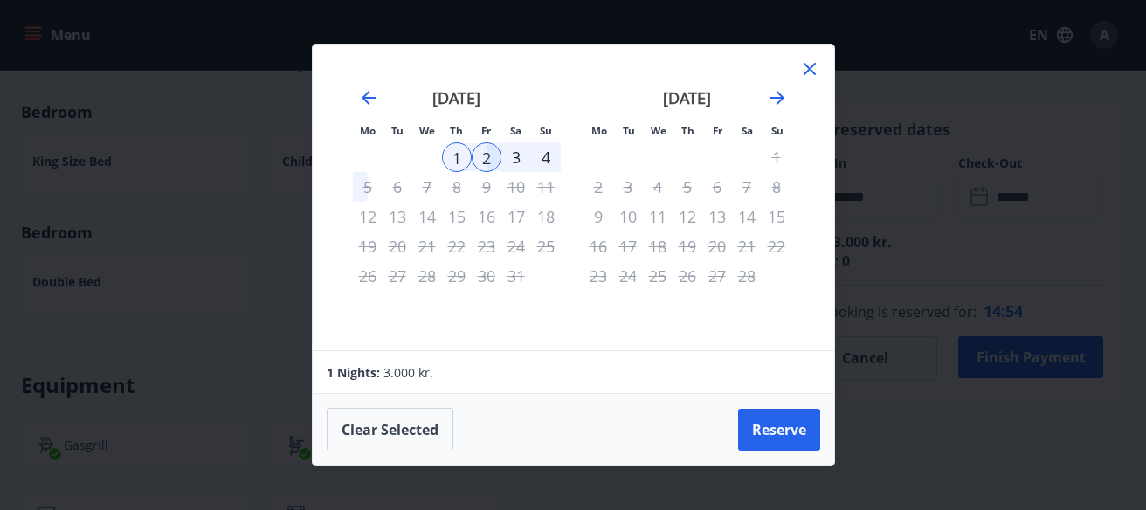
click at [543, 152] on div "4" at bounding box center [546, 157] width 30 height 30
click at [782, 427] on button "Reserve" at bounding box center [779, 430] width 82 height 42
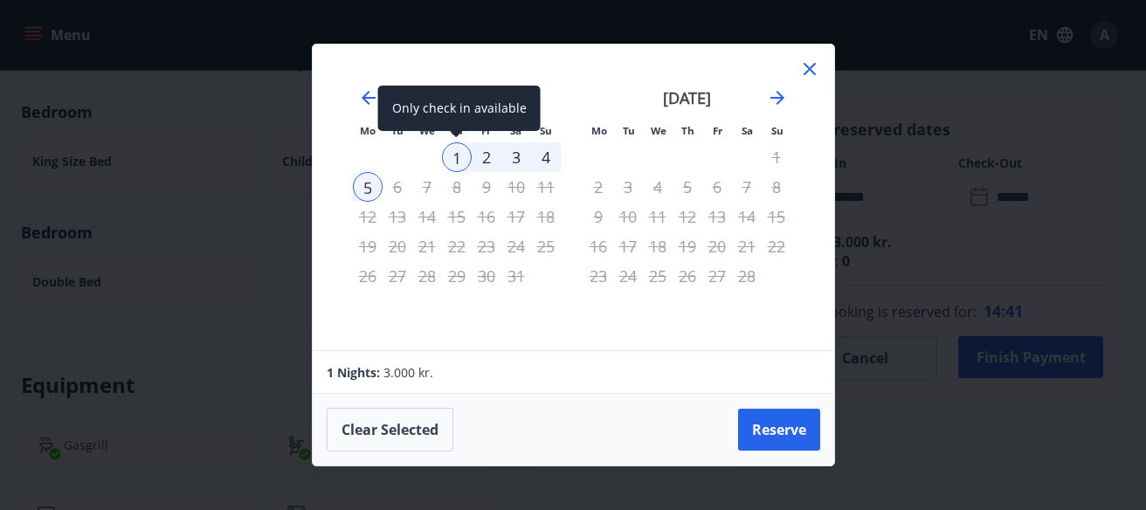
click at [452, 157] on div "1" at bounding box center [457, 157] width 30 height 30
click at [484, 162] on div "2" at bounding box center [487, 157] width 30 height 30
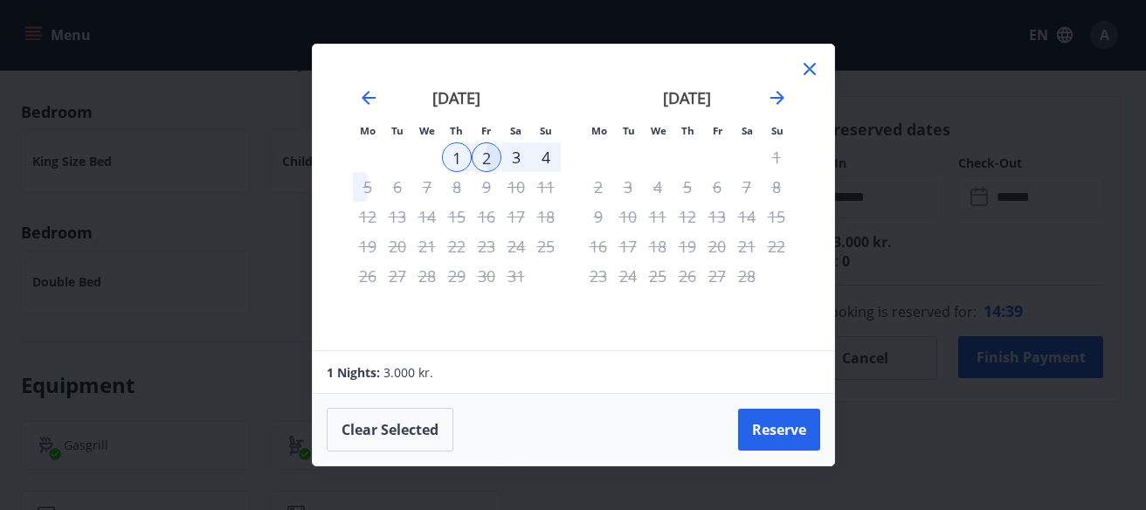
click at [486, 162] on div "2" at bounding box center [487, 157] width 30 height 30
click at [470, 159] on div "1" at bounding box center [457, 157] width 30 height 30
click at [517, 159] on div "3" at bounding box center [516, 157] width 30 height 30
click at [773, 431] on button "Reserve" at bounding box center [779, 430] width 82 height 42
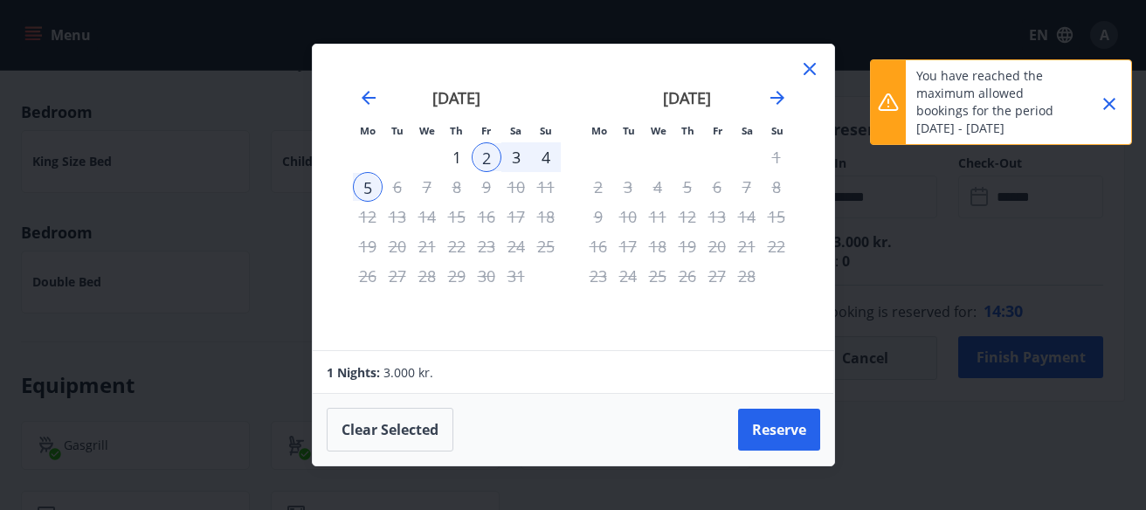
click at [1106, 101] on icon "Close" at bounding box center [1109, 104] width 12 height 12
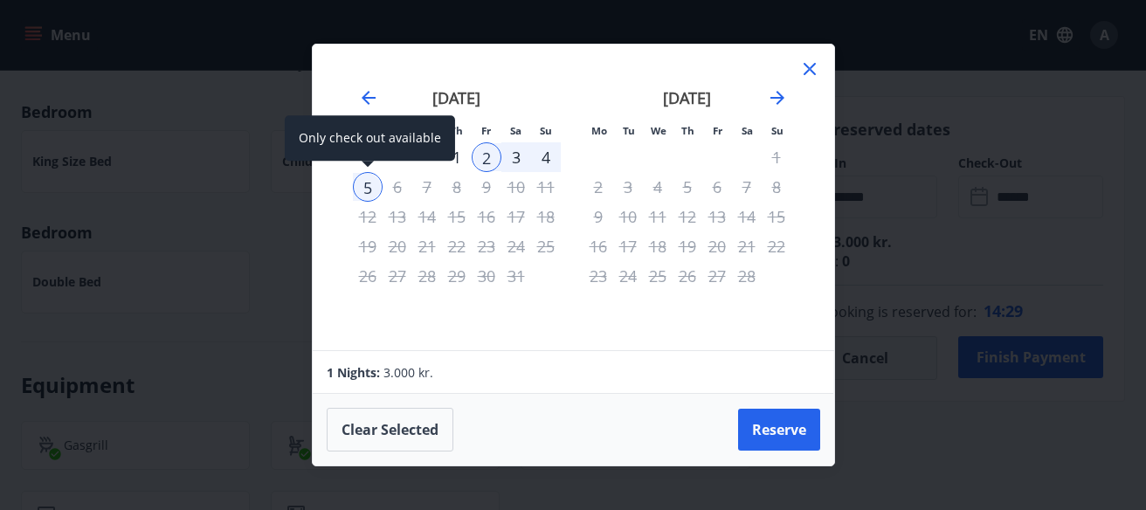
click at [372, 191] on div "5" at bounding box center [368, 187] width 30 height 30
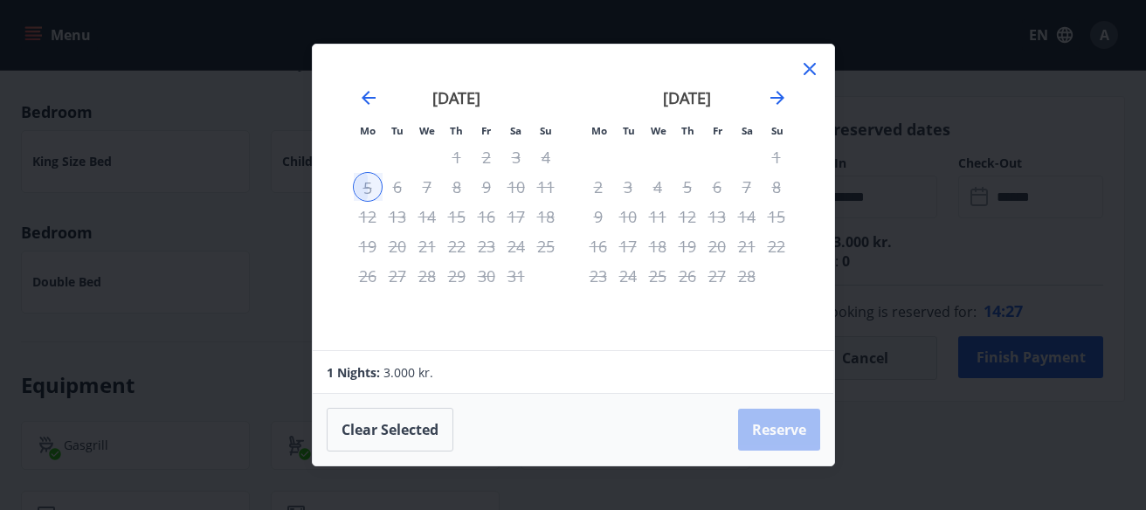
click at [461, 158] on div "1" at bounding box center [457, 157] width 30 height 30
drag, startPoint x: 544, startPoint y: 129, endPoint x: 568, endPoint y: 108, distance: 31.5
click at [545, 129] on small "Su" at bounding box center [546, 130] width 12 height 13
click at [361, 90] on icon "Move backward to switch to the previous month." at bounding box center [368, 97] width 21 height 21
click at [790, 101] on div "[DATE]" at bounding box center [687, 103] width 208 height 77
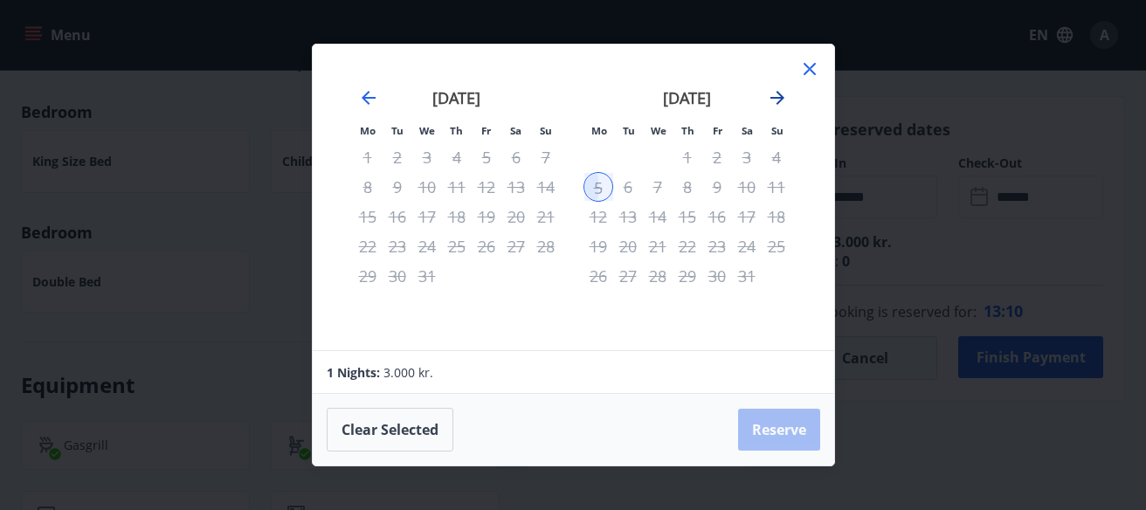
click at [783, 101] on icon "Move forward to switch to the next month." at bounding box center [777, 97] width 21 height 21
click at [810, 57] on div "Mo Tu We Th Fr Sa Su Mo Tu We Th Fr Sa Su [DATE] 1 2 3 4 5 6 7 8 9 10 11 12 13 …" at bounding box center [573, 198] width 521 height 306
click at [805, 69] on icon at bounding box center [809, 69] width 21 height 21
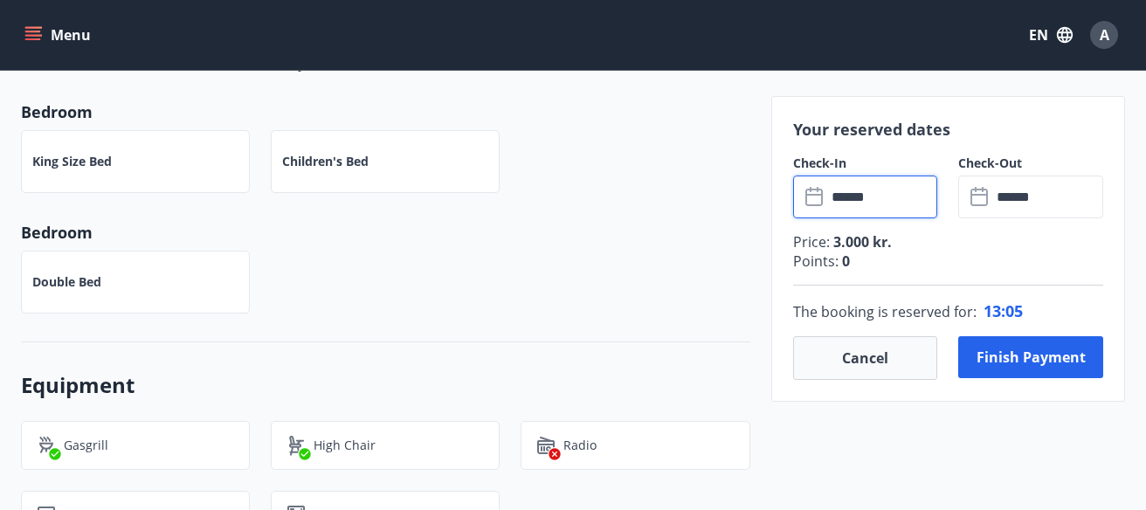
click at [898, 198] on input "******" at bounding box center [882, 197] width 112 height 43
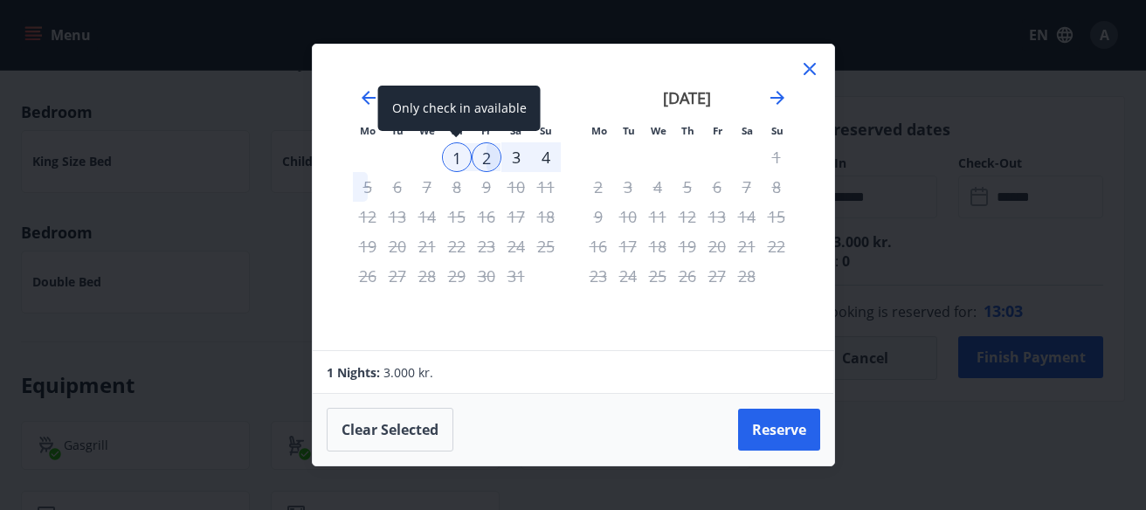
click at [453, 146] on div "1" at bounding box center [457, 157] width 30 height 30
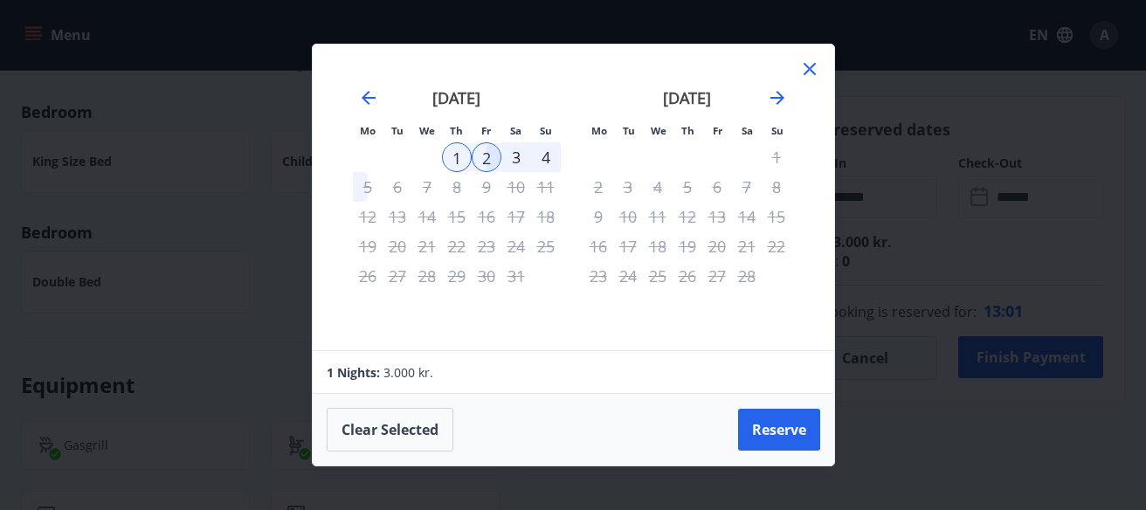
click at [546, 155] on div "4" at bounding box center [546, 157] width 30 height 30
click at [809, 431] on button "Reserve" at bounding box center [779, 430] width 82 height 42
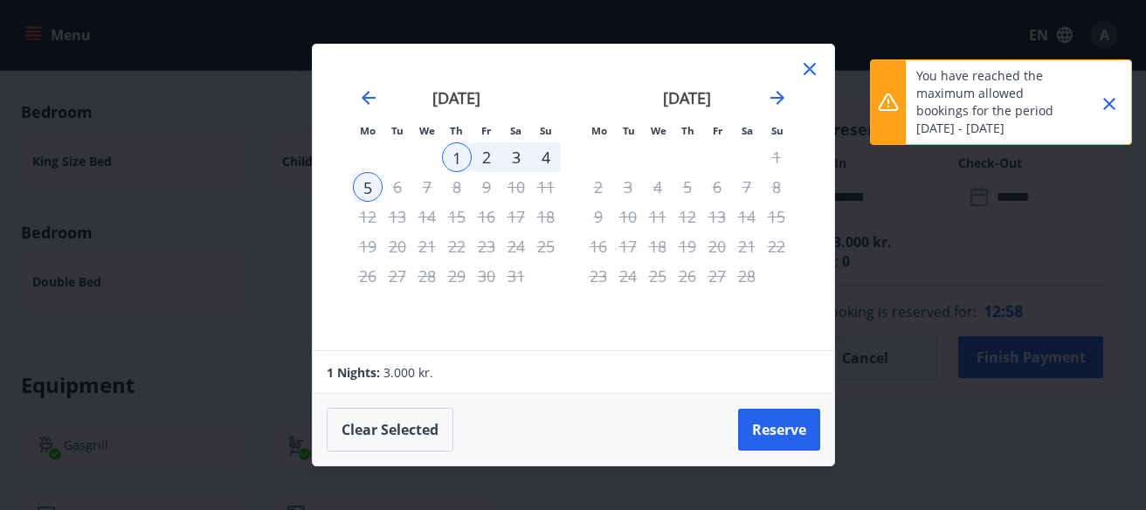
click at [1113, 99] on icon "Close" at bounding box center [1109, 104] width 12 height 12
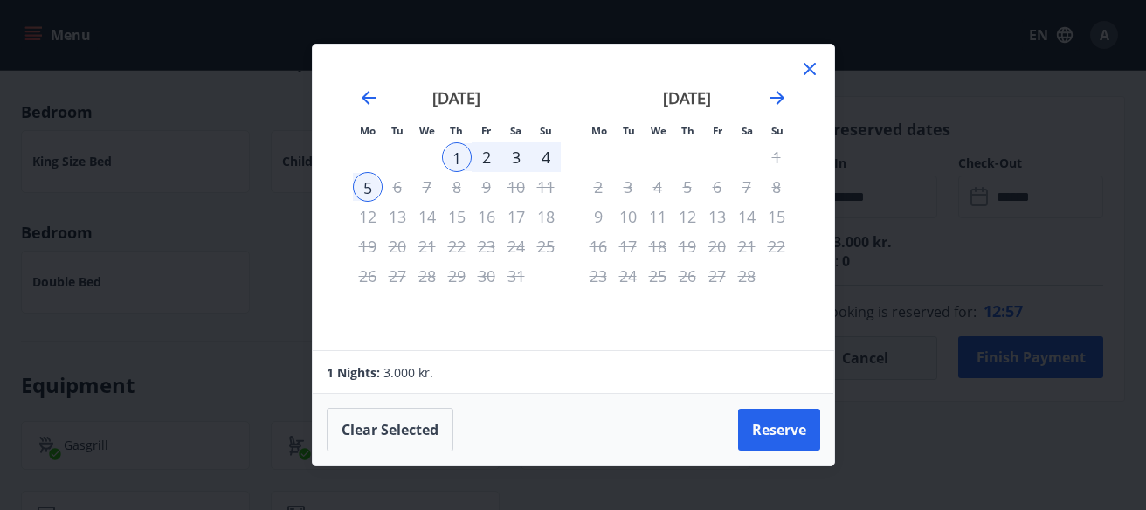
click at [538, 158] on div "4" at bounding box center [546, 157] width 30 height 30
click at [541, 158] on div "4" at bounding box center [546, 157] width 30 height 30
click at [543, 159] on div "4" at bounding box center [546, 157] width 30 height 30
click at [548, 159] on div "4" at bounding box center [546, 157] width 30 height 30
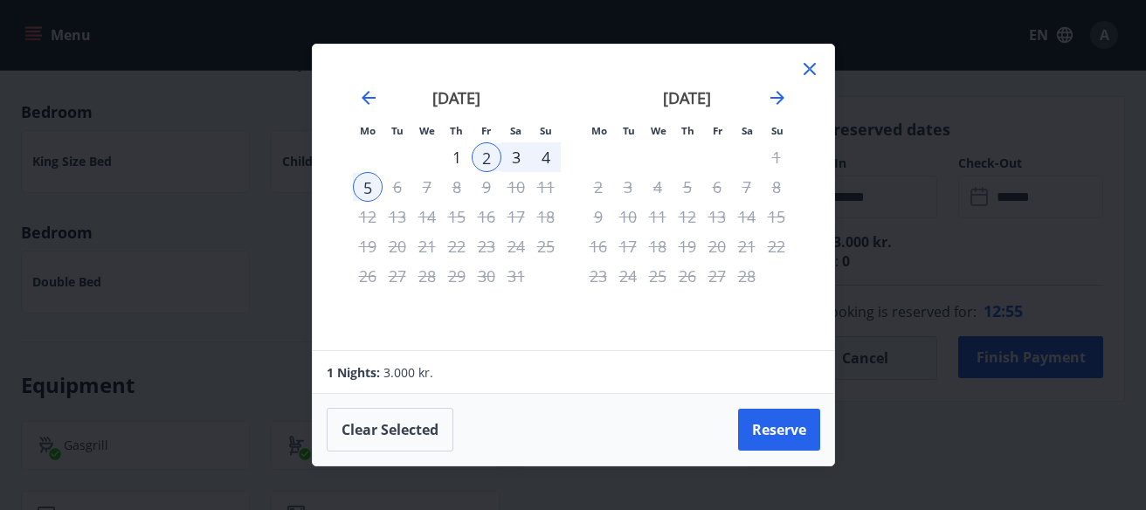
click at [548, 159] on div "4" at bounding box center [546, 157] width 30 height 30
click at [773, 103] on icon "Move forward to switch to the next month." at bounding box center [777, 97] width 21 height 21
click at [783, 97] on icon "Move forward to switch to the next month." at bounding box center [777, 97] width 21 height 21
click at [369, 96] on icon "Move backward to switch to the previous month." at bounding box center [368, 97] width 21 height 21
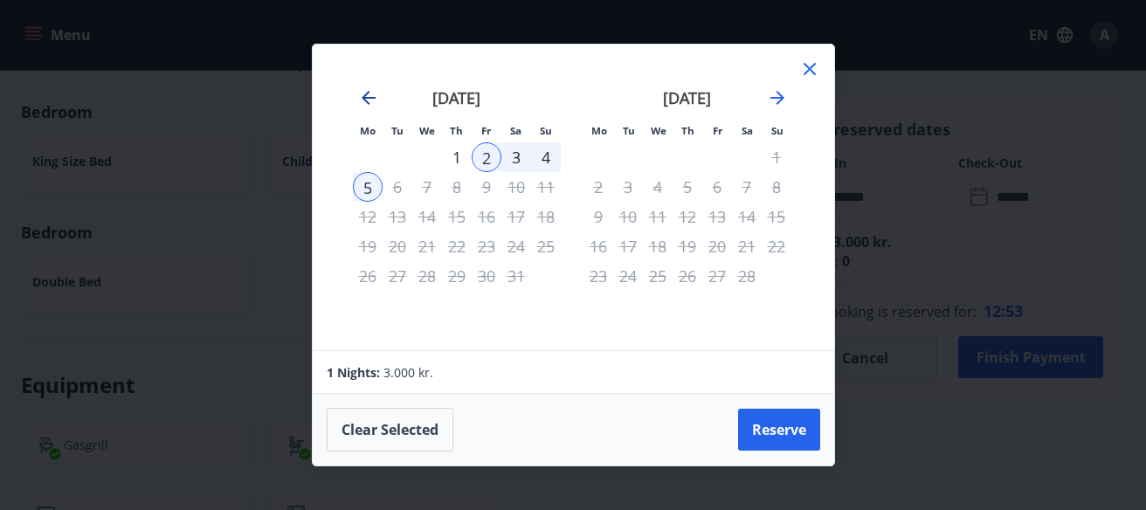
click at [369, 96] on icon "Move backward to switch to the previous month." at bounding box center [368, 97] width 21 height 21
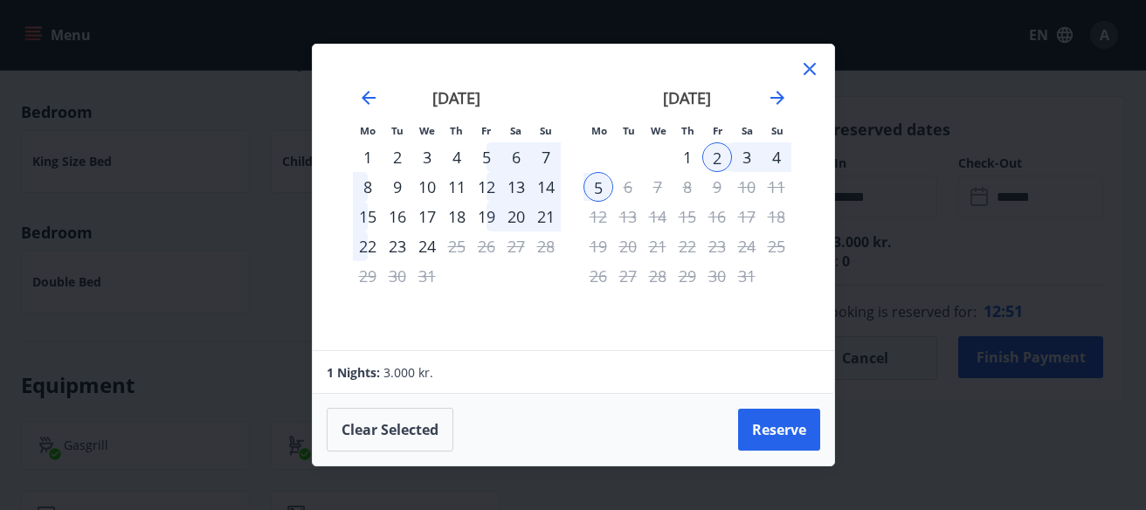
click at [815, 69] on icon at bounding box center [809, 69] width 21 height 21
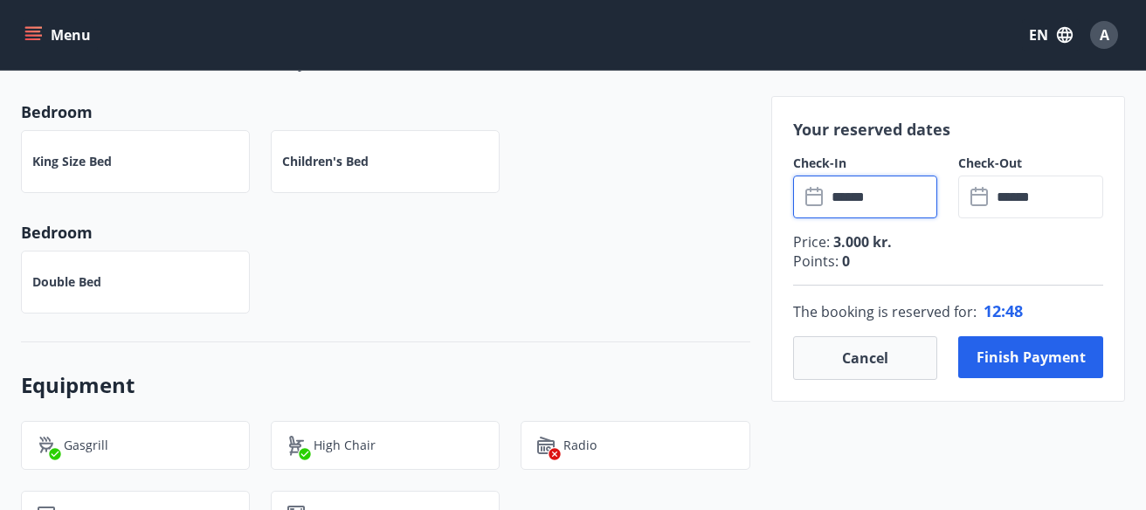
click at [889, 199] on input "******" at bounding box center [882, 197] width 112 height 43
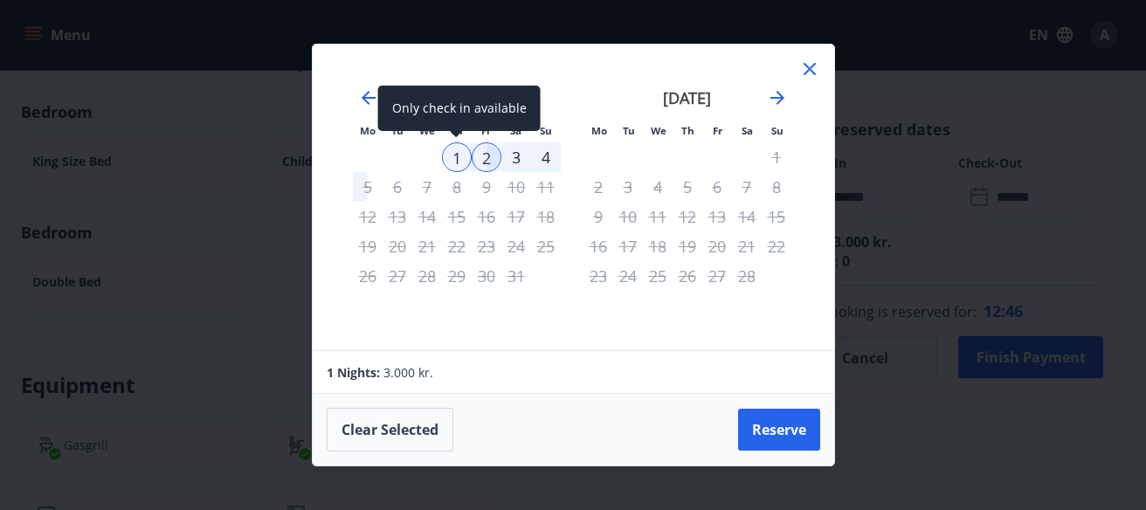
click at [465, 160] on div "1" at bounding box center [457, 157] width 30 height 30
click at [458, 157] on div "1" at bounding box center [457, 157] width 30 height 30
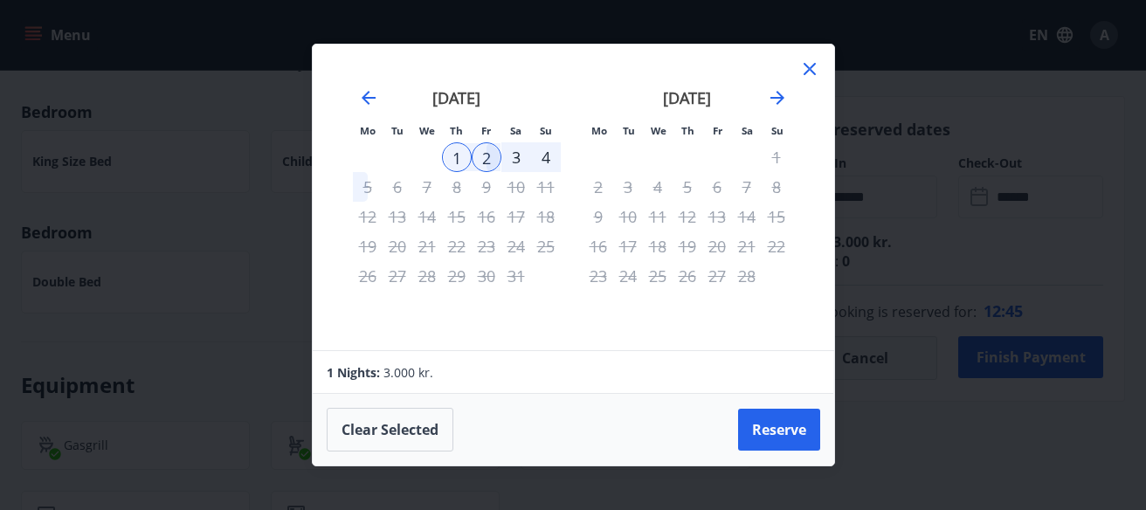
click at [490, 157] on div "2" at bounding box center [487, 157] width 30 height 30
drag, startPoint x: 522, startPoint y: 157, endPoint x: 539, endPoint y: 157, distance: 16.6
click at [524, 157] on div "3" at bounding box center [516, 157] width 30 height 30
click at [541, 157] on div "4" at bounding box center [546, 157] width 30 height 30
click at [498, 159] on div "2" at bounding box center [487, 157] width 30 height 30
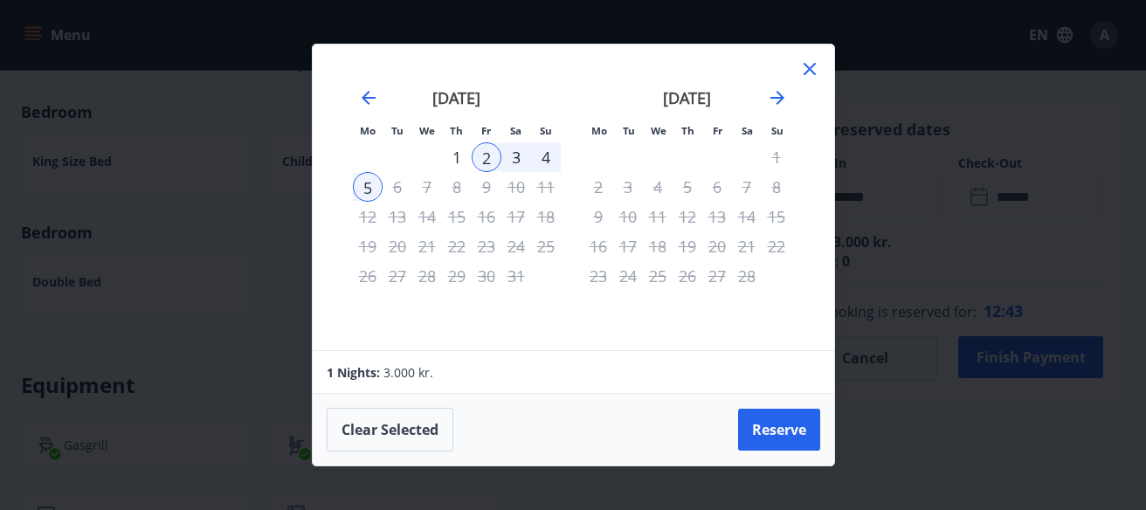
click at [483, 160] on div "2" at bounding box center [487, 157] width 30 height 30
click at [465, 160] on div "1" at bounding box center [457, 157] width 30 height 30
click at [460, 159] on div "1" at bounding box center [457, 157] width 30 height 30
click at [516, 178] on div "10" at bounding box center [516, 187] width 30 height 30
click at [520, 159] on div "3" at bounding box center [516, 157] width 30 height 30
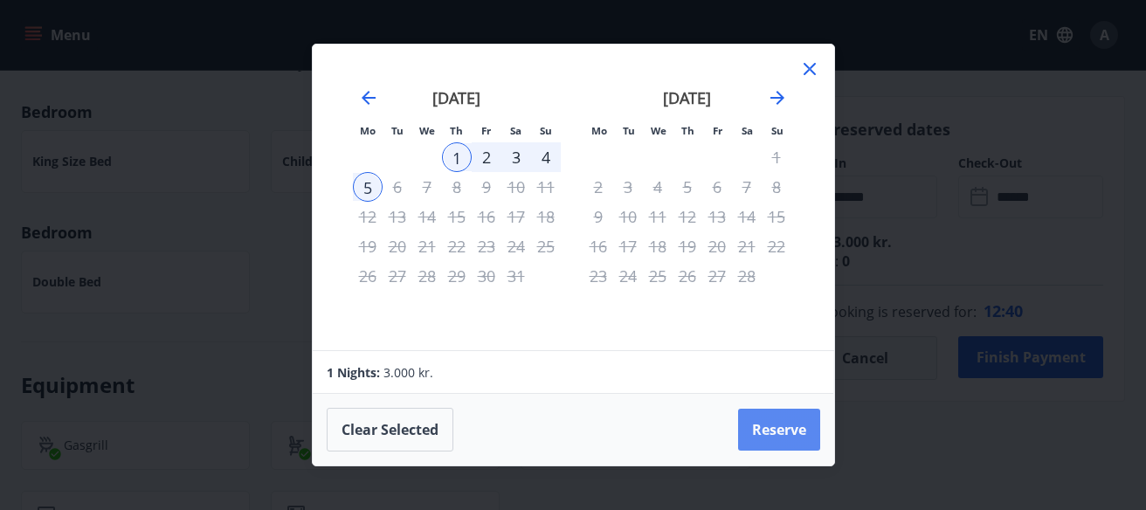
click at [781, 421] on button "Reserve" at bounding box center [779, 430] width 82 height 42
click at [803, 70] on icon at bounding box center [809, 69] width 21 height 21
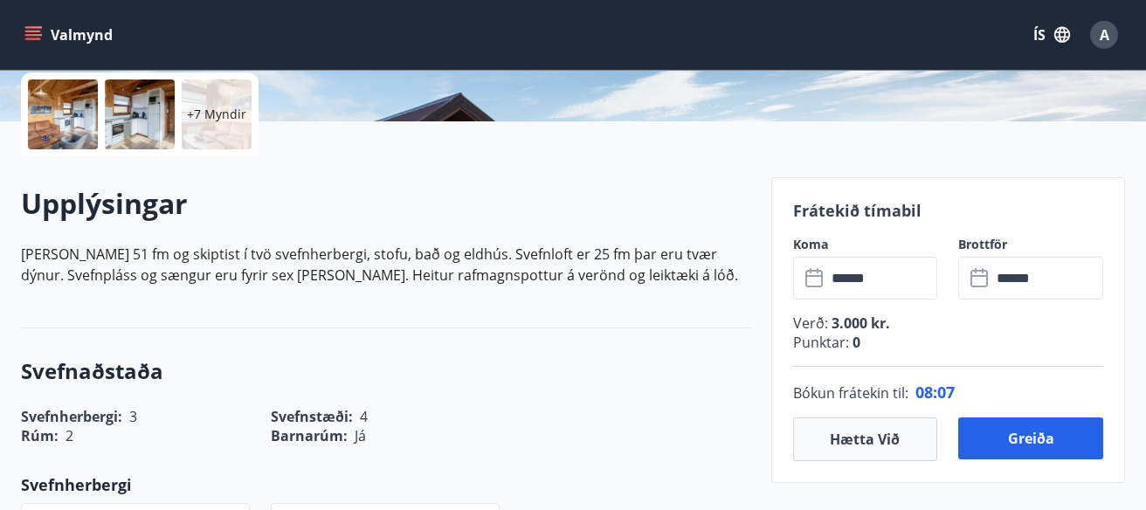
scroll to position [465, 0]
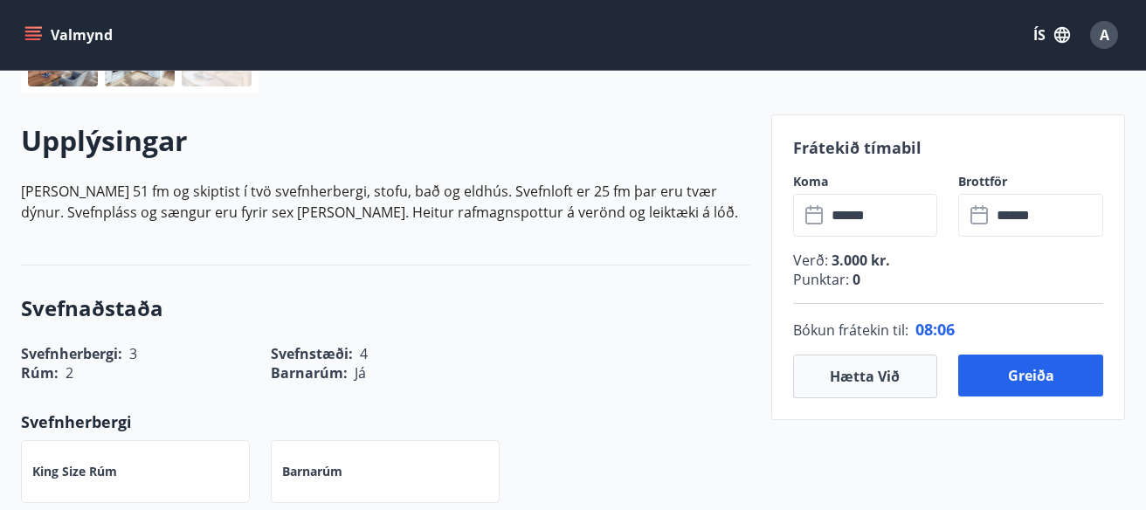
click at [1090, 234] on input "******" at bounding box center [1047, 215] width 112 height 43
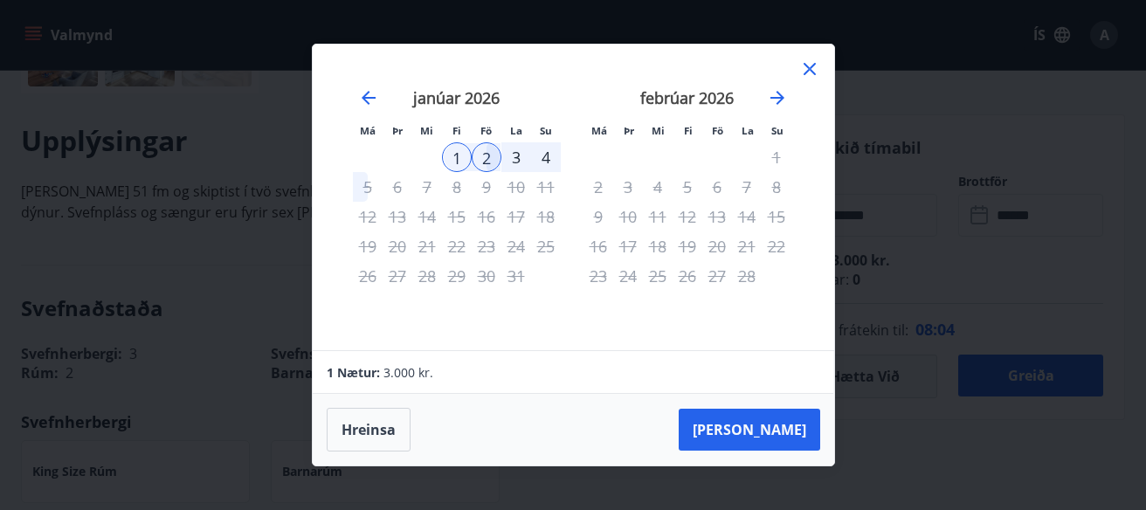
click at [547, 158] on div "4" at bounding box center [546, 157] width 30 height 30
click at [550, 159] on div "4" at bounding box center [546, 157] width 30 height 30
click at [516, 159] on div "3" at bounding box center [516, 157] width 30 height 30
click at [472, 153] on div "2" at bounding box center [487, 157] width 30 height 30
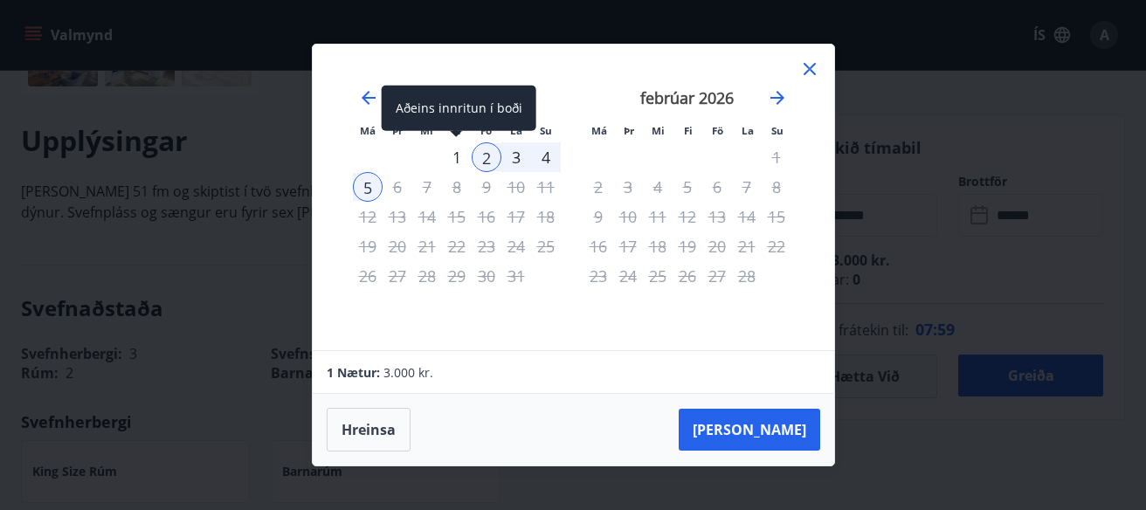
click at [463, 153] on div "1" at bounding box center [457, 157] width 30 height 30
click at [461, 154] on div "1" at bounding box center [457, 157] width 30 height 30
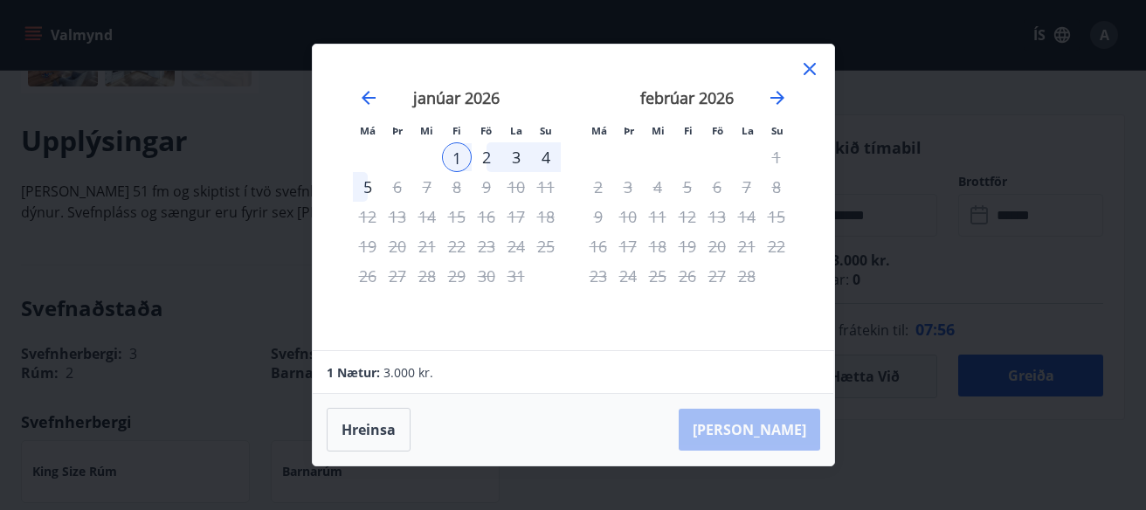
click at [814, 65] on icon at bounding box center [809, 69] width 12 height 12
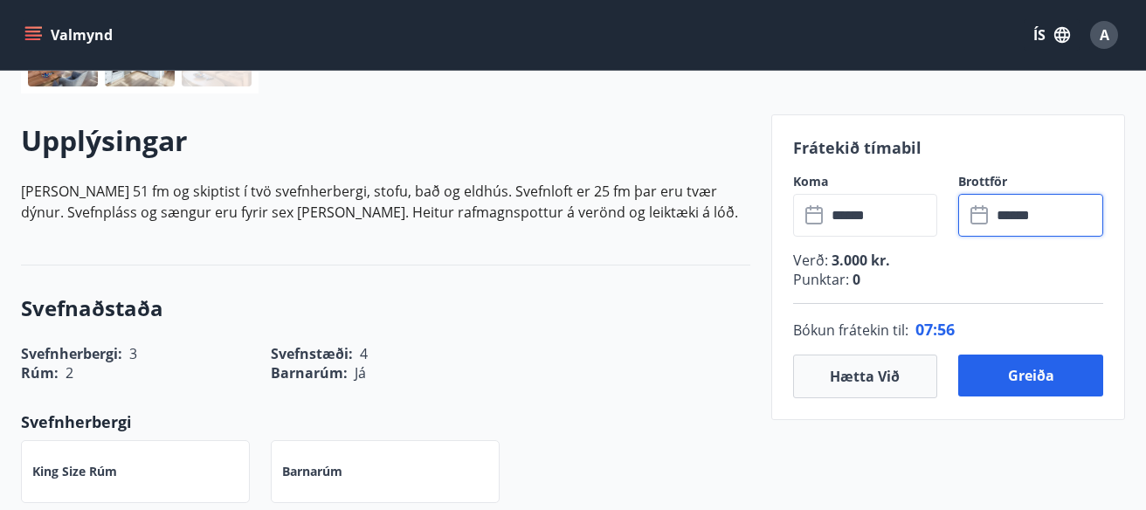
click at [851, 225] on input "******" at bounding box center [882, 215] width 112 height 43
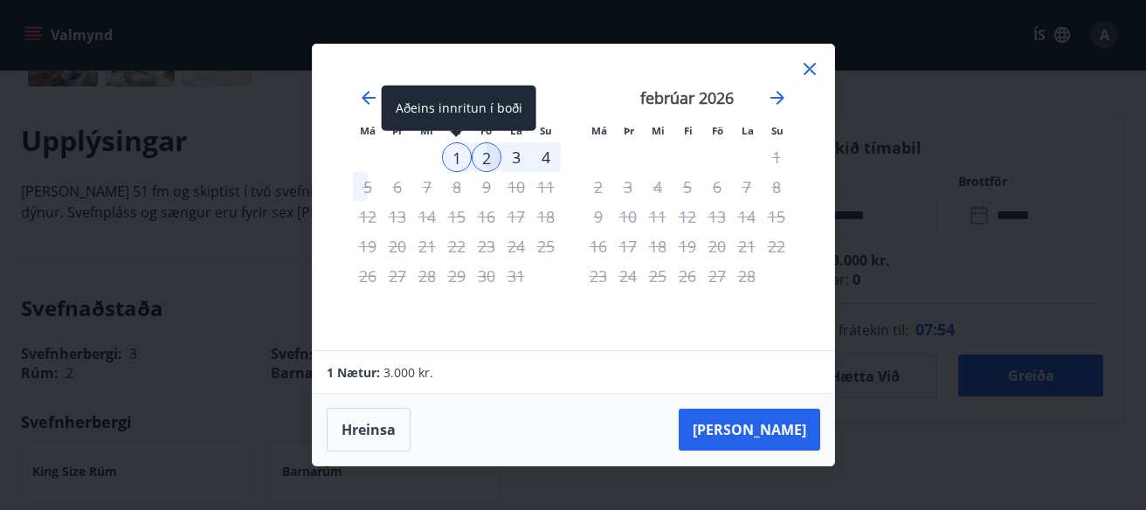
click at [461, 160] on div "1" at bounding box center [457, 157] width 30 height 30
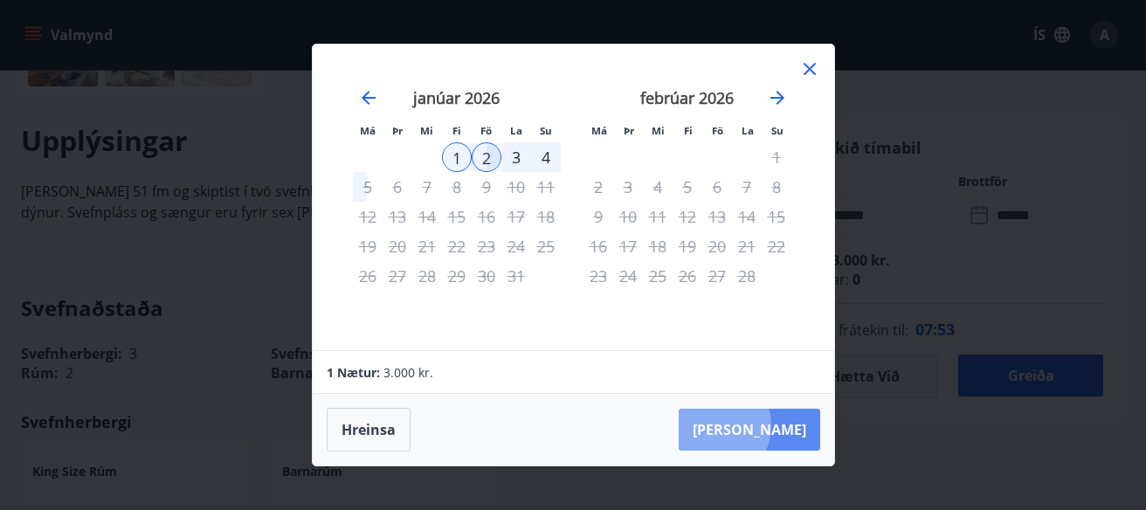
click at [764, 425] on button "Taka Frá" at bounding box center [749, 430] width 141 height 42
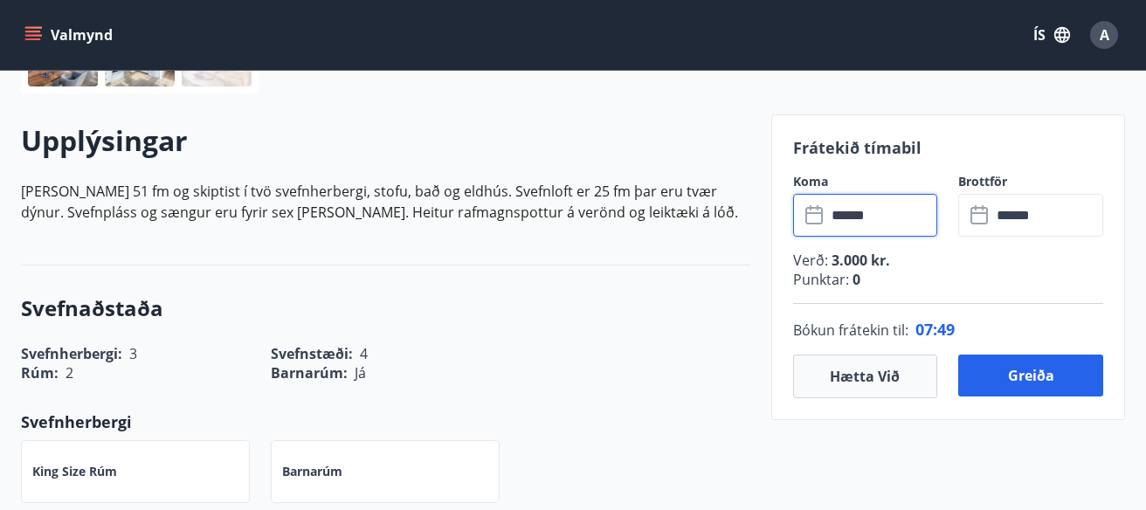
click at [1071, 219] on input "******" at bounding box center [1047, 215] width 112 height 43
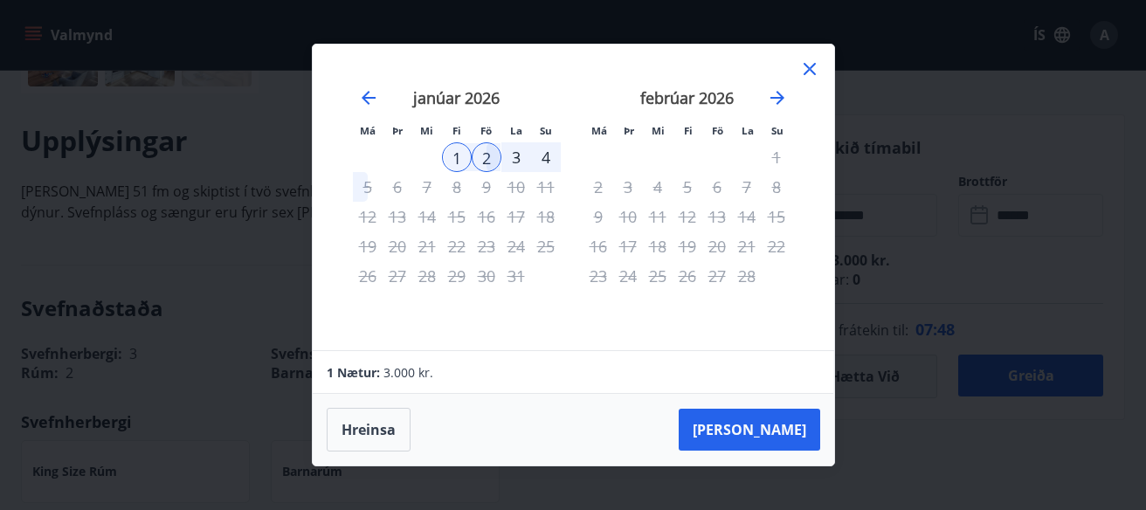
click at [507, 156] on div "3" at bounding box center [516, 157] width 30 height 30
click at [511, 155] on div "3" at bounding box center [516, 157] width 30 height 30
click at [513, 155] on div "3" at bounding box center [516, 157] width 30 height 30
click at [525, 157] on div "3" at bounding box center [516, 157] width 30 height 30
click at [538, 158] on div "4" at bounding box center [546, 157] width 30 height 30
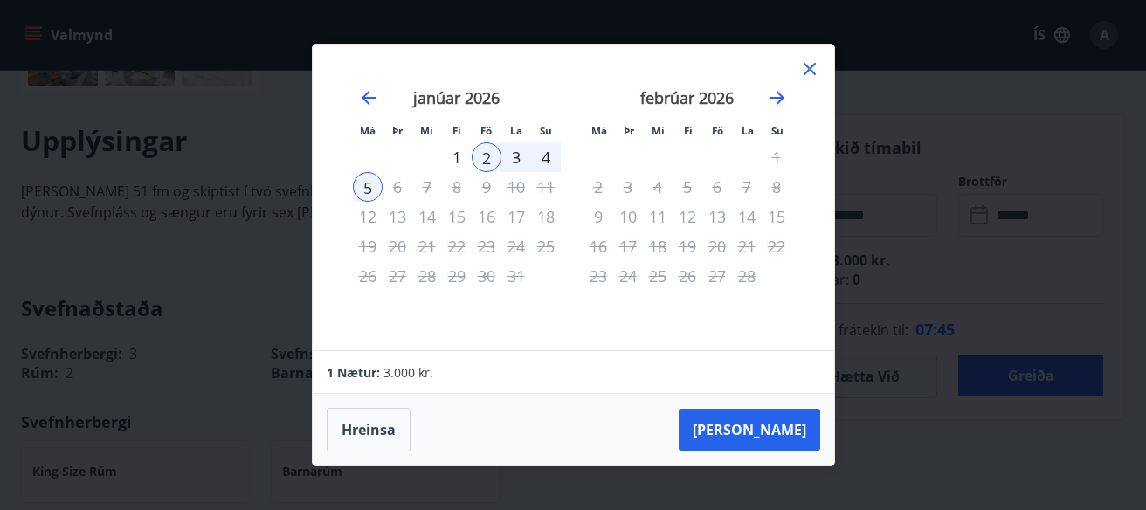
click at [538, 158] on div "4" at bounding box center [546, 157] width 30 height 30
drag, startPoint x: 529, startPoint y: 157, endPoint x: 499, endPoint y: 153, distance: 30.9
click at [510, 155] on tr "1 2 3 4" at bounding box center [457, 157] width 208 height 30
click at [487, 150] on div "2" at bounding box center [487, 157] width 30 height 30
click at [465, 152] on div "1" at bounding box center [457, 157] width 30 height 30
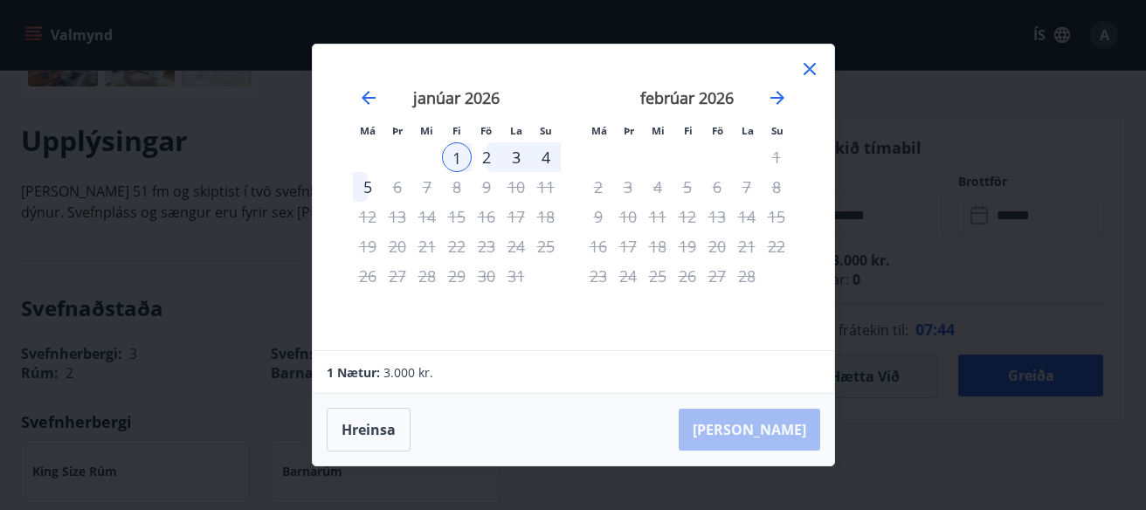
click at [456, 158] on div "1" at bounding box center [457, 157] width 30 height 30
click at [813, 73] on icon at bounding box center [809, 69] width 12 height 12
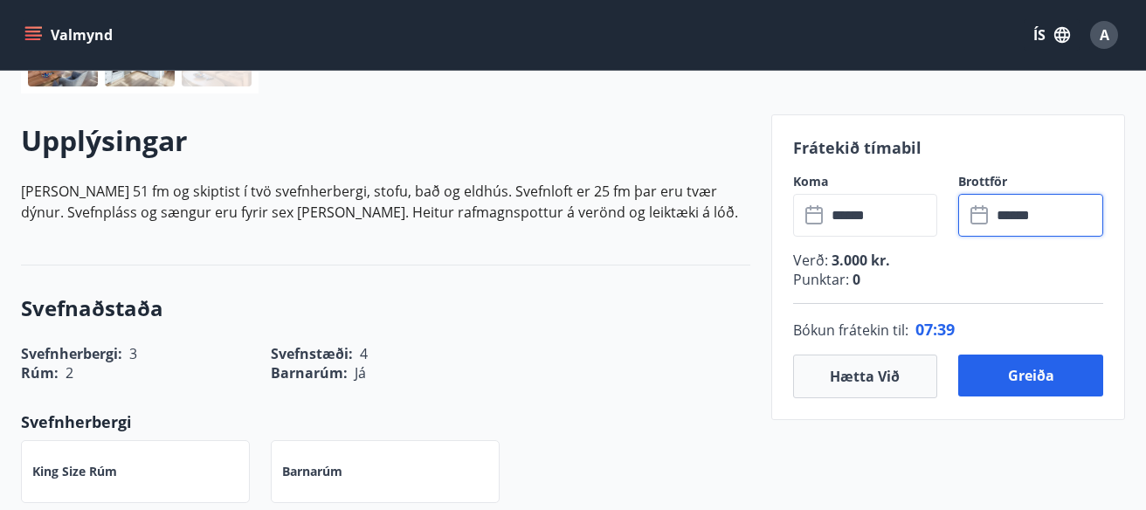
click at [897, 216] on input "******" at bounding box center [882, 215] width 112 height 43
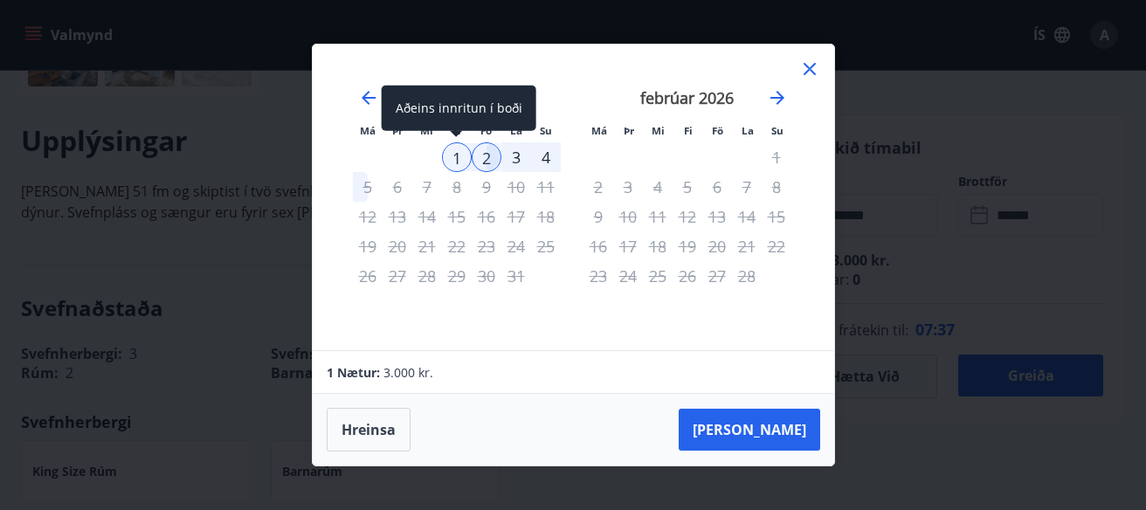
click at [449, 156] on div "1" at bounding box center [457, 157] width 30 height 30
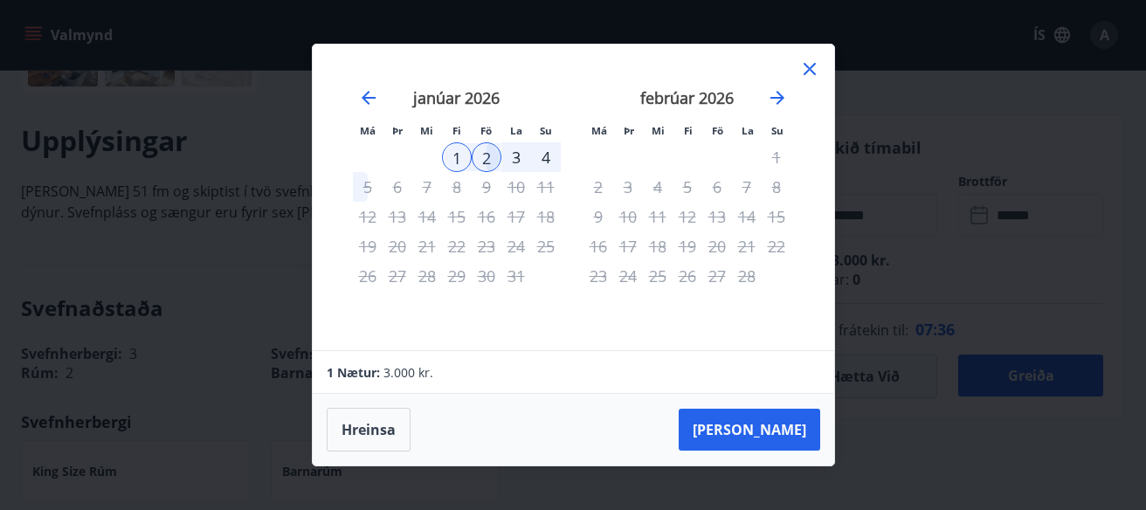
click at [486, 144] on div "2" at bounding box center [487, 157] width 30 height 30
click at [538, 161] on div "4" at bounding box center [546, 157] width 30 height 30
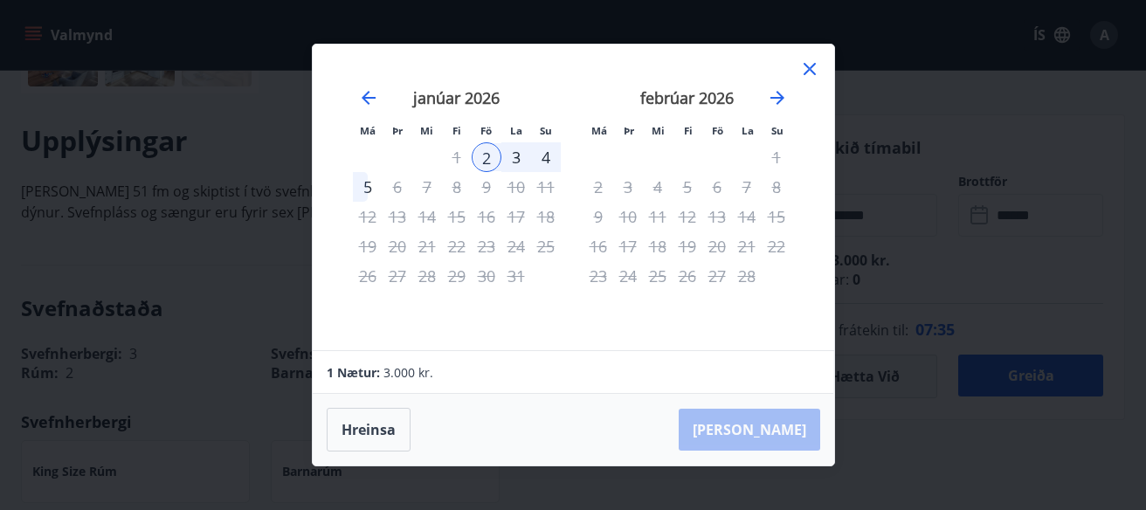
click at [541, 162] on div "4" at bounding box center [546, 157] width 30 height 30
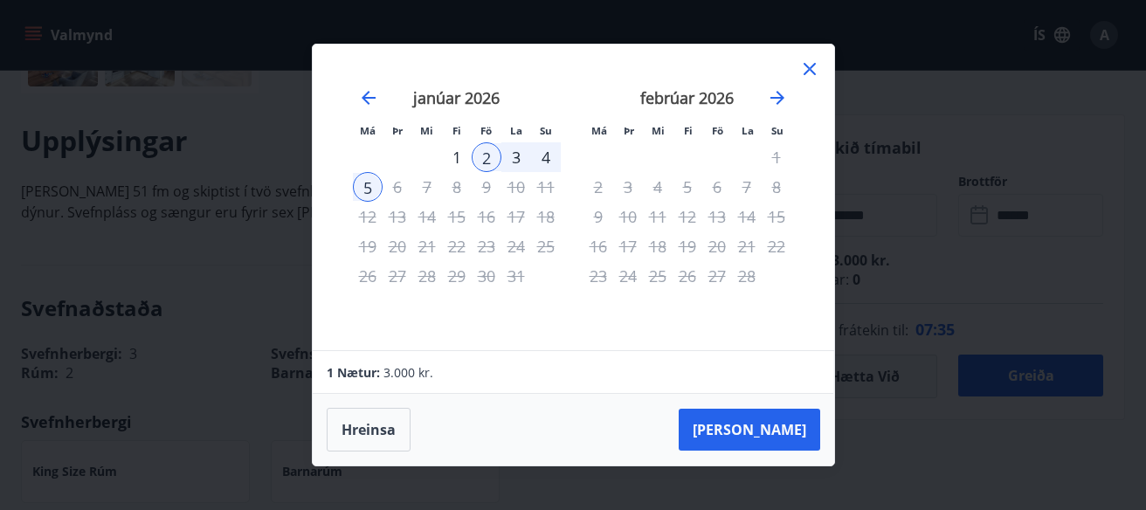
click at [541, 162] on div "4" at bounding box center [546, 157] width 30 height 30
click at [781, 95] on icon "Move forward to switch to the next month." at bounding box center [777, 97] width 21 height 21
click at [782, 95] on icon "Move forward to switch to the next month." at bounding box center [777, 97] width 21 height 21
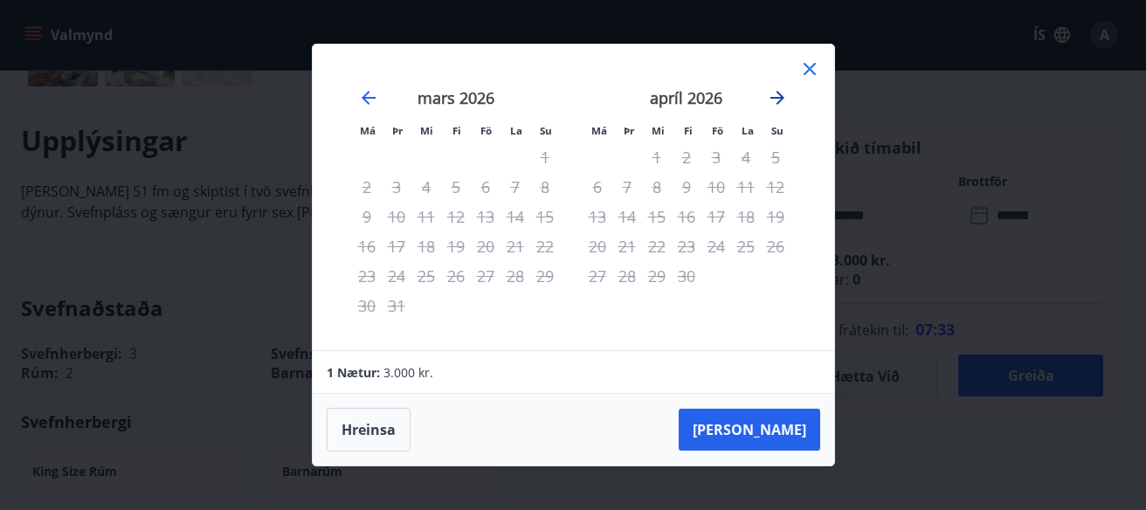
click at [782, 95] on icon "Move forward to switch to the next month." at bounding box center [777, 97] width 21 height 21
click at [814, 65] on icon at bounding box center [809, 69] width 12 height 12
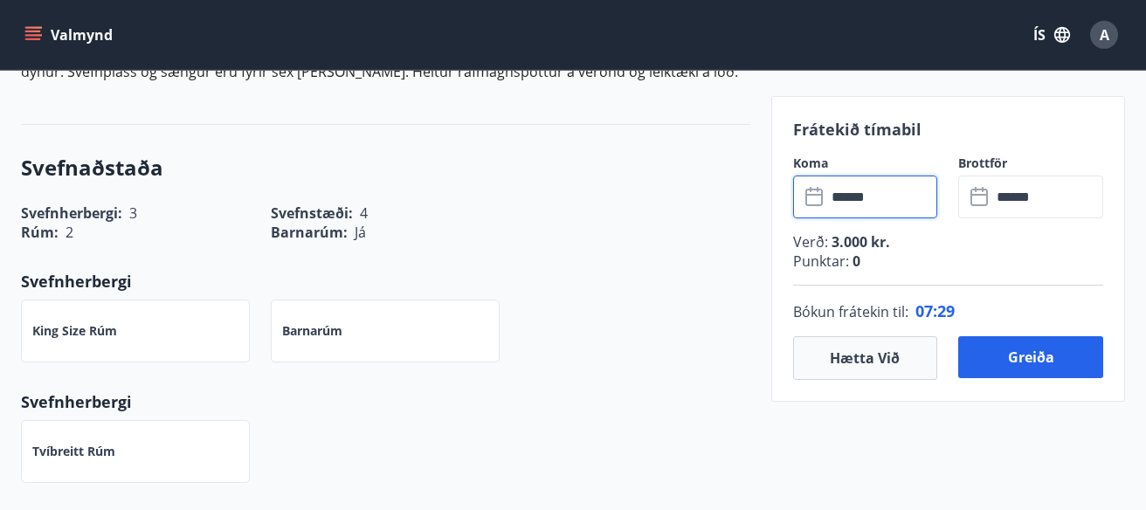
scroll to position [620, 0]
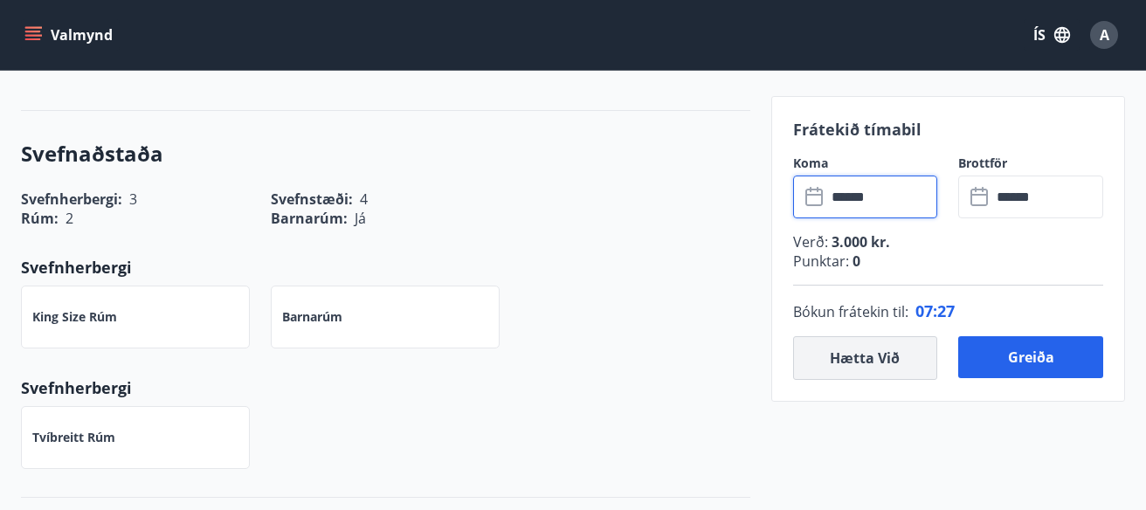
click at [827, 369] on button "Hætta við" at bounding box center [865, 358] width 145 height 44
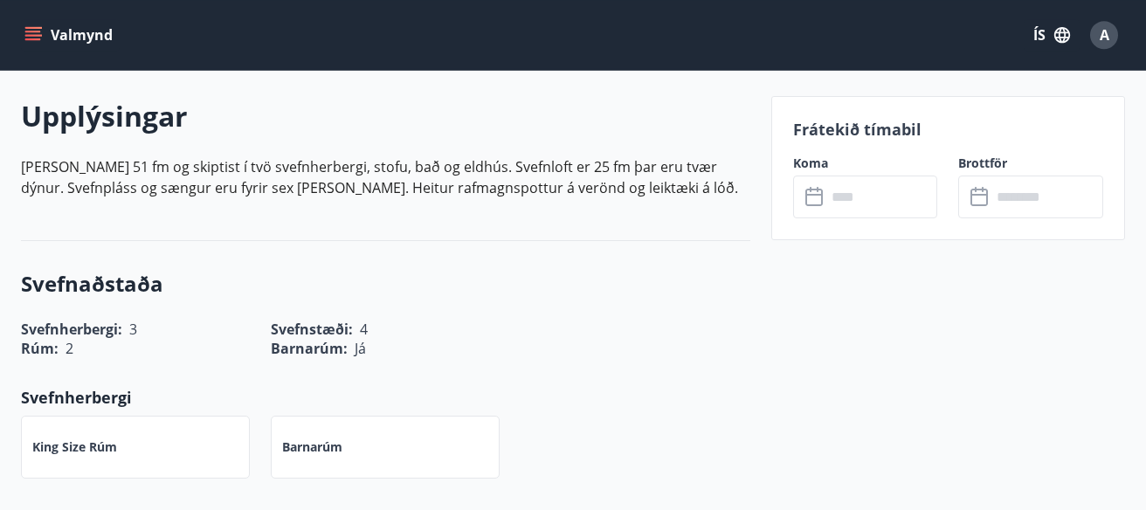
scroll to position [465, 0]
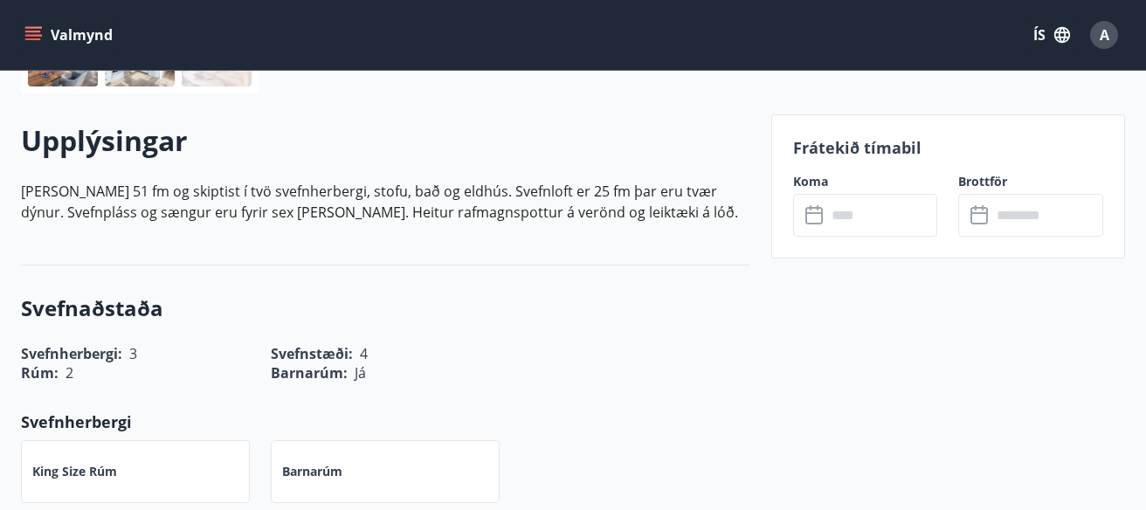
click at [873, 189] on label "Koma" at bounding box center [865, 181] width 145 height 17
click at [868, 222] on input "text" at bounding box center [882, 215] width 112 height 43
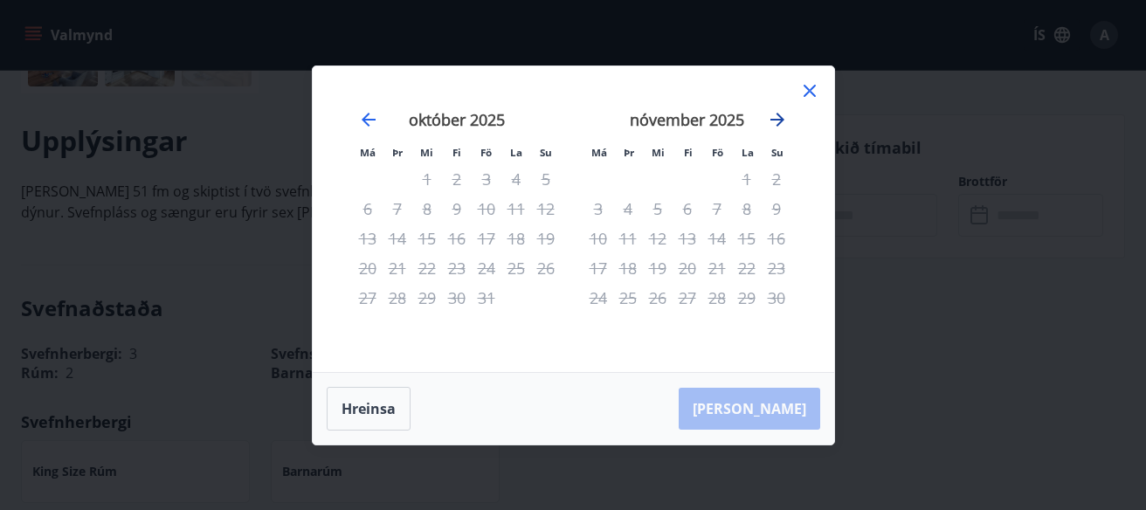
click at [779, 116] on icon "Move forward to switch to the next month." at bounding box center [777, 120] width 14 height 14
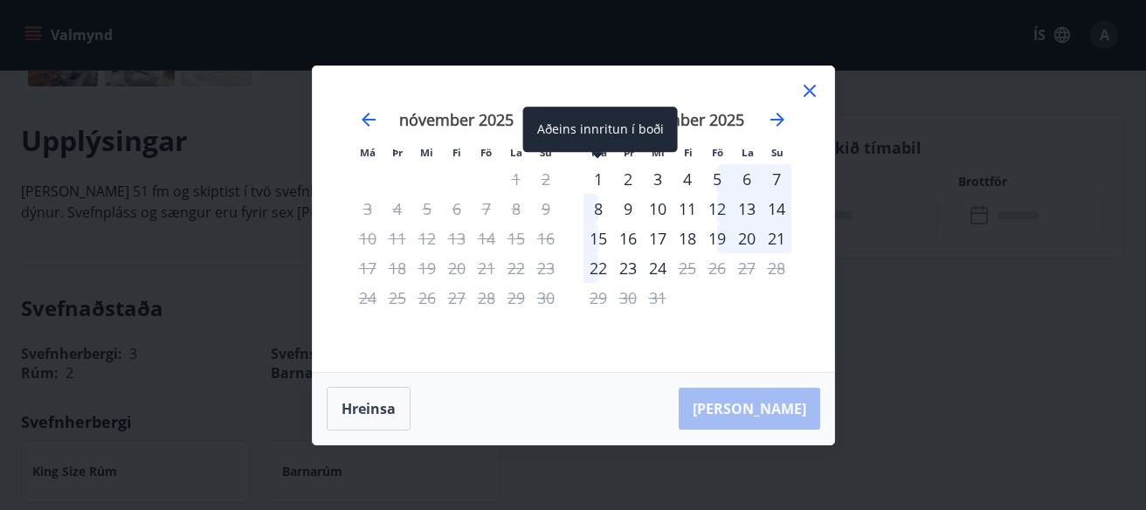
click at [599, 176] on div "1" at bounding box center [598, 179] width 30 height 30
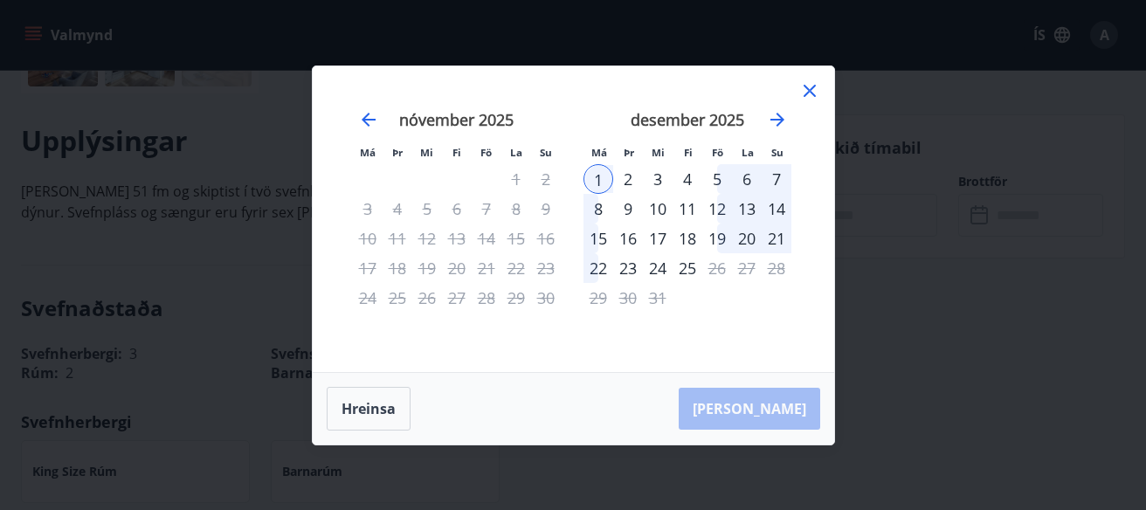
click at [775, 177] on div "7" at bounding box center [776, 179] width 30 height 30
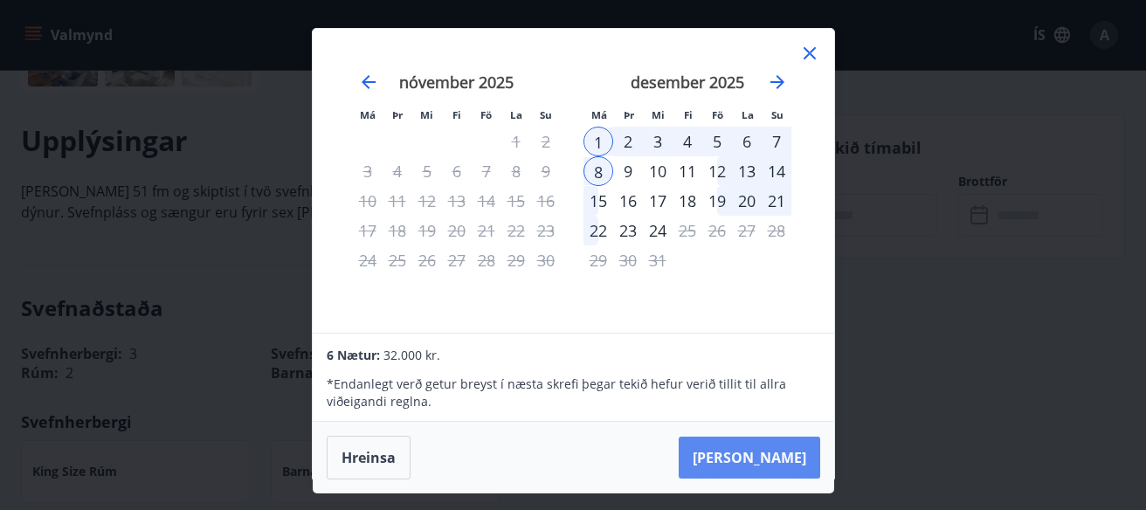
click at [766, 449] on button "Taka Frá" at bounding box center [749, 458] width 141 height 42
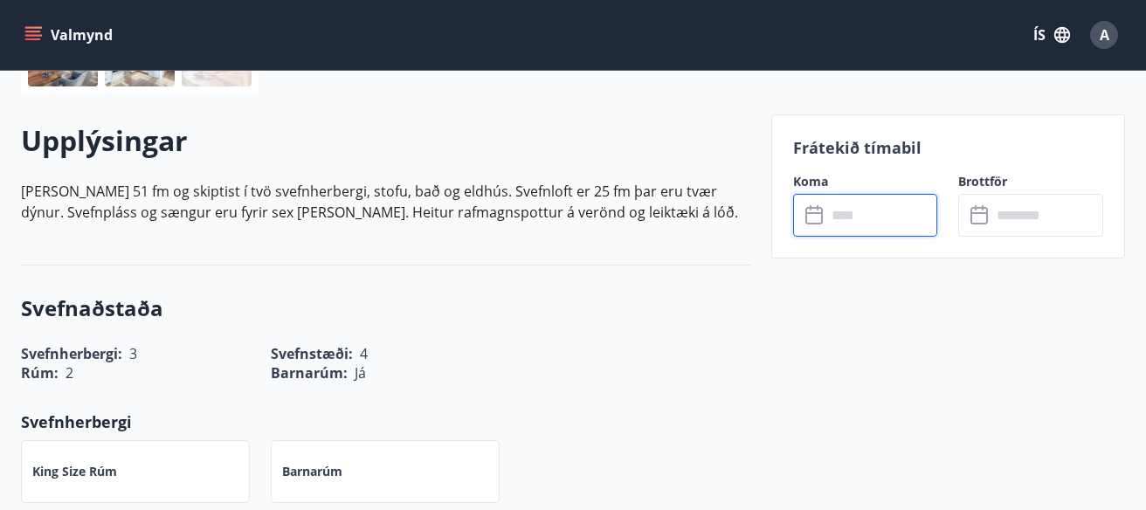
type input "******"
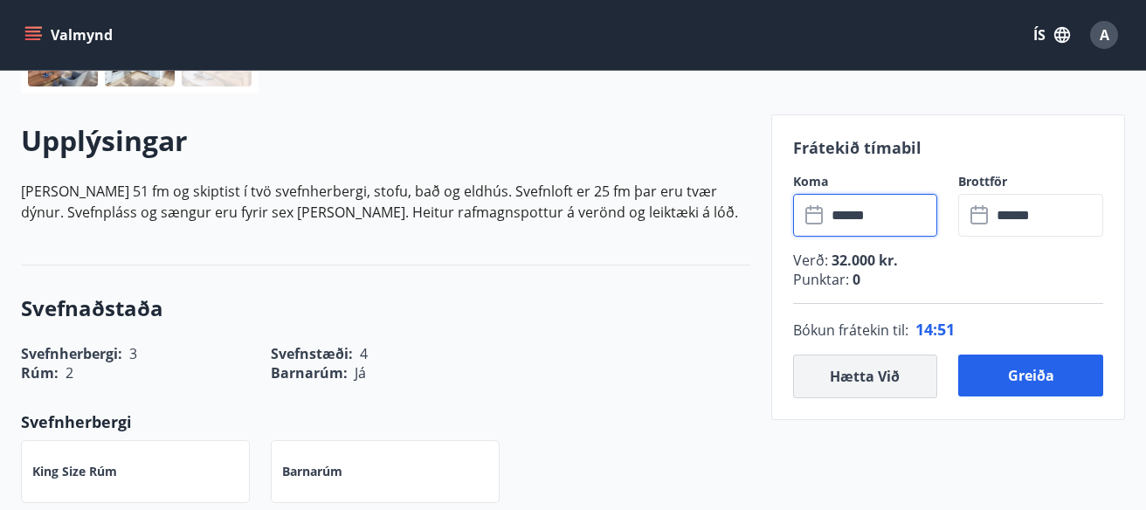
click at [896, 374] on button "Hætta við" at bounding box center [865, 377] width 145 height 44
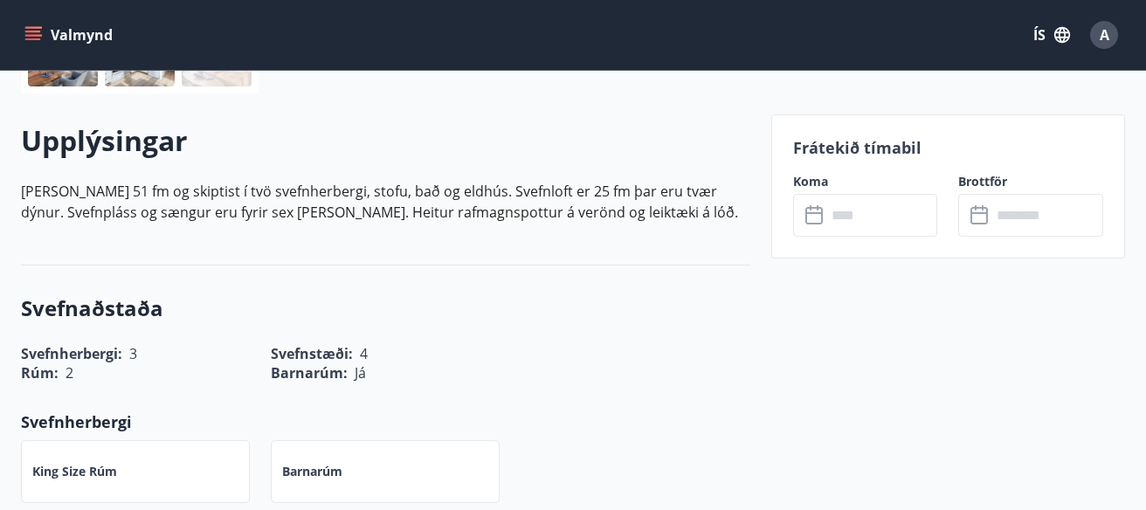
click at [902, 219] on input "text" at bounding box center [882, 215] width 112 height 43
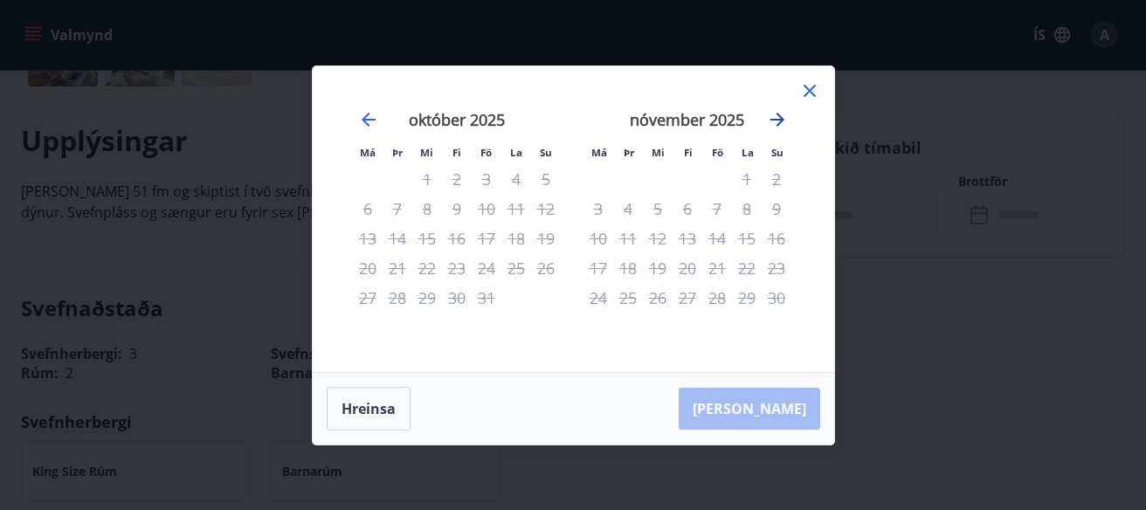
click at [775, 112] on icon "Move forward to switch to the next month." at bounding box center [777, 119] width 21 height 21
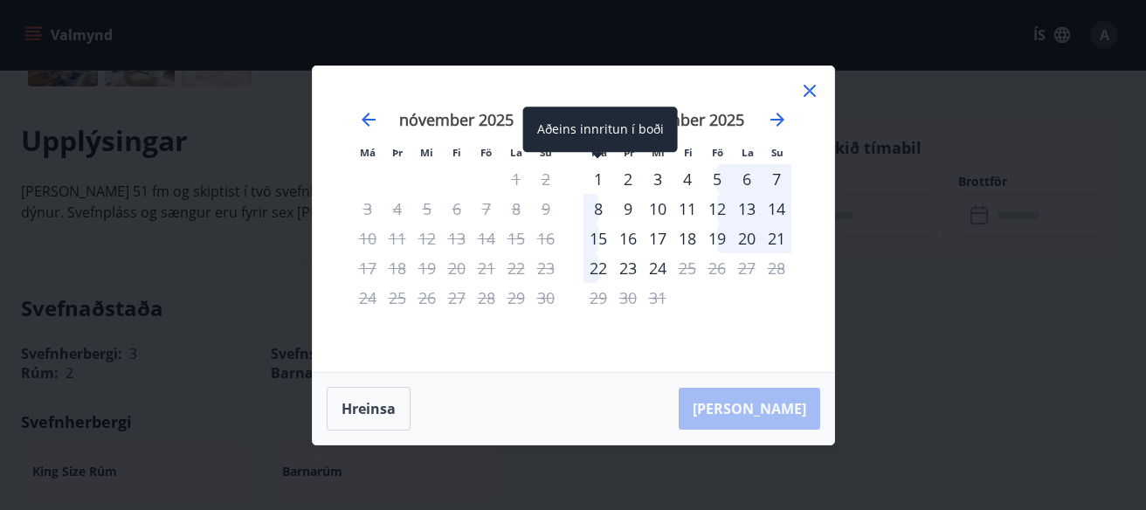
click at [600, 180] on div "1" at bounding box center [598, 179] width 30 height 30
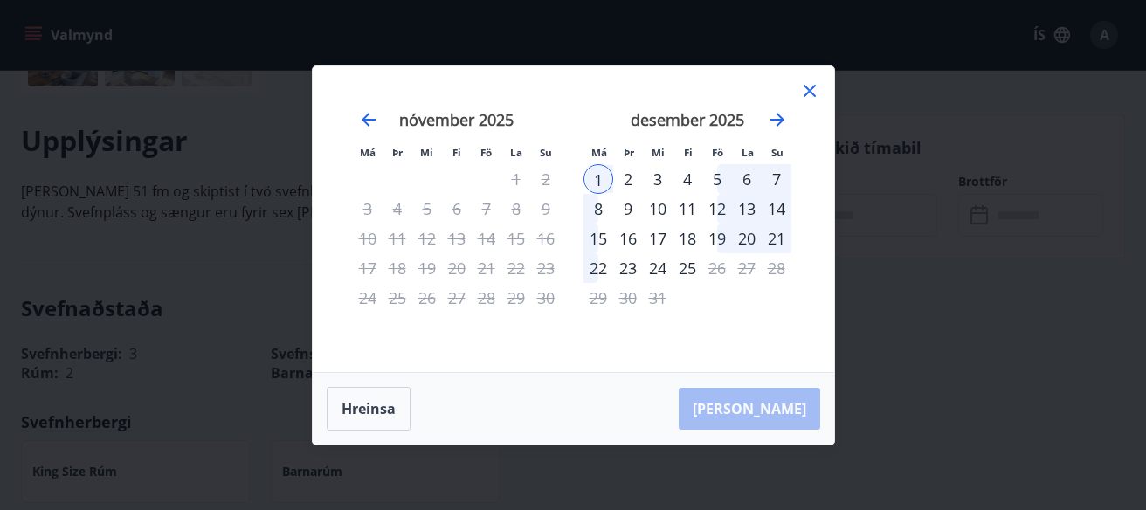
click at [657, 177] on div "3" at bounding box center [658, 179] width 30 height 30
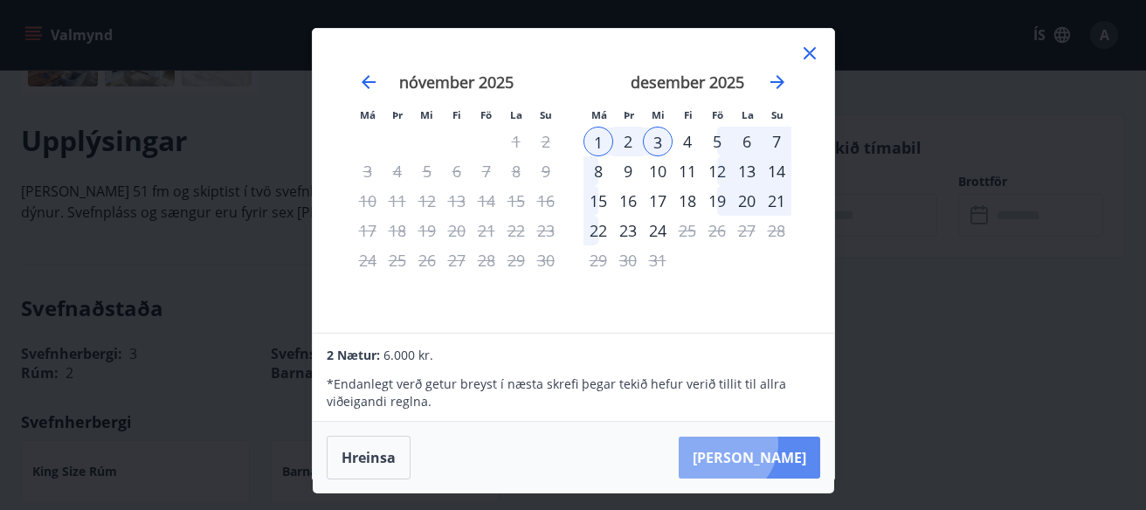
click at [776, 443] on button "Taka Frá" at bounding box center [749, 458] width 141 height 42
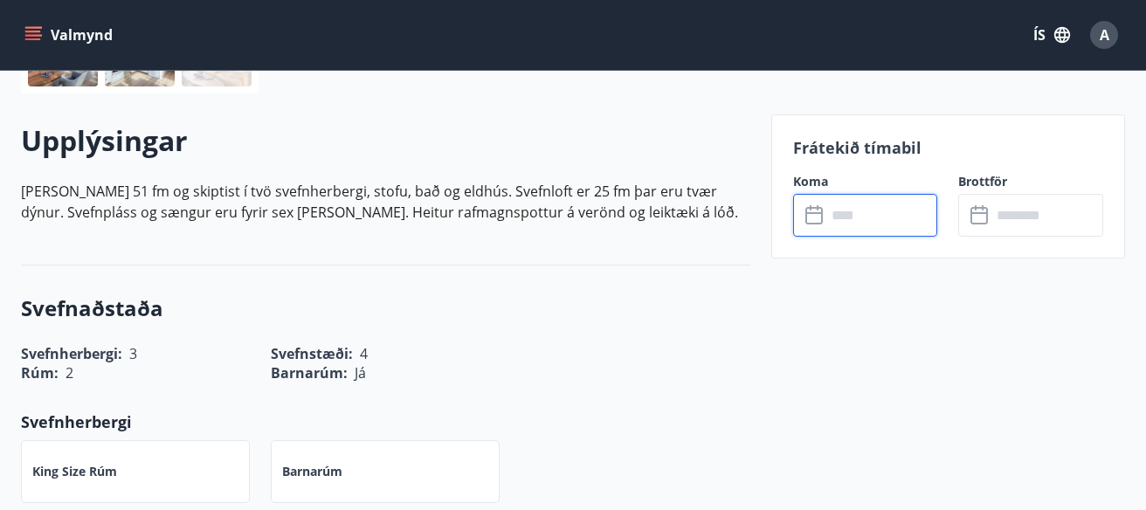
type input "******"
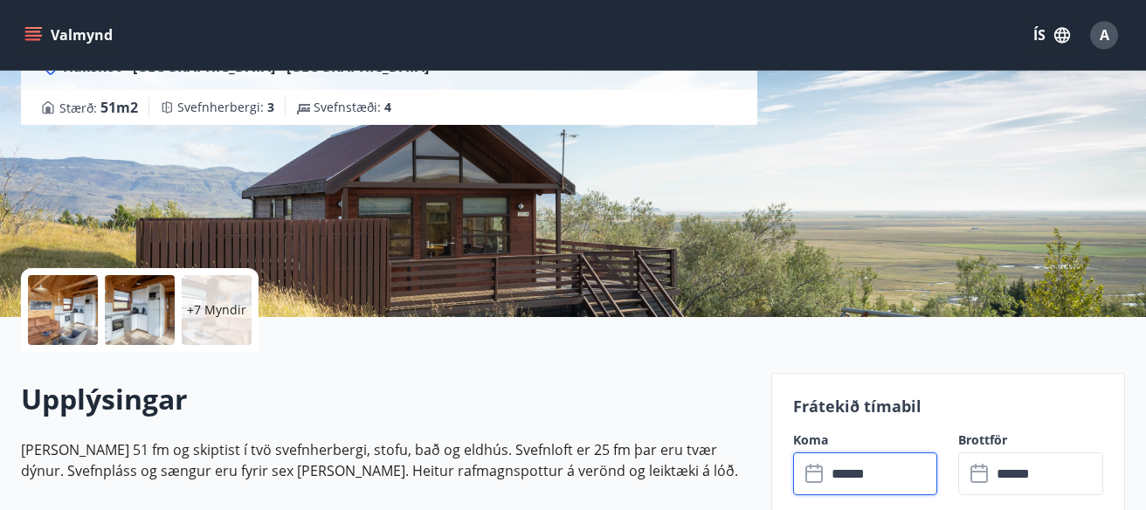
scroll to position [310, 0]
